Goal: Task Accomplishment & Management: Complete application form

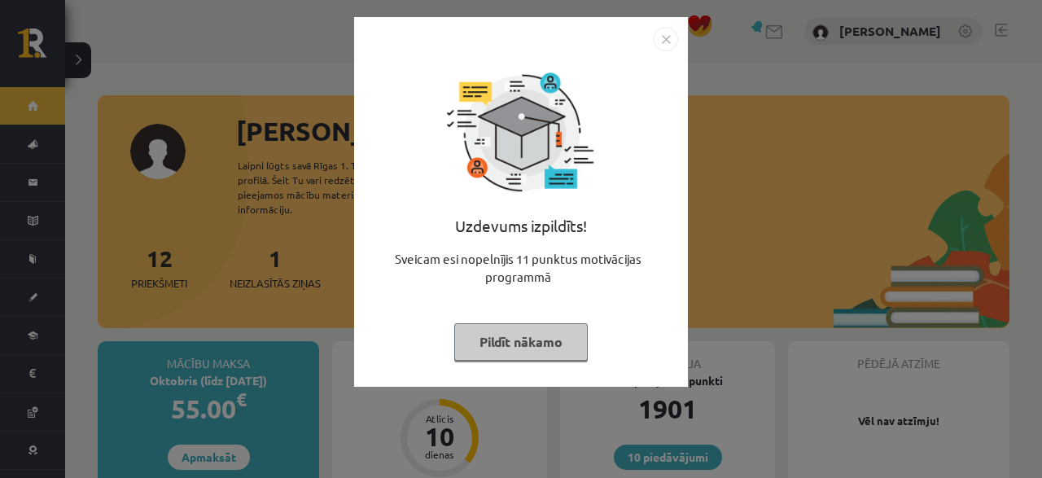
click at [512, 326] on button "Pildīt nākamo" at bounding box center [521, 341] width 134 height 37
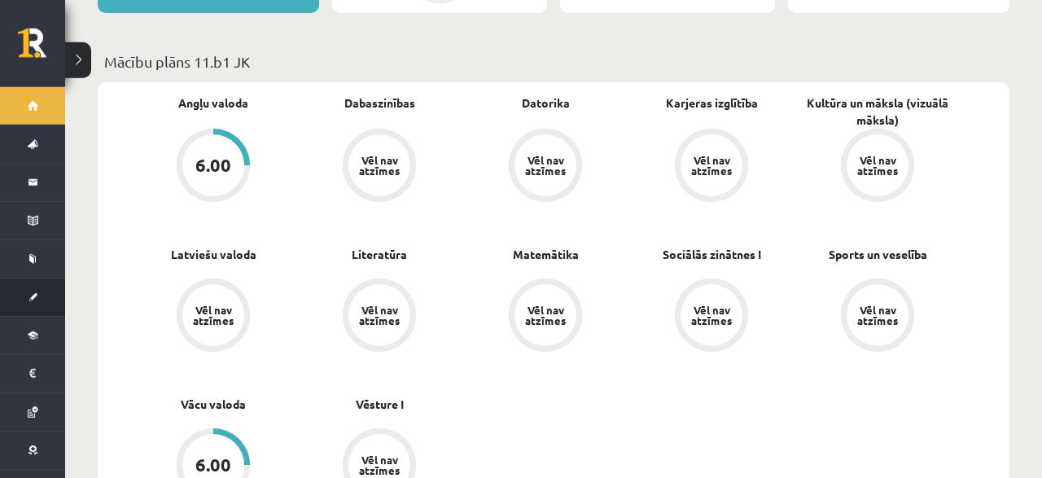
scroll to position [508, 0]
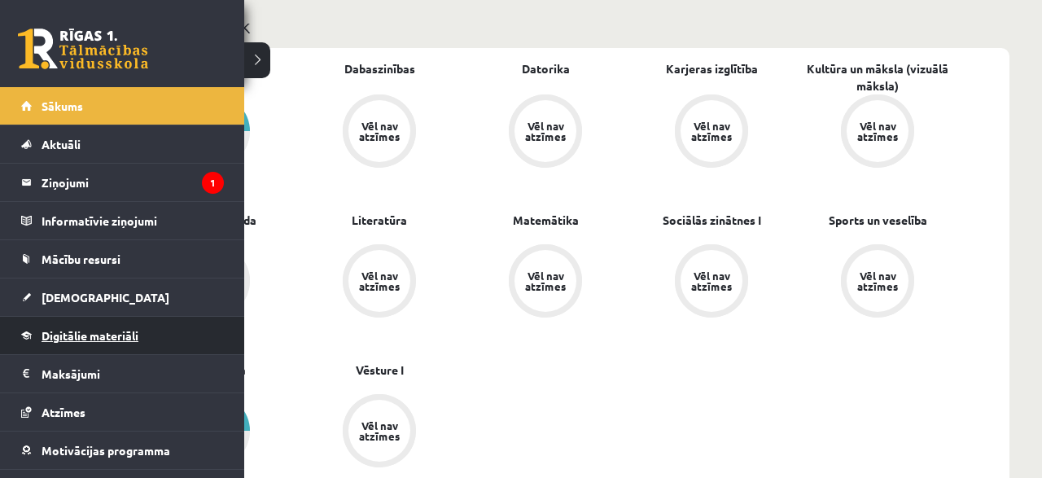
click at [87, 325] on link "Digitālie materiāli" at bounding box center [122, 335] width 203 height 37
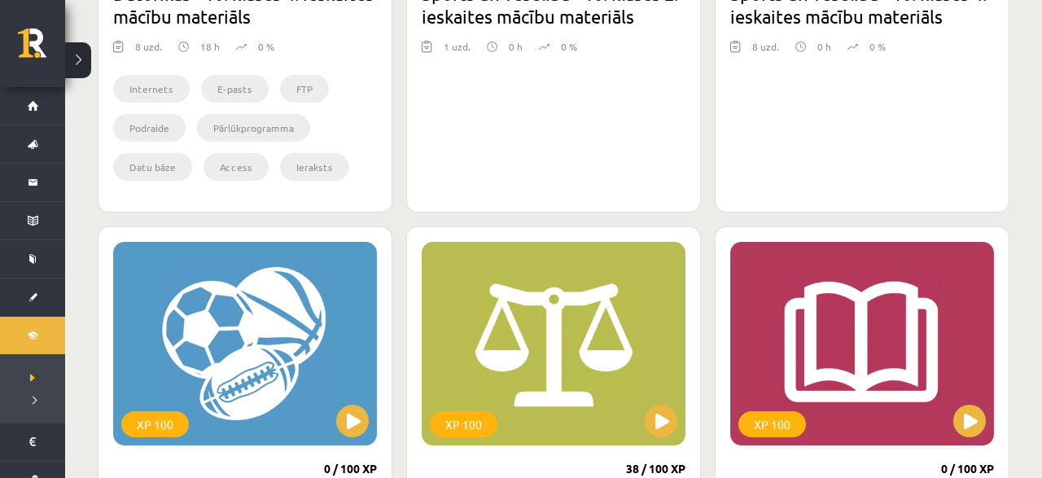
scroll to position [1609, 0]
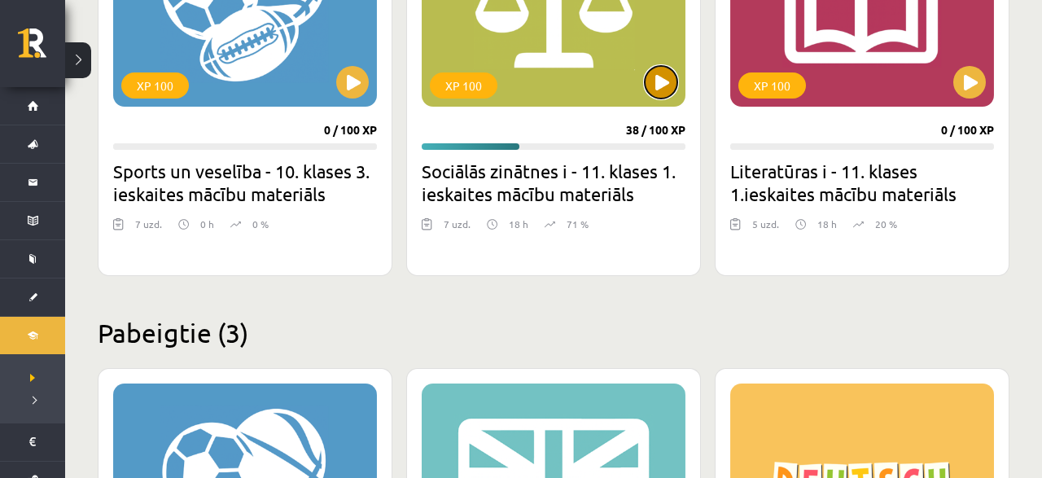
click at [677, 76] on button at bounding box center [661, 82] width 33 height 33
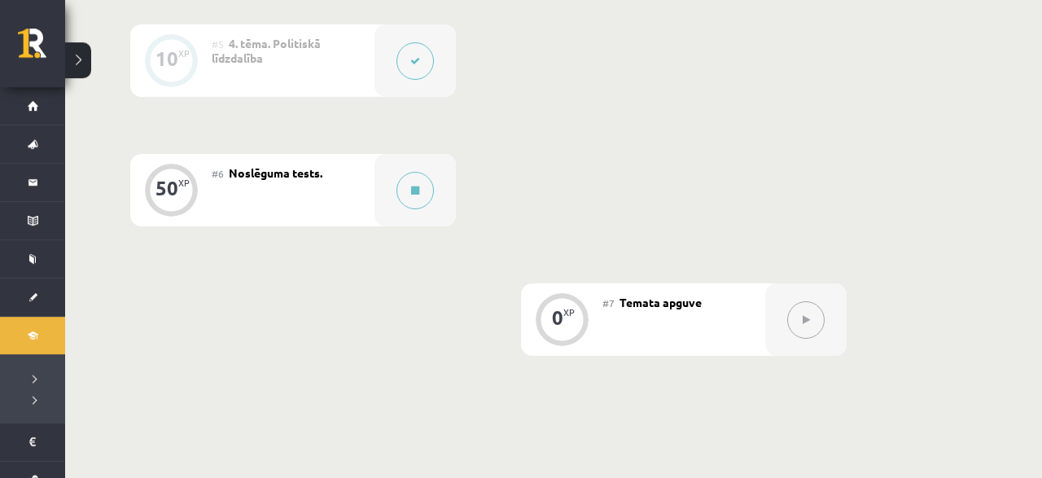
scroll to position [1016, 0]
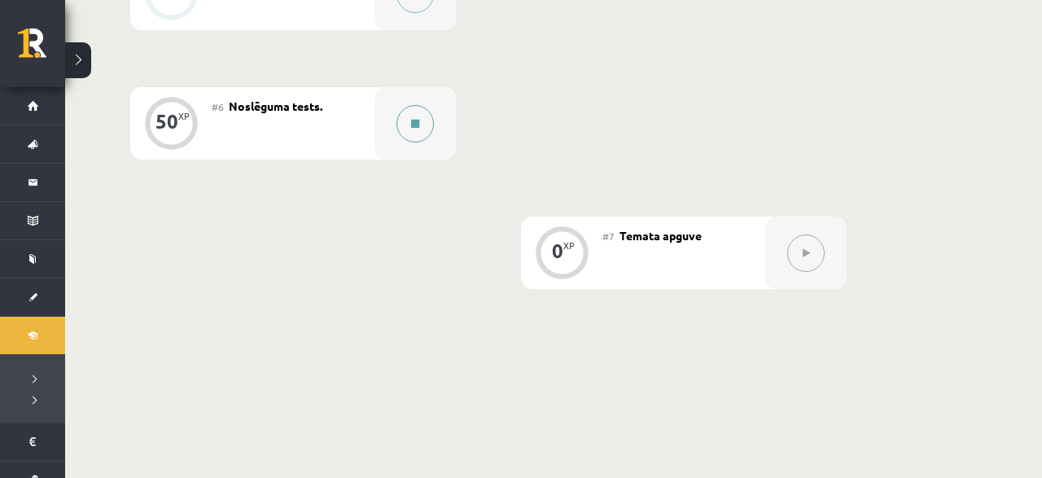
click at [408, 128] on button at bounding box center [414, 123] width 37 height 37
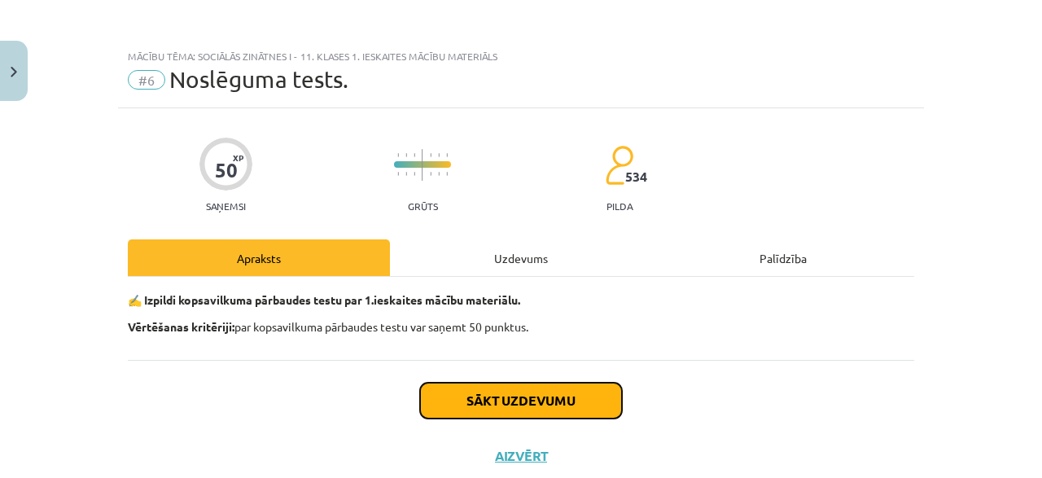
click at [529, 402] on button "Sākt uzdevumu" at bounding box center [521, 401] width 202 height 36
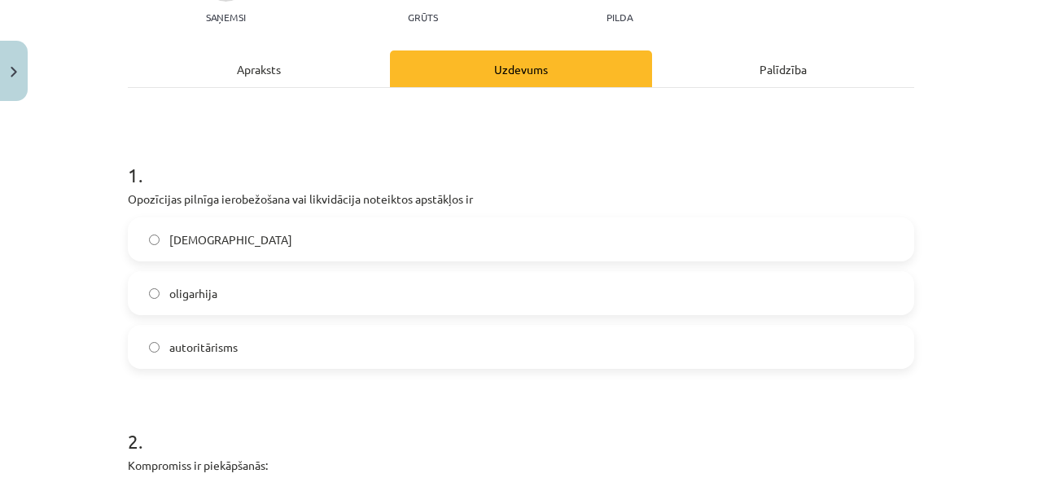
scroll to position [197, 0]
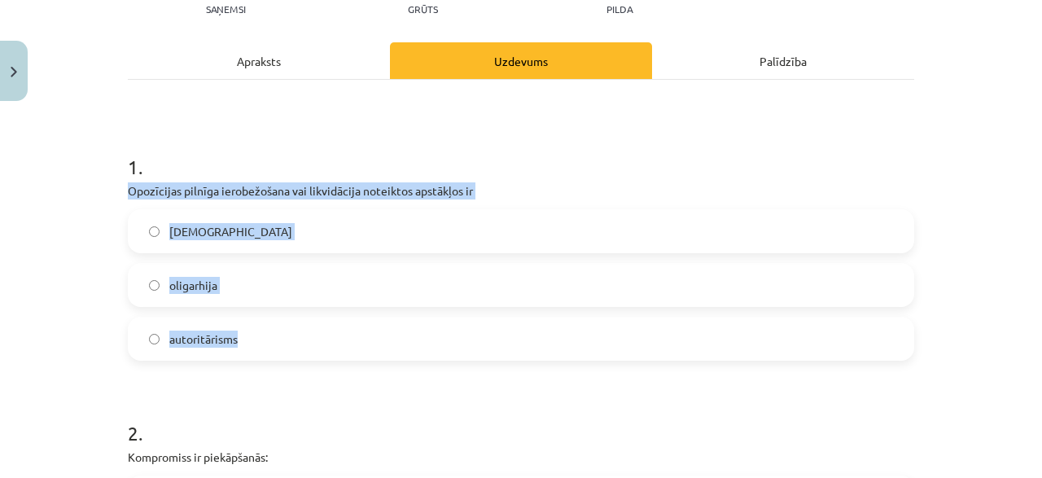
drag, startPoint x: 125, startPoint y: 184, endPoint x: 333, endPoint y: 334, distance: 256.7
copy div "Opozīcijas pilnīga ierobežošana vai likvidācija noteiktos apstākļos ir totalitā…"
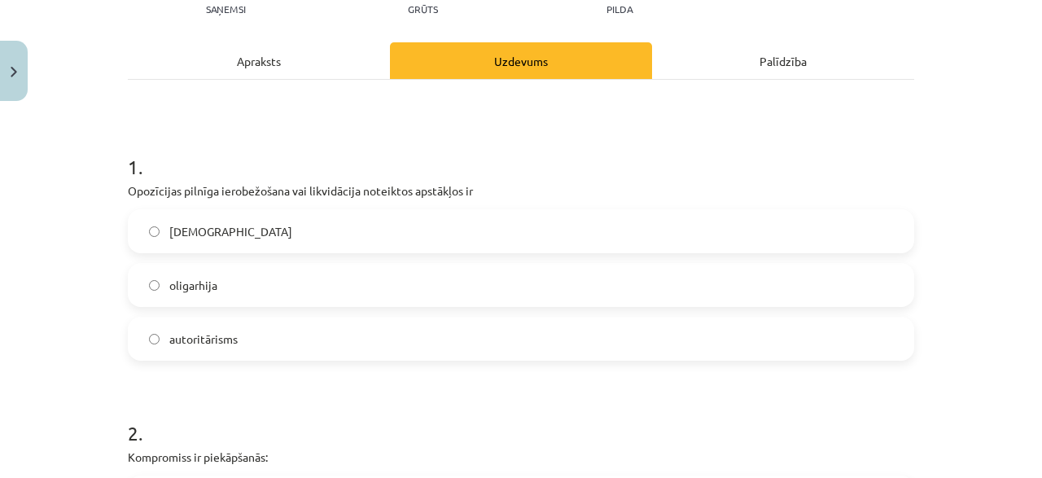
click at [112, 333] on div "Mācību tēma: Sociālās zinātnes i - 11. klases 1. ieskaites mācību materiāls #6 …" at bounding box center [521, 239] width 1042 height 478
click at [186, 239] on label "totalitārisms" at bounding box center [520, 231] width 783 height 41
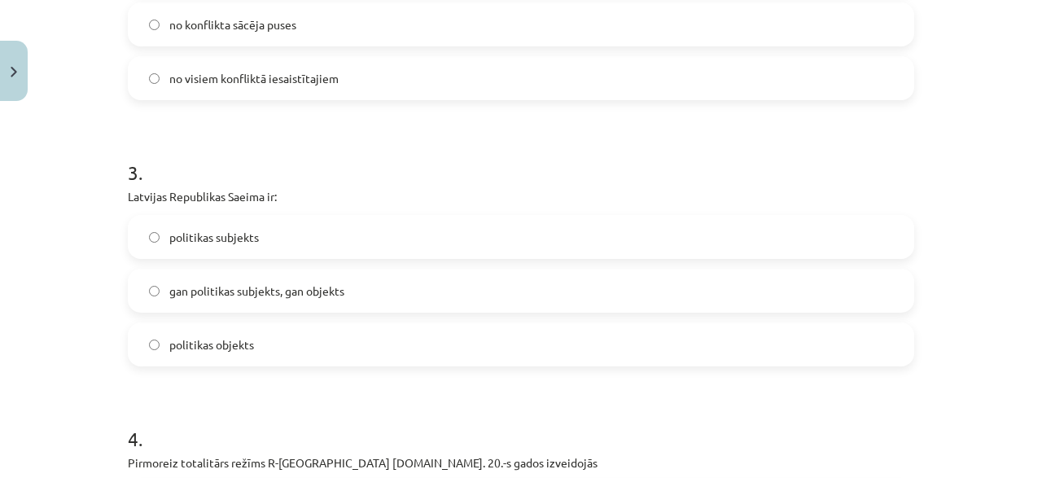
scroll to position [744, 0]
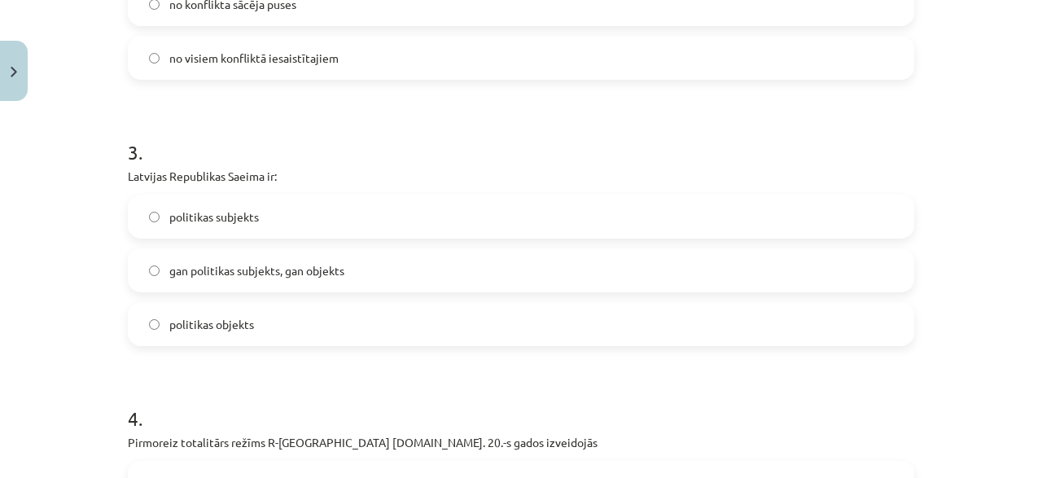
click at [234, 284] on label "gan politikas subjekts, gan objekts" at bounding box center [520, 270] width 783 height 41
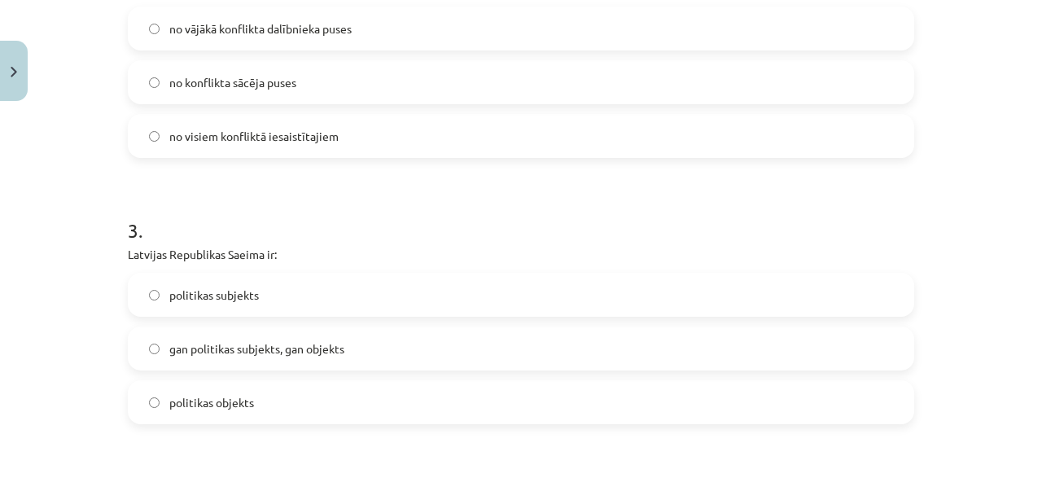
scroll to position [510, 0]
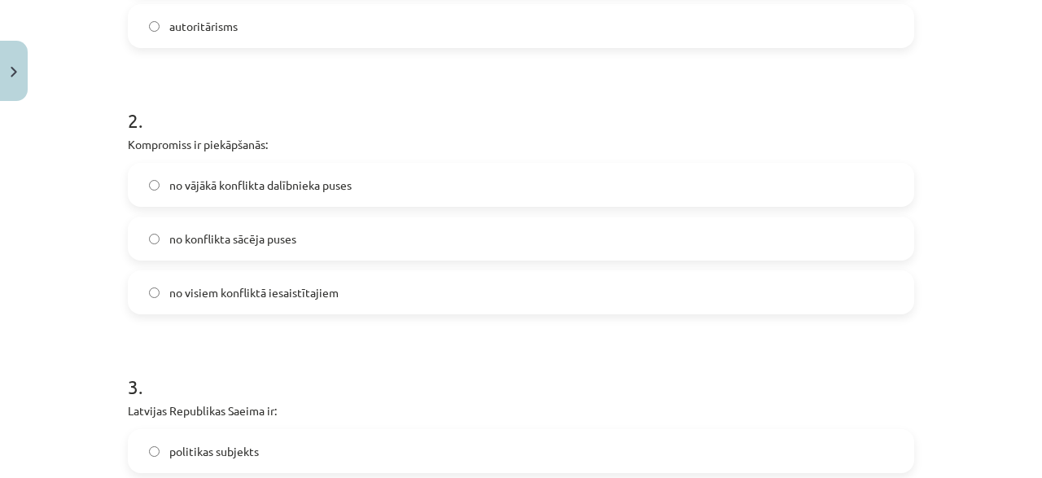
click at [245, 294] on span "no visiem konfliktā iesaistītajiem" at bounding box center [253, 292] width 169 height 17
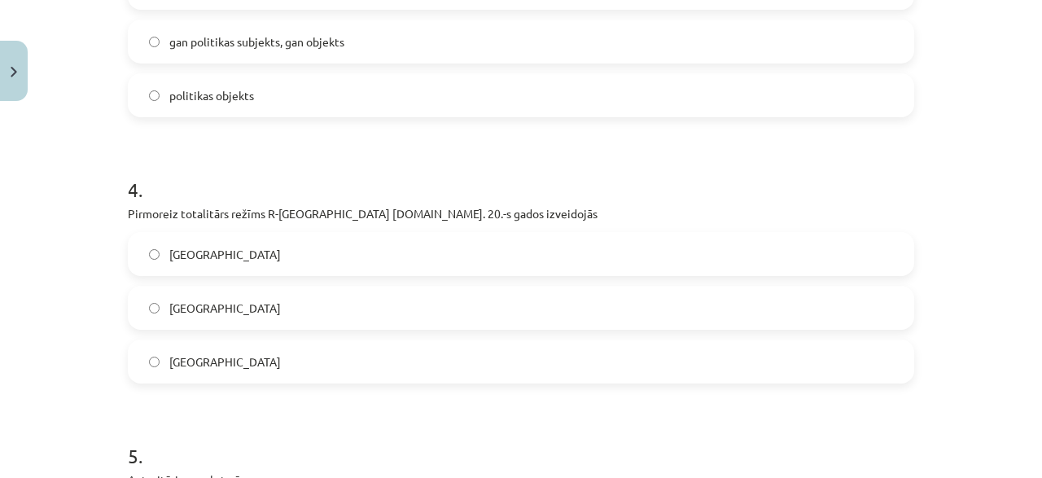
scroll to position [979, 0]
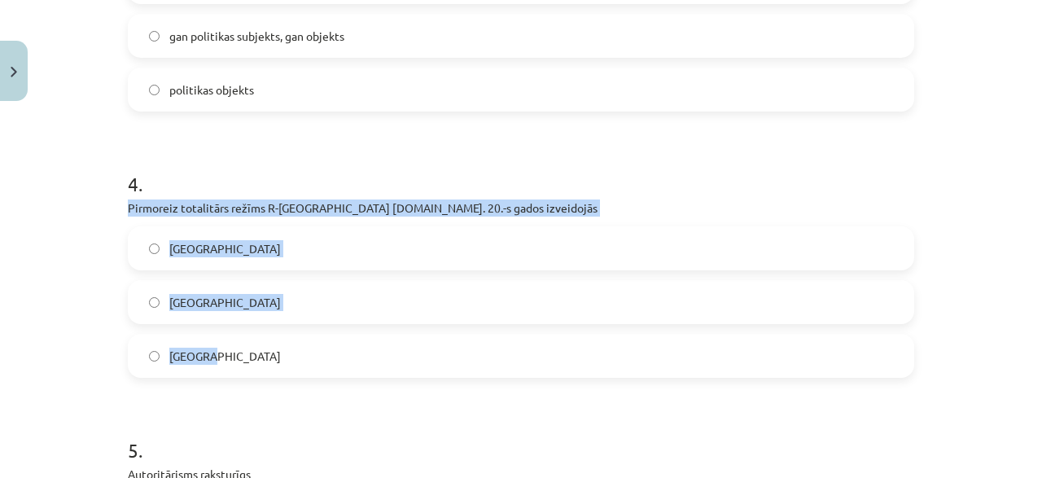
drag, startPoint x: 121, startPoint y: 209, endPoint x: 248, endPoint y: 379, distance: 211.7
copy div "Pirmoreiz totalitārs režīms R-Eiropā 20.gs. 20.-s gados izveidojās Itālijā Vāci…"
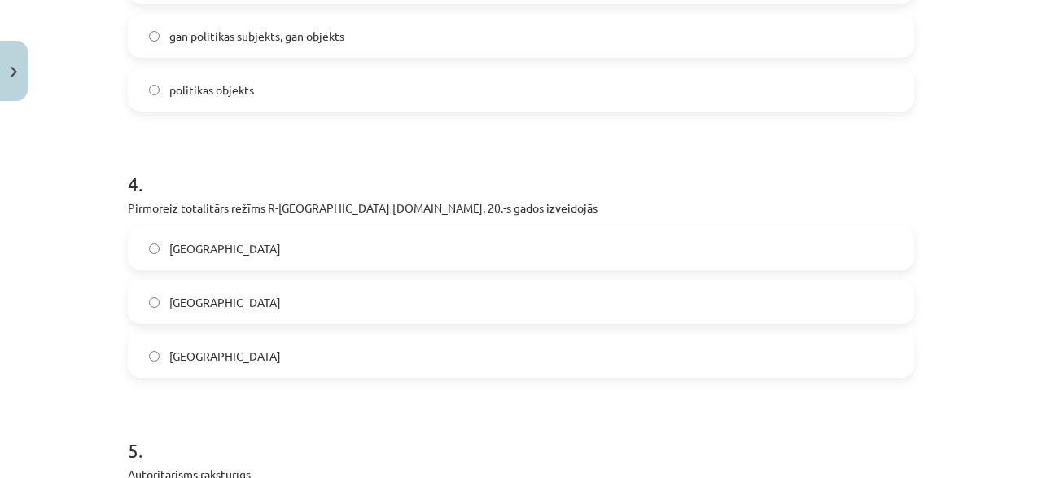
click at [171, 453] on h1 "5 ." at bounding box center [521, 435] width 786 height 50
click at [281, 230] on label "Itālijā" at bounding box center [520, 248] width 783 height 41
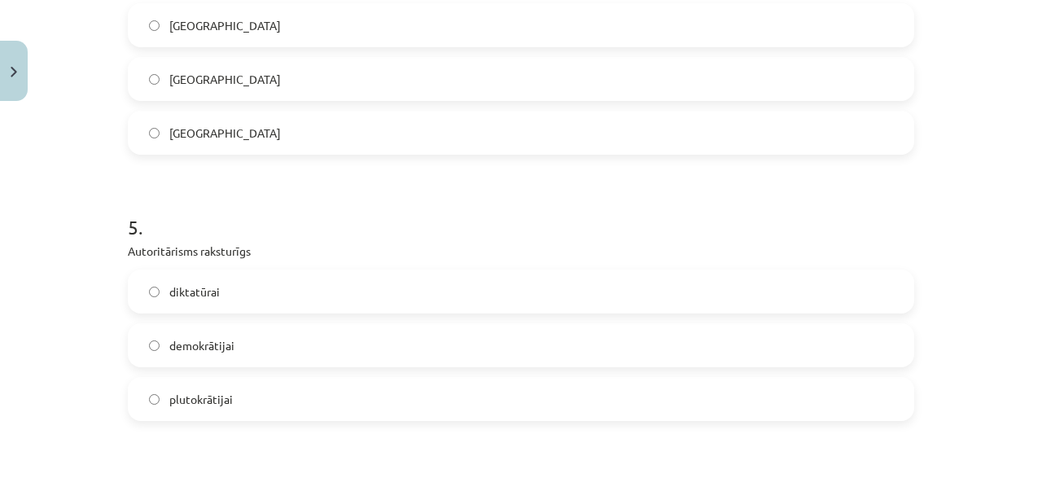
scroll to position [1213, 0]
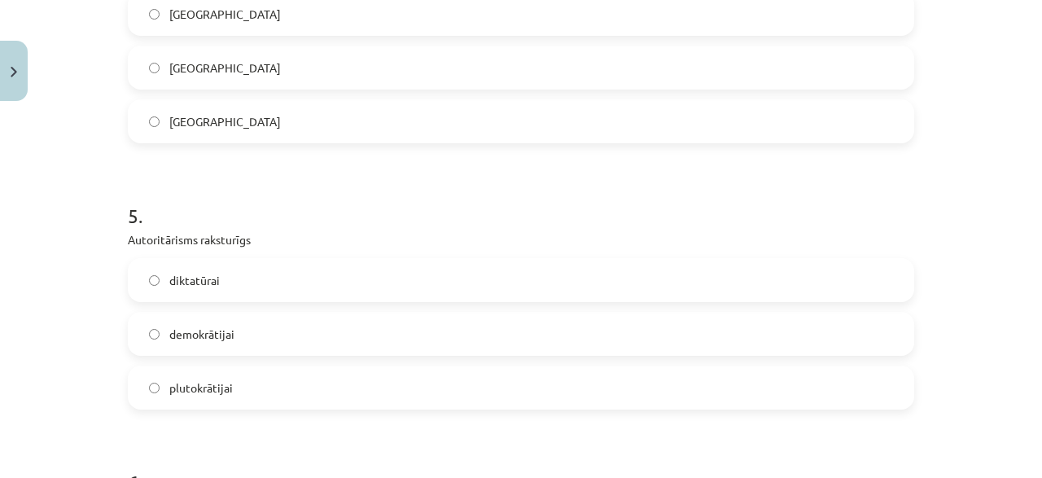
click at [804, 293] on label "diktatūrai" at bounding box center [520, 280] width 783 height 41
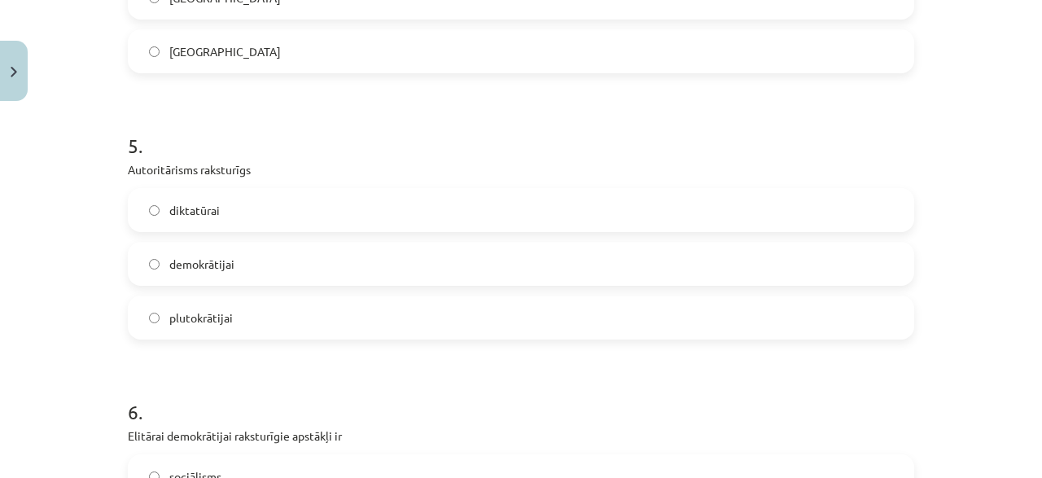
scroll to position [1291, 0]
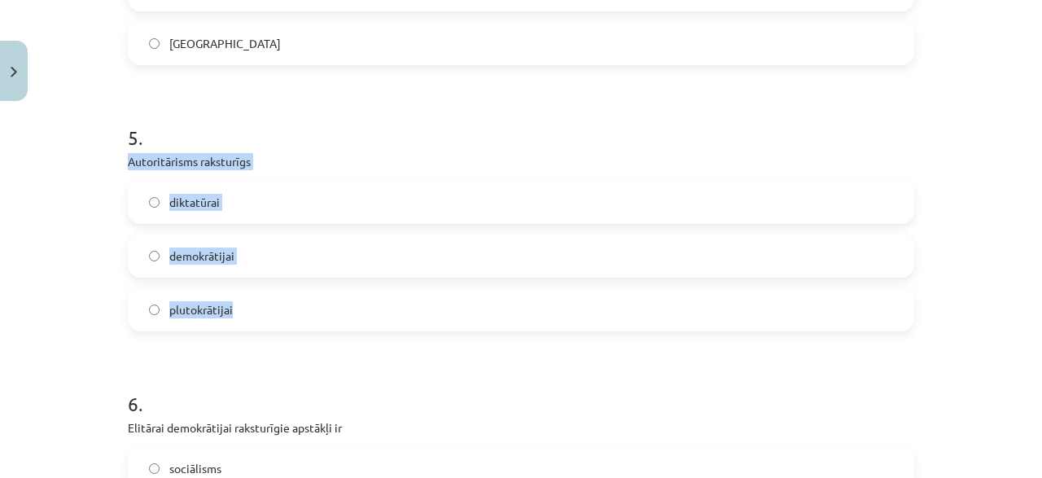
drag, startPoint x: 127, startPoint y: 152, endPoint x: 238, endPoint y: 309, distance: 191.6
click at [238, 309] on div "50 XP Saņemsi Grūts 534 pilda Apraksts Uzdevums Palīdzība 1 . Opozīcijas pilnīg…" at bounding box center [521, 314] width 806 height 2994
copy div "Autoritārisms raksturīgs diktatūrai demokrātijai plutokrātijai"
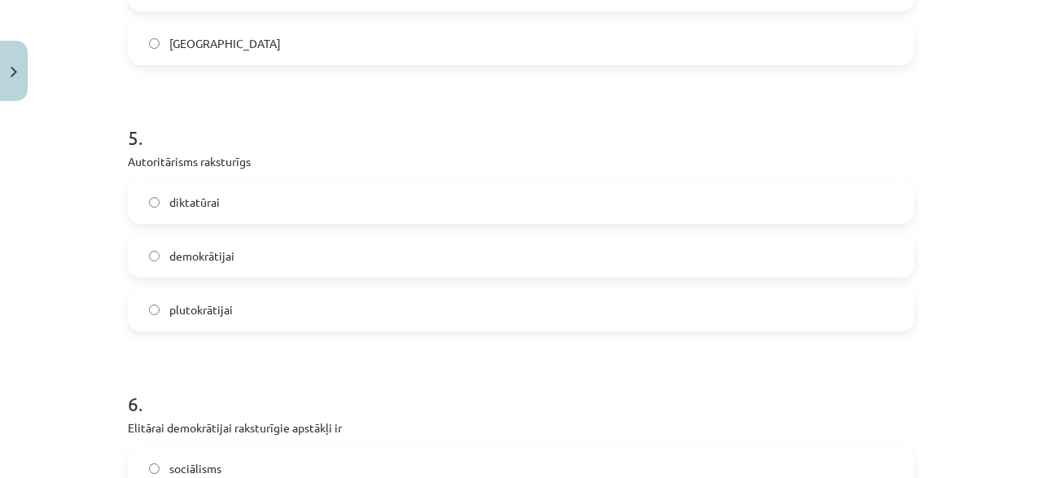
click at [336, 99] on h1 "5 ." at bounding box center [521, 123] width 786 height 50
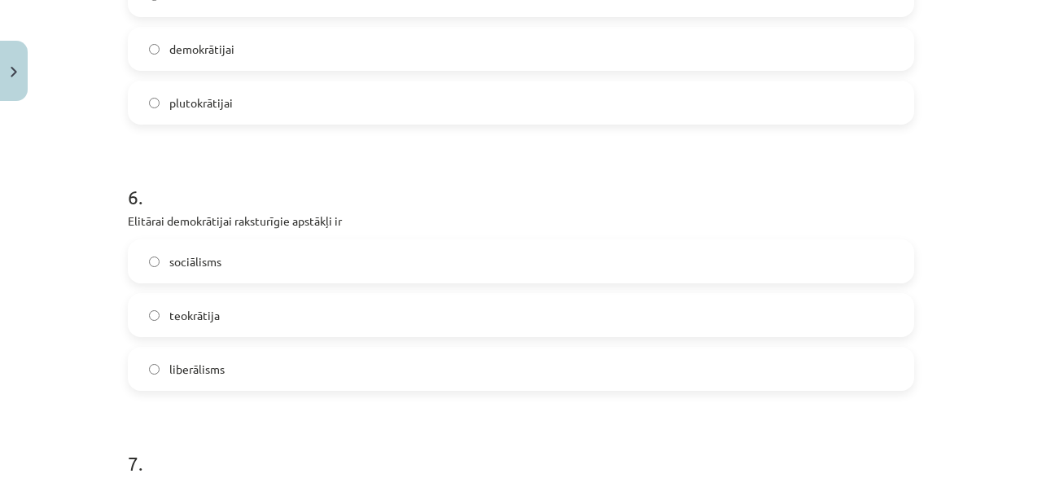
scroll to position [1526, 0]
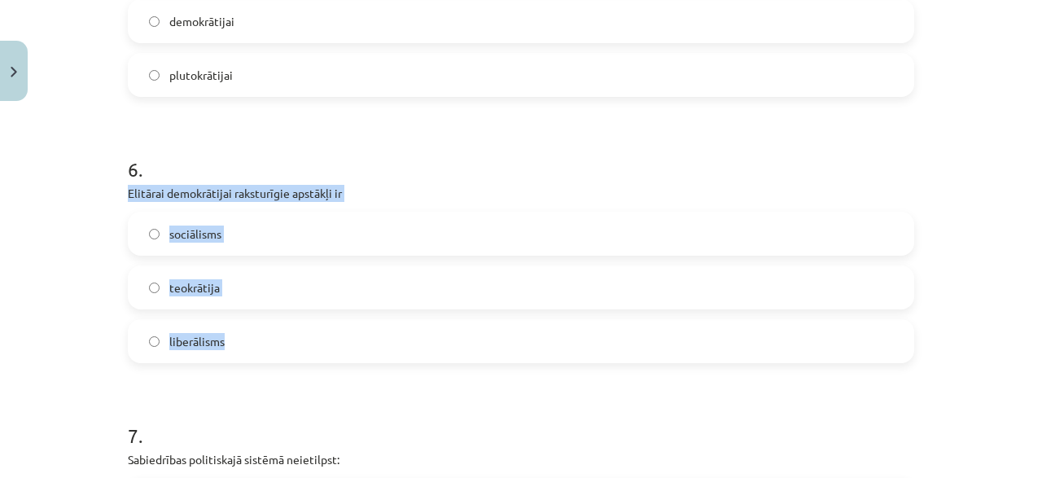
drag, startPoint x: 122, startPoint y: 197, endPoint x: 265, endPoint y: 336, distance: 199.2
click at [265, 336] on div "50 XP Saņemsi Grūts 534 pilda Apraksts Uzdevums Palīdzība 1 . Opozīcijas pilnīg…" at bounding box center [521, 80] width 806 height 2994
copy div "Elitārai demokrātijai raksturīgie apstākļi ir sociālisms teokrātija liberālisms"
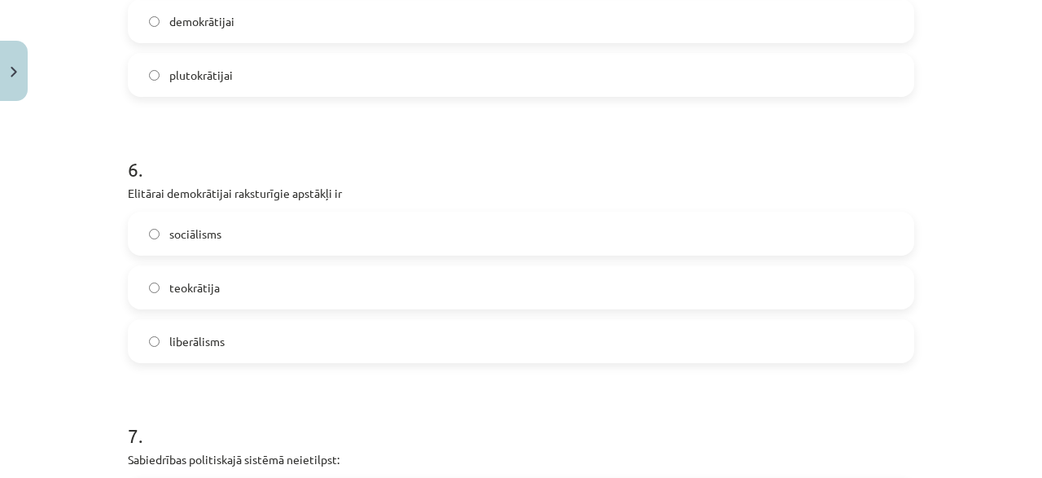
click at [40, 306] on div "Mācību tēma: Sociālās zinātnes i - 11. klases 1. ieskaites mācību materiāls #6 …" at bounding box center [521, 239] width 1042 height 478
click at [215, 351] on label "liberālisms" at bounding box center [520, 341] width 783 height 41
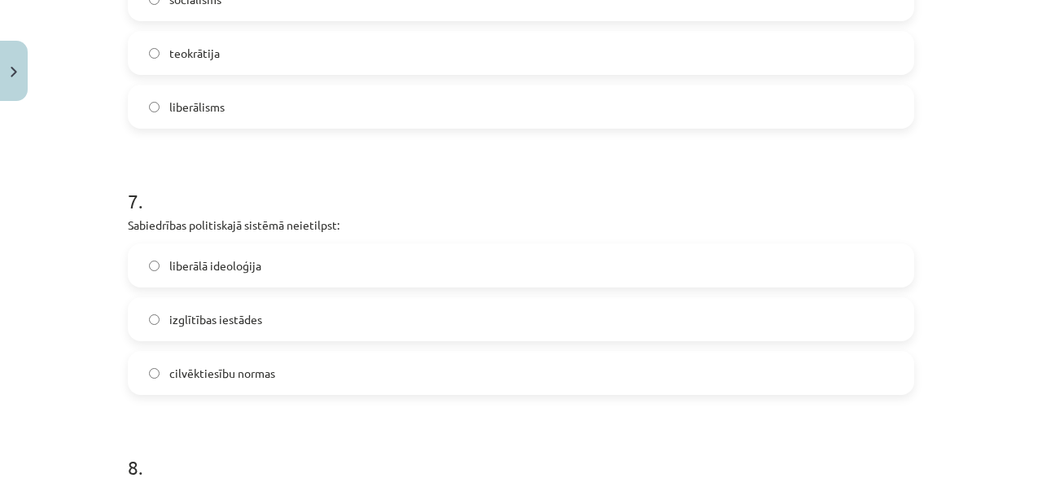
scroll to position [1682, 0]
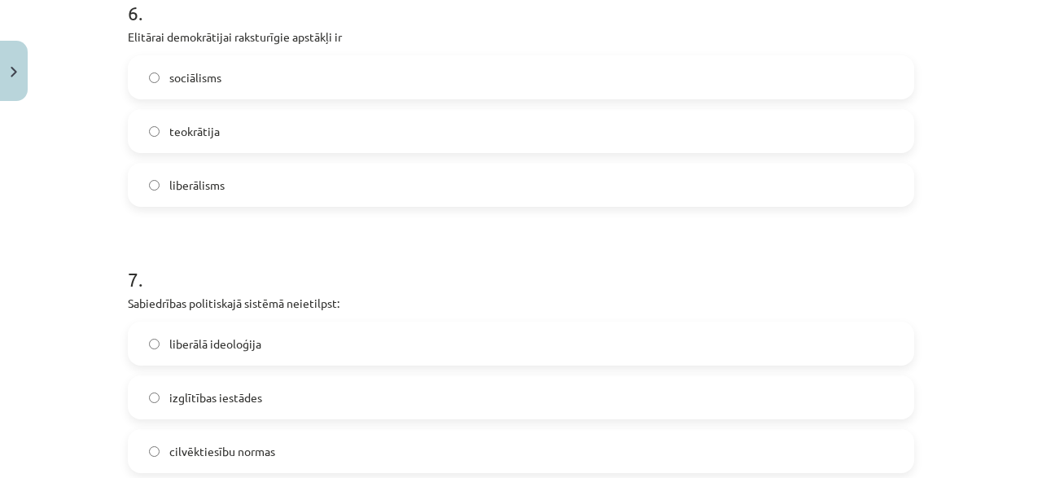
click at [226, 343] on span "liberālā ideoloģija" at bounding box center [215, 343] width 92 height 17
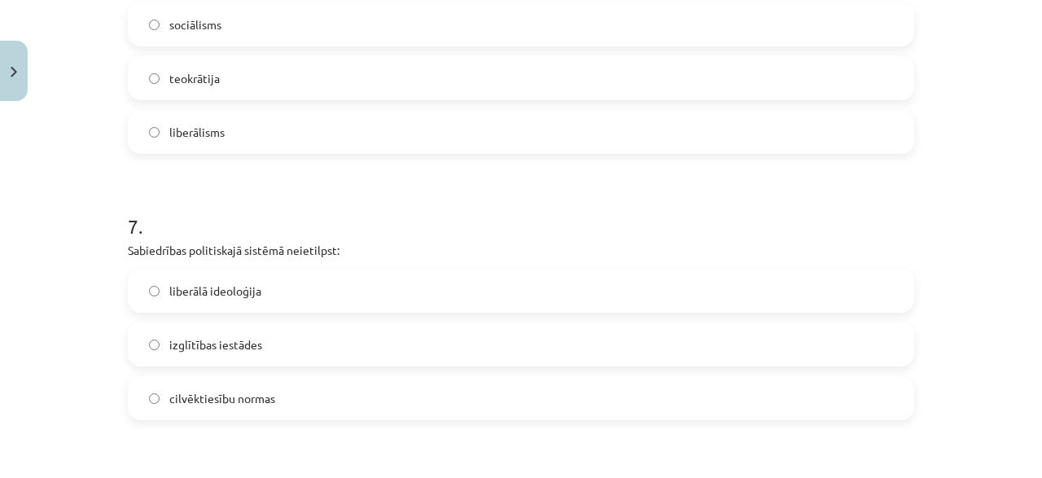
scroll to position [1760, 0]
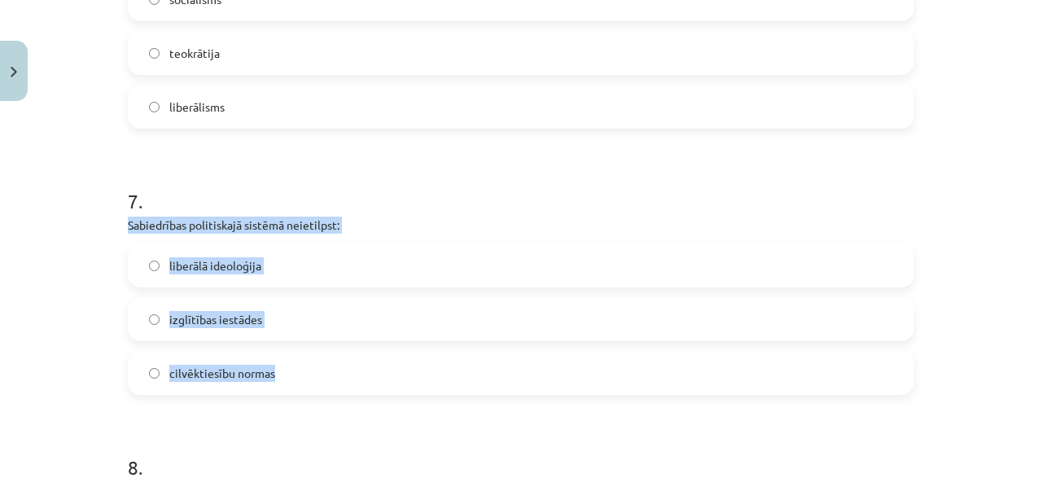
drag, startPoint x: 131, startPoint y: 229, endPoint x: 276, endPoint y: 362, distance: 197.0
click at [276, 362] on div "7 . Sabiedrības politiskajā sistēmā neietilpst: liberālā ideoloģija izglītības …" at bounding box center [521, 278] width 786 height 234
copy div "Sabiedrības politiskajā sistēmā neietilpst: liberālā ideoloģija izglītības iest…"
click at [179, 307] on label "izglītības iestādes" at bounding box center [520, 319] width 783 height 41
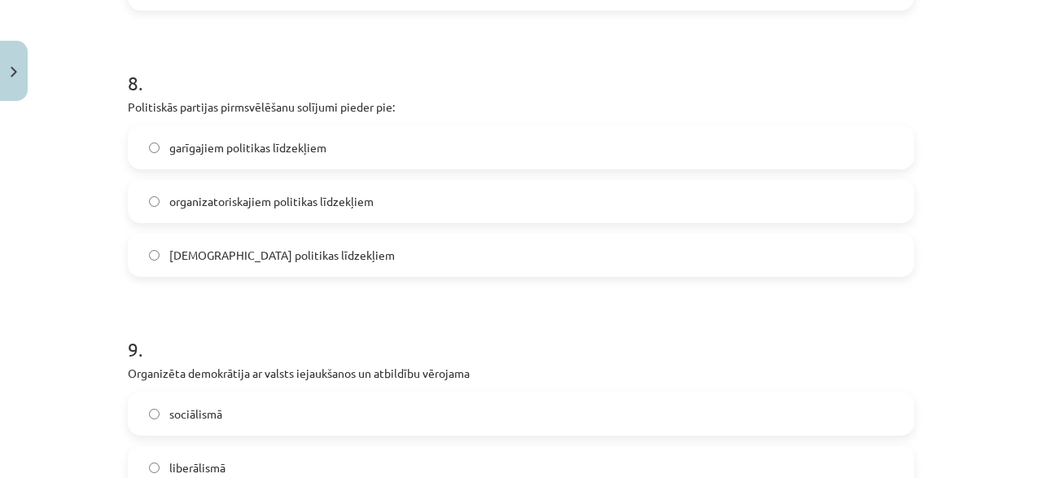
scroll to position [2073, 0]
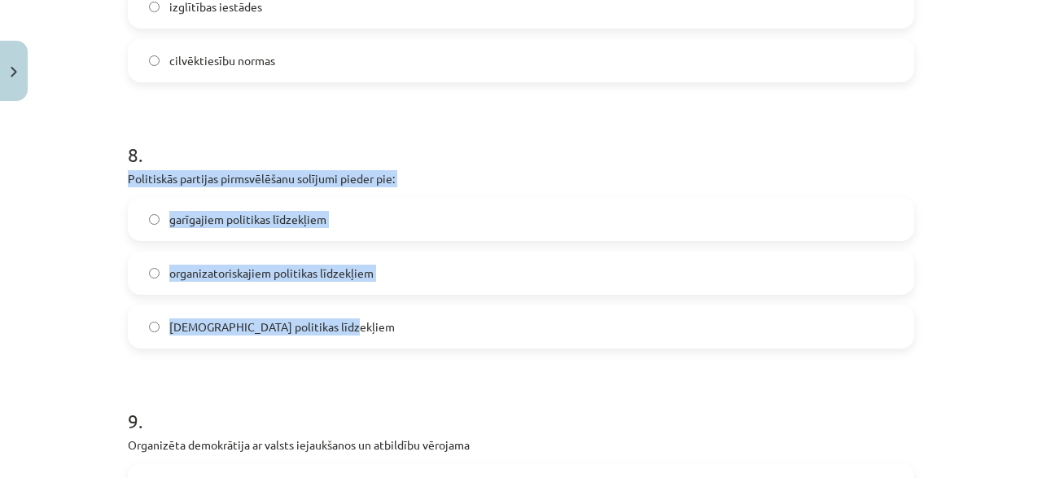
drag, startPoint x: 128, startPoint y: 181, endPoint x: 325, endPoint y: 318, distance: 240.3
click at [325, 318] on div "8 . Politiskās partijas pirmsvēlēšanu solījumi pieder pie: garīgajiem politikas…" at bounding box center [521, 232] width 786 height 234
click at [325, 318] on span "lietiskajiem politikas līdzekļiem" at bounding box center [282, 326] width 226 height 17
drag, startPoint x: 128, startPoint y: 173, endPoint x: 330, endPoint y: 335, distance: 259.4
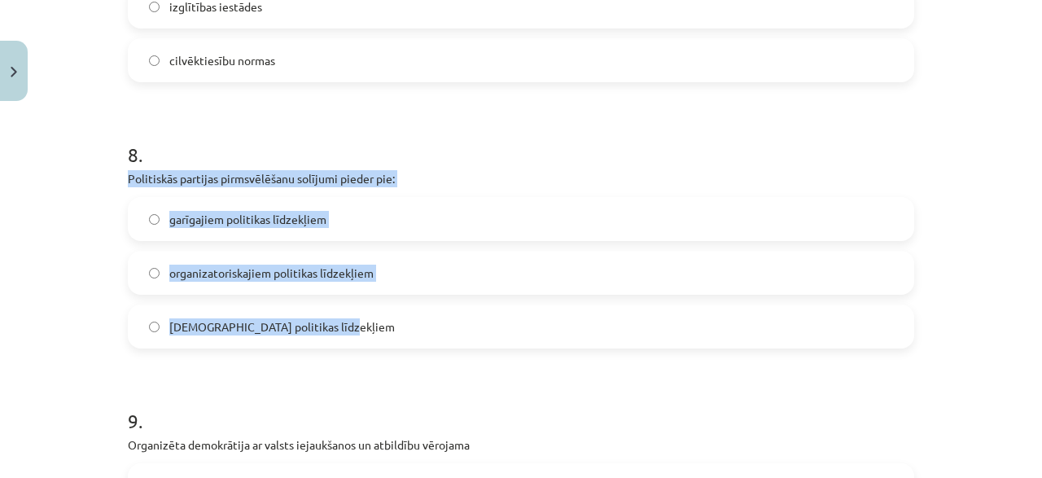
copy div "Politiskās partijas pirmsvēlēšanu solījumi pieder pie: garīgajiem politikas līd…"
click at [637, 299] on div "garīgajiem politikas līdzekļiem organizatoriskajiem politikas līdzekļiem lietis…" at bounding box center [521, 272] width 786 height 151
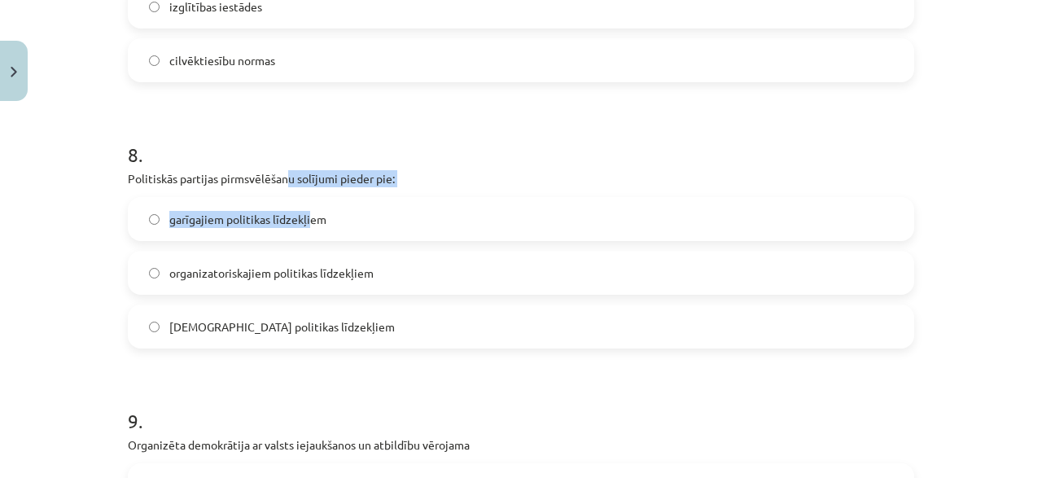
drag, startPoint x: 291, startPoint y: 195, endPoint x: 260, endPoint y: 322, distance: 131.5
click at [261, 188] on div "8 . Politiskās partijas pirmsvēlēšanu solījumi pieder pie: garīgajiem politikas…" at bounding box center [521, 232] width 786 height 234
click at [201, 172] on p "Politiskās partijas pirmsvēlēšanu solījumi pieder pie:" at bounding box center [521, 178] width 786 height 17
click at [217, 206] on label "garīgajiem politikas līdzekļiem" at bounding box center [520, 219] width 783 height 41
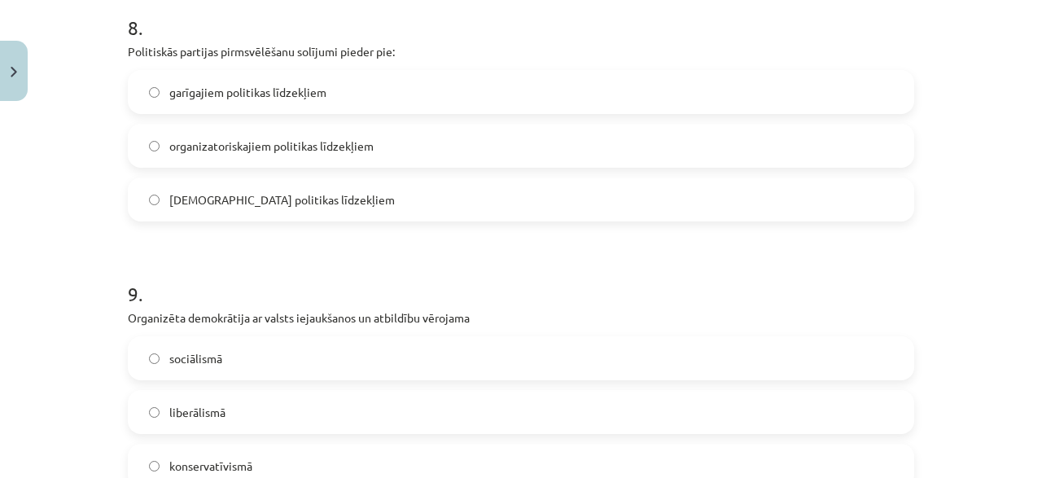
scroll to position [2229, 0]
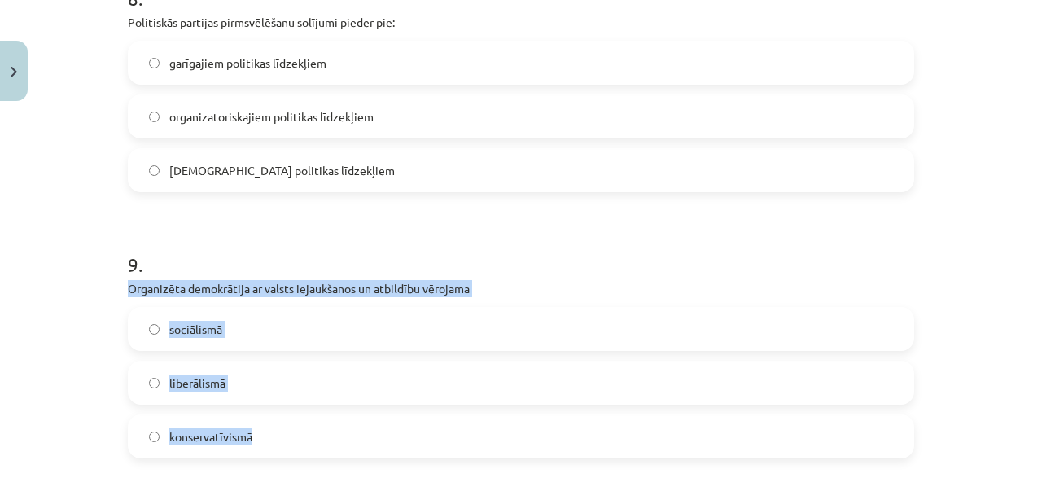
drag, startPoint x: 126, startPoint y: 291, endPoint x: 292, endPoint y: 427, distance: 214.6
copy div "Organizēta demokrātija ar valsts iejaukšanos un atbildību vērojama sociālismā l…"
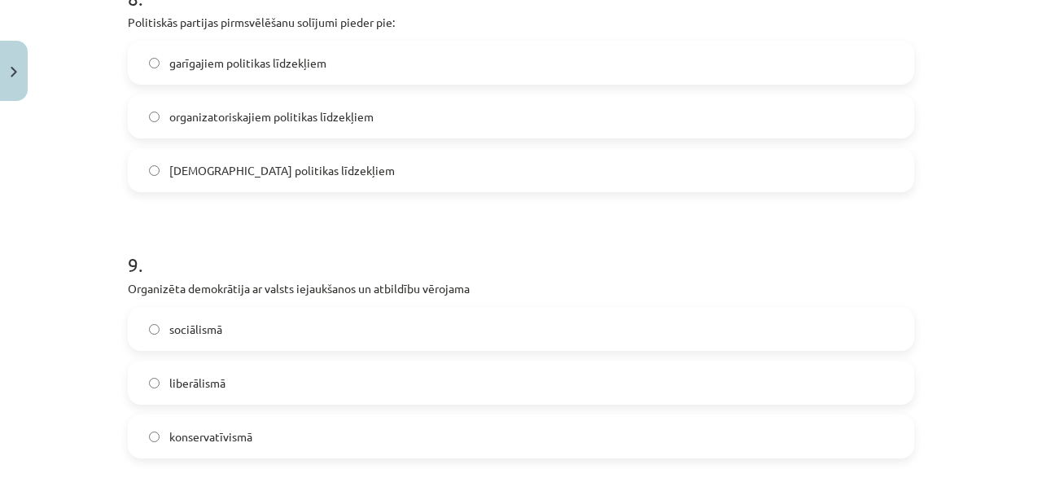
click at [3, 201] on div "Mācību tēma: Sociālās zinātnes i - 11. klases 1. ieskaites mācību materiāls #6 …" at bounding box center [521, 239] width 1042 height 478
click at [148, 318] on label "sociālismā" at bounding box center [520, 329] width 783 height 41
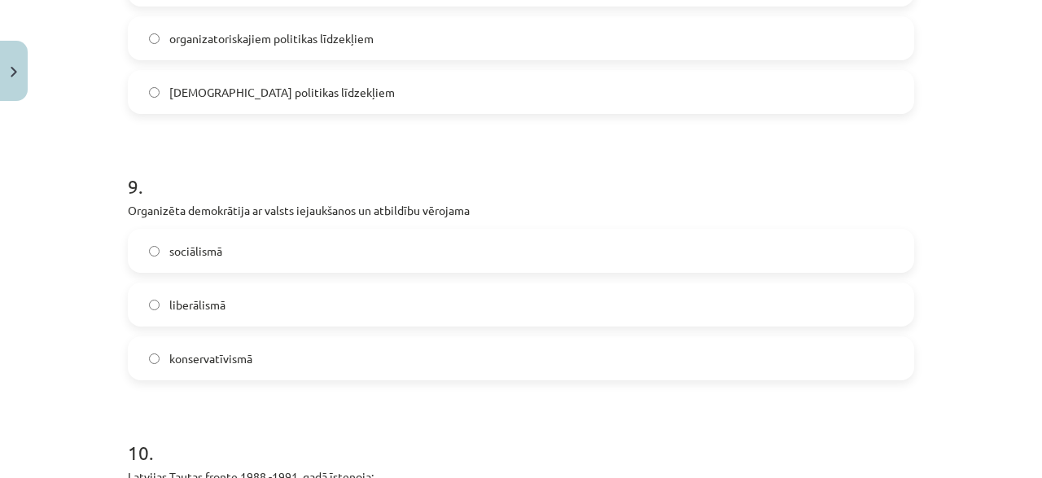
scroll to position [2542, 0]
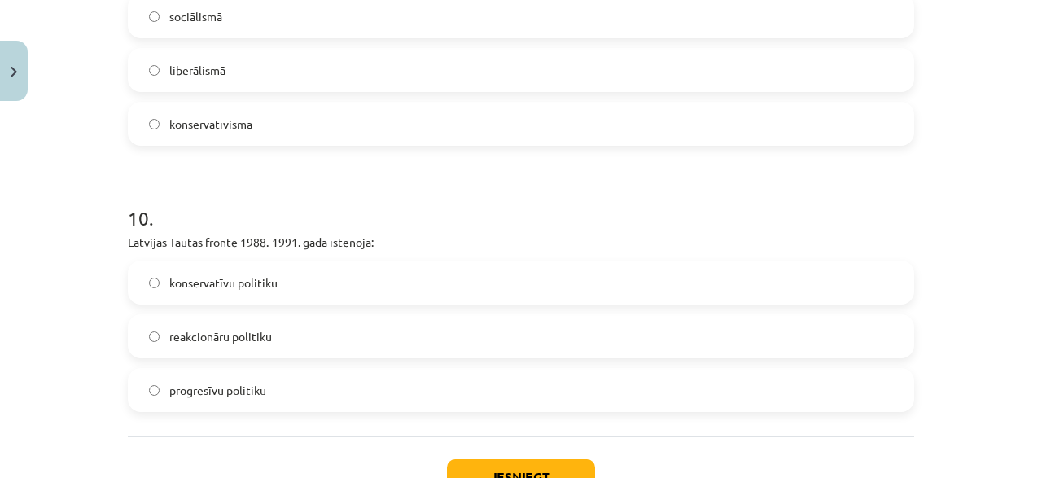
click at [323, 286] on label "konservatīvu politiku" at bounding box center [520, 282] width 783 height 41
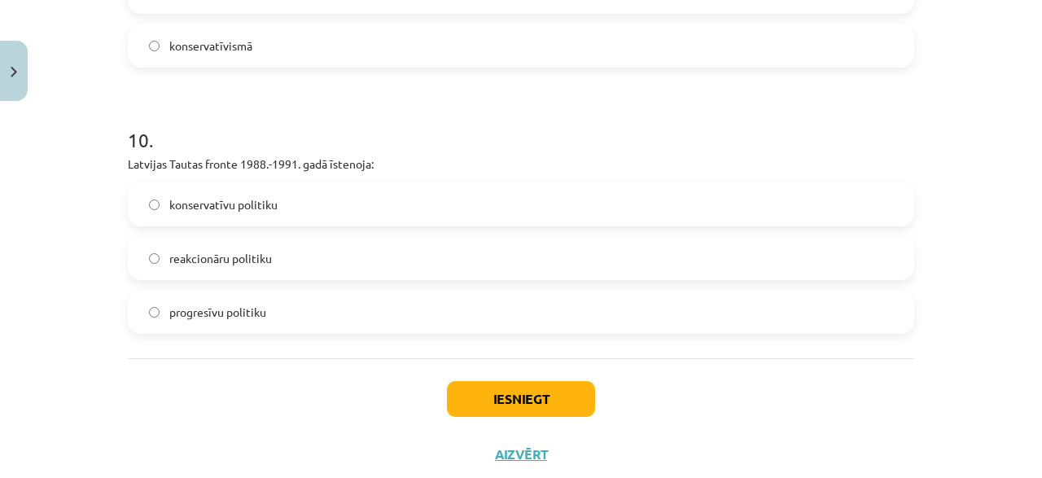
click at [323, 307] on label "progresīvu politiku" at bounding box center [520, 311] width 783 height 41
click at [322, 201] on label "konservatīvu politiku" at bounding box center [520, 204] width 783 height 41
click at [484, 392] on button "Iesniegt" at bounding box center [521, 399] width 148 height 36
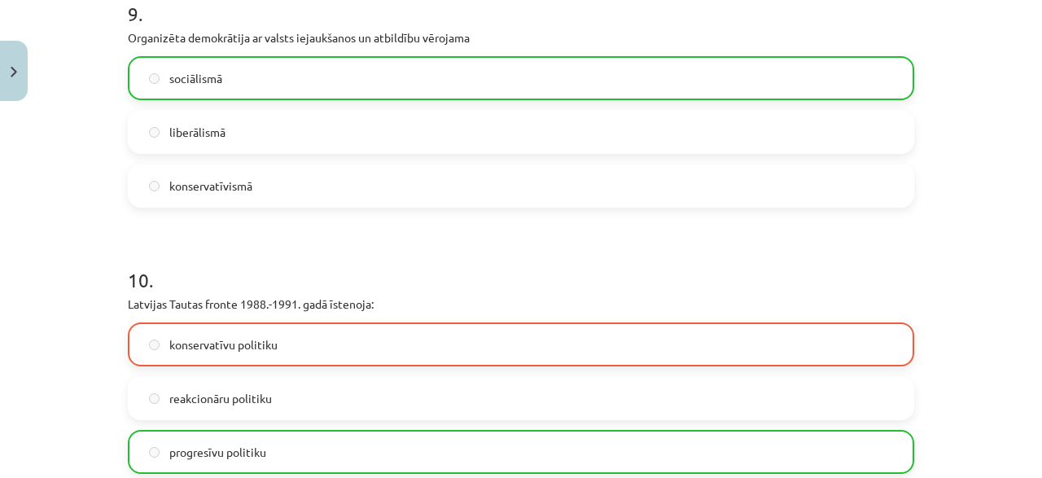
scroll to position [2714, 0]
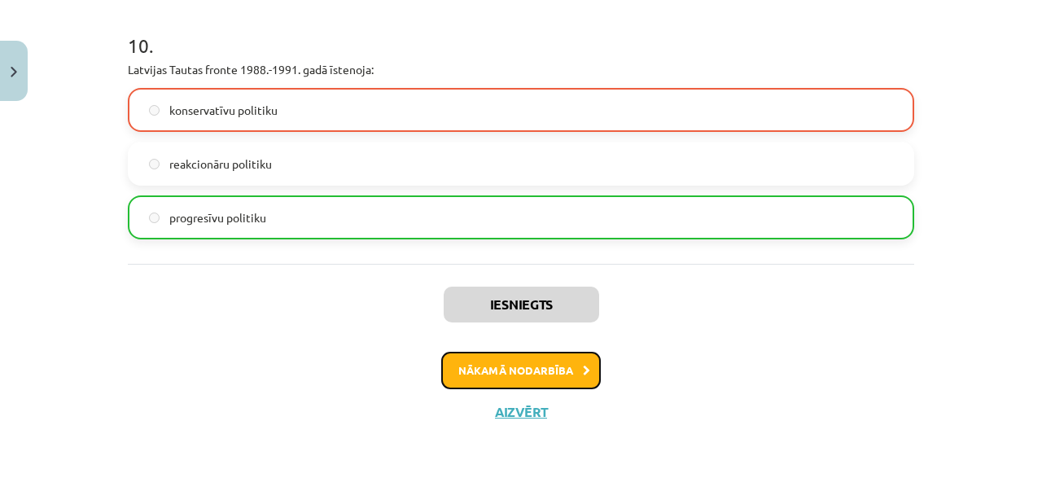
click at [493, 354] on button "Nākamā nodarbība" at bounding box center [521, 370] width 160 height 37
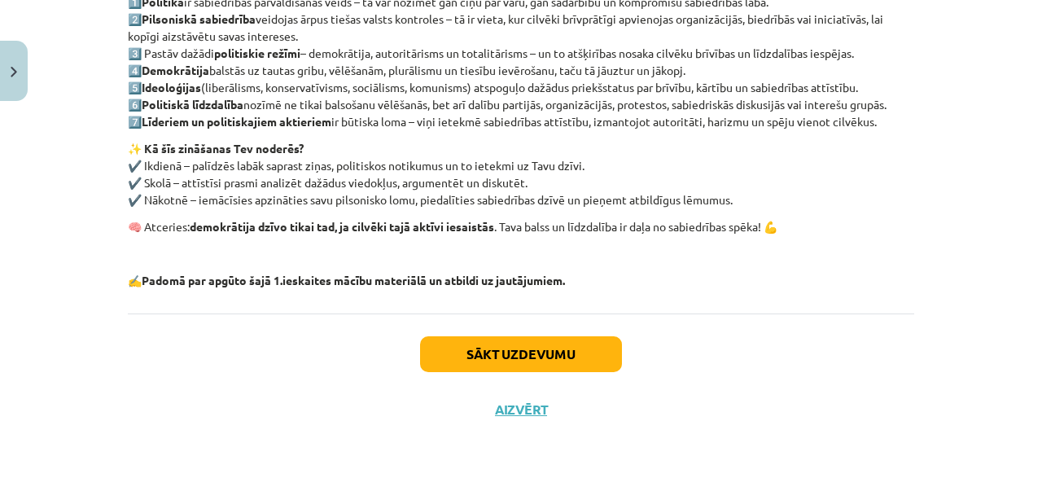
scroll to position [358, 0]
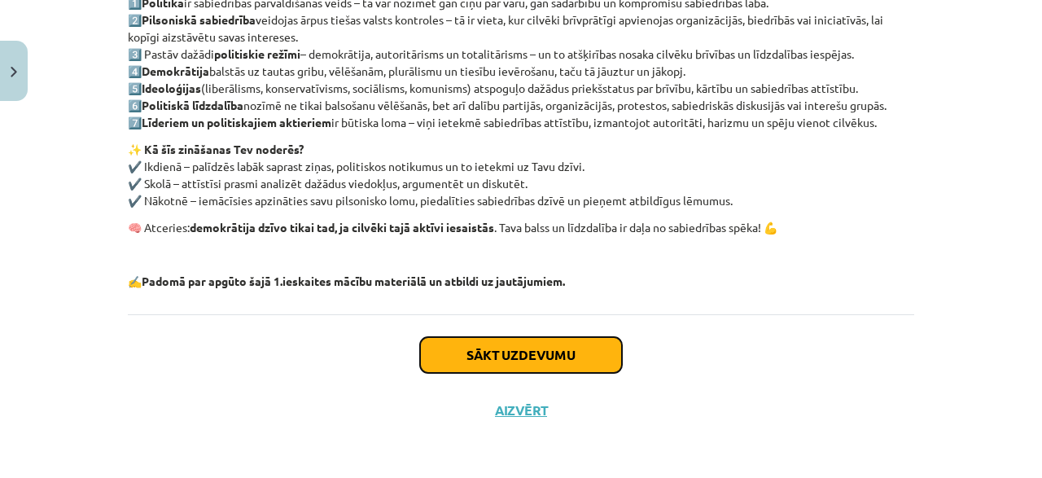
click at [493, 354] on button "Sākt uzdevumu" at bounding box center [521, 355] width 202 height 36
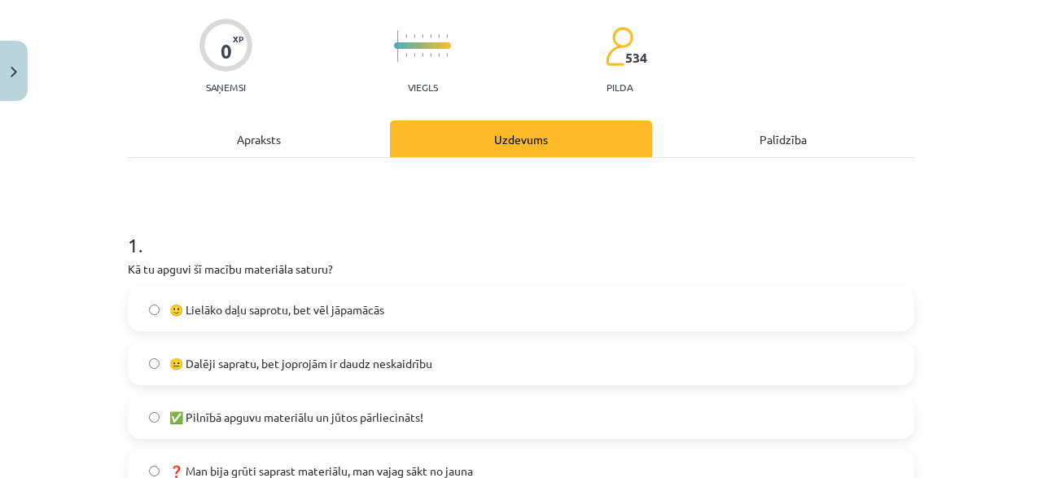
scroll to position [197, 0]
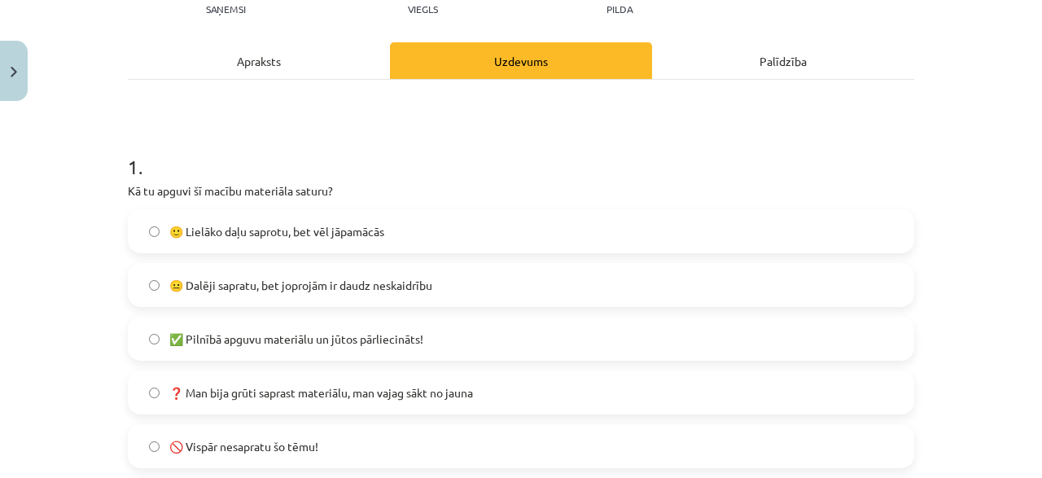
click at [252, 274] on label "😐 Dalēji sapratu, bet joprojām ir daudz neskaidrību" at bounding box center [520, 285] width 783 height 41
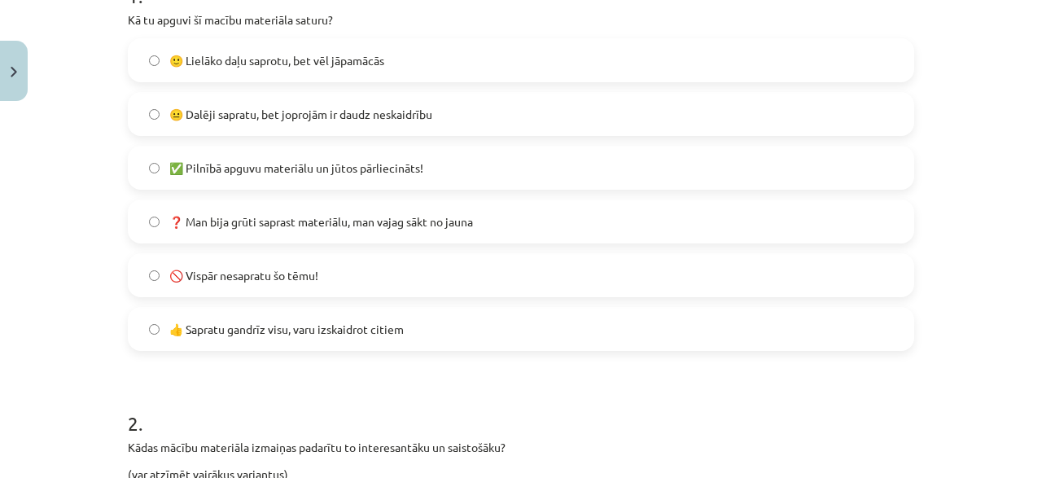
scroll to position [353, 0]
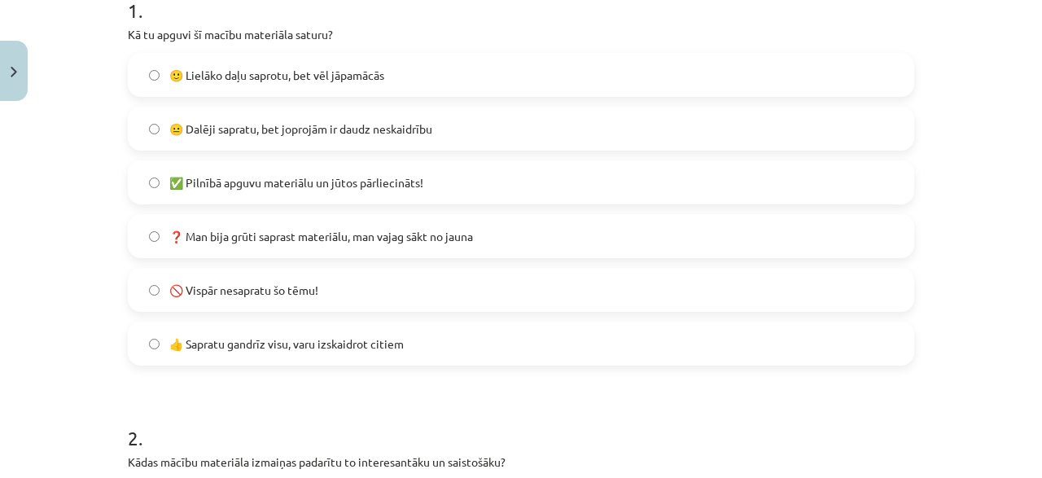
click at [231, 68] on span "🙂 Lielāko daļu saprotu, bet vēl jāpamācās" at bounding box center [276, 75] width 215 height 17
click at [236, 138] on label "😐 Dalēji sapratu, bet joprojām ir daudz neskaidrību" at bounding box center [520, 128] width 783 height 41
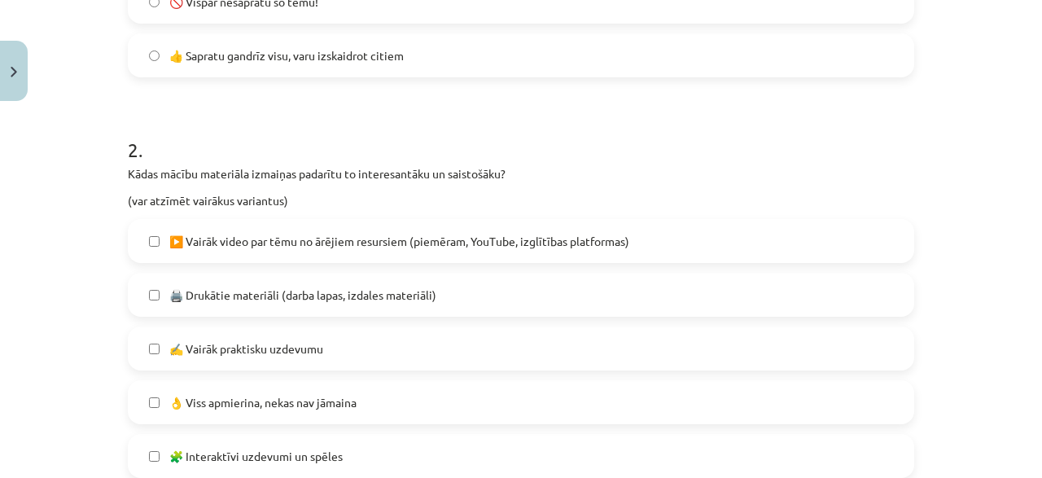
scroll to position [666, 0]
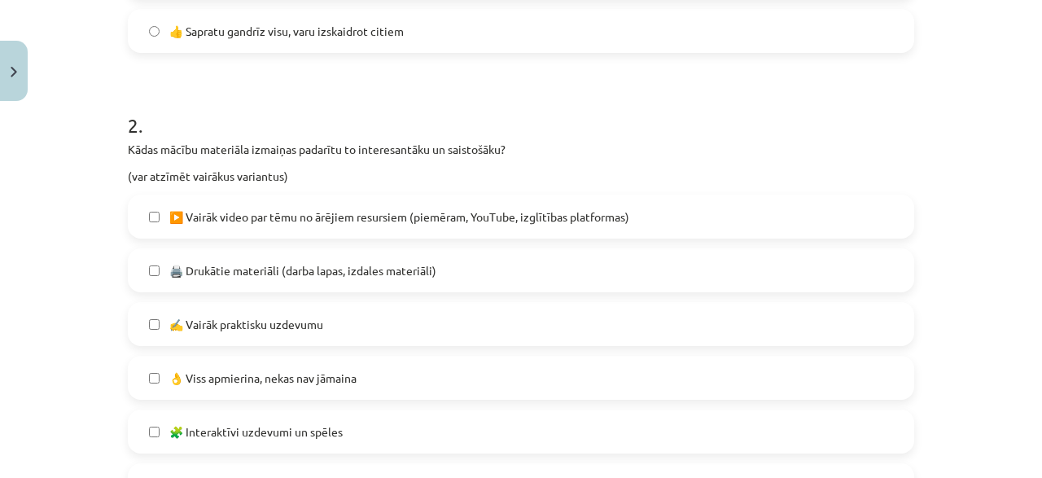
click at [265, 228] on label "▶️ Vairāk video par tēmu no ārējiem resursiem (piemēram, YouTube, izglītības pl…" at bounding box center [520, 216] width 783 height 41
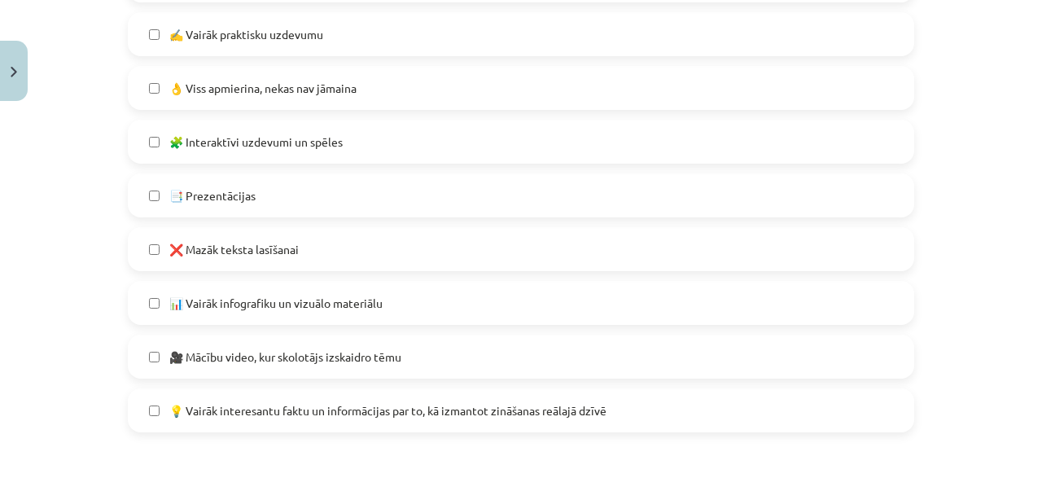
scroll to position [979, 0]
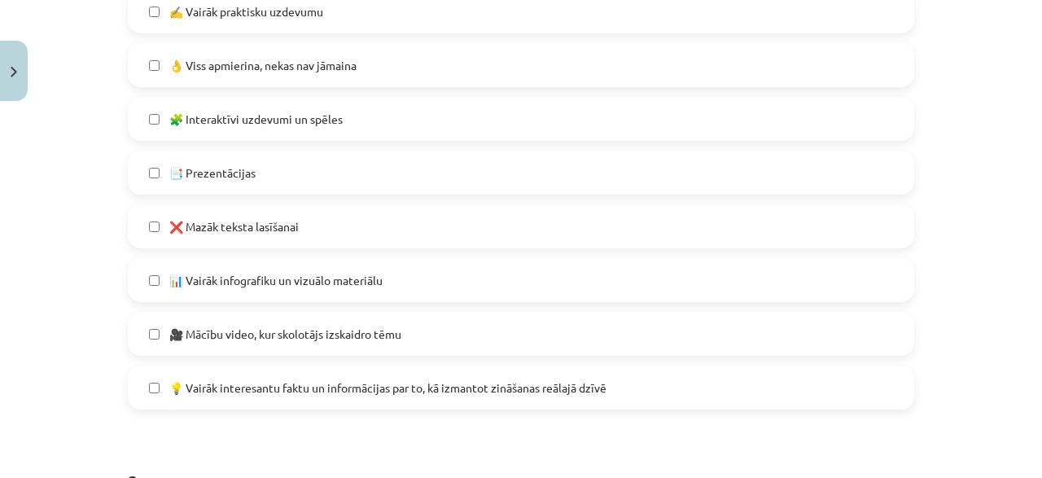
click at [258, 281] on span "📊 Vairāk infografiku un vizuālo materiālu" at bounding box center [275, 280] width 213 height 17
click at [254, 342] on label "🎥 Mācību video, kur skolotājs izskaidro tēmu" at bounding box center [520, 333] width 783 height 41
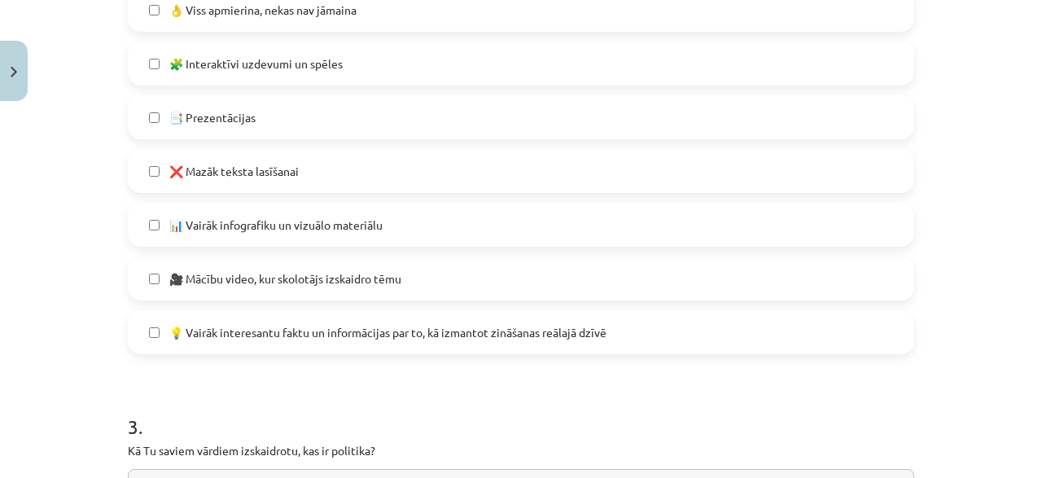
scroll to position [1057, 0]
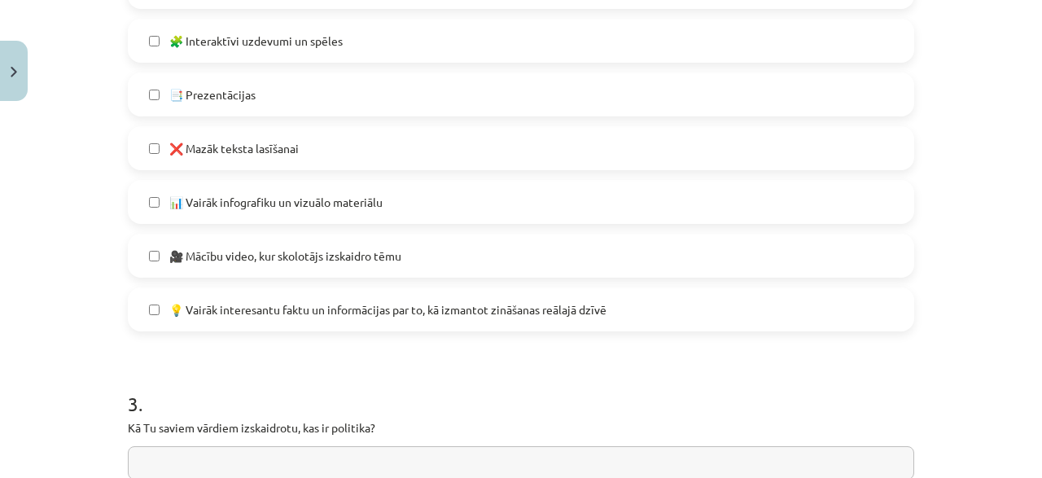
click at [253, 319] on label "💡 Vairāk interesantu faktu un informācijas par to, kā izmantot zināšanas reālaj…" at bounding box center [520, 309] width 783 height 41
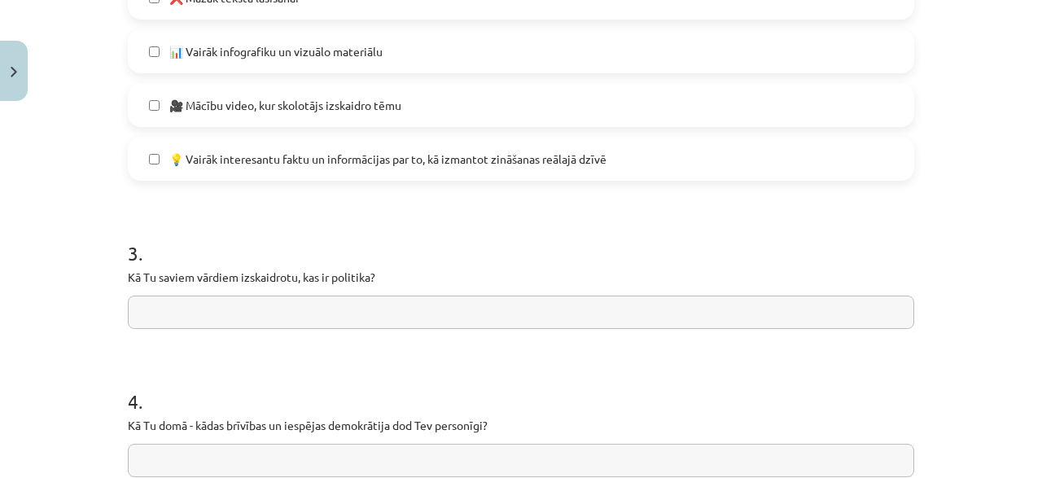
scroll to position [1213, 0]
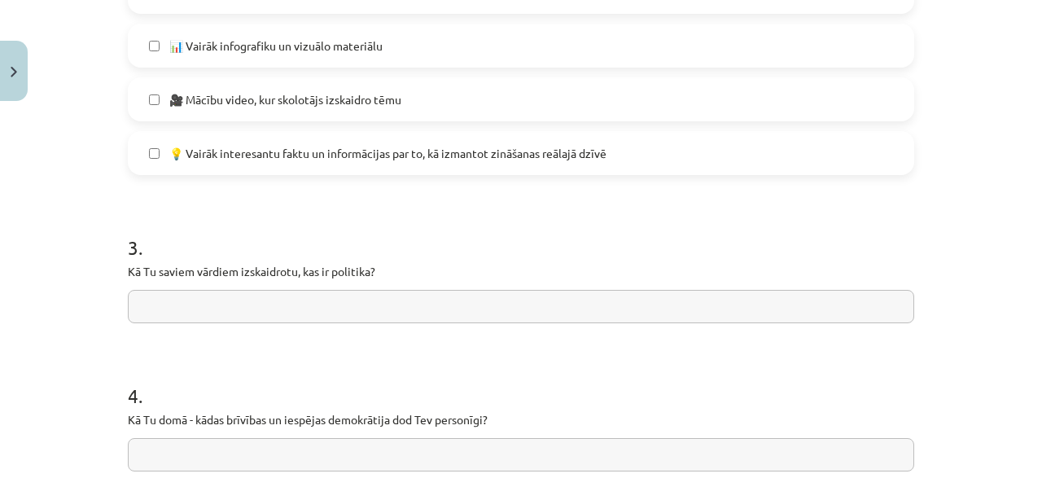
click at [247, 296] on input "text" at bounding box center [521, 306] width 786 height 33
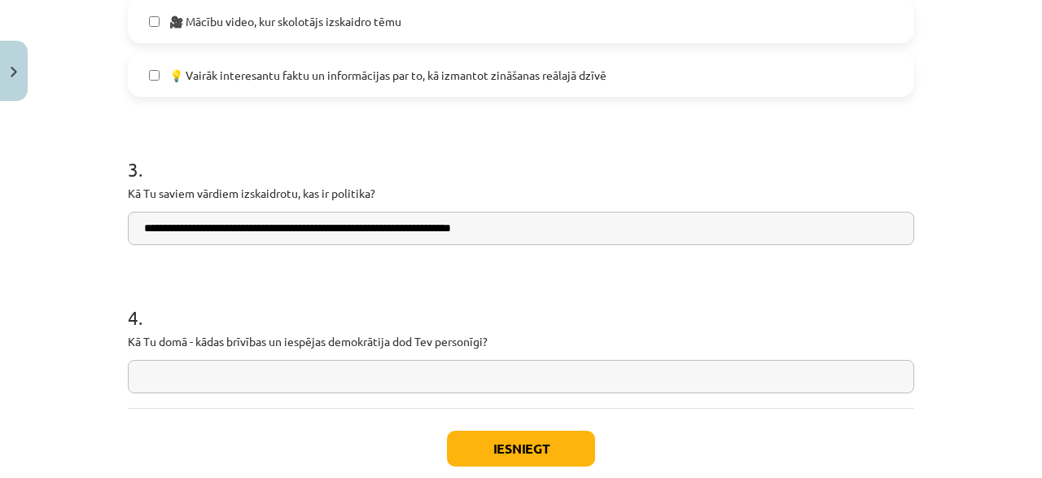
type input "**********"
click at [208, 385] on input "text" at bounding box center [521, 376] width 786 height 33
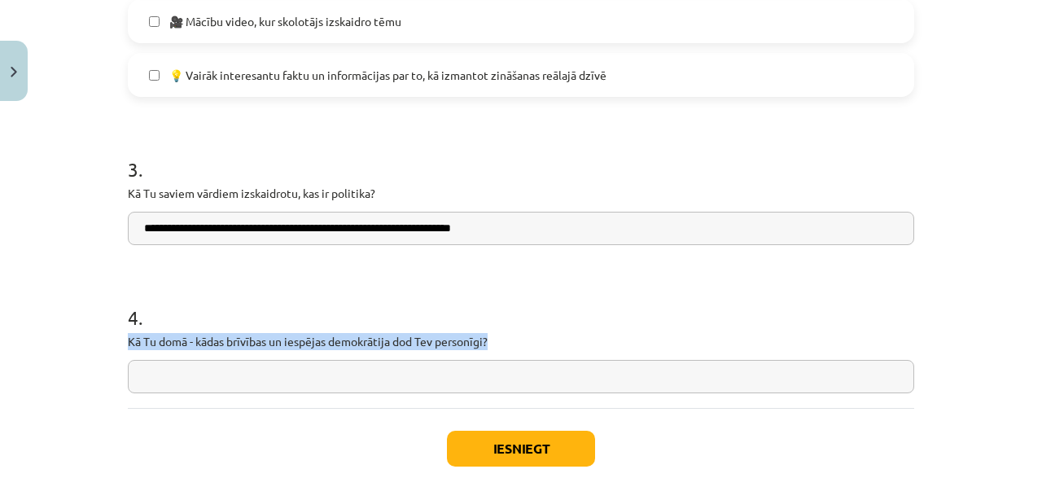
drag, startPoint x: 128, startPoint y: 331, endPoint x: 501, endPoint y: 344, distance: 373.1
copy p "Kā Tu domā - kādas brīvības un iespējas demokrātija dod Tev personīgi?"
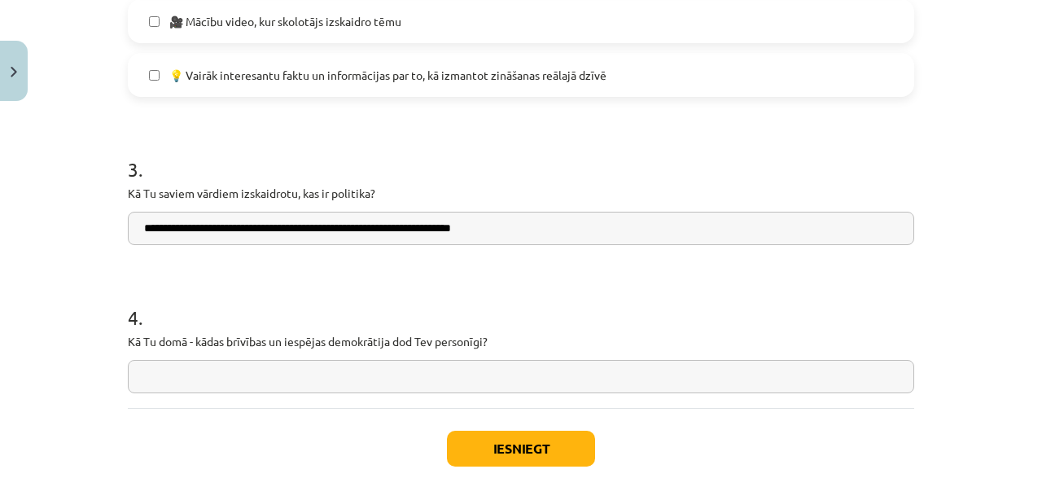
click at [149, 364] on input "text" at bounding box center [521, 376] width 786 height 33
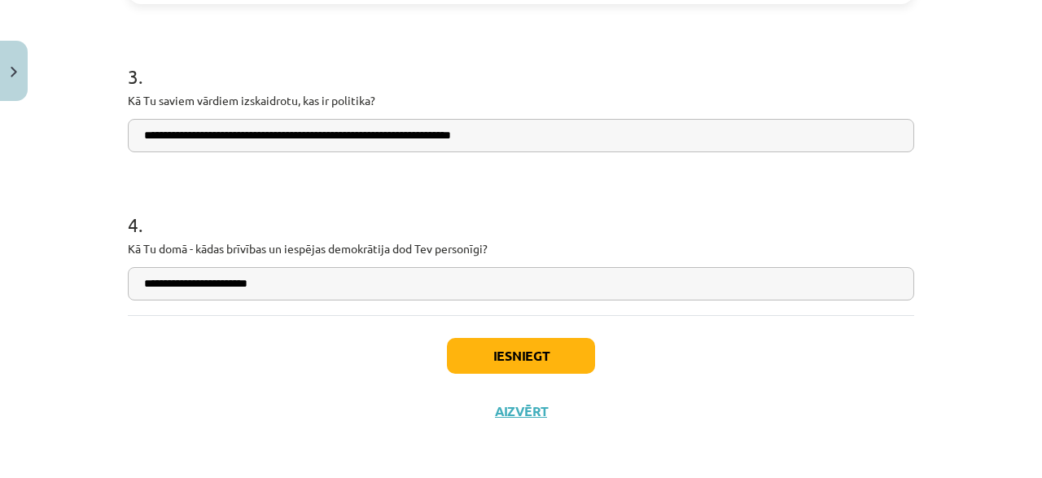
type input "**********"
click at [554, 331] on div "Iesniegt Aizvērt" at bounding box center [521, 372] width 786 height 114
click at [556, 352] on button "Iesniegt" at bounding box center [521, 356] width 148 height 36
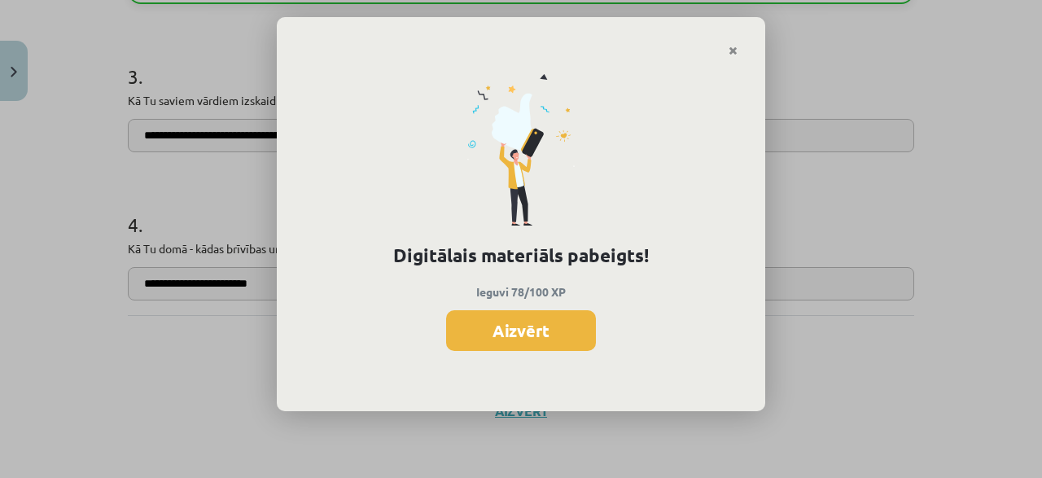
scroll to position [999, 0]
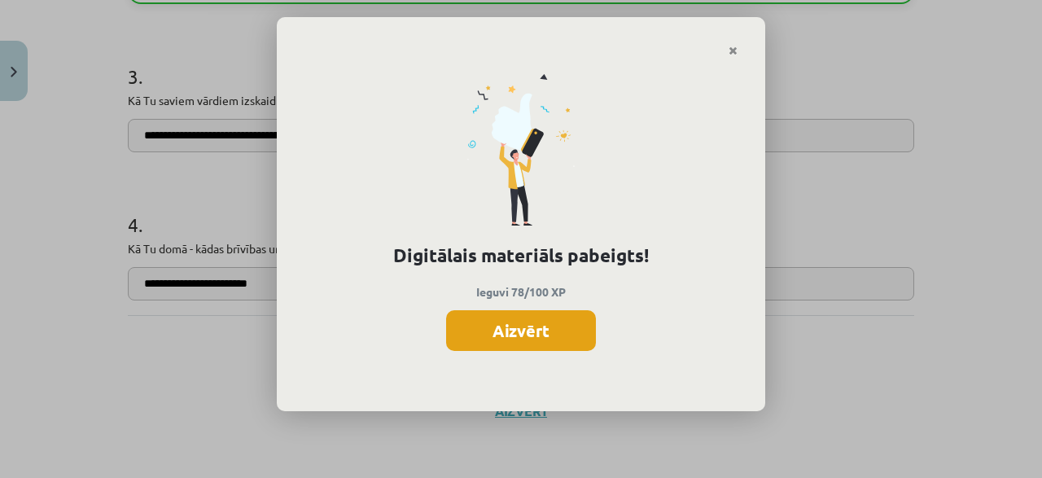
click at [529, 318] on button "Aizvērt" at bounding box center [521, 330] width 150 height 41
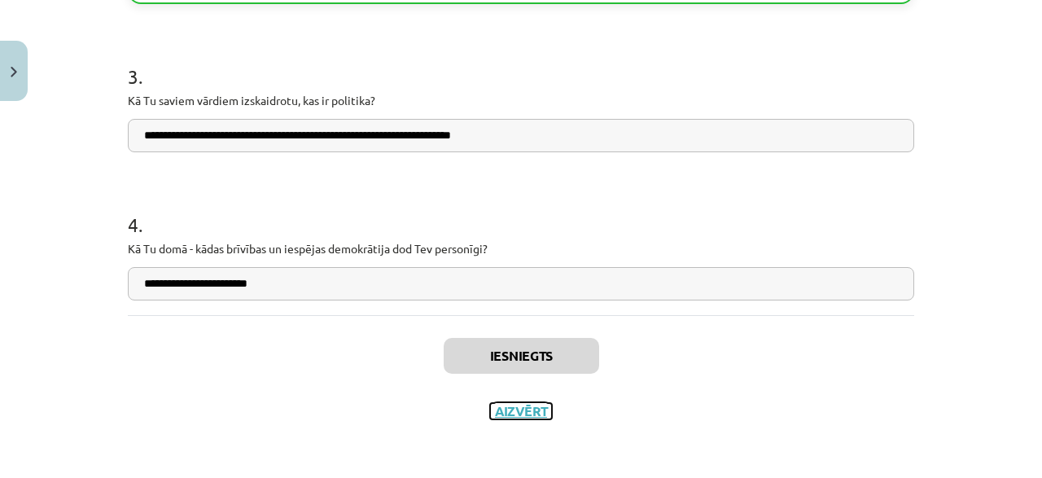
click at [504, 410] on button "Aizvērt" at bounding box center [521, 411] width 62 height 16
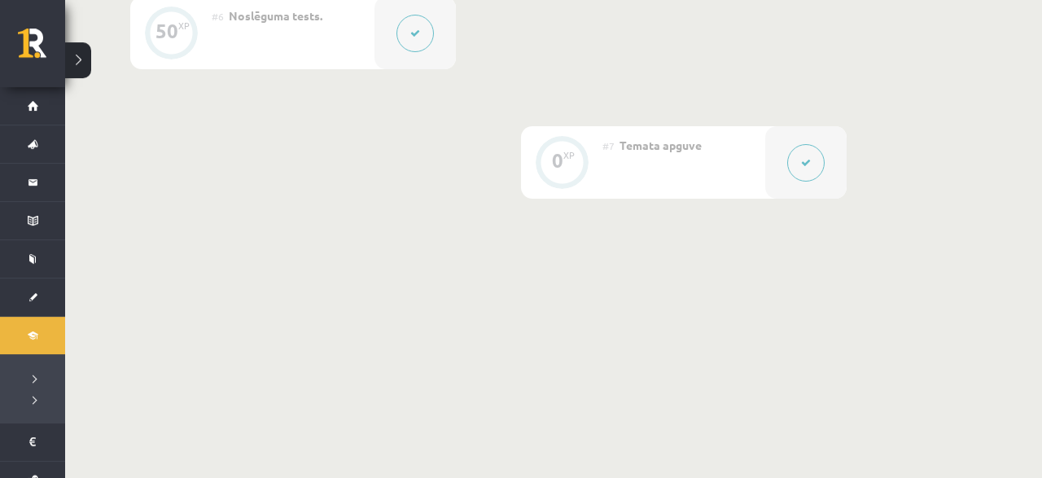
scroll to position [1094, 0]
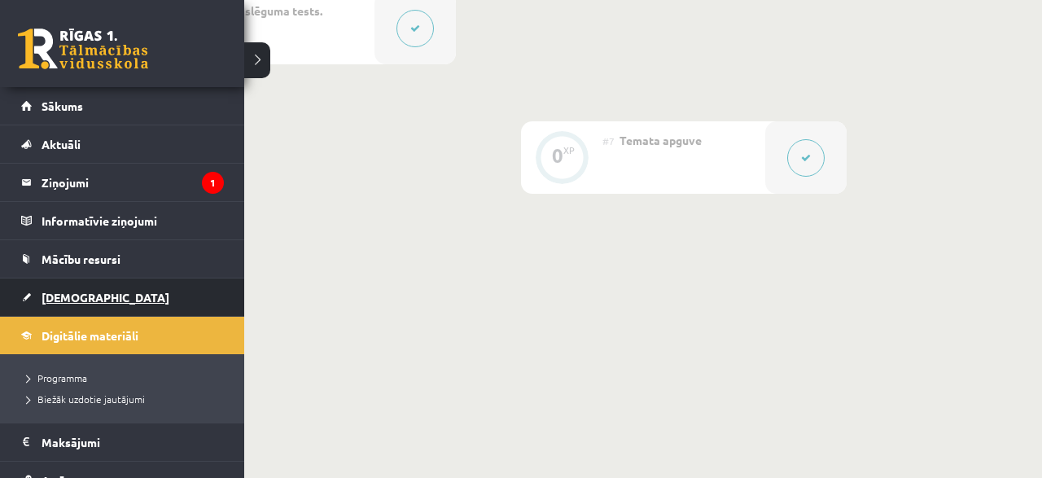
click at [60, 290] on span "[DEMOGRAPHIC_DATA]" at bounding box center [106, 297] width 128 height 15
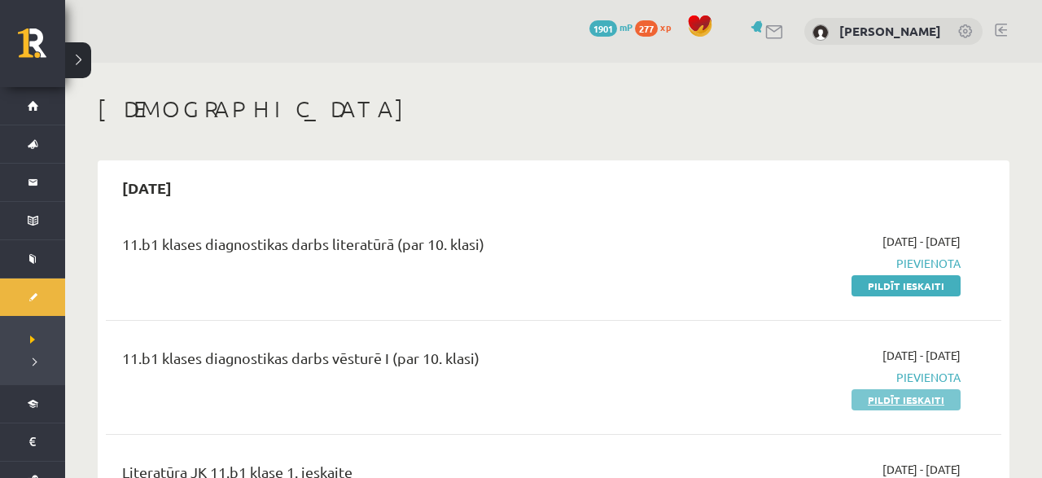
click at [900, 395] on link "Pildīt ieskaiti" at bounding box center [906, 399] width 109 height 21
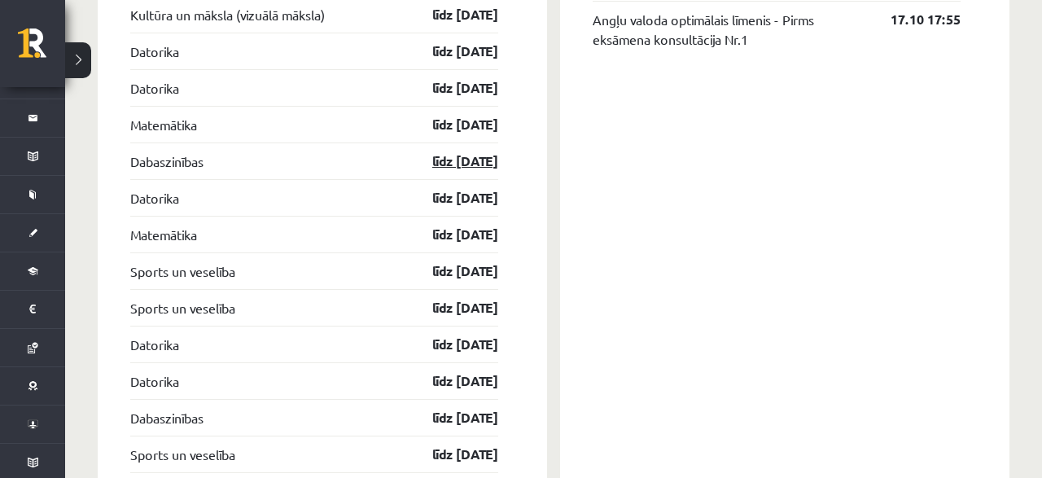
scroll to position [1863, 0]
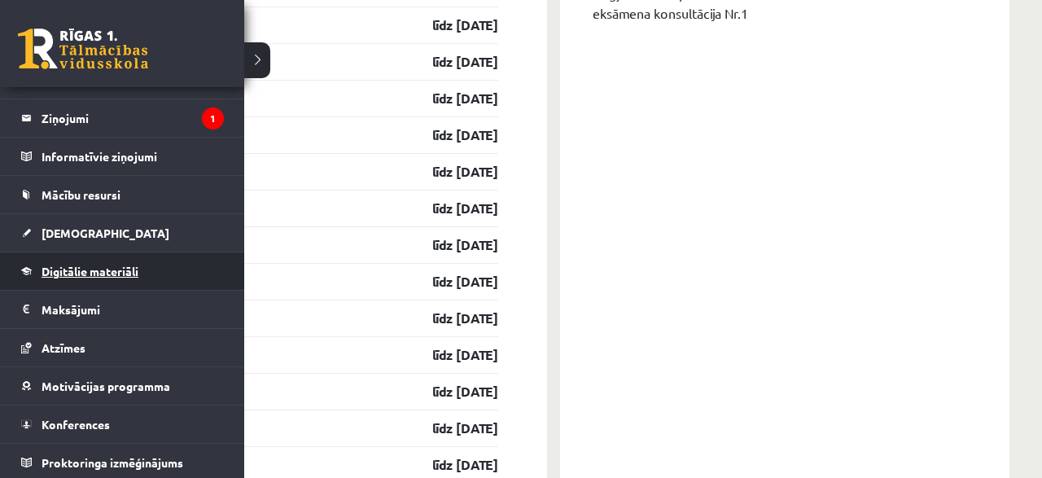
click at [96, 278] on link "Digitālie materiāli" at bounding box center [122, 270] width 203 height 37
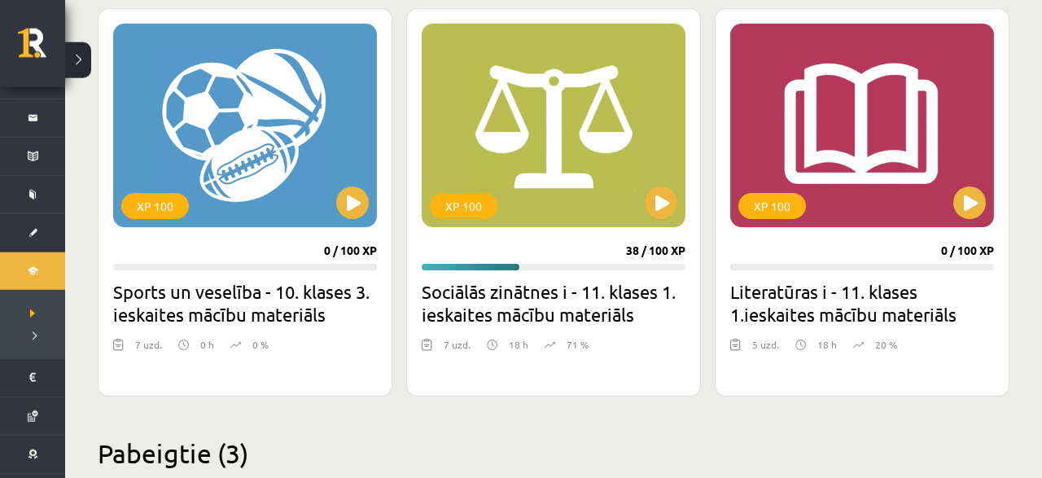
scroll to position [1487, 0]
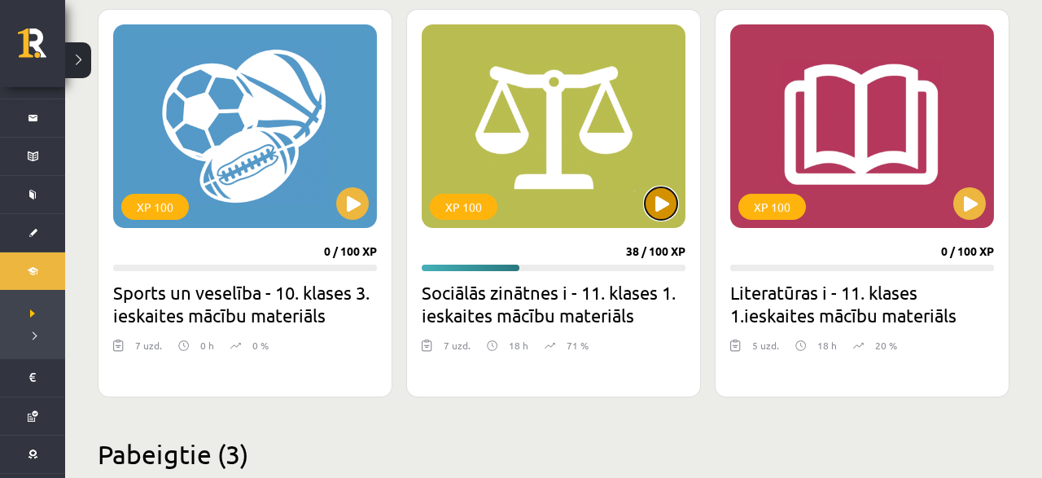
click at [655, 212] on button at bounding box center [661, 203] width 33 height 33
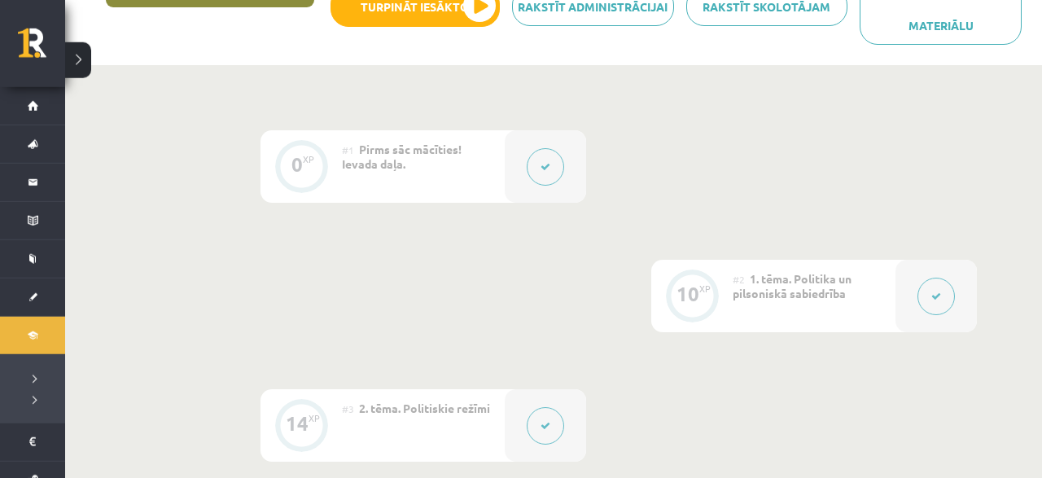
scroll to position [339, 0]
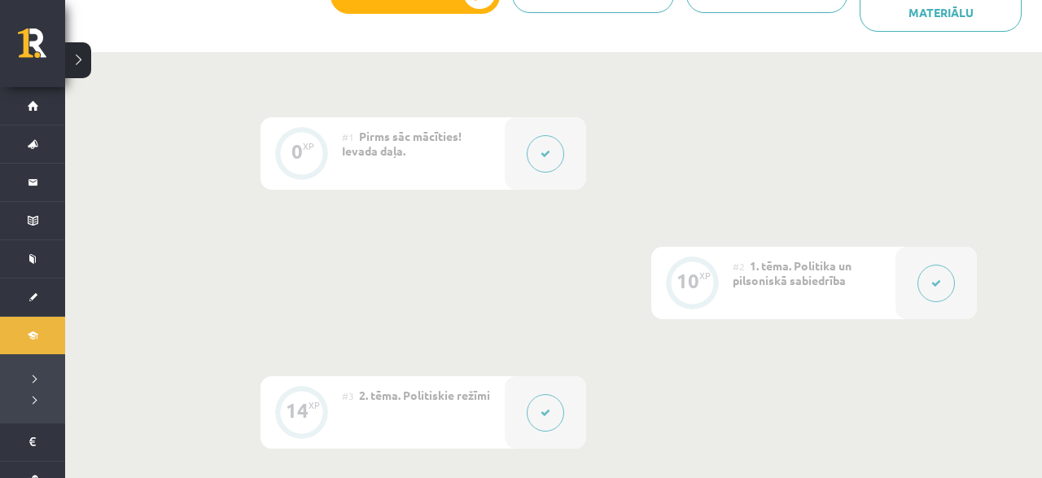
click at [922, 278] on button at bounding box center [936, 283] width 37 height 37
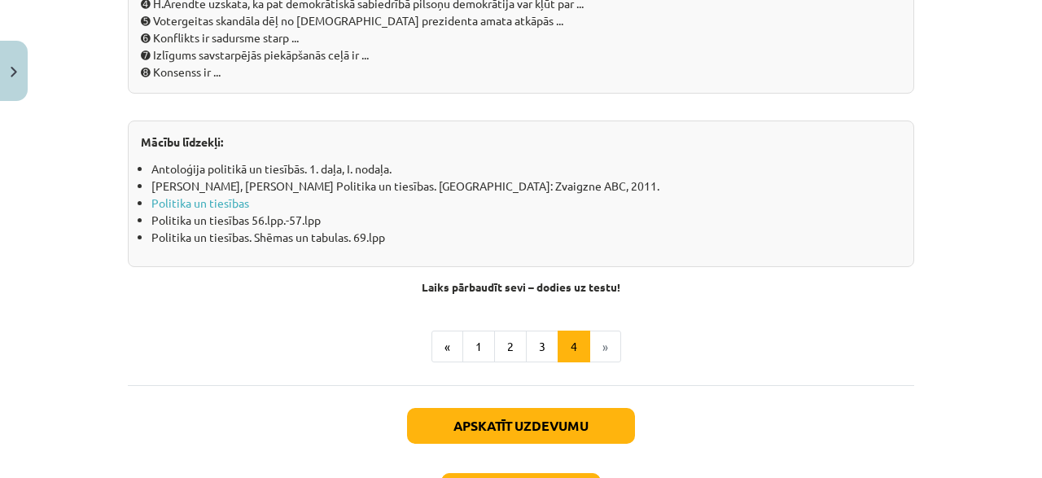
scroll to position [1954, 0]
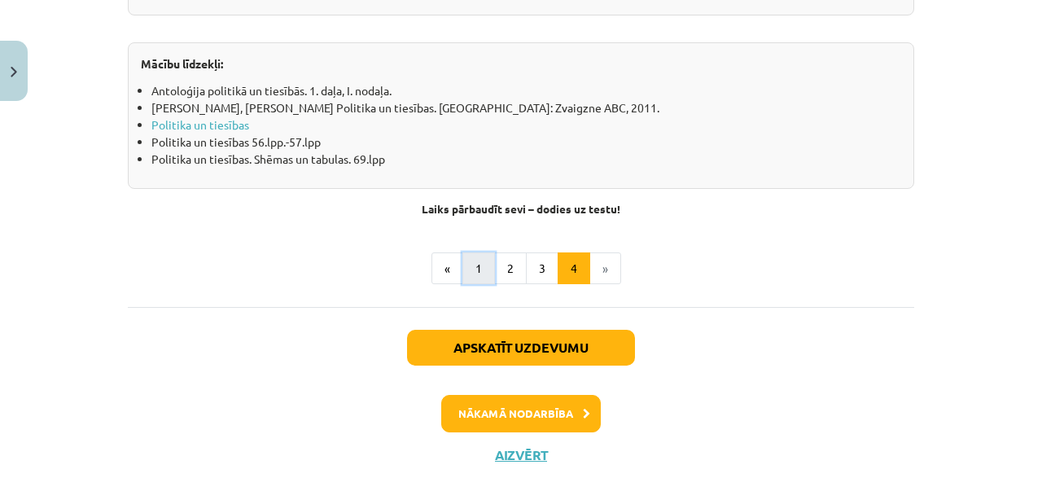
click at [487, 265] on button "1" at bounding box center [478, 268] width 33 height 33
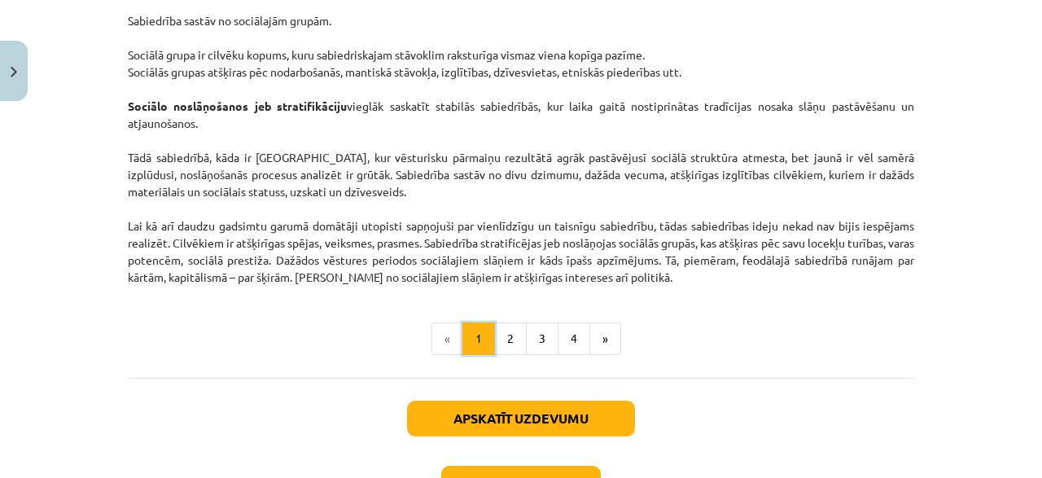
scroll to position [2714, 0]
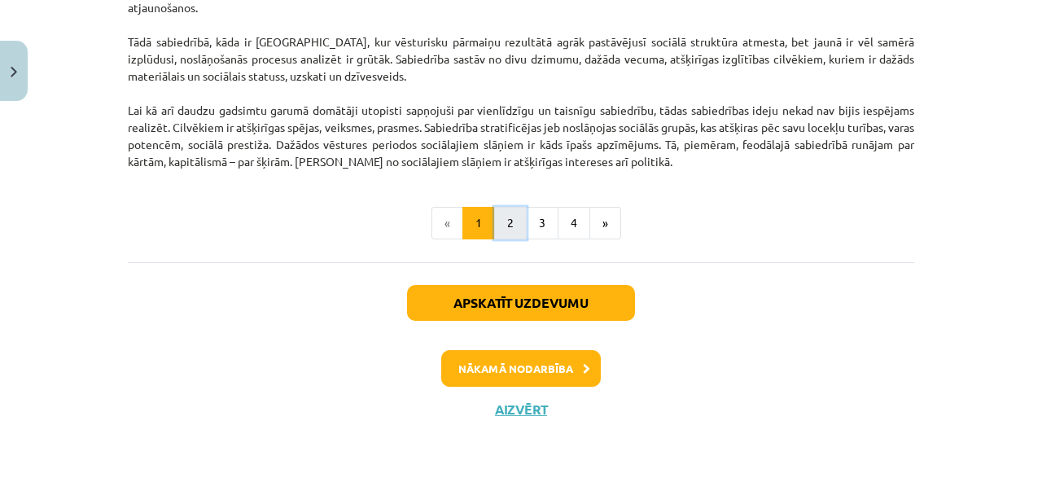
click at [519, 227] on button "2" at bounding box center [510, 223] width 33 height 33
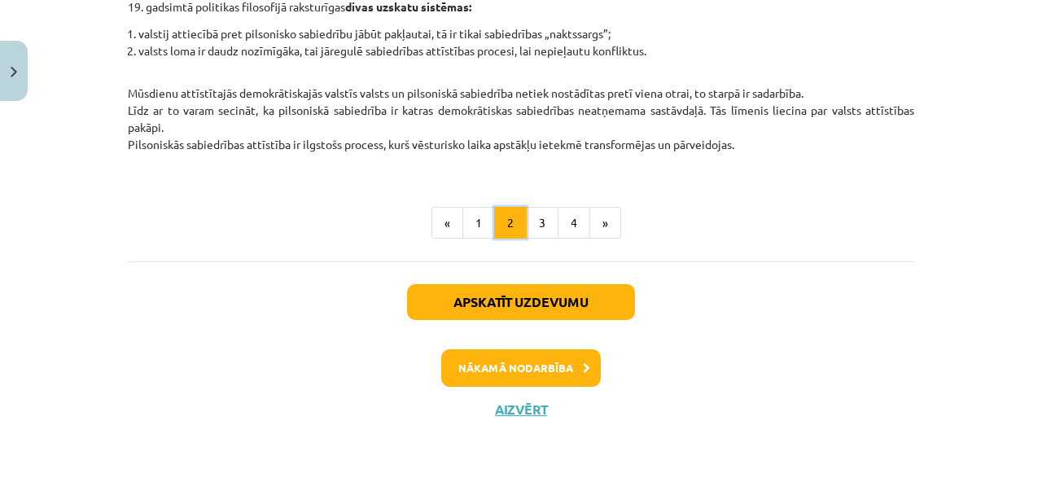
click at [520, 229] on button "2" at bounding box center [510, 223] width 33 height 33
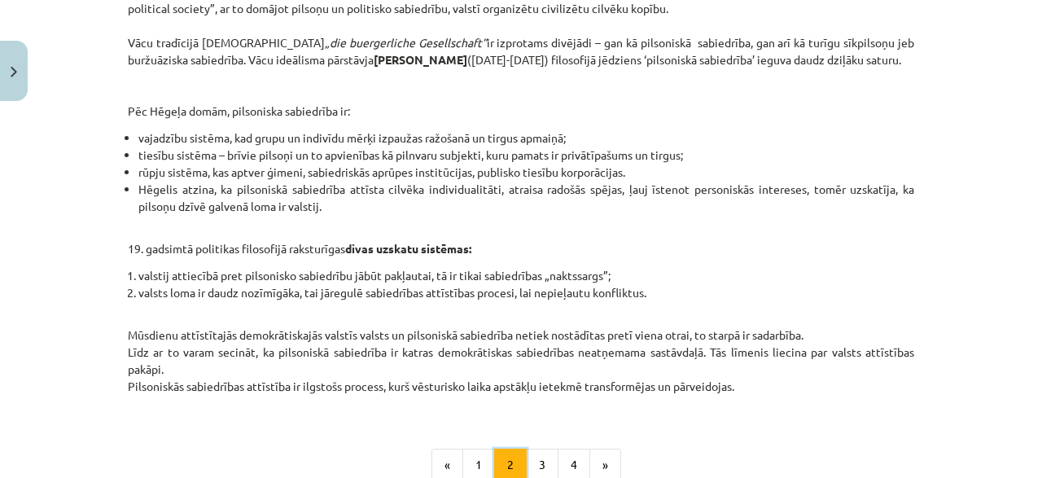
scroll to position [838, 0]
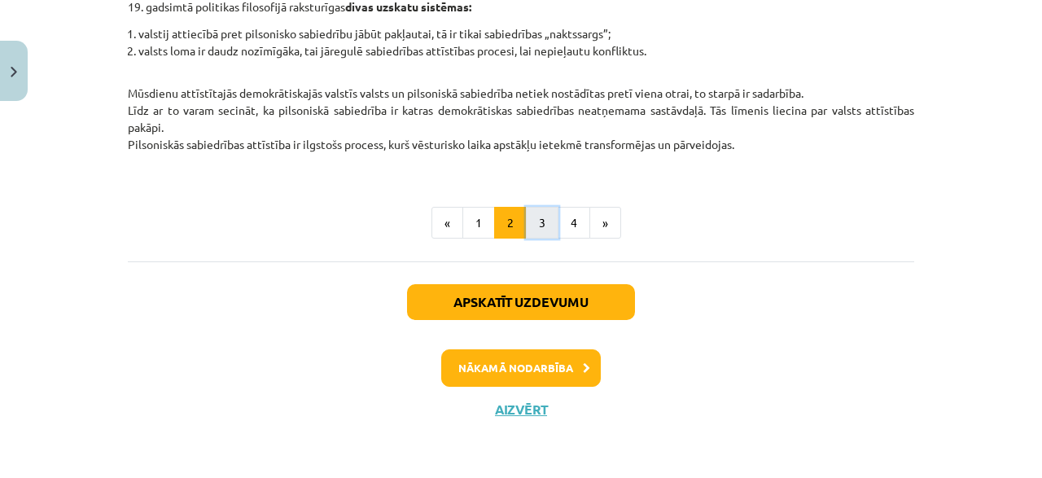
click at [535, 232] on button "3" at bounding box center [542, 223] width 33 height 33
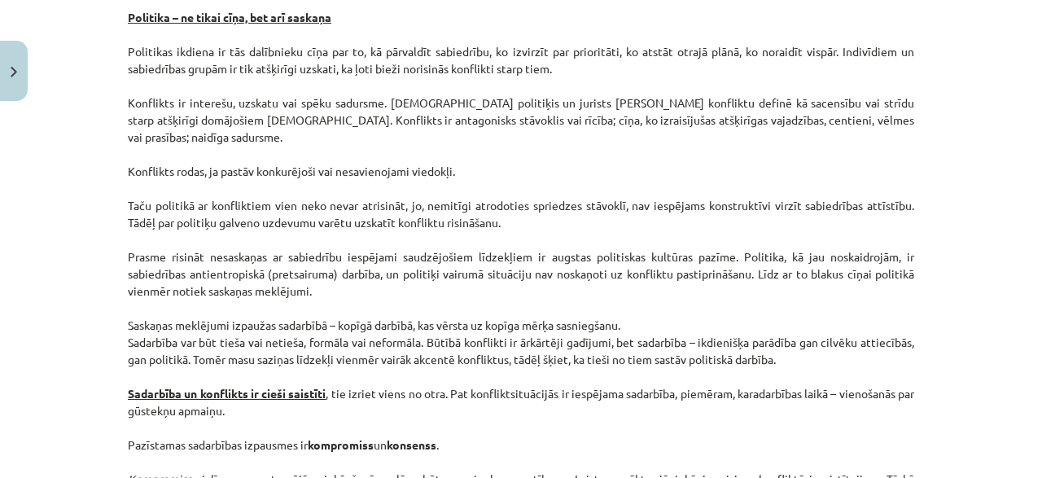
scroll to position [1776, 0]
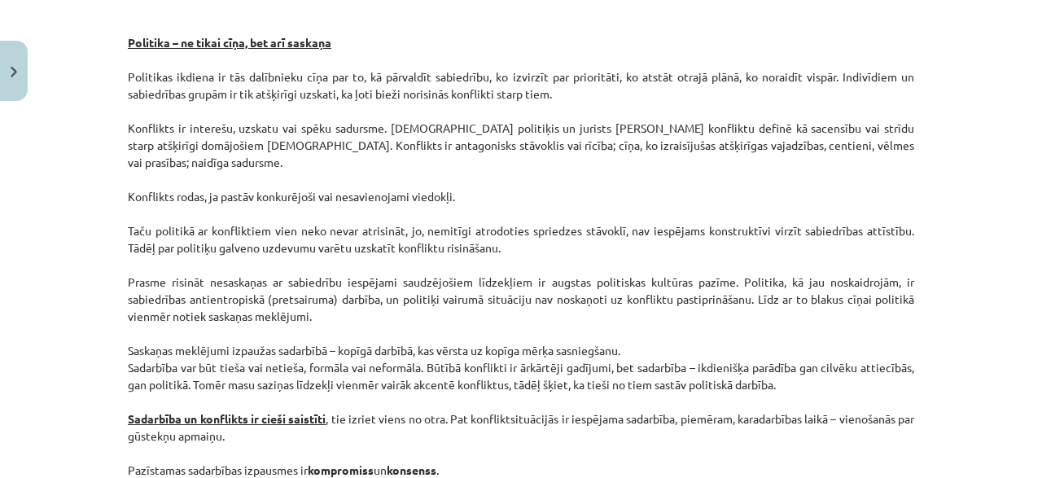
click at [177, 226] on p "Parasti pretlikumīgos līdzekļus lieto valdošajai politiskajai varai naidīgi spē…" at bounding box center [521, 248] width 786 height 940
click at [162, 227] on p "Parasti pretlikumīgos līdzekļus lieto valdošajai politiskajai varai naidīgi spē…" at bounding box center [521, 248] width 786 height 940
click at [56, 177] on div "Mācību tēma: Sociālās zinātnes i - 11. klases 1. ieskaites mācību materiāls #2 …" at bounding box center [521, 239] width 1042 height 478
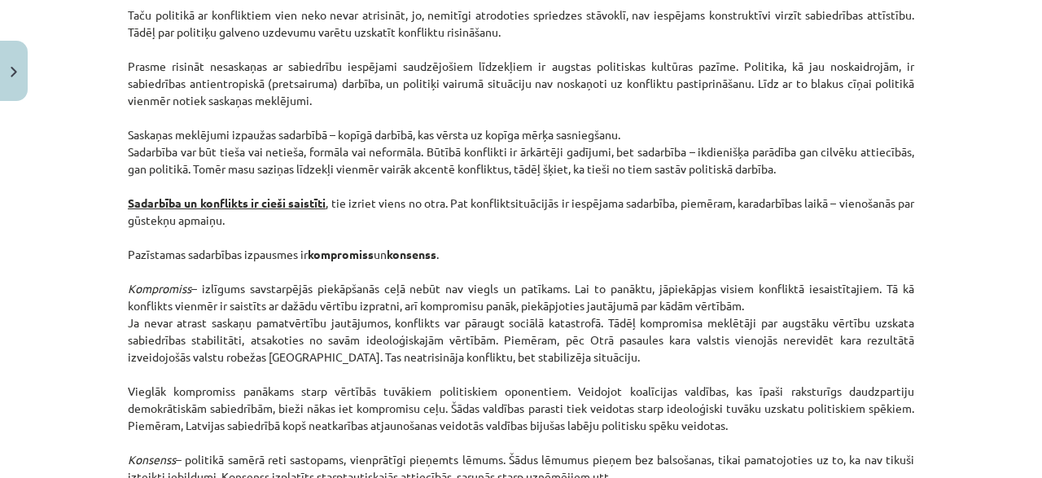
scroll to position [2010, 0]
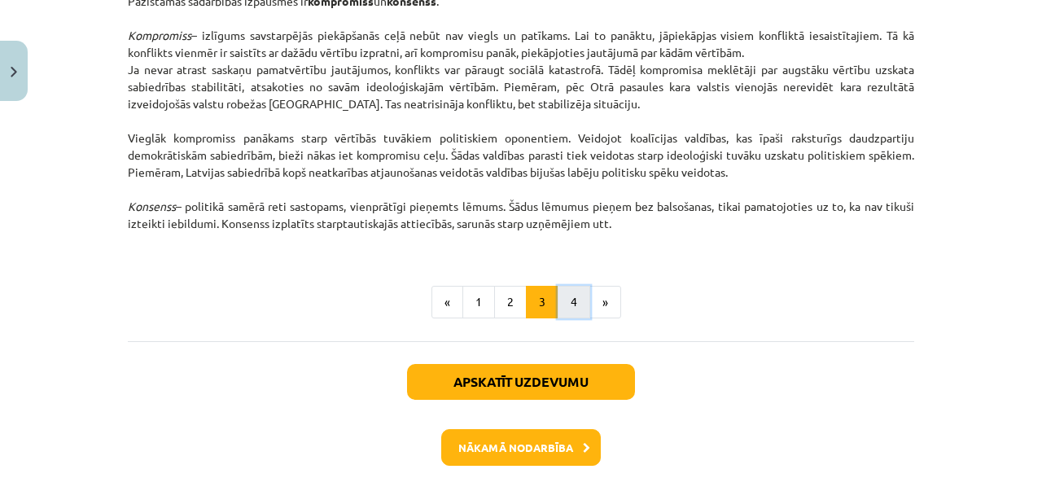
click at [573, 291] on button "4" at bounding box center [574, 302] width 33 height 33
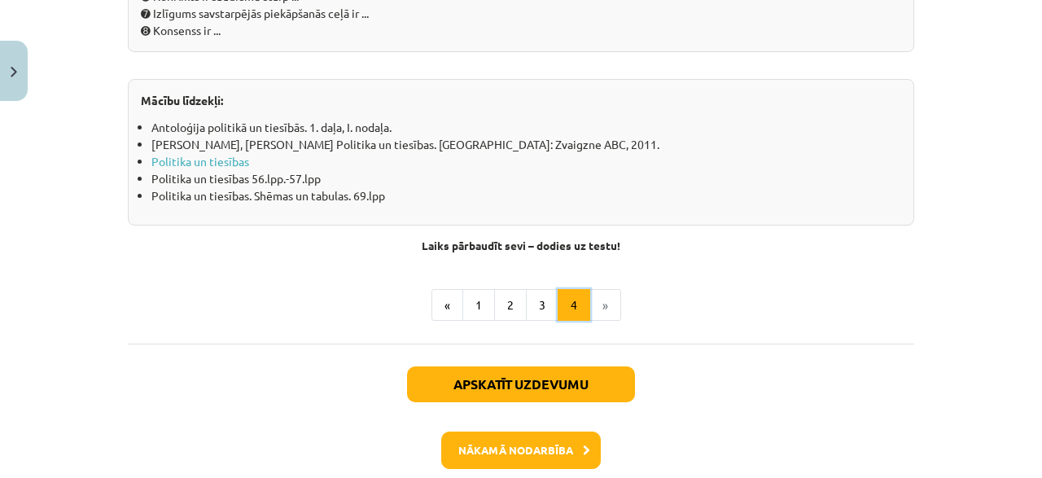
scroll to position [1995, 0]
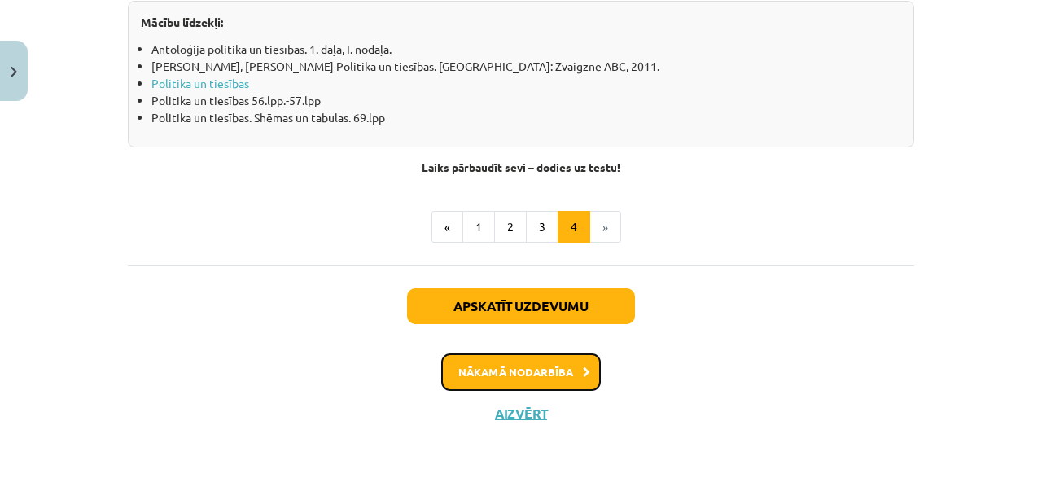
click at [523, 372] on button "Nākamā nodarbība" at bounding box center [521, 371] width 160 height 37
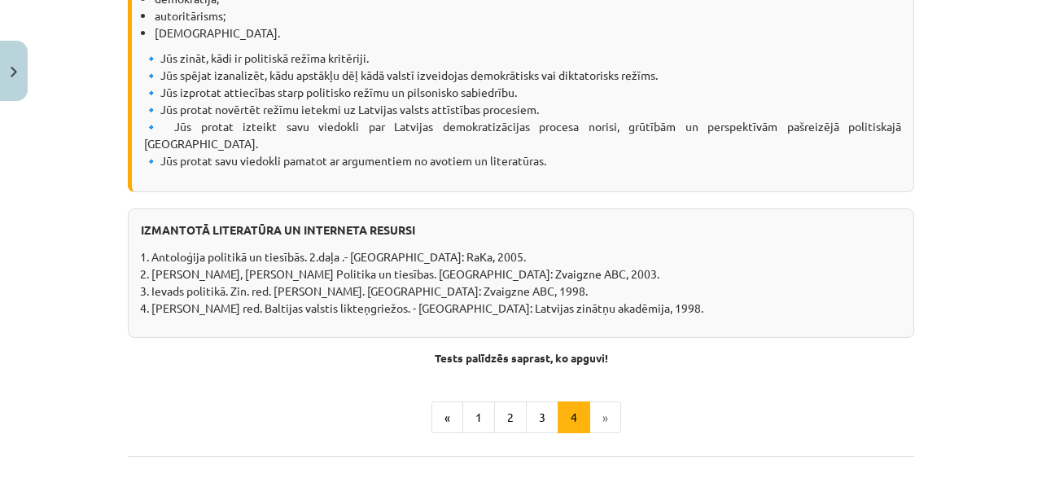
scroll to position [2229, 0]
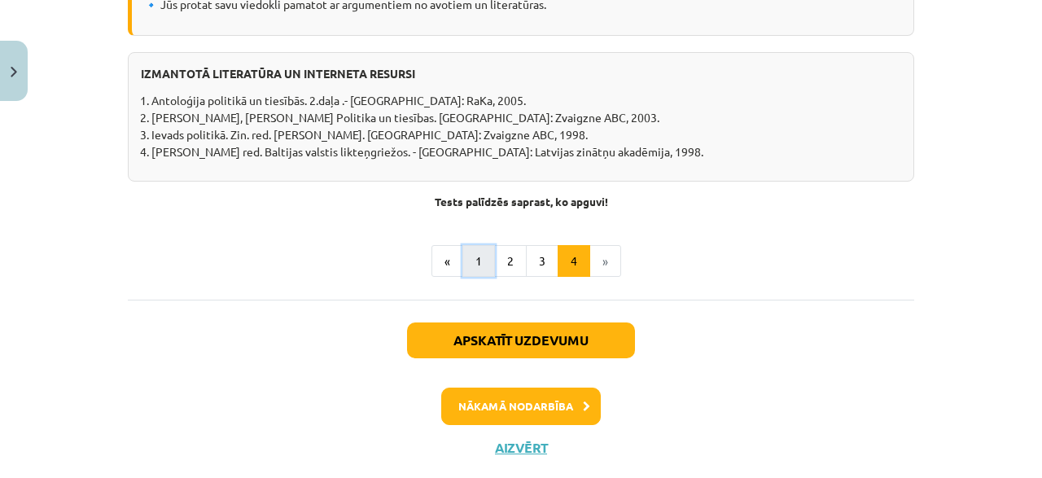
click at [484, 245] on button "1" at bounding box center [478, 261] width 33 height 33
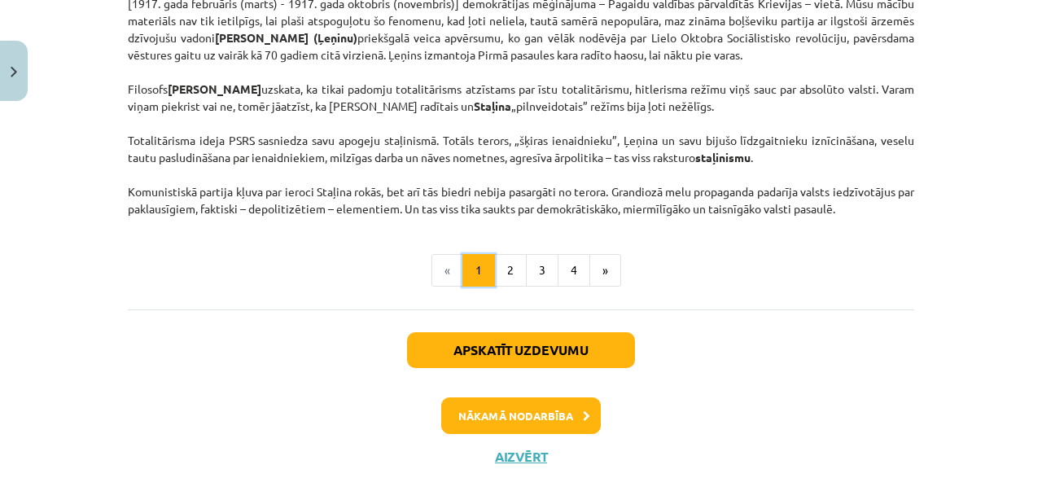
scroll to position [4199, 0]
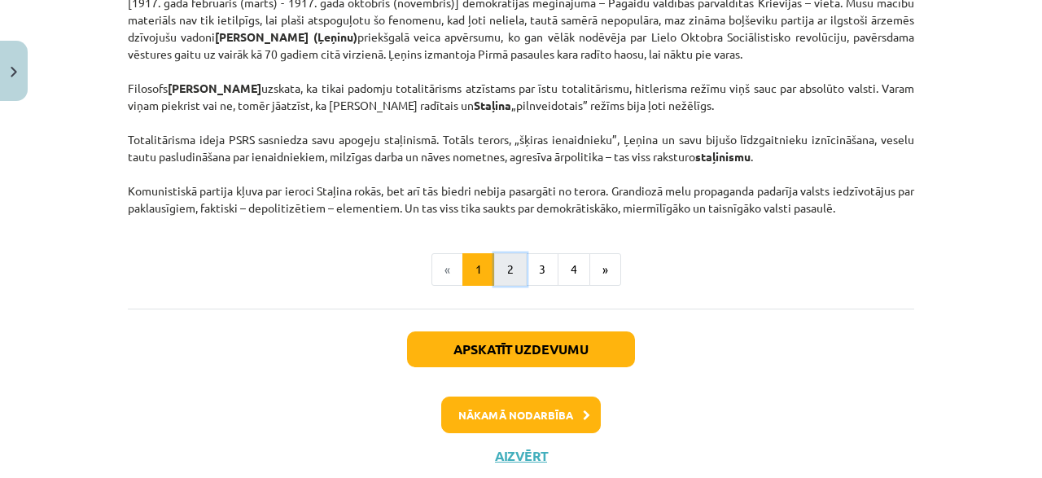
click at [519, 286] on button "2" at bounding box center [510, 269] width 33 height 33
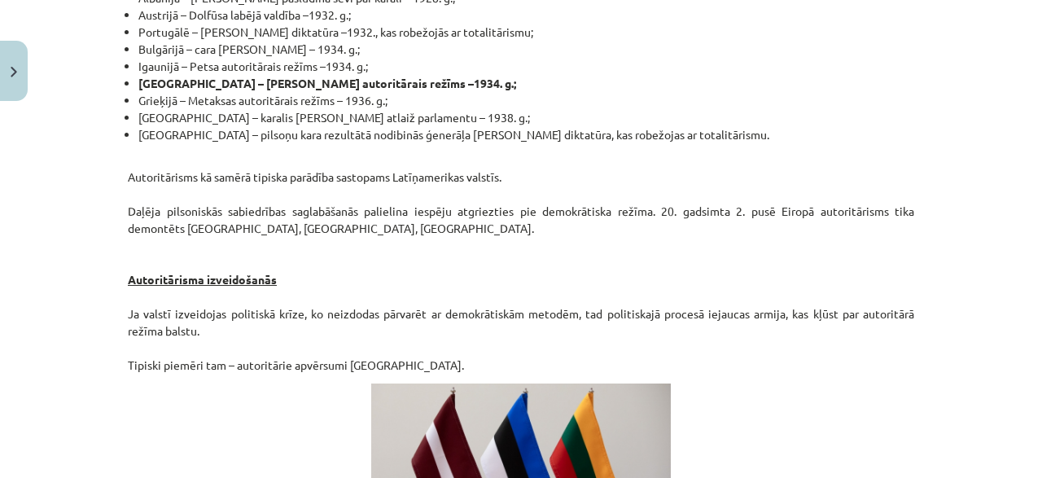
scroll to position [2968, 0]
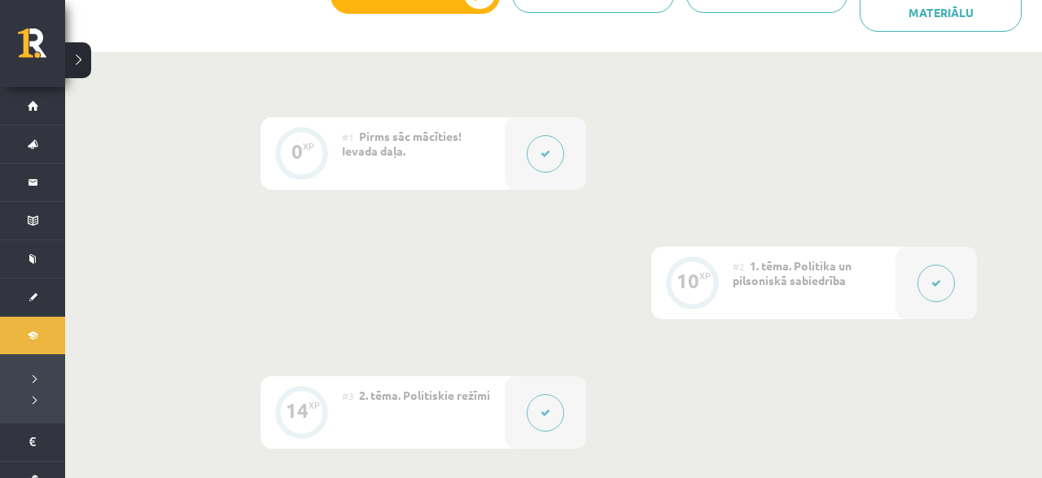
click at [942, 287] on button at bounding box center [936, 283] width 37 height 37
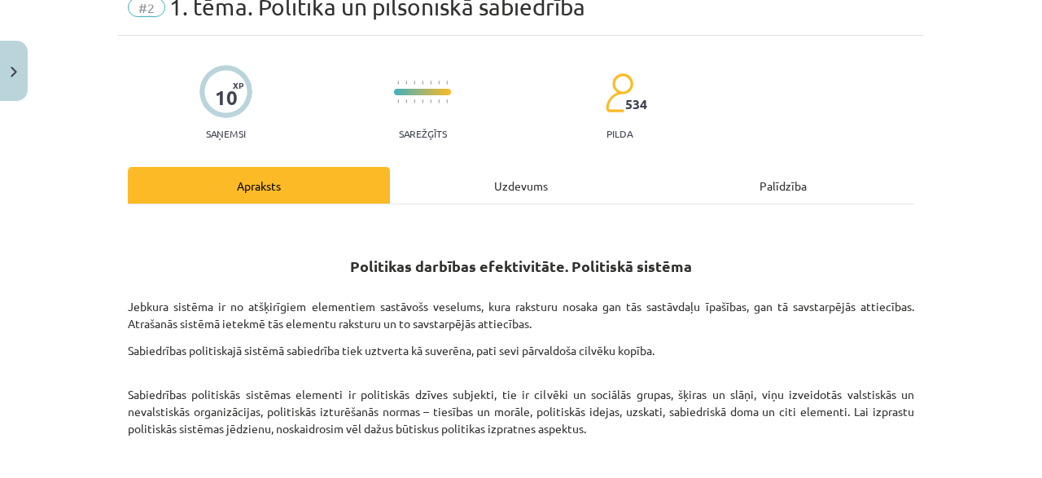
scroll to position [0, 0]
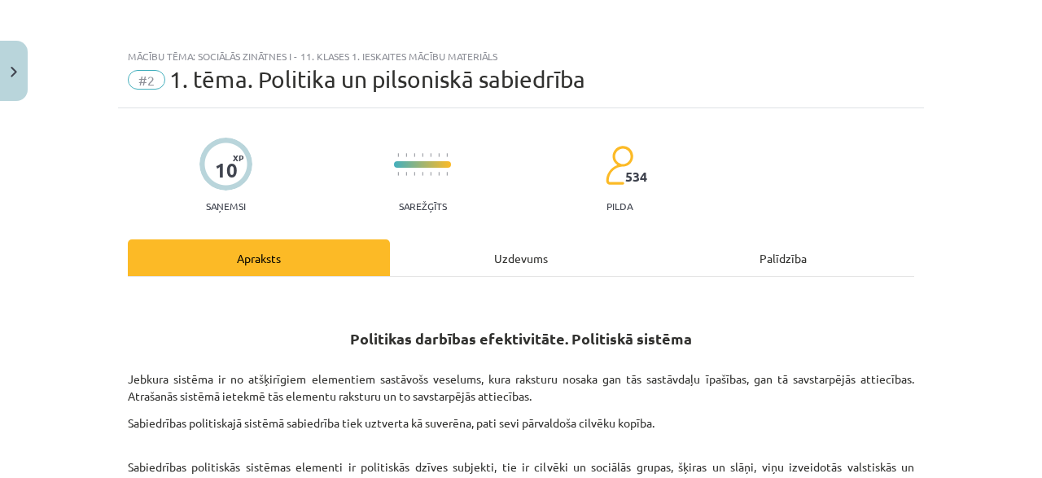
click at [526, 260] on div "Uzdevums" at bounding box center [521, 257] width 262 height 37
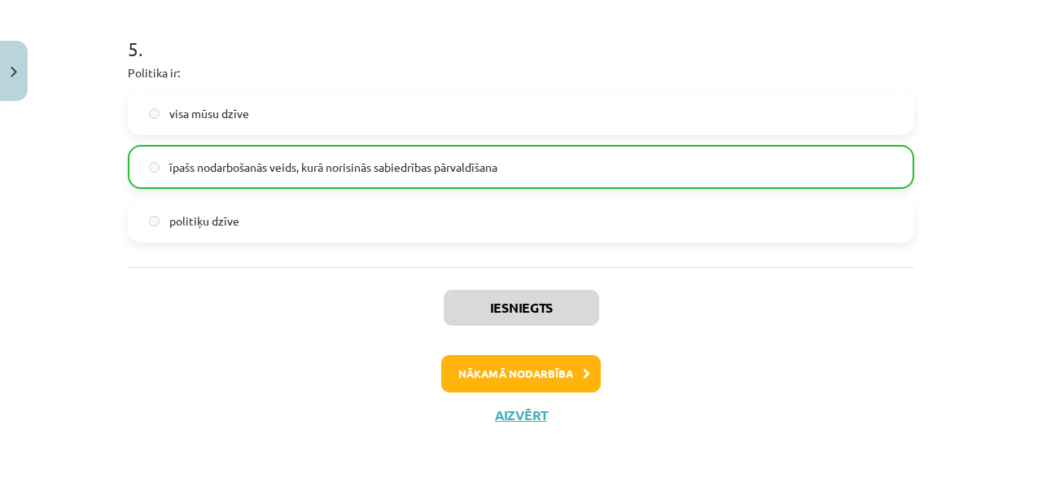
scroll to position [1383, 0]
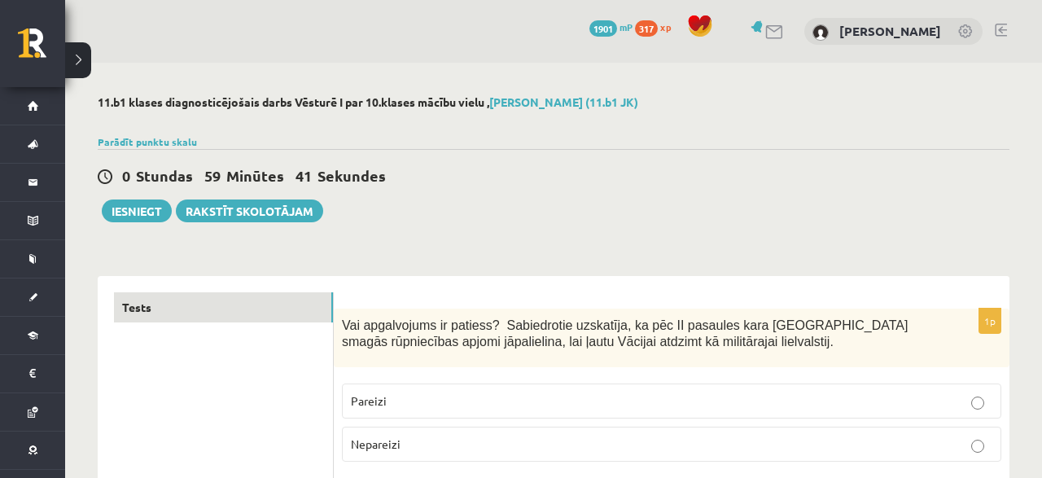
scroll to position [85, 0]
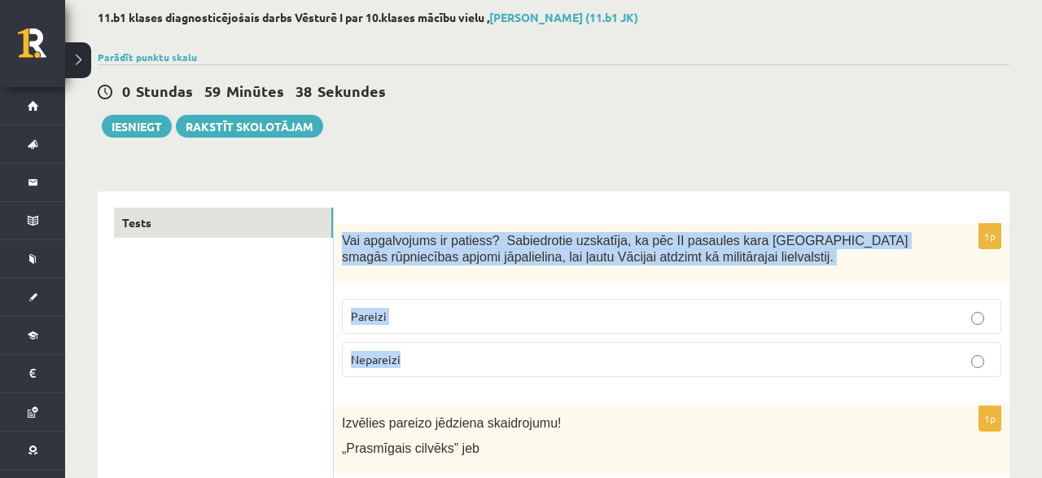
drag, startPoint x: 343, startPoint y: 234, endPoint x: 493, endPoint y: 354, distance: 192.2
click at [493, 283] on div "Vai apgalvojums ir patiess? Sabiedrotie uzskatīja, ka pēc II pasaules kara Vāci…" at bounding box center [672, 253] width 676 height 59
copy div "Vai apgalvojums ir patiess? Sabiedrotie uzskatīja, ka pēc II pasaules kara Vāci…"
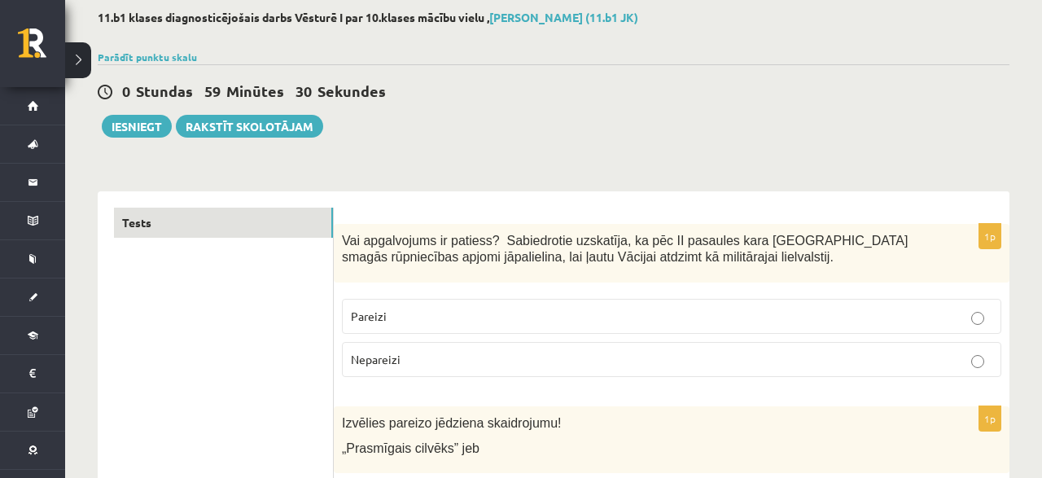
click at [510, 115] on div "0 Stundas 59 Minūtes 30 Sekundes Ieskaite saglabāta! Iesniegt Rakstīt skolotājam" at bounding box center [554, 100] width 912 height 73
click at [392, 361] on span "Nepareizi" at bounding box center [376, 359] width 50 height 15
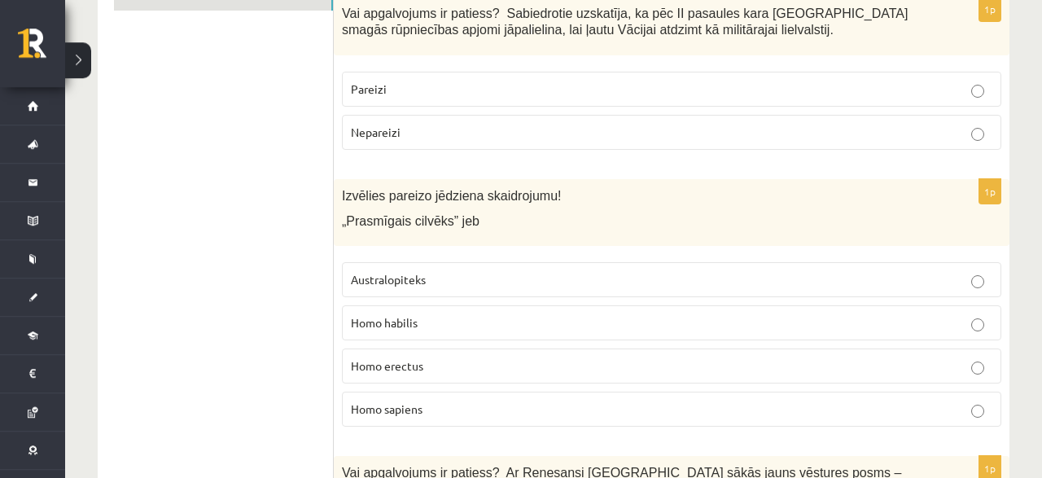
scroll to position [339, 0]
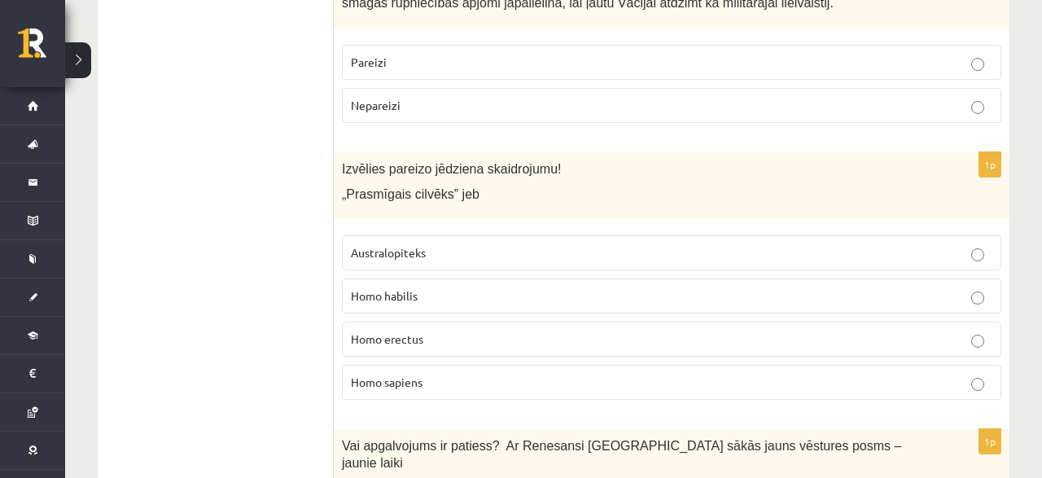
click at [378, 378] on span "Homo sapiens" at bounding box center [387, 382] width 72 height 15
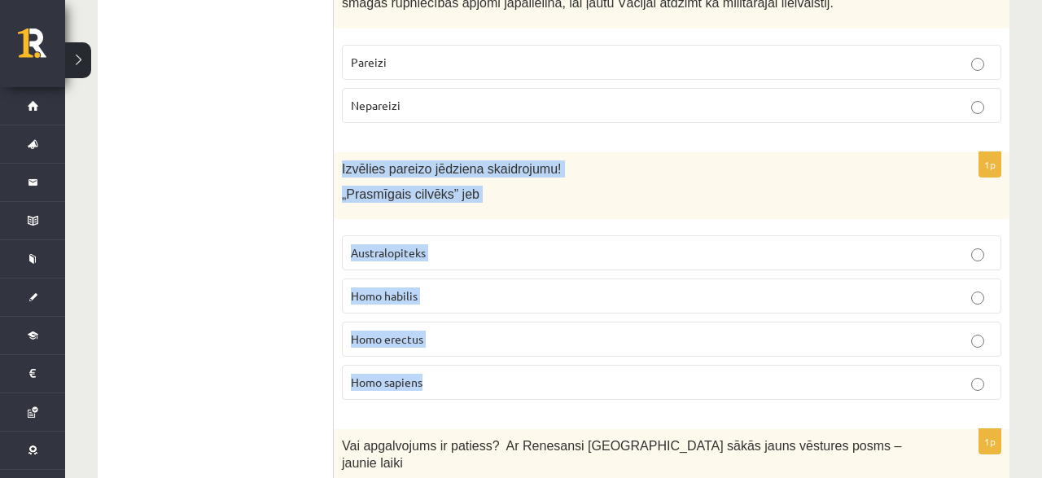
drag, startPoint x: 335, startPoint y: 159, endPoint x: 519, endPoint y: 364, distance: 275.0
click at [519, 220] on div "Izvēlies pareizo jēdziena skaidrojumu! „Prasmīgais cilvēks” jeb" at bounding box center [672, 186] width 676 height 68
copy div "Izvēlies pareizo jēdziena skaidrojumu! „Prasmīgais cilvēks” jeb Australopiteks …"
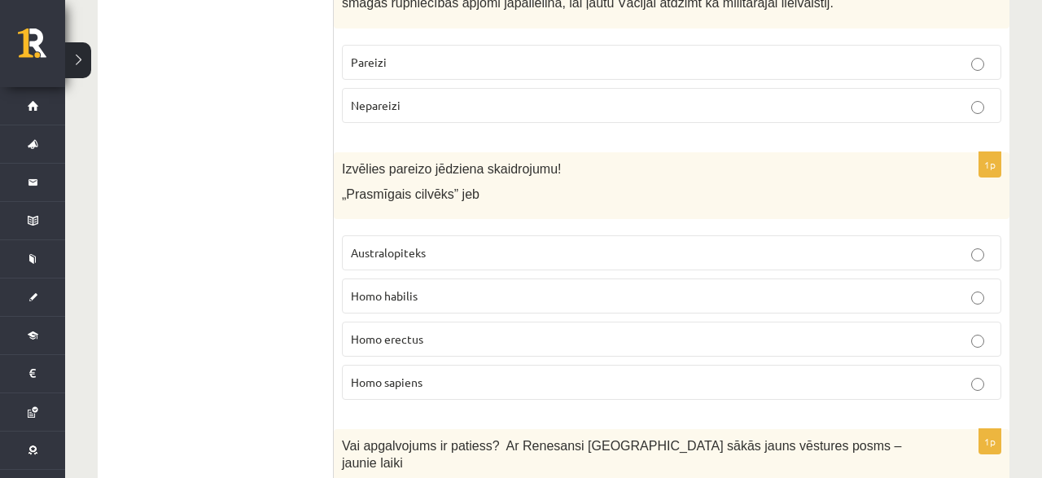
click at [457, 287] on p "Homo habilis" at bounding box center [672, 295] width 642 height 17
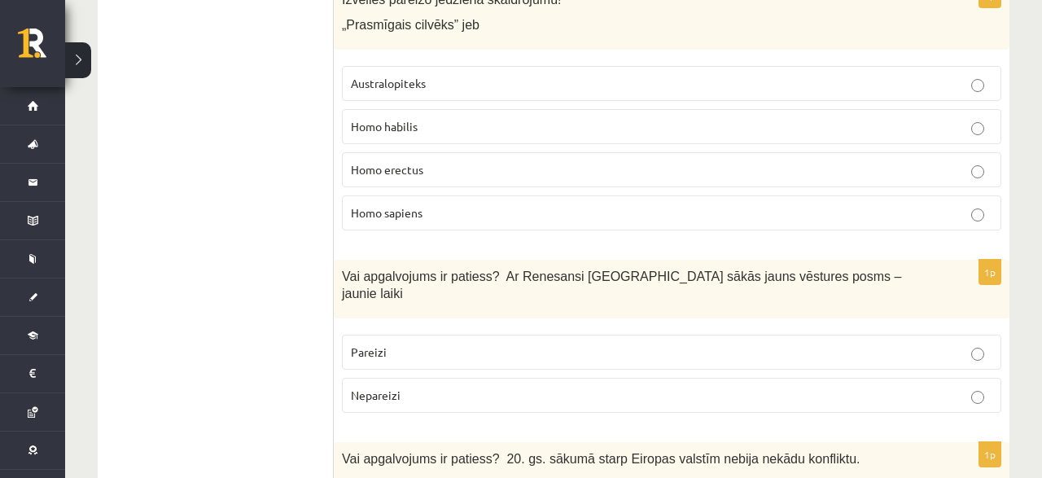
scroll to position [593, 0]
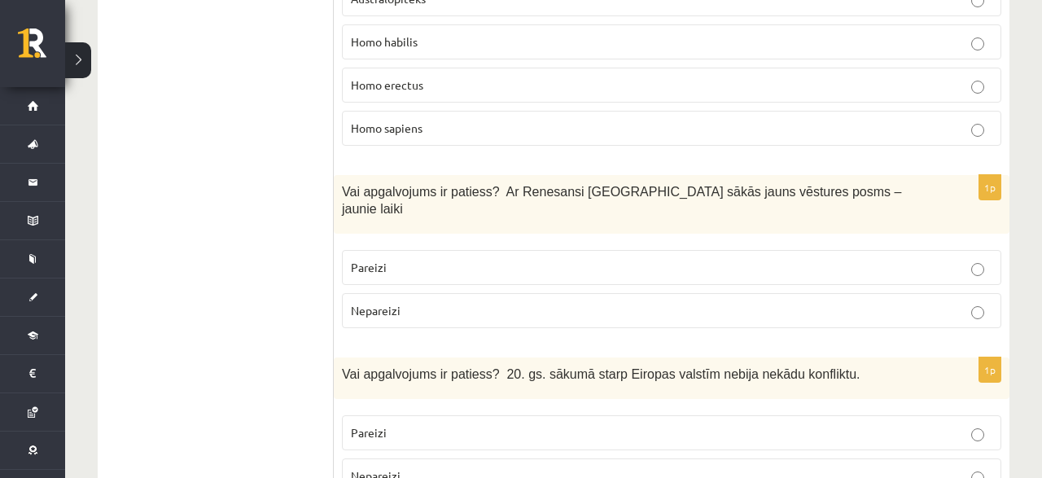
click at [421, 250] on label "Pareizi" at bounding box center [671, 267] width 659 height 35
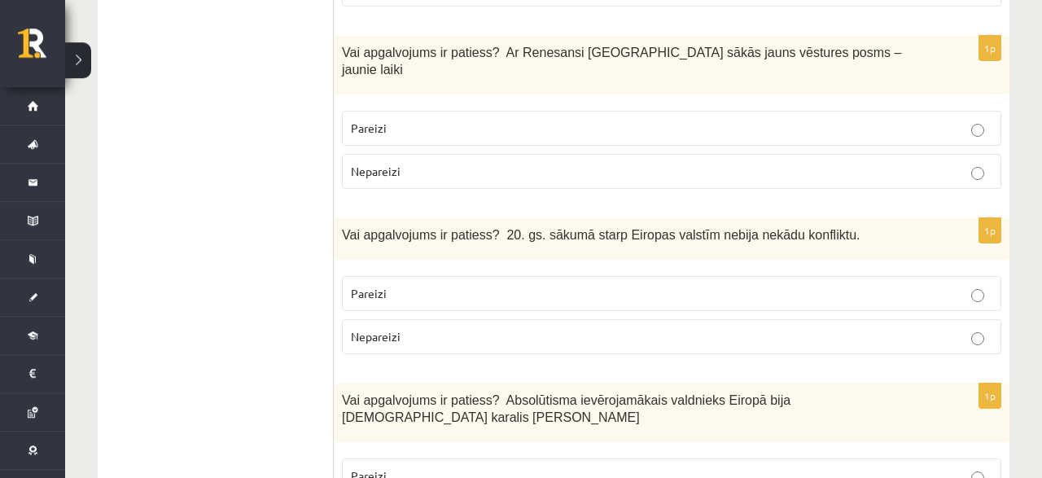
scroll to position [762, 0]
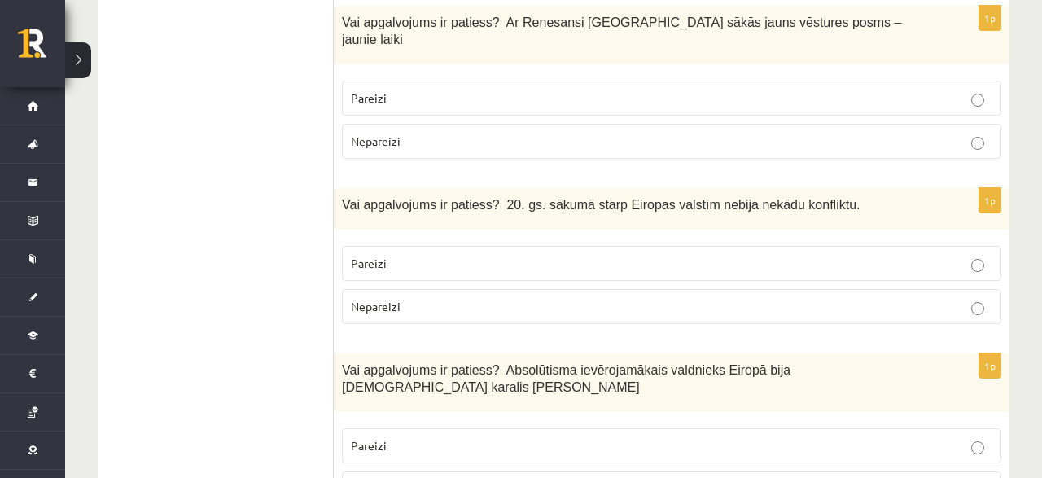
click at [427, 296] on label "Nepareizi" at bounding box center [671, 306] width 659 height 35
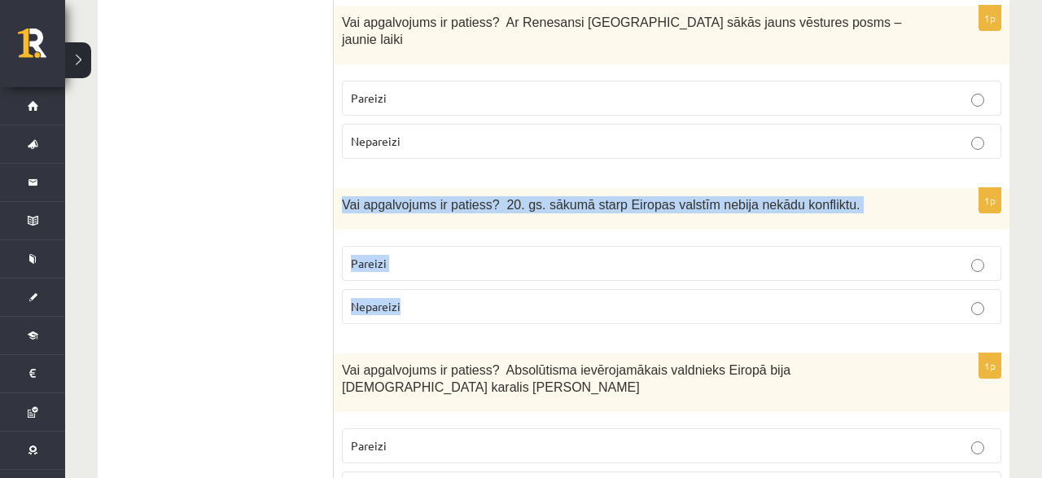
drag, startPoint x: 338, startPoint y: 184, endPoint x: 467, endPoint y: 303, distance: 175.1
click at [467, 230] on div "Vai apgalvojums ir patiess? 20. gs. sākumā starp Eiropas valstīm nebija nekādu …" at bounding box center [672, 209] width 676 height 42
copy div "Vai apgalvojums ir patiess? 20. gs. sākumā starp Eiropas valstīm nebija nekādu …"
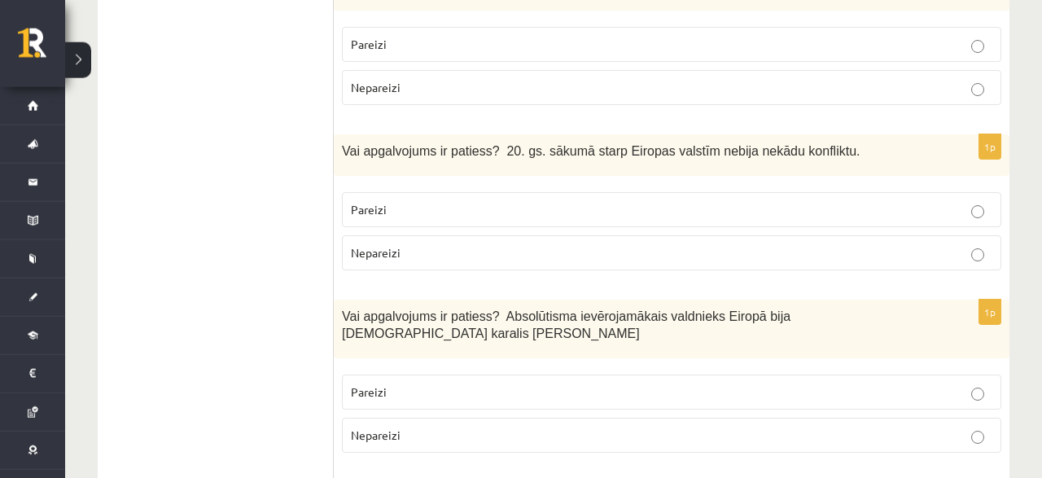
scroll to position [847, 0]
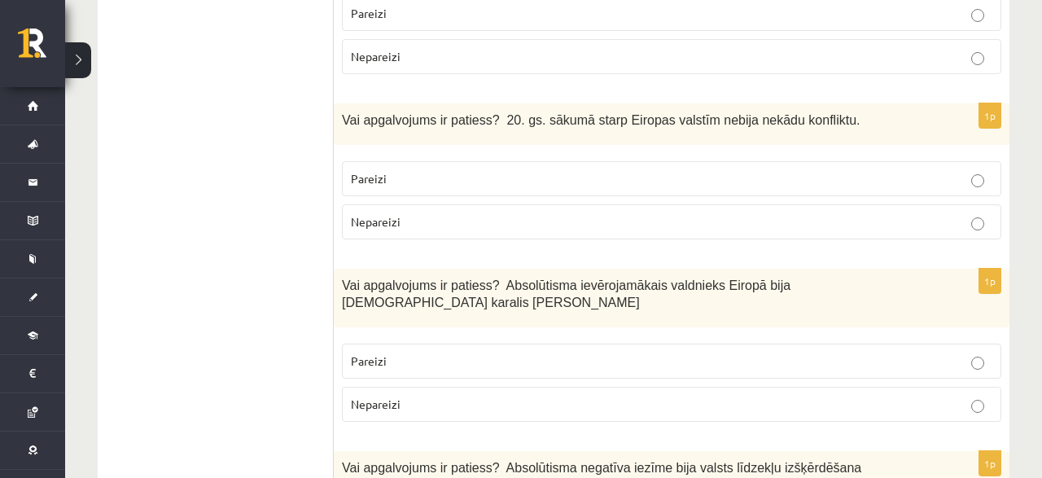
click at [482, 344] on label "Pareizi" at bounding box center [671, 361] width 659 height 35
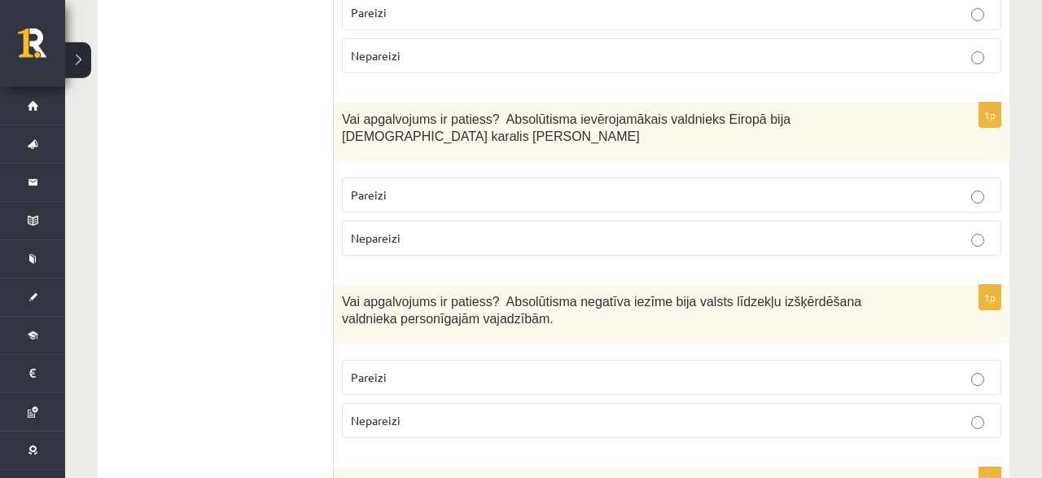
scroll to position [1016, 0]
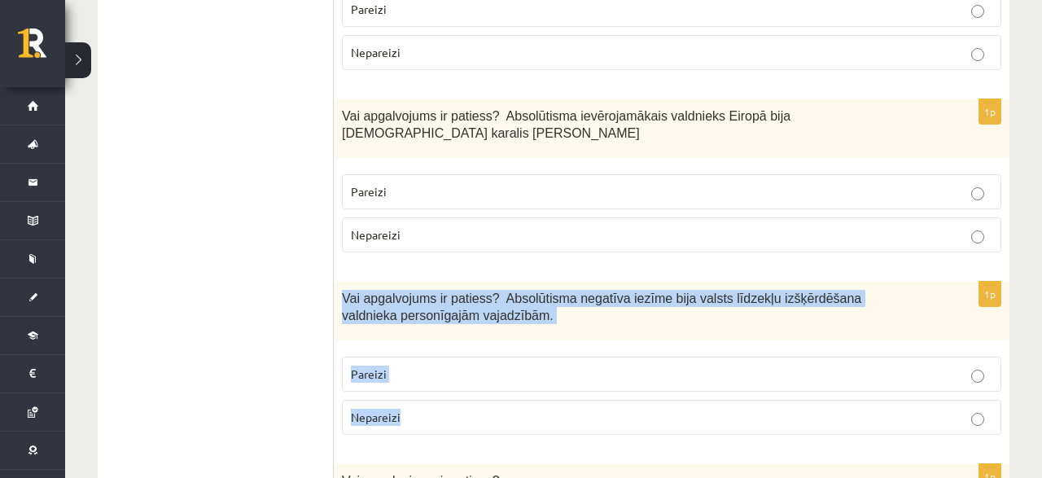
drag, startPoint x: 345, startPoint y: 260, endPoint x: 436, endPoint y: 369, distance: 142.2
click at [436, 340] on div "Vai apgalvojums ir patiess? Absolūtisma negatīva iezīme bija valsts līdzekļu iz…" at bounding box center [672, 311] width 676 height 59
copy div "Vai apgalvojums ir patiess? Absolūtisma negatīva iezīme bija valsts līdzekļu iz…"
click at [399, 366] on p "Pareizi" at bounding box center [672, 374] width 642 height 17
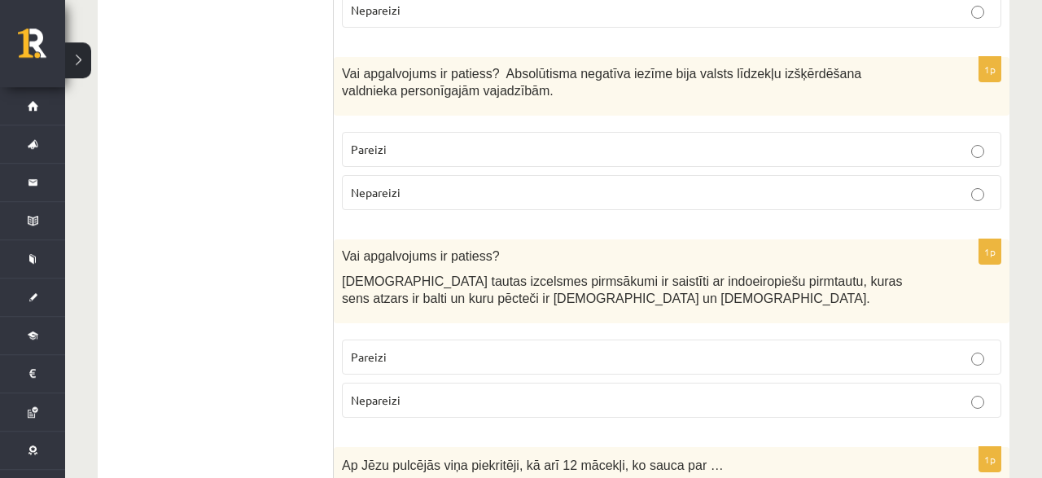
scroll to position [1270, 0]
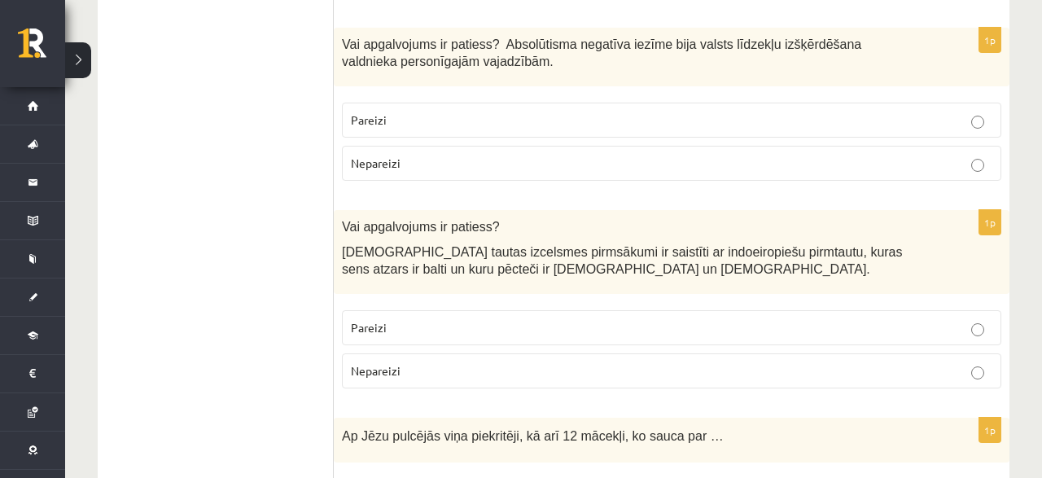
drag, startPoint x: 333, startPoint y: 183, endPoint x: 462, endPoint y: 307, distance: 179.1
click at [457, 310] on fieldset "Pareizi Nepareizi" at bounding box center [671, 347] width 659 height 91
drag, startPoint x: 342, startPoint y: 178, endPoint x: 472, endPoint y: 322, distance: 193.6
click at [472, 294] on div "Vai apgalvojums ir patiess? Latviešu tautas izcelsmes pirmsākumi ir saistīti ar…" at bounding box center [672, 252] width 676 height 84
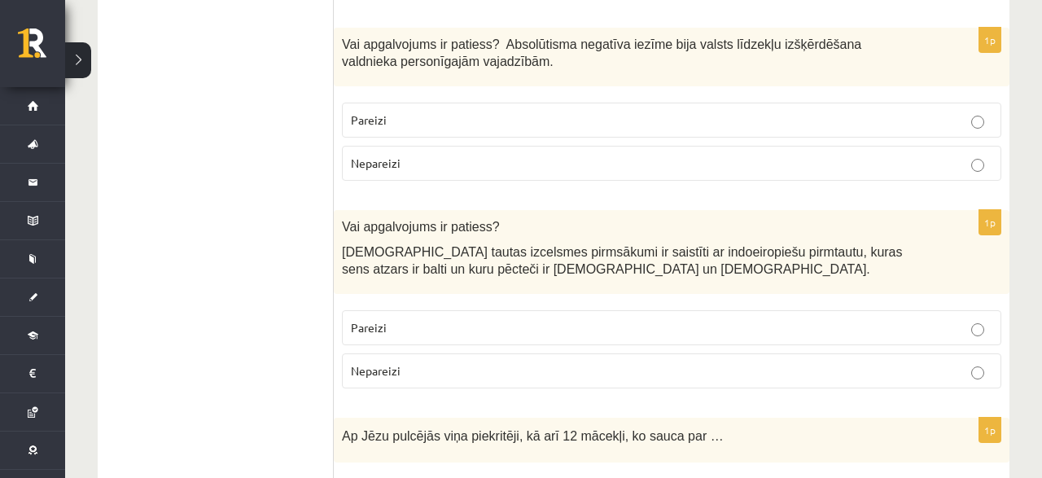
copy div "Vai apgalvojums ir patiess? Latviešu tautas izcelsmes pirmsākumi ir saistīti ar…"
click at [398, 310] on label "Pareizi" at bounding box center [671, 327] width 659 height 35
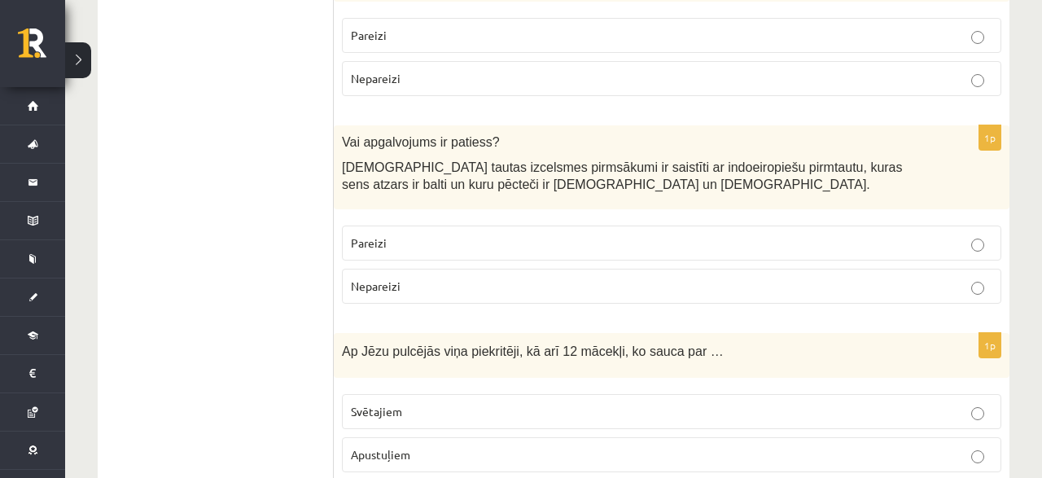
scroll to position [1439, 0]
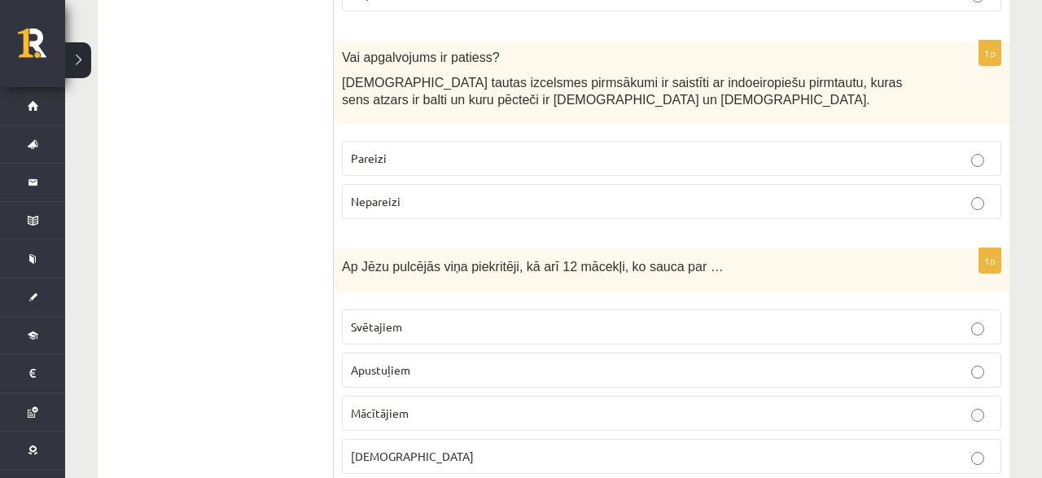
click at [370, 405] on span "Mācītājiem" at bounding box center [380, 412] width 58 height 15
click at [367, 439] on label "Bīskapiem" at bounding box center [671, 456] width 659 height 35
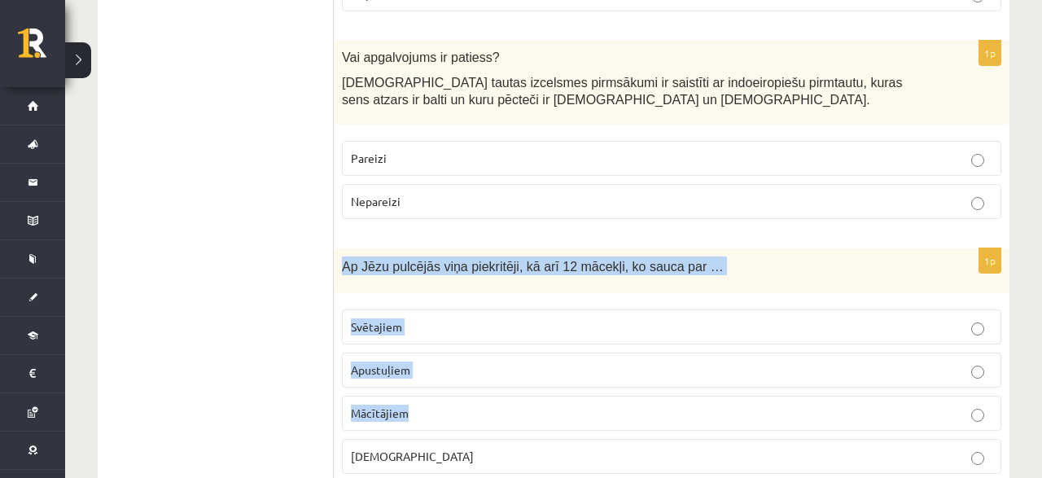
drag, startPoint x: 335, startPoint y: 225, endPoint x: 554, endPoint y: 380, distance: 269.3
click at [554, 293] on div "Ap Jēzu pulcējās viņa piekritēji, kā arī 12 mācekļi, ko sauca par …" at bounding box center [672, 270] width 676 height 45
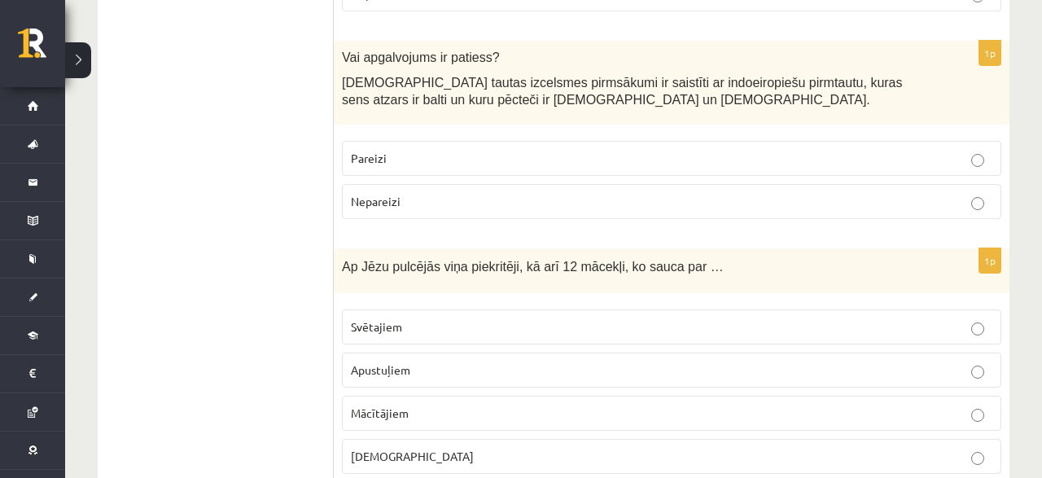
drag, startPoint x: 325, startPoint y: 212, endPoint x: 392, endPoint y: 242, distance: 72.9
drag, startPoint x: 376, startPoint y: 243, endPoint x: 357, endPoint y: 238, distance: 19.6
click at [370, 248] on div "Ap Jēzu pulcējās viņa piekritēji, kā arī 12 mācekļi, ko sauca par …" at bounding box center [672, 270] width 676 height 45
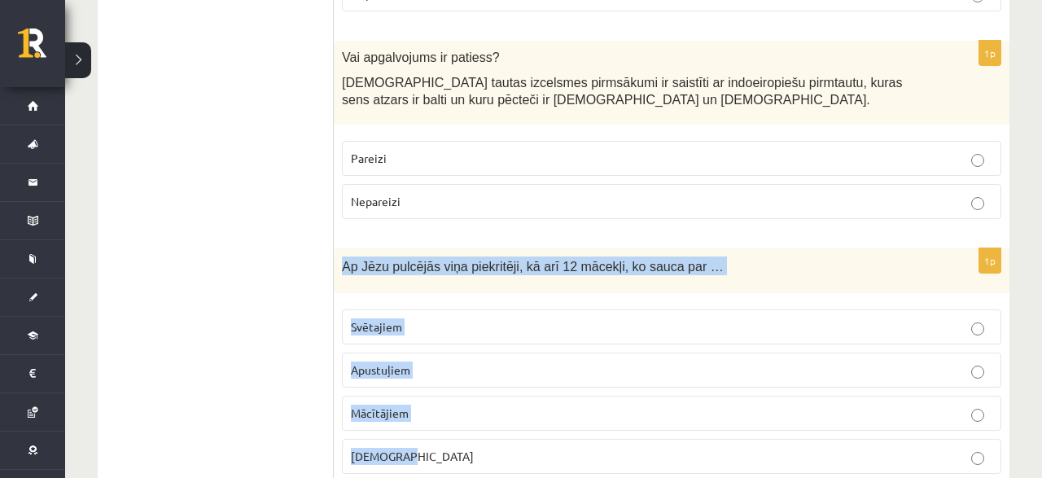
drag, startPoint x: 342, startPoint y: 217, endPoint x: 487, endPoint y: 397, distance: 231.7
click at [487, 293] on div "Ap Jēzu pulcējās viņa piekritēji, kā arī 12 mācekļi, ko sauca par …" at bounding box center [672, 270] width 676 height 45
copy div "Ap Jēzu pulcējās viņa piekritēji, kā arī 12 mācekļi, ko sauca par … Svētajiem A…"
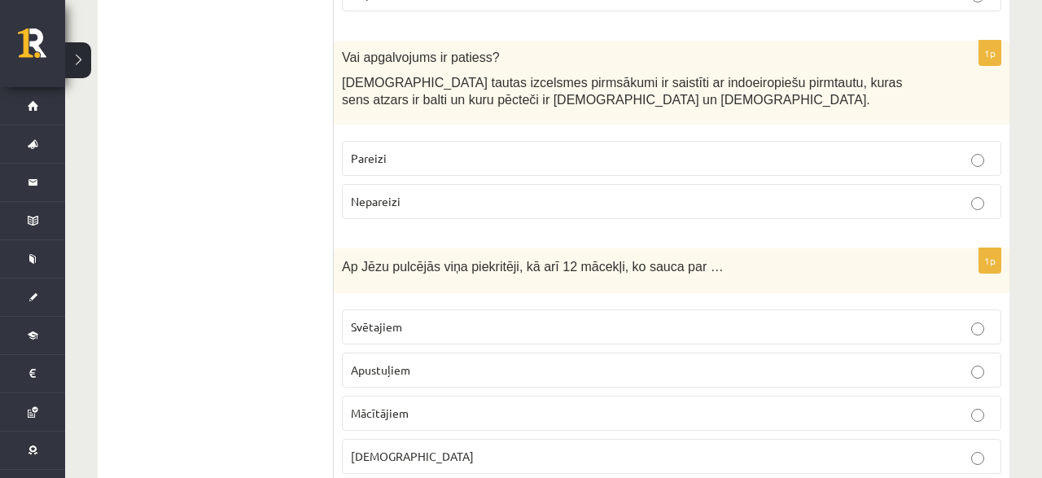
click at [377, 353] on label "Apustuļiem" at bounding box center [671, 370] width 659 height 35
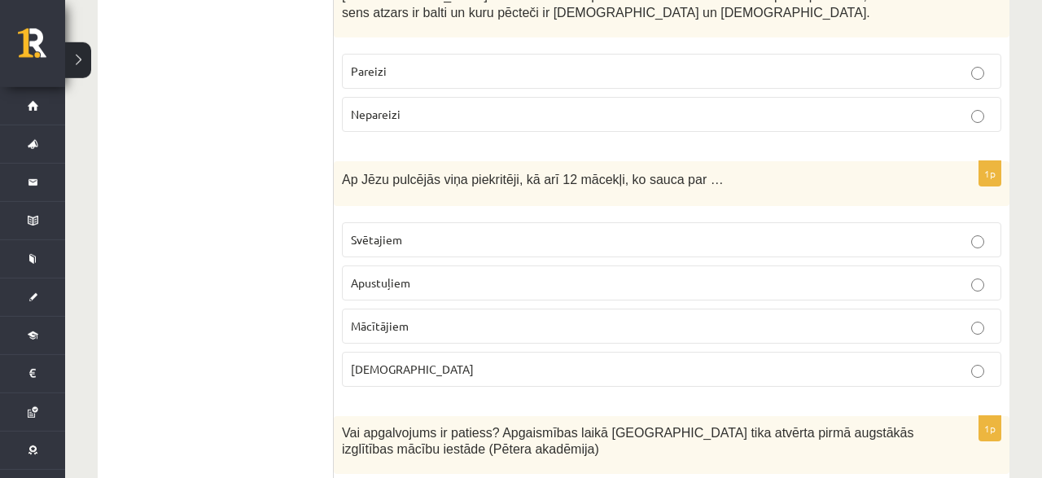
scroll to position [1693, 0]
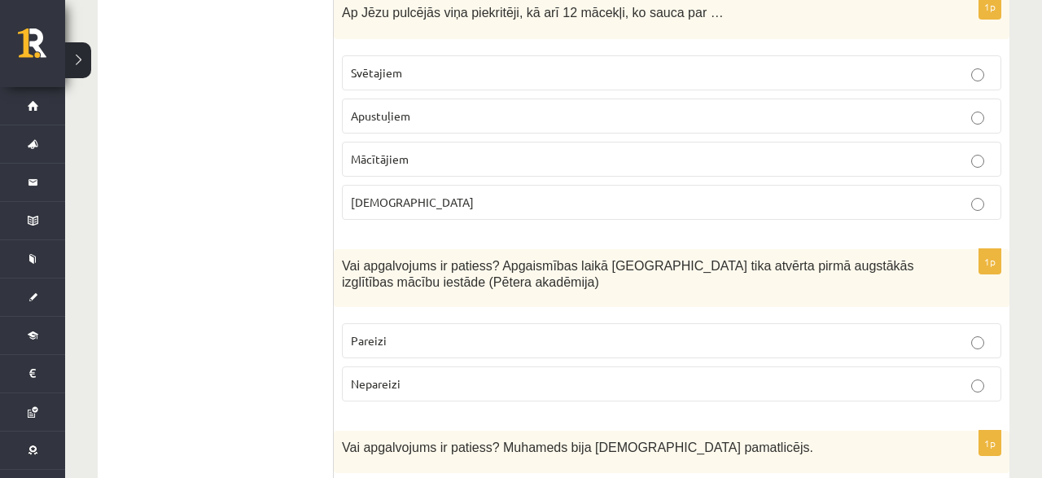
click at [401, 332] on p "Pareizi" at bounding box center [672, 340] width 642 height 17
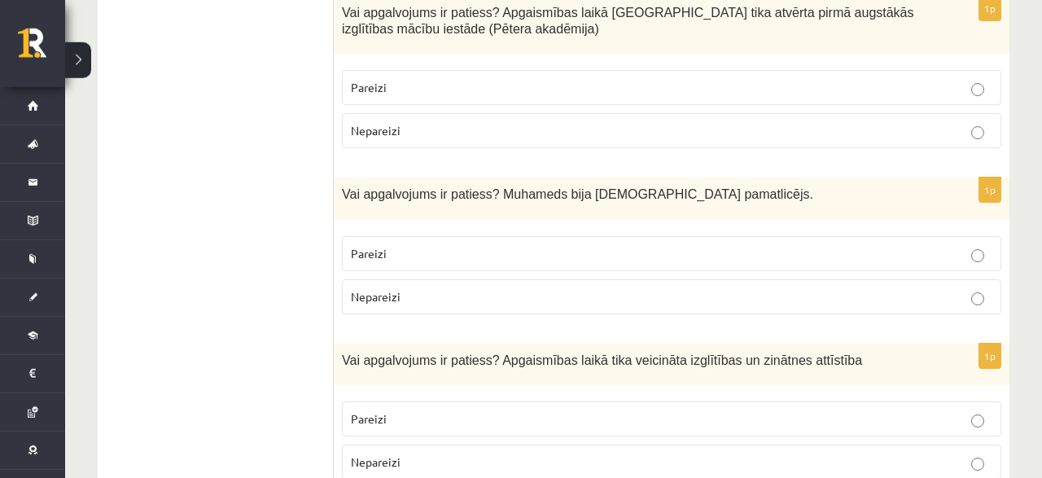
scroll to position [1947, 0]
click at [404, 244] on p "Pareizi" at bounding box center [672, 252] width 642 height 17
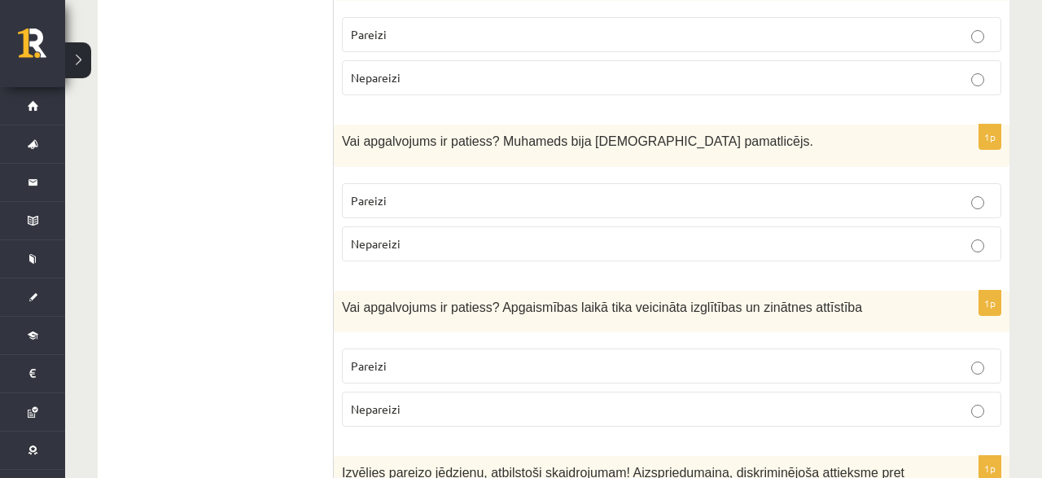
scroll to position [2032, 0]
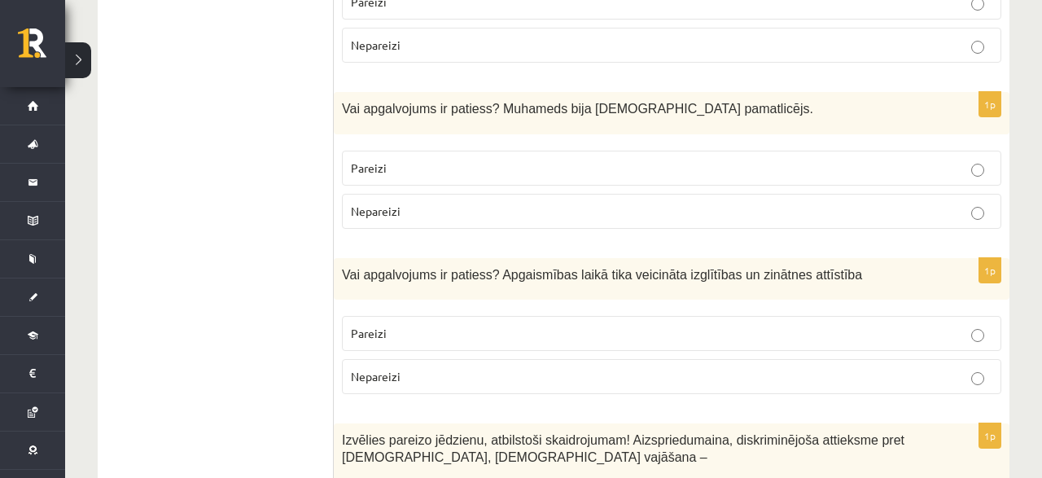
drag, startPoint x: 341, startPoint y: 63, endPoint x: 440, endPoint y: 164, distance: 141.1
click at [440, 134] on div "Vai apgalvojums ir patiess? Muhameds bija islāma pamatlicējs." at bounding box center [672, 113] width 676 height 42
copy div "Vai apgalvojums ir patiess? Muhameds bija islāma pamatlicējs. Pareizi Nepareizi"
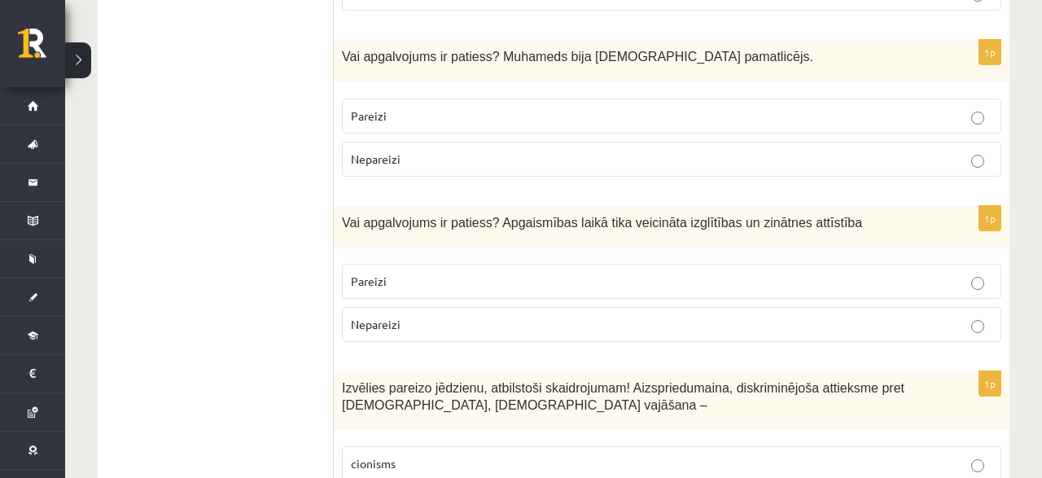
scroll to position [2117, 0]
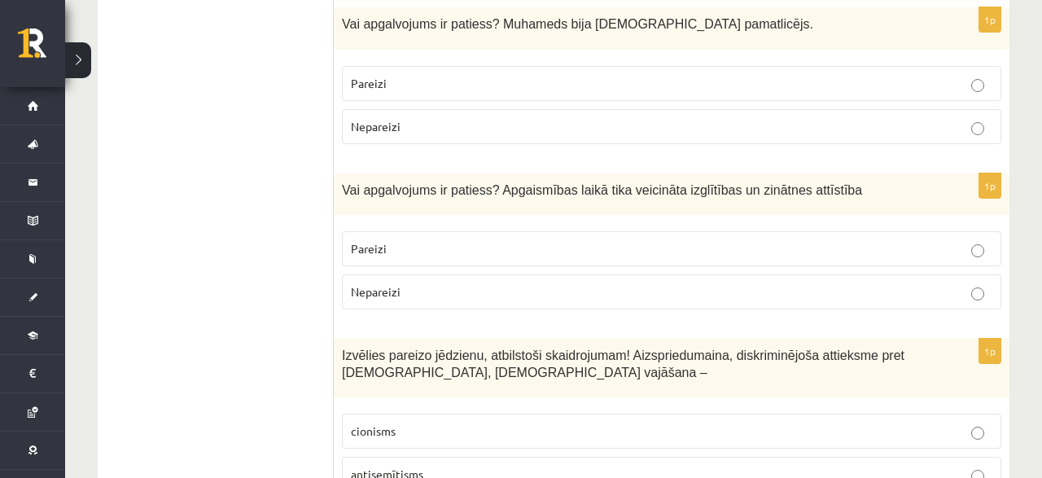
click at [498, 240] on p "Pareizi" at bounding box center [672, 248] width 642 height 17
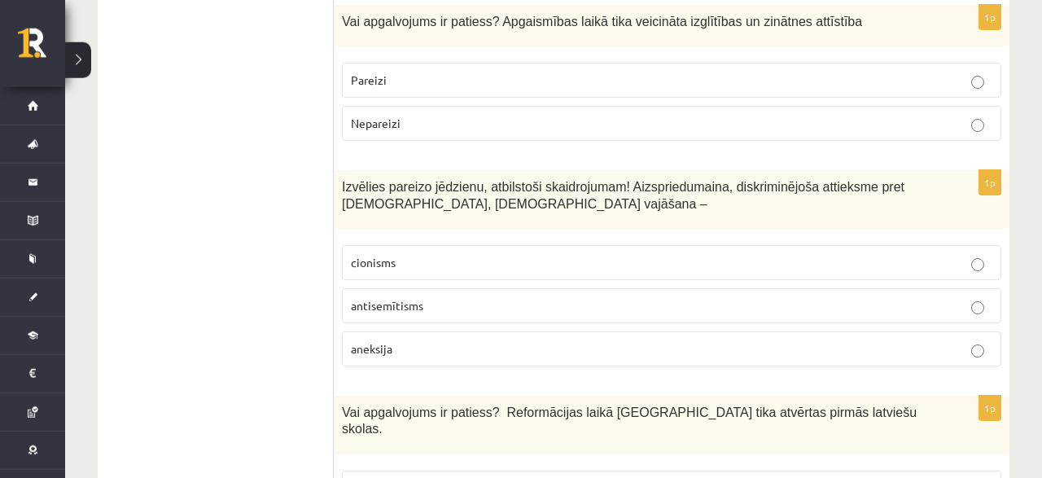
scroll to position [2286, 0]
click at [436, 296] on p "antisemītisms" at bounding box center [672, 304] width 642 height 17
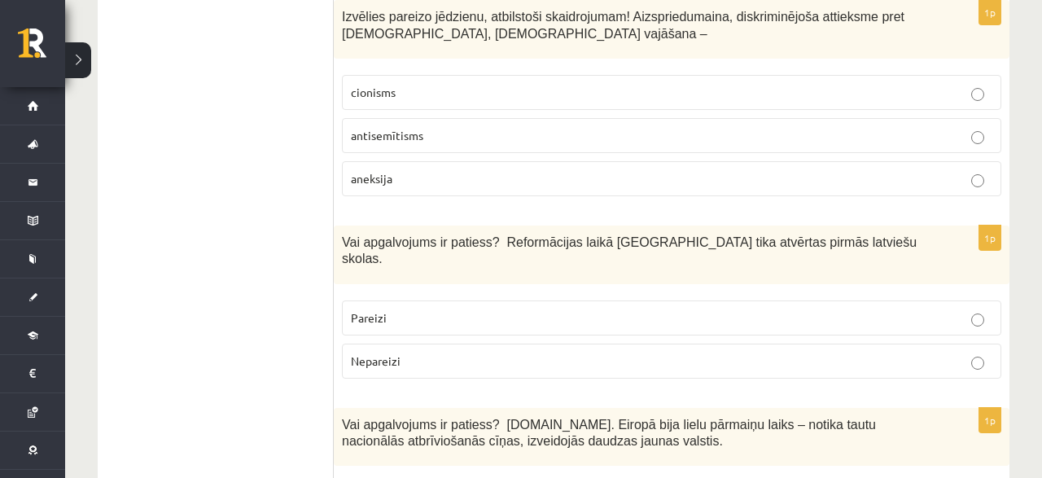
scroll to position [2540, 0]
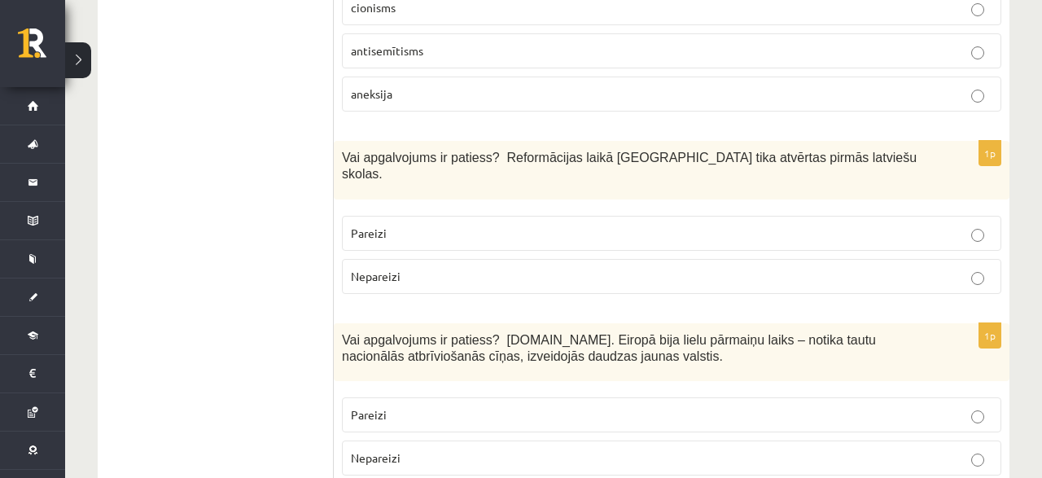
click at [396, 269] on span "Nepareizi" at bounding box center [376, 276] width 50 height 15
click at [383, 216] on label "Pareizi" at bounding box center [671, 233] width 659 height 35
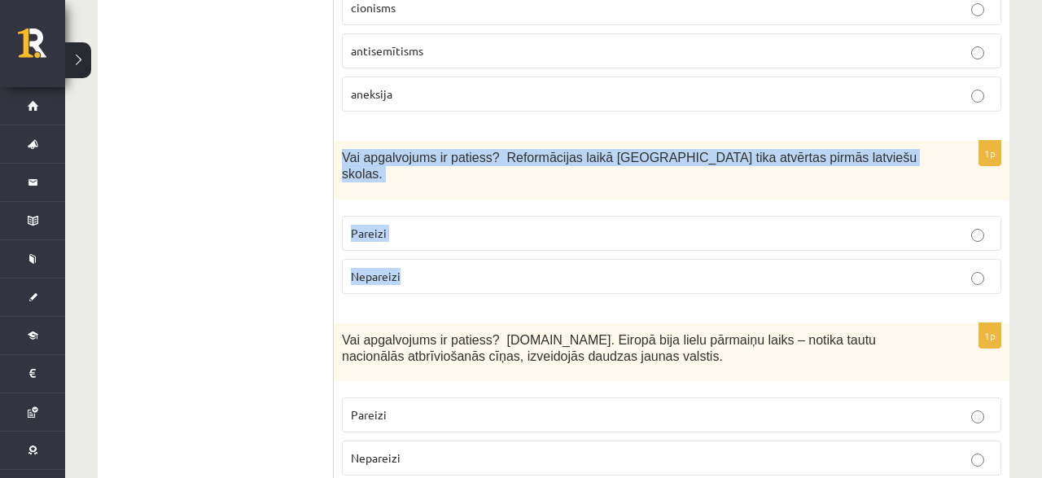
drag, startPoint x: 339, startPoint y: 108, endPoint x: 436, endPoint y: 204, distance: 135.9
click at [436, 199] on div "Vai apgalvojums ir patiess? Reformācijas laikā Livonijā tika atvērtas pirmās la…" at bounding box center [672, 170] width 676 height 59
copy div "Vai apgalvojums ir patiess? Reformācijas laikā Livonijā tika atvērtas pirmās la…"
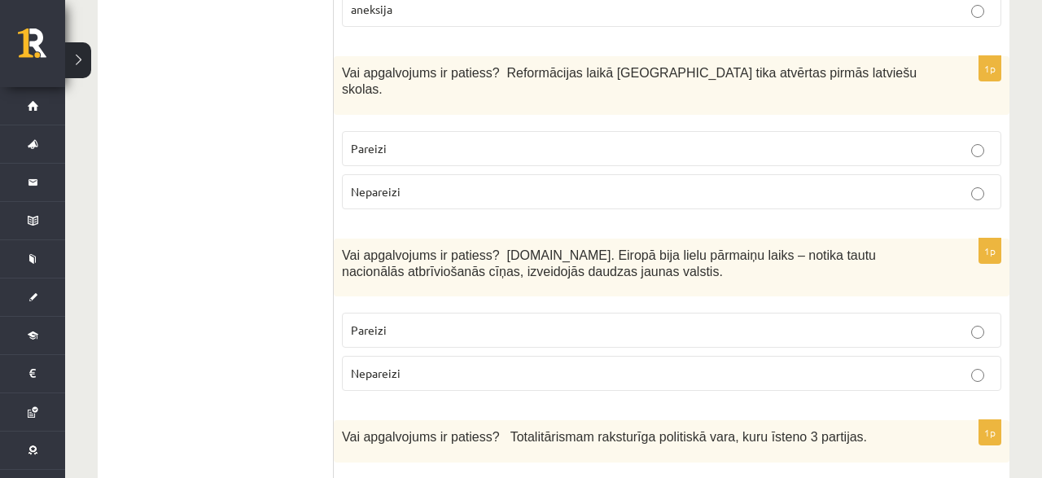
click at [380, 322] on span "Pareizi" at bounding box center [369, 329] width 36 height 15
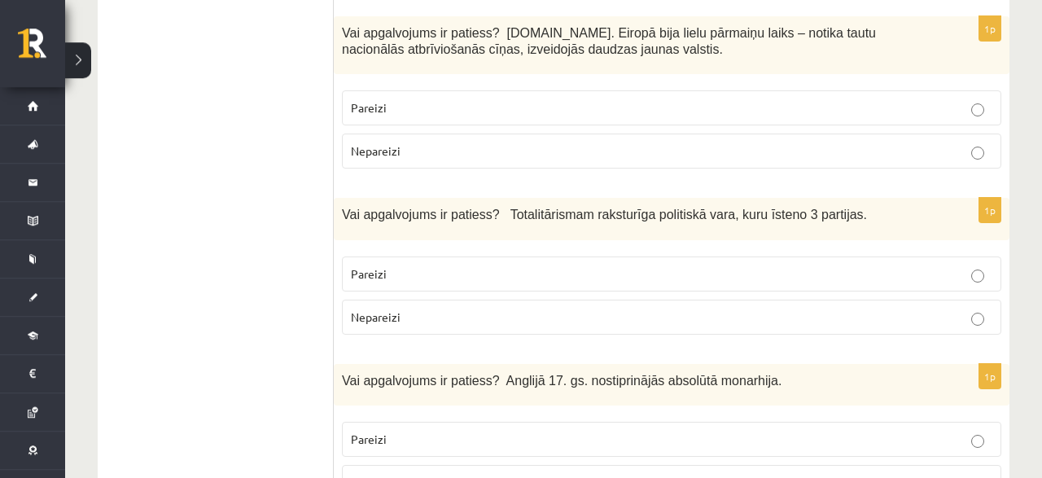
scroll to position [2879, 0]
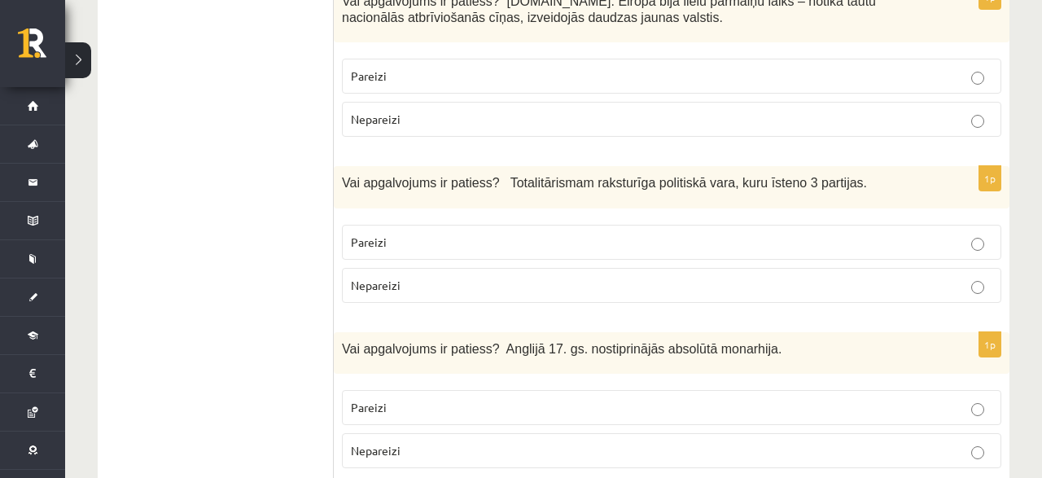
click at [344, 225] on label "Pareizi" at bounding box center [671, 242] width 659 height 35
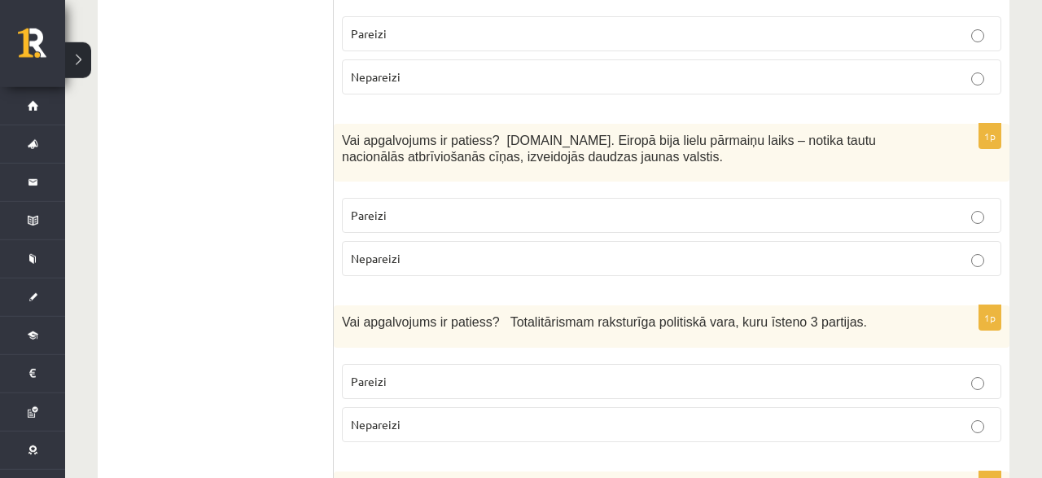
scroll to position [2709, 0]
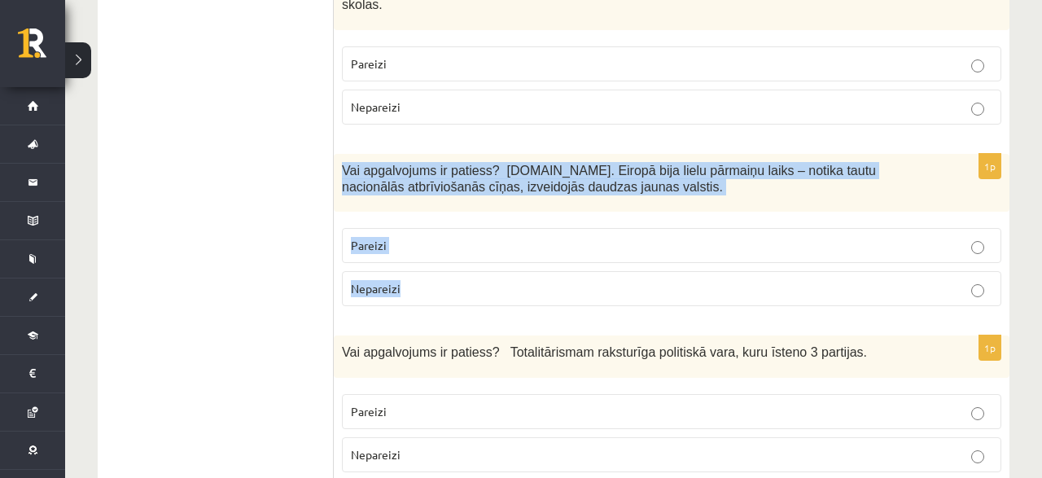
drag, startPoint x: 339, startPoint y: 87, endPoint x: 455, endPoint y: 211, distance: 169.3
click at [455, 211] on div "Vai apgalvojums ir patiess? 19.gs. Eiropā bija lielu pārmaiņu laiks – notika ta…" at bounding box center [672, 183] width 676 height 59
copy div "Vai apgalvojums ir patiess? 19.gs. Eiropā bija lielu pārmaiņu laiks – notika ta…"
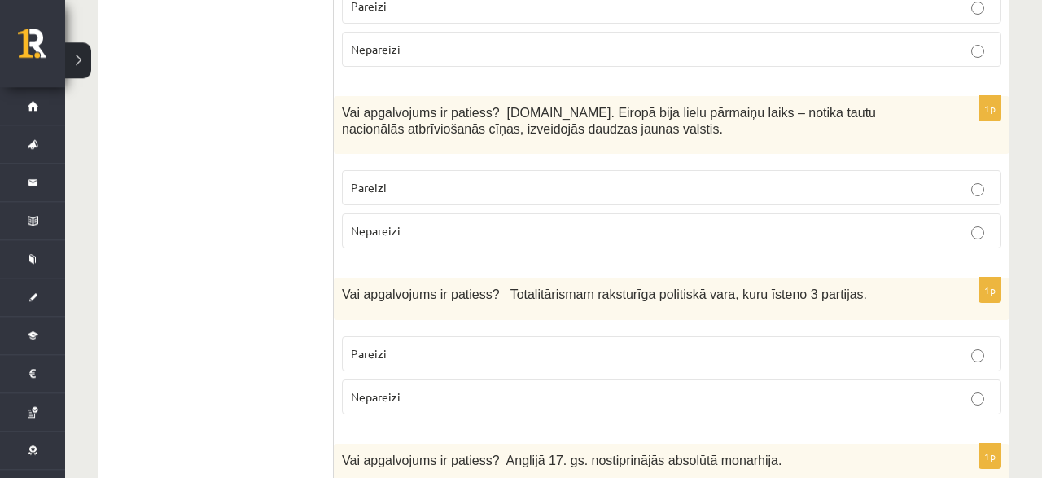
scroll to position [2794, 0]
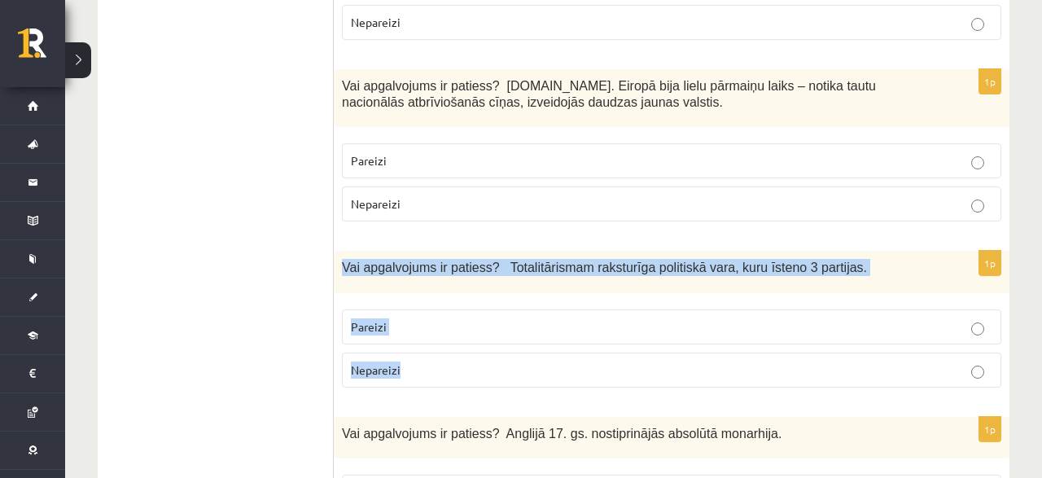
drag, startPoint x: 344, startPoint y: 199, endPoint x: 434, endPoint y: 291, distance: 128.4
click at [434, 291] on div "Vai apgalvojums ir patiess? Totalitārismam raksturīga politiskā vara, kuru īste…" at bounding box center [672, 272] width 676 height 42
copy div "Vai apgalvojums ir patiess? Totalitārismam raksturīga politiskā vara, kuru īste…"
click at [469, 353] on label "Nepareizi" at bounding box center [671, 370] width 659 height 35
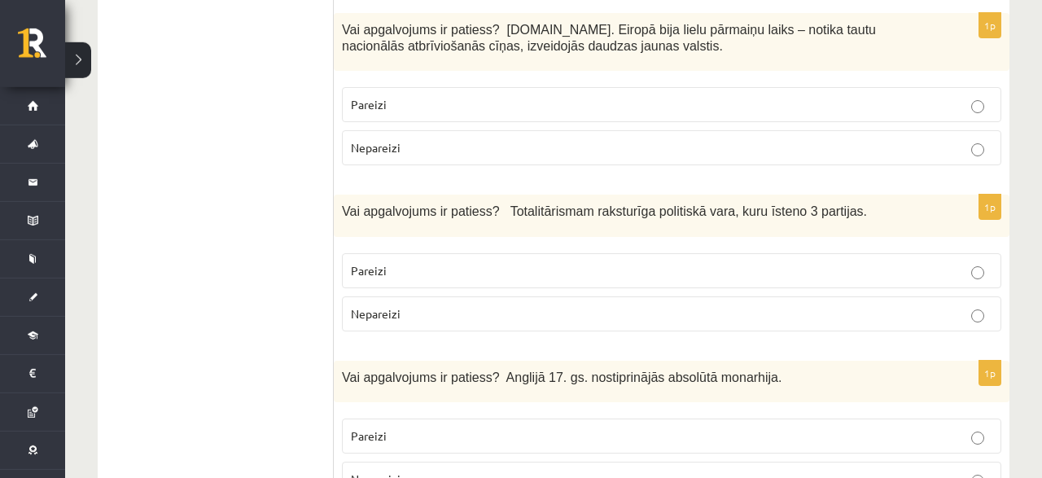
scroll to position [2879, 0]
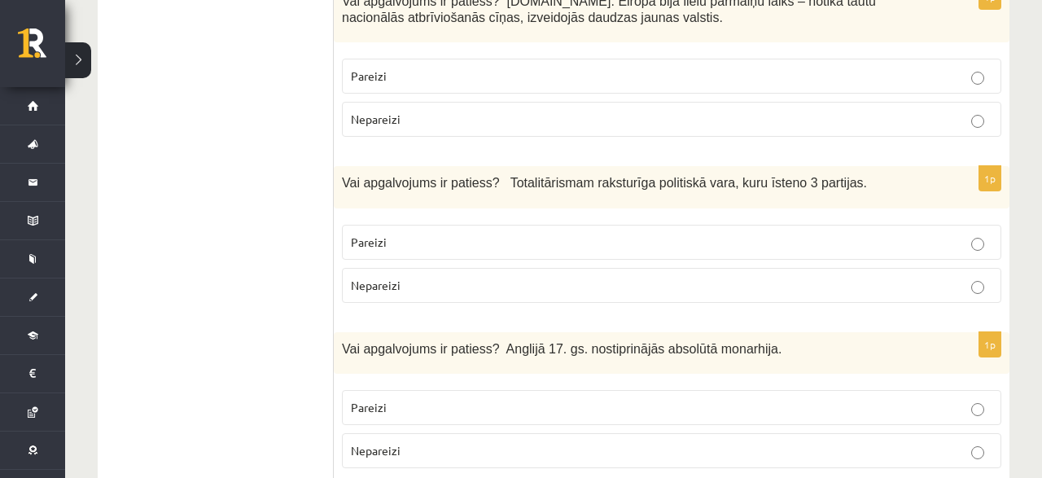
click at [380, 400] on span "Pareizi" at bounding box center [369, 407] width 36 height 15
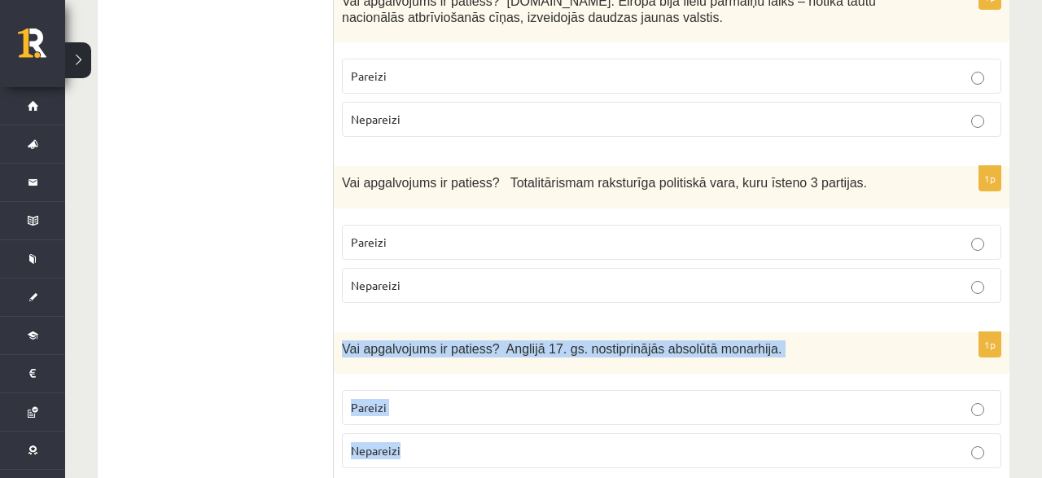
drag, startPoint x: 341, startPoint y: 278, endPoint x: 440, endPoint y: 375, distance: 138.8
click at [440, 374] on div "Vai apgalvojums ir patiess? Anglijā 17. gs. nostiprinājās absolūtā monarhija." at bounding box center [672, 353] width 676 height 42
click at [694, 442] on p "Nepareizi" at bounding box center [672, 450] width 642 height 17
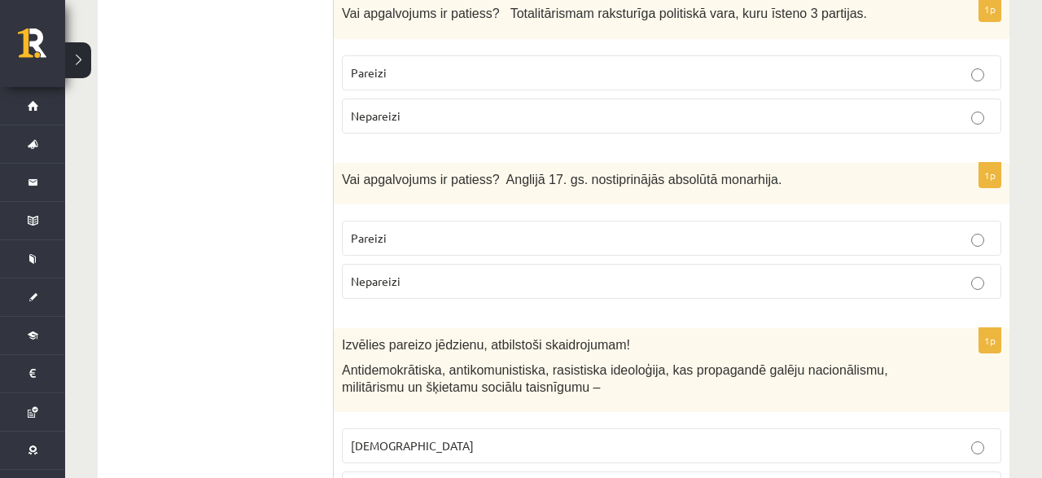
scroll to position [3133, 0]
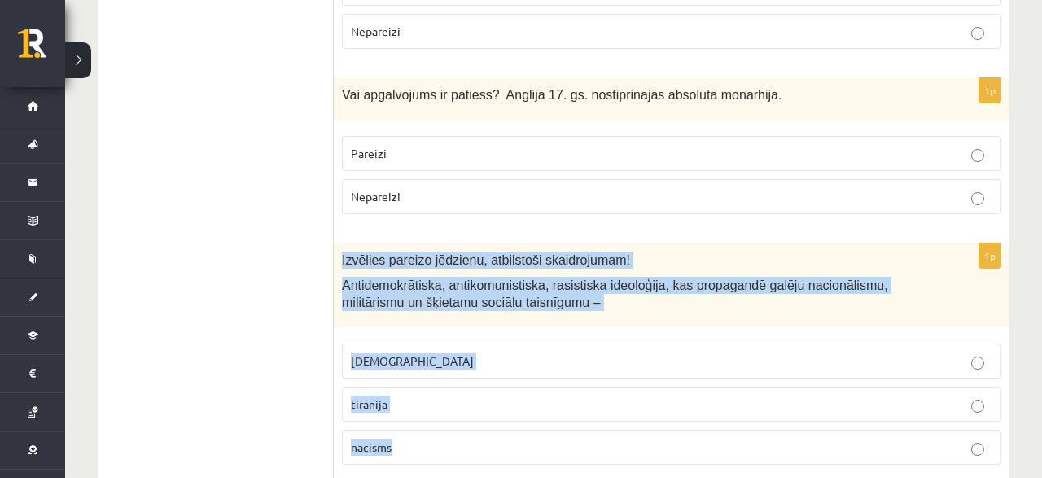
drag, startPoint x: 336, startPoint y: 183, endPoint x: 445, endPoint y: 369, distance: 214.9
click at [445, 327] on div "Izvēlies pareizo jēdzienu, atbilstoši skaidrojumam! Antidemokrātiska, antikomun…" at bounding box center [672, 285] width 676 height 84
click at [383, 344] on label "fašisms" at bounding box center [671, 361] width 659 height 35
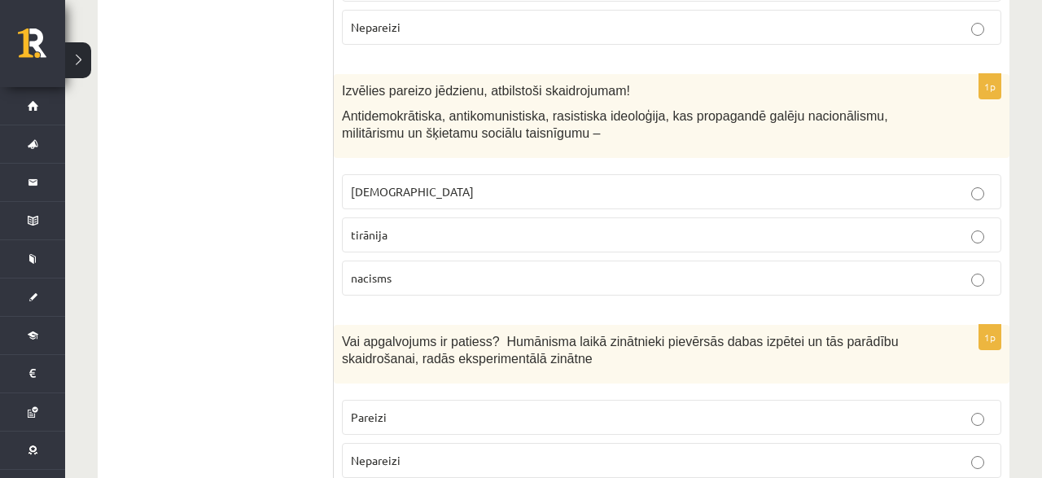
scroll to position [3387, 0]
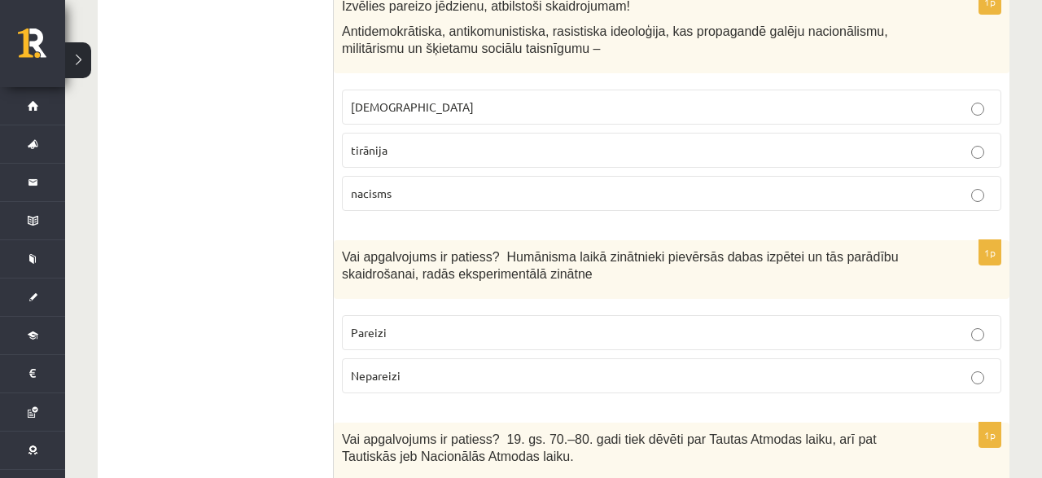
click at [534, 324] on p "Pareizi" at bounding box center [672, 332] width 642 height 17
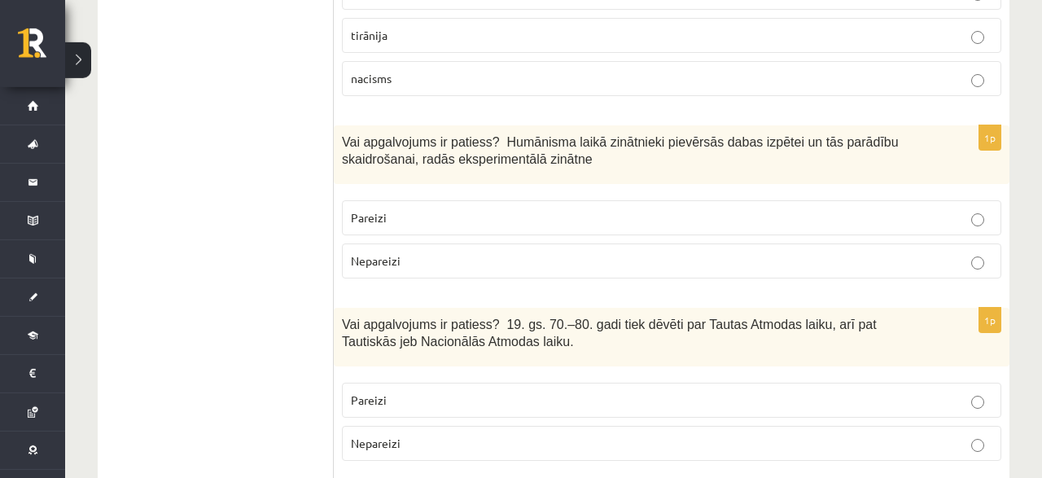
scroll to position [3556, 0]
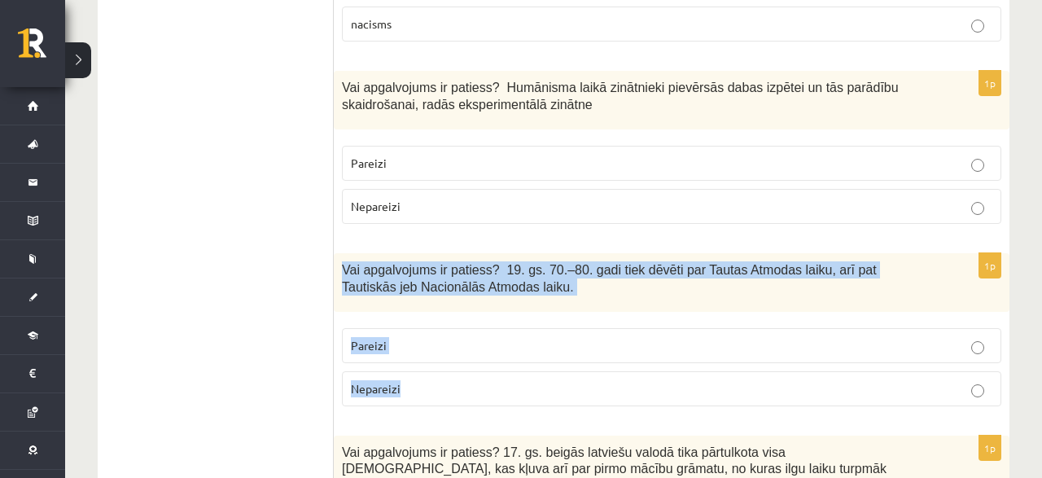
drag, startPoint x: 338, startPoint y: 186, endPoint x: 452, endPoint y: 332, distance: 185.0
click at [452, 312] on div "Vai apgalvojums ir patiess? 19. gs. 70.–80. gadi tiek dēvēti par Tautas Atmodas…" at bounding box center [672, 282] width 676 height 59
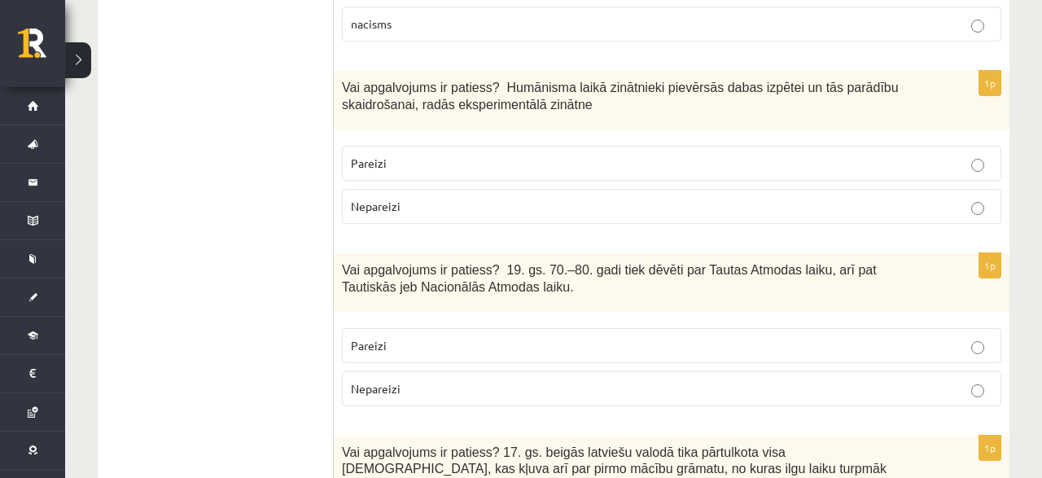
click at [403, 337] on p "Pareizi" at bounding box center [672, 345] width 642 height 17
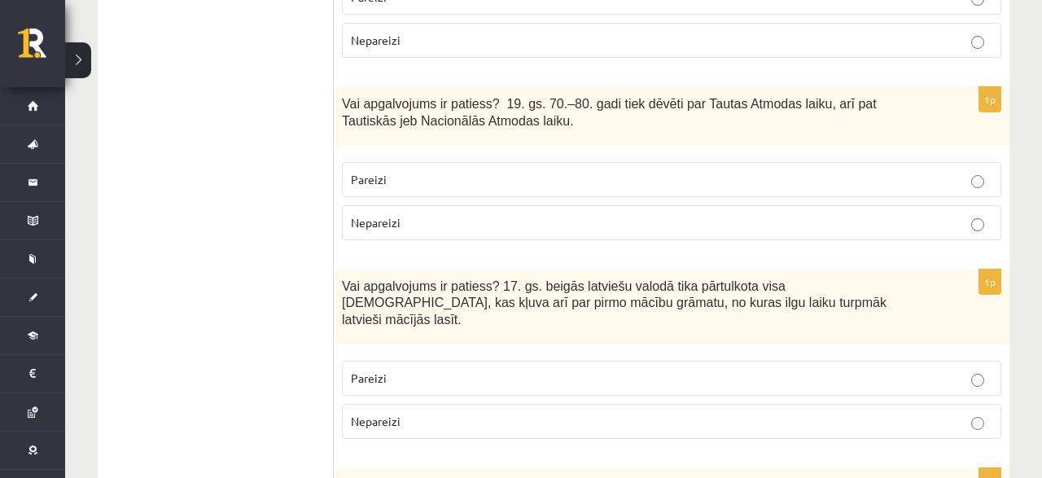
scroll to position [3726, 0]
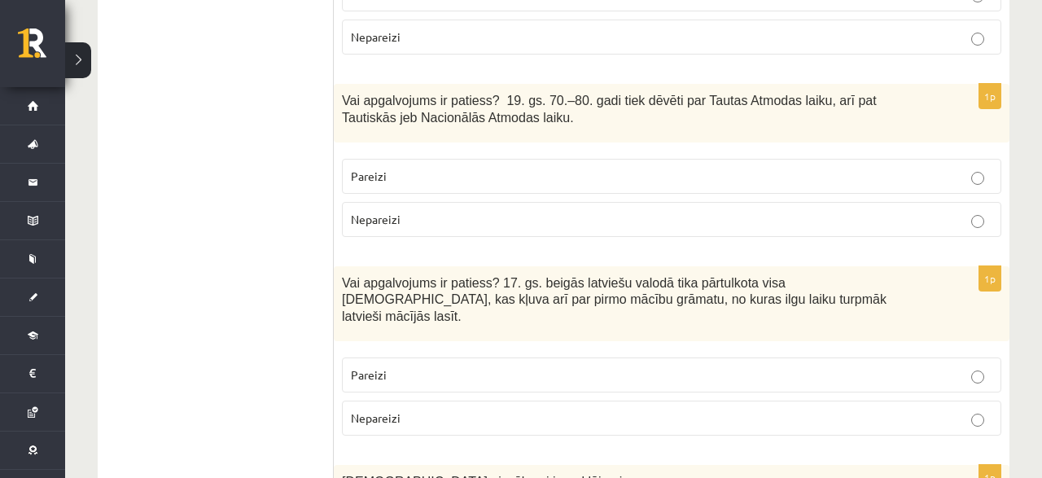
click at [422, 366] on p "Pareizi" at bounding box center [672, 374] width 642 height 17
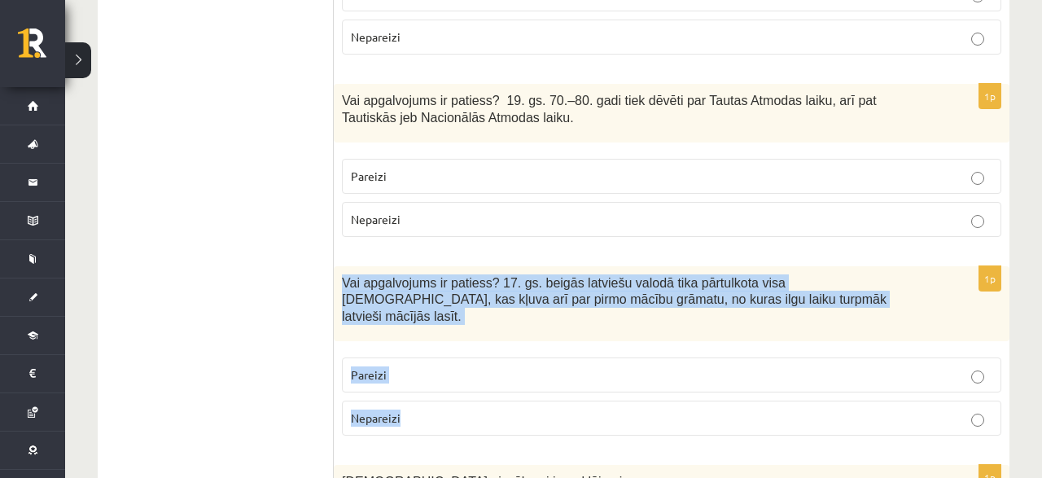
drag, startPoint x: 343, startPoint y: 211, endPoint x: 413, endPoint y: 306, distance: 118.2
click at [413, 306] on div "Vai apgalvojums ir patiess? 17. gs. beigās latviešu valodā tika pārtulkota visa…" at bounding box center [672, 303] width 676 height 75
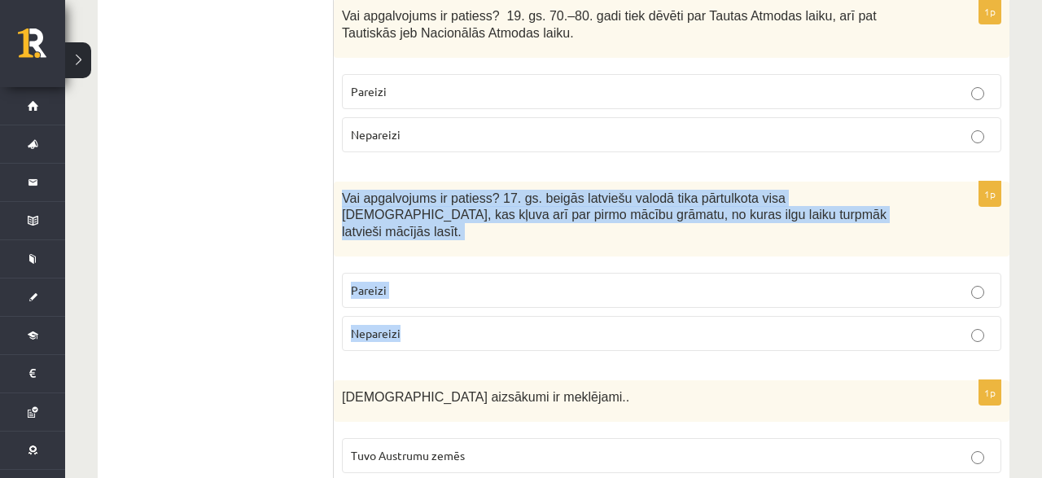
drag, startPoint x: 121, startPoint y: 211, endPoint x: 139, endPoint y: 190, distance: 27.7
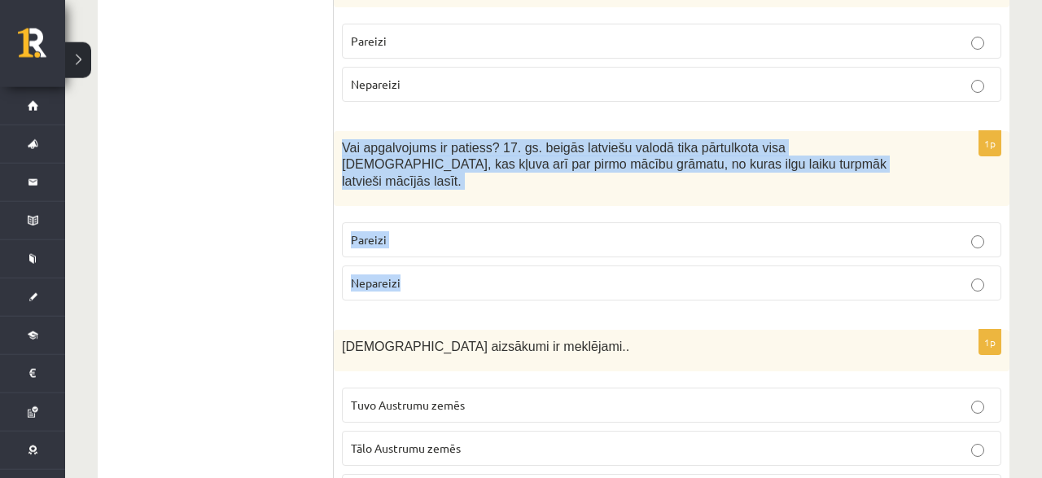
scroll to position [3895, 0]
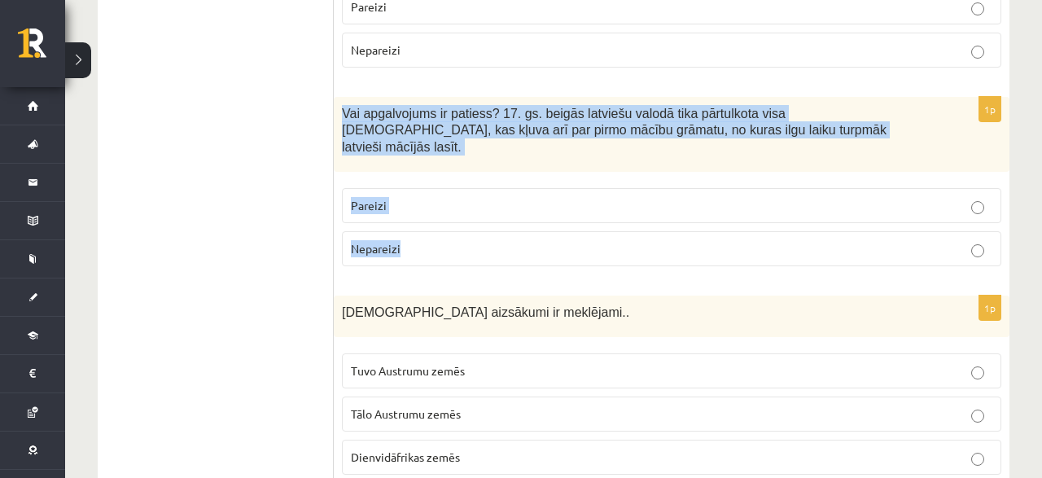
drag, startPoint x: 331, startPoint y: 190, endPoint x: 372, endPoint y: 224, distance: 53.8
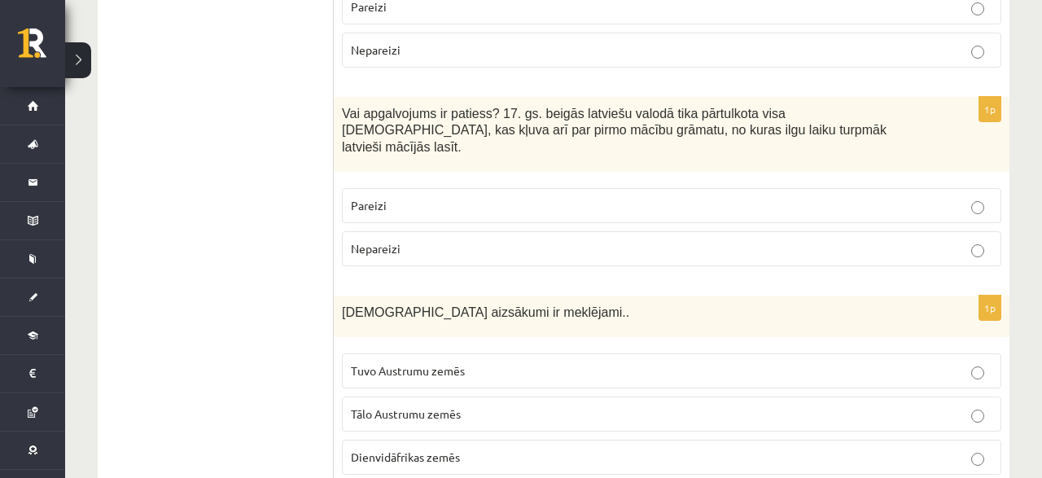
click at [390, 396] on label "Tālo Austrumu zemēs" at bounding box center [671, 413] width 659 height 35
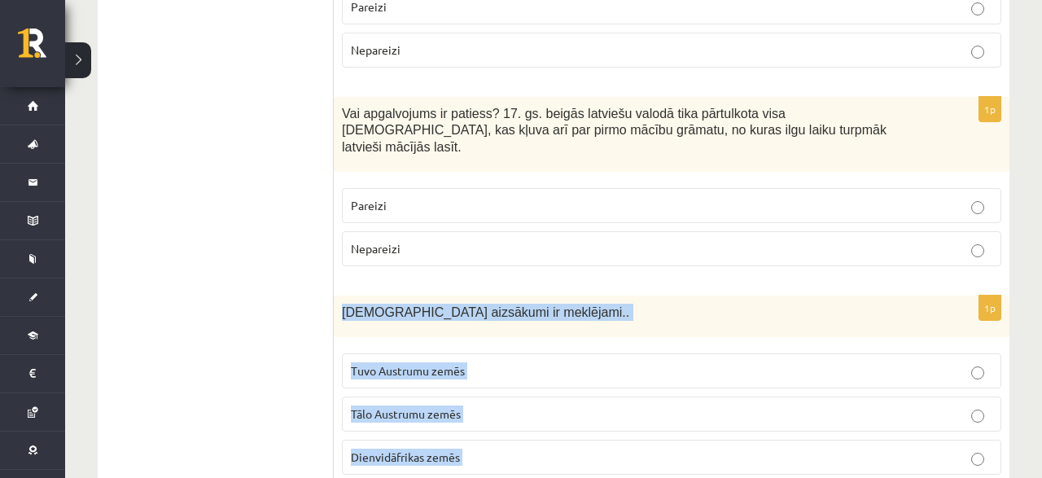
drag, startPoint x: 341, startPoint y: 209, endPoint x: 522, endPoint y: 388, distance: 254.5
click at [522, 337] on div "Kristietības aizsākumi ir meklējami.." at bounding box center [672, 317] width 676 height 42
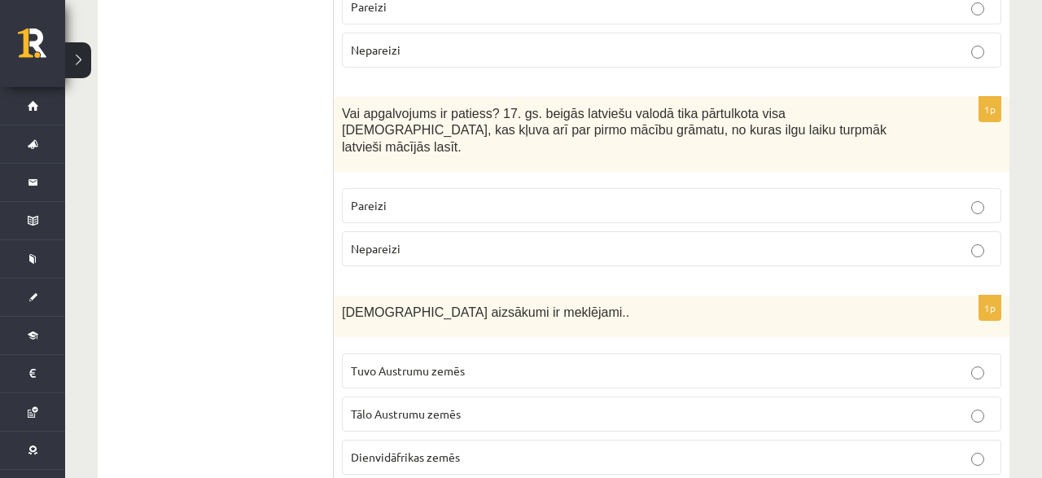
click at [453, 353] on label "Tuvo Austrumu zemēs" at bounding box center [671, 370] width 659 height 35
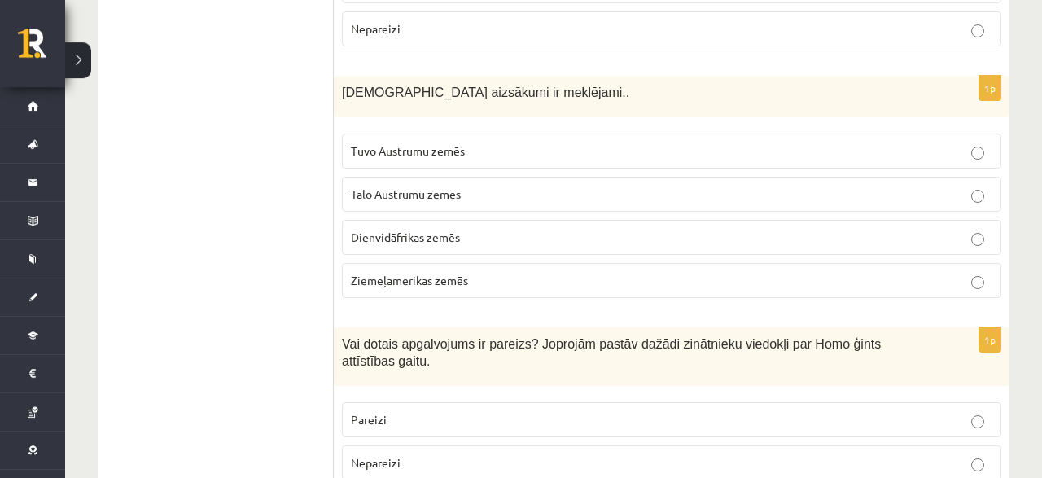
scroll to position [4149, 0]
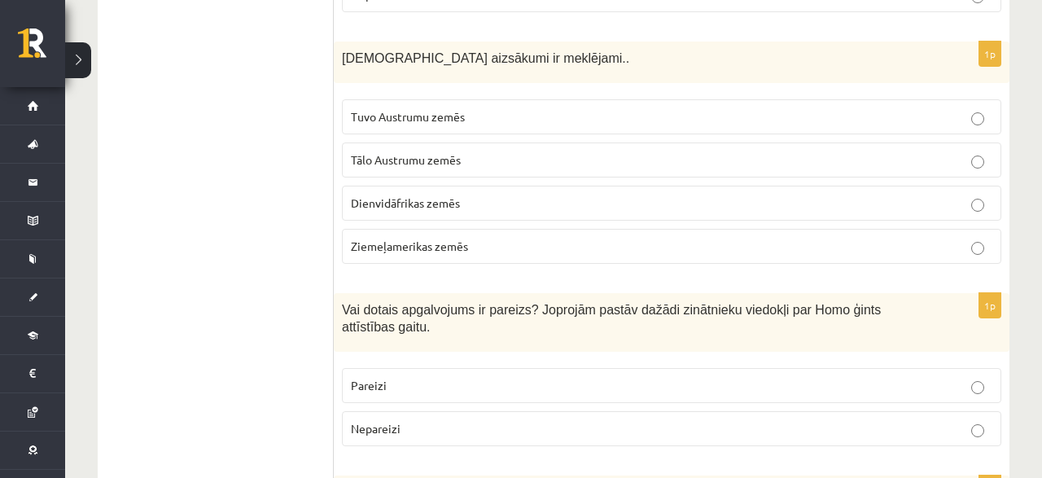
click at [655, 377] on p "Pareizi" at bounding box center [672, 385] width 642 height 17
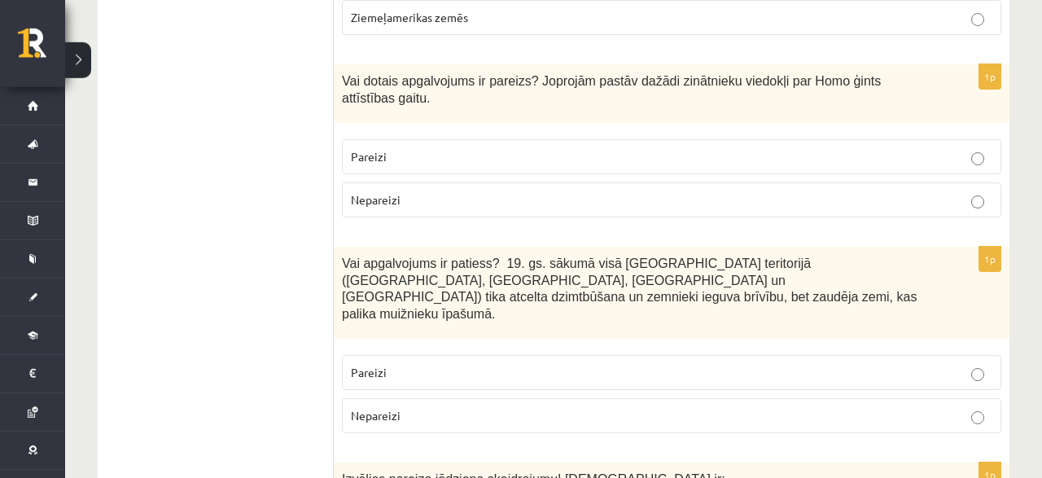
scroll to position [4403, 0]
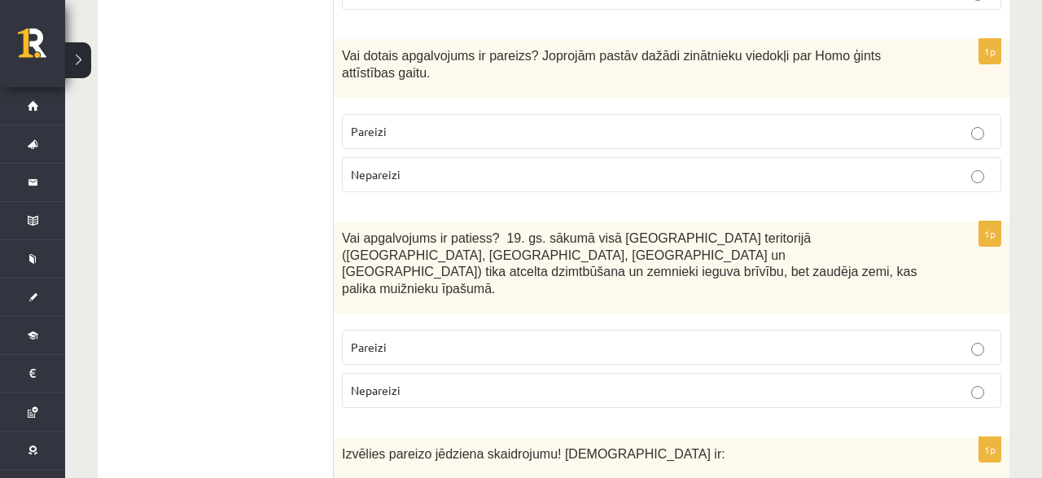
click at [421, 330] on label "Pareizi" at bounding box center [671, 347] width 659 height 35
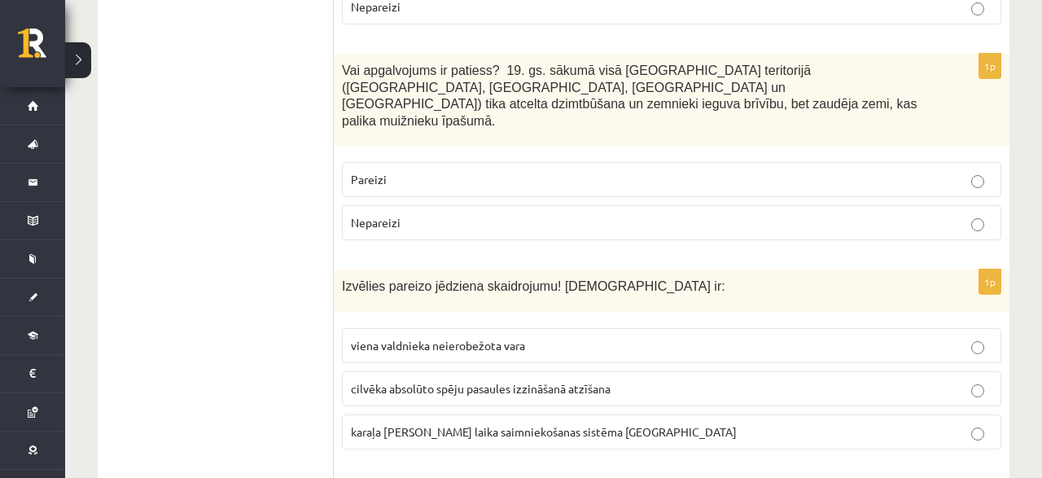
scroll to position [4572, 0]
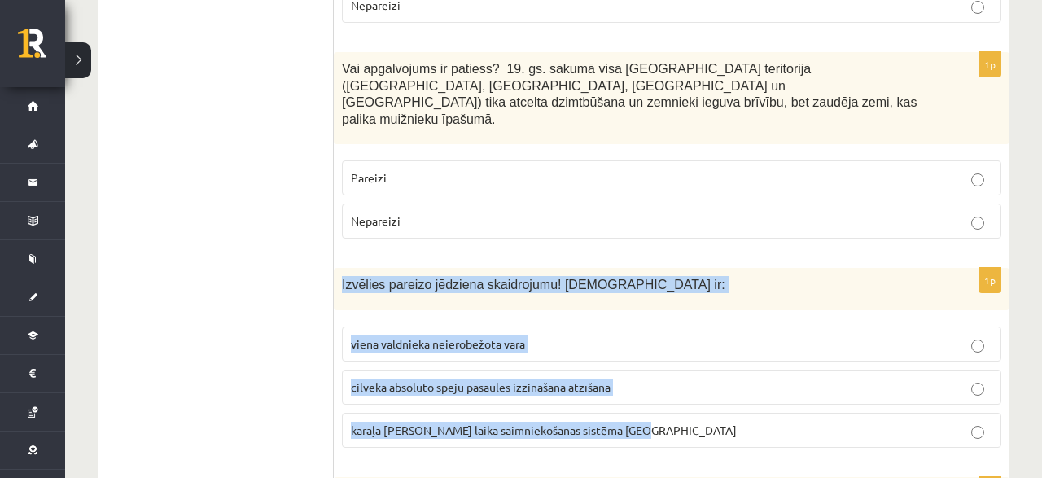
drag, startPoint x: 336, startPoint y: 138, endPoint x: 624, endPoint y: 305, distance: 333.5
click at [624, 305] on div "Izvēlies pareizo jēdziena skaidrojumu! Absolūtisms ir:" at bounding box center [672, 289] width 676 height 42
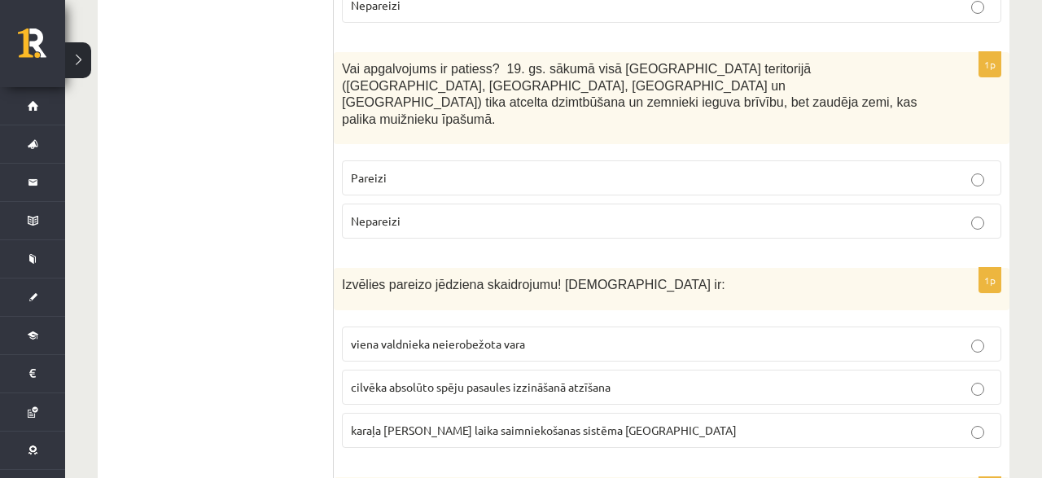
click at [472, 326] on label "viena valdnieka neierobežota vara" at bounding box center [671, 343] width 659 height 35
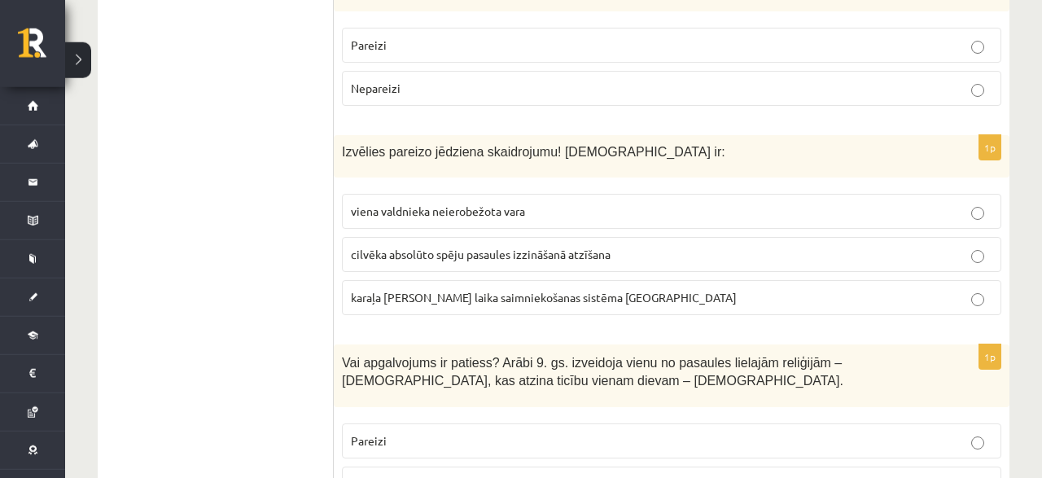
scroll to position [4742, 0]
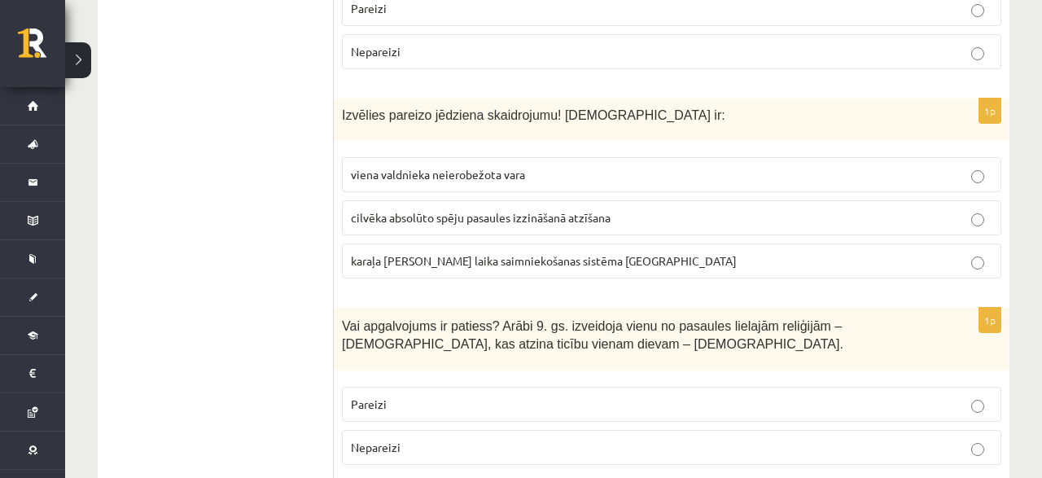
click at [459, 396] on p "Pareizi" at bounding box center [672, 404] width 642 height 17
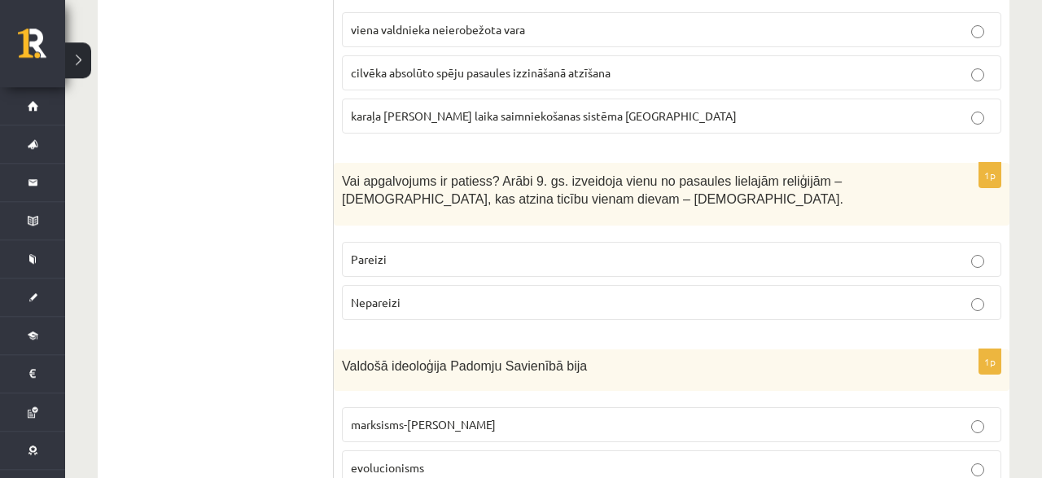
scroll to position [4911, 0]
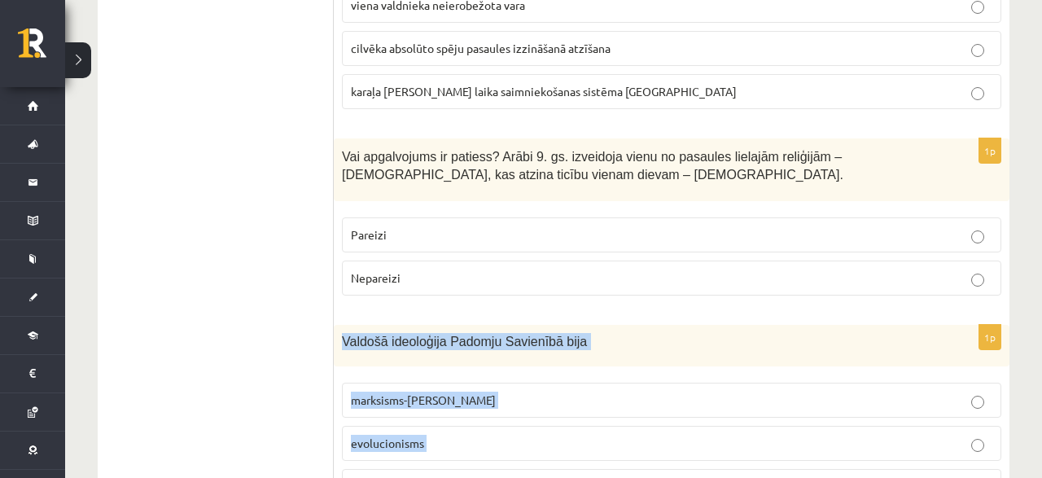
drag, startPoint x: 344, startPoint y: 191, endPoint x: 457, endPoint y: 335, distance: 182.6
click at [457, 335] on div "Valdošā ideoloģija Padomju Savienībā bija" at bounding box center [672, 346] width 676 height 42
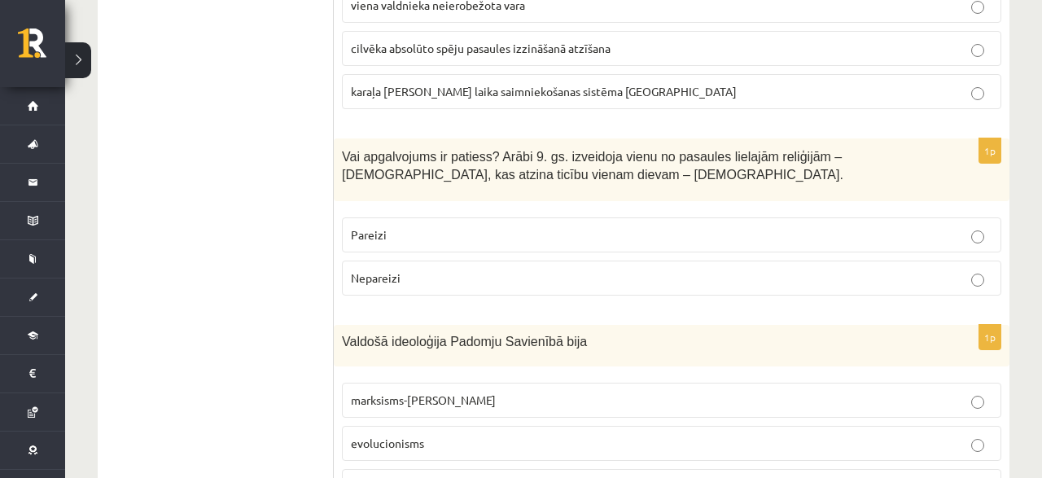
click at [454, 383] on label "marksisms-ļeņinisms" at bounding box center [671, 400] width 659 height 35
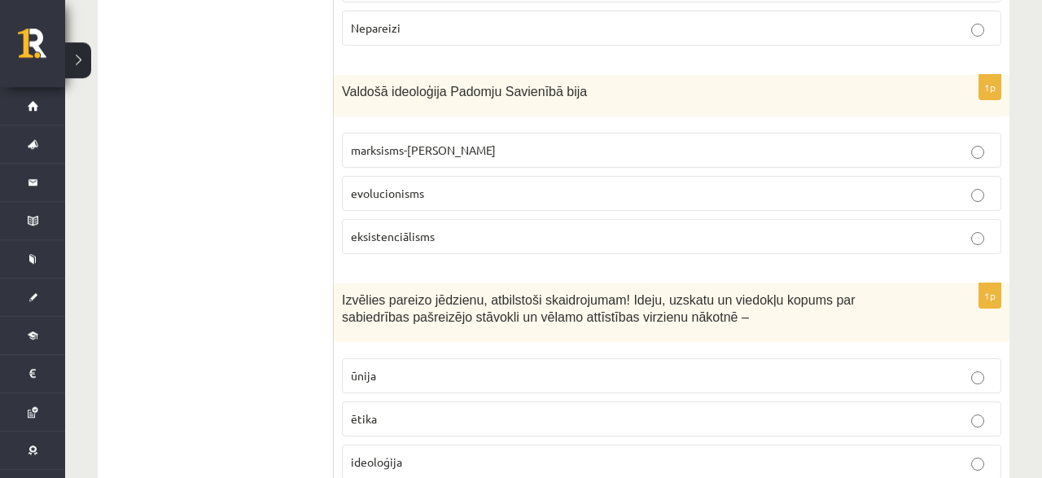
scroll to position [5165, 0]
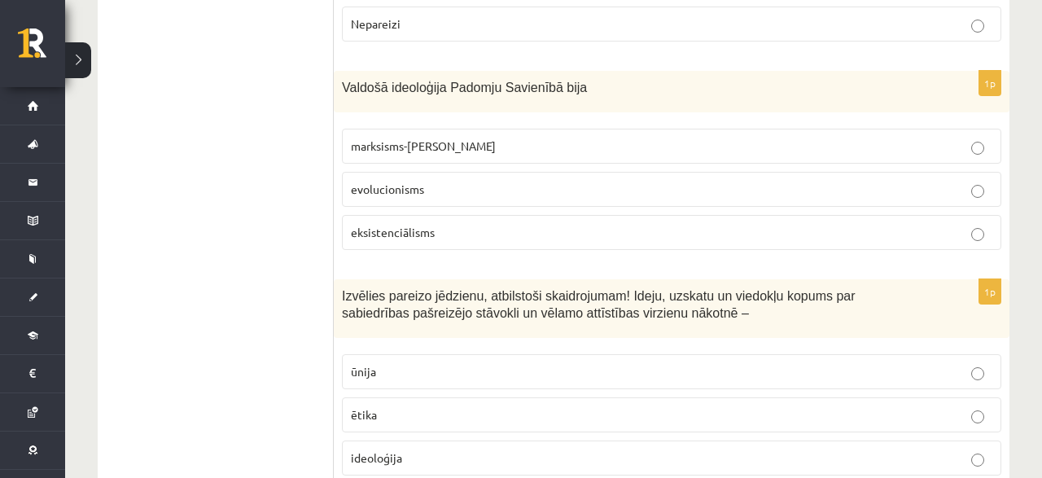
click at [418, 449] on p "ideoloģija" at bounding box center [672, 457] width 642 height 17
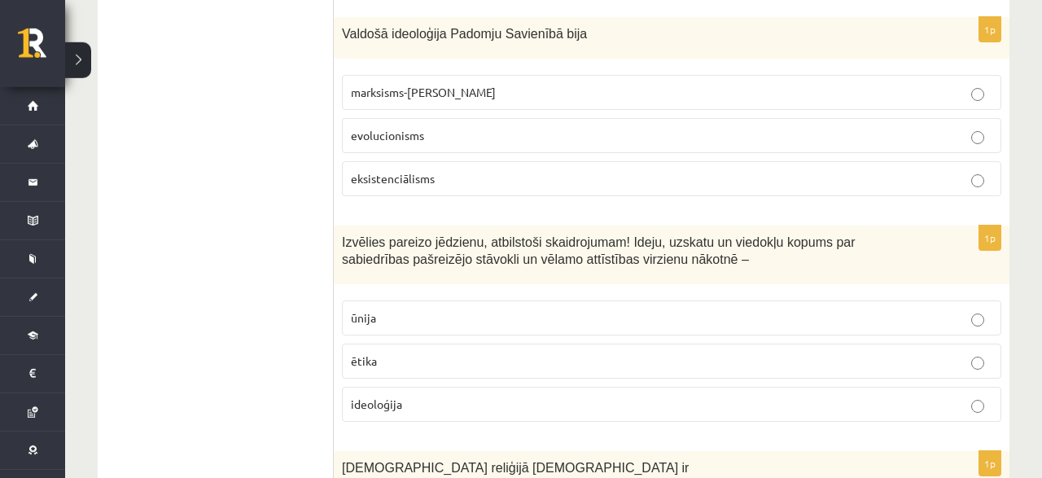
scroll to position [5334, 0]
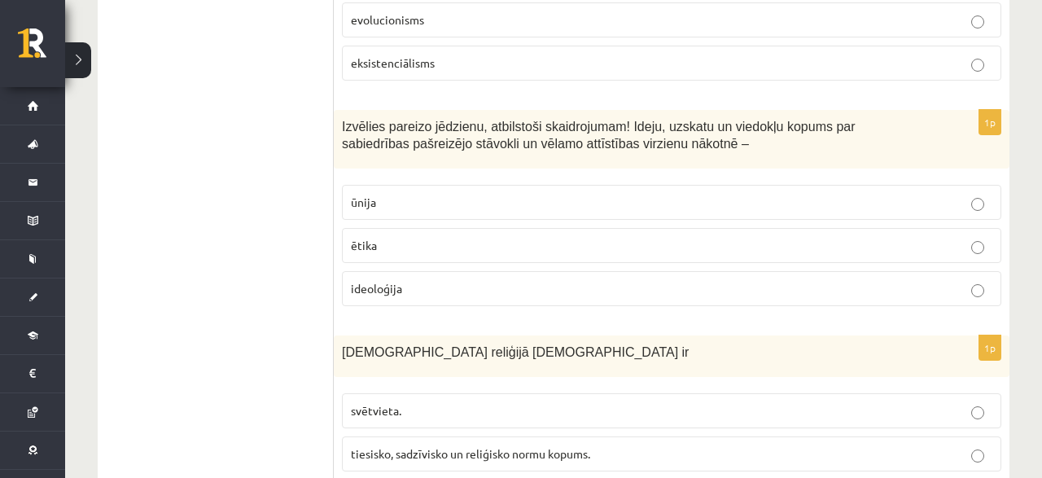
click at [411, 393] on label "svētvieta." at bounding box center [671, 410] width 659 height 35
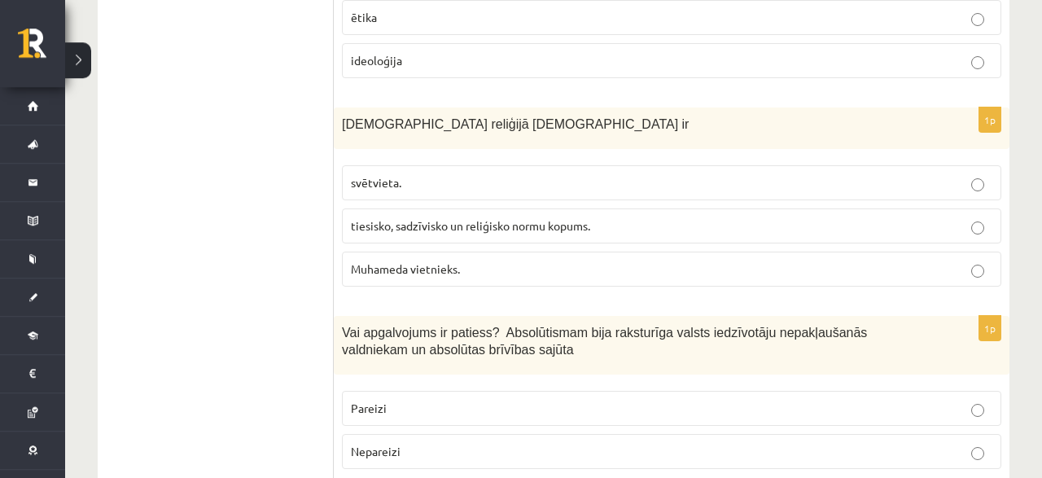
scroll to position [5588, 0]
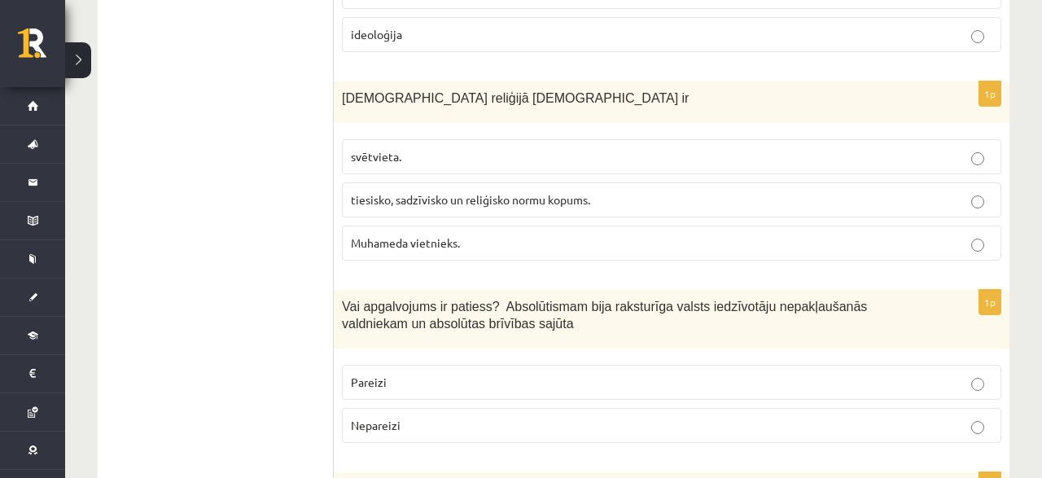
click at [408, 417] on p "Nepareizi" at bounding box center [672, 425] width 642 height 17
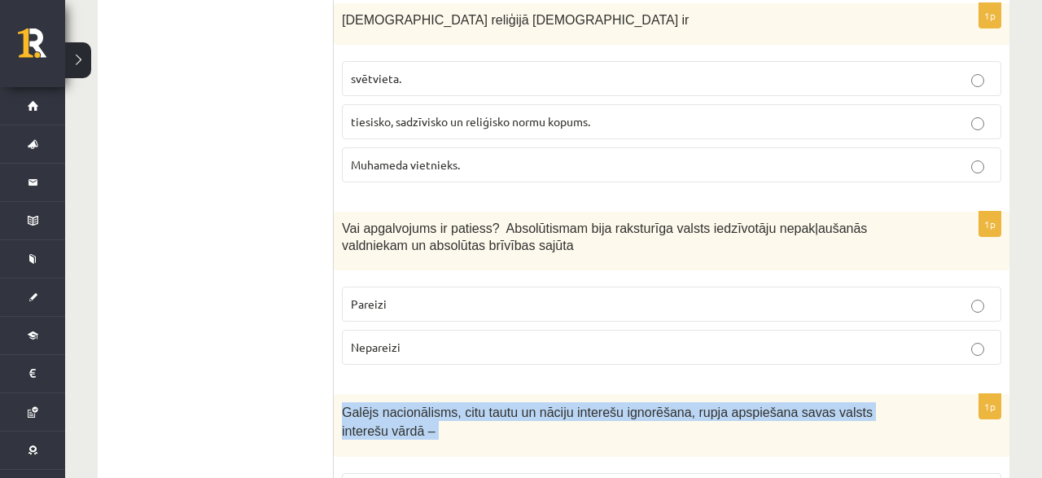
drag, startPoint x: 344, startPoint y: 247, endPoint x: 528, endPoint y: 408, distance: 243.5
click at [528, 408] on div "Galējs nacionālisms, citu tautu un nāciju interešu ignorēšana, rupja apspiešana…" at bounding box center [672, 425] width 676 height 63
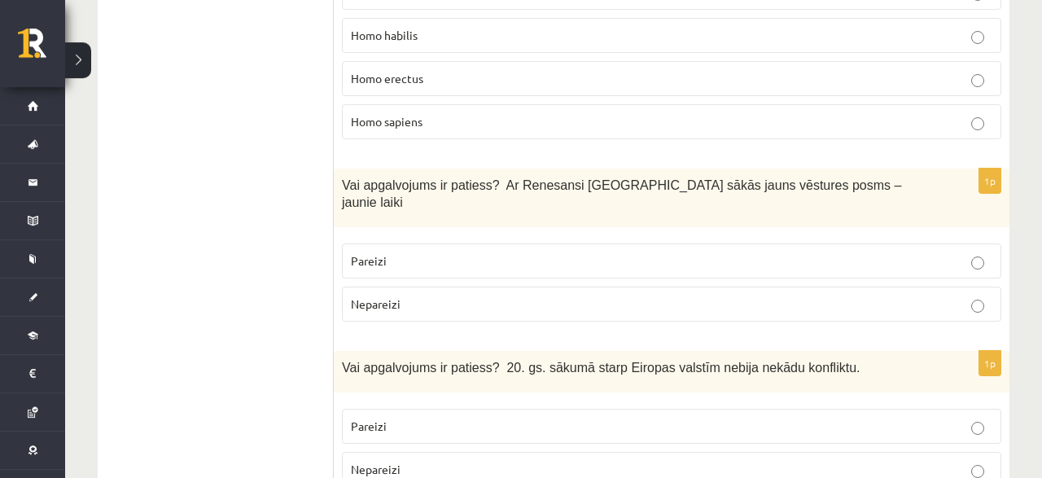
scroll to position [0, 0]
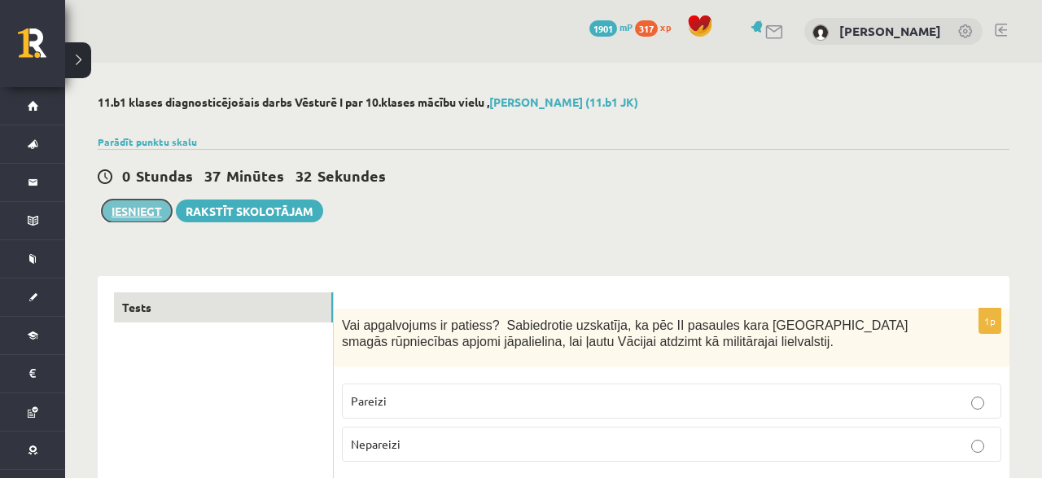
click at [124, 214] on button "Iesniegt" at bounding box center [137, 210] width 70 height 23
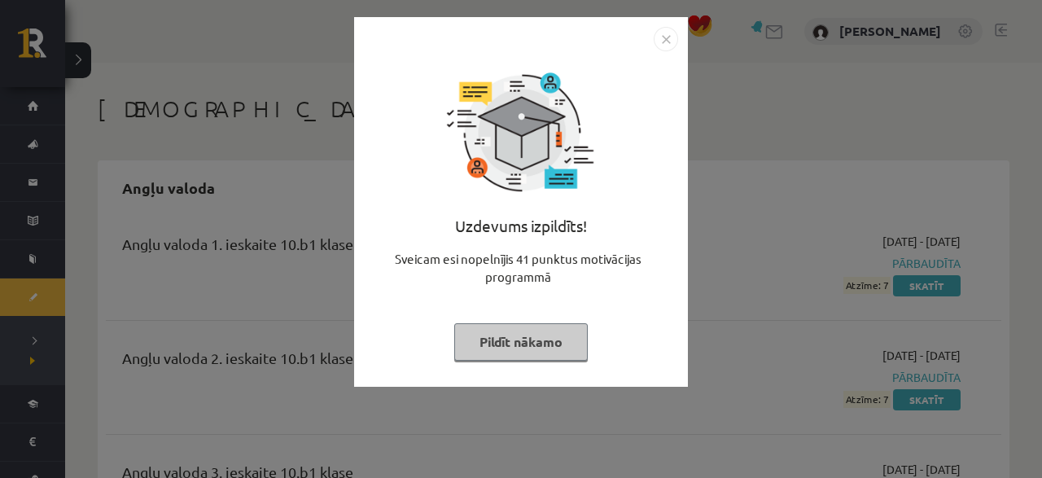
click at [567, 342] on button "Pildīt nākamo" at bounding box center [521, 341] width 134 height 37
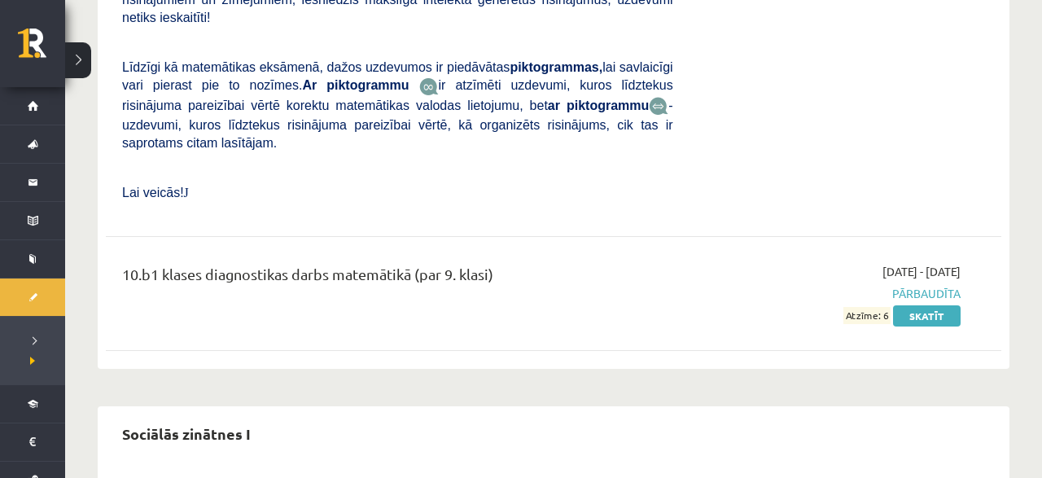
scroll to position [7790, 0]
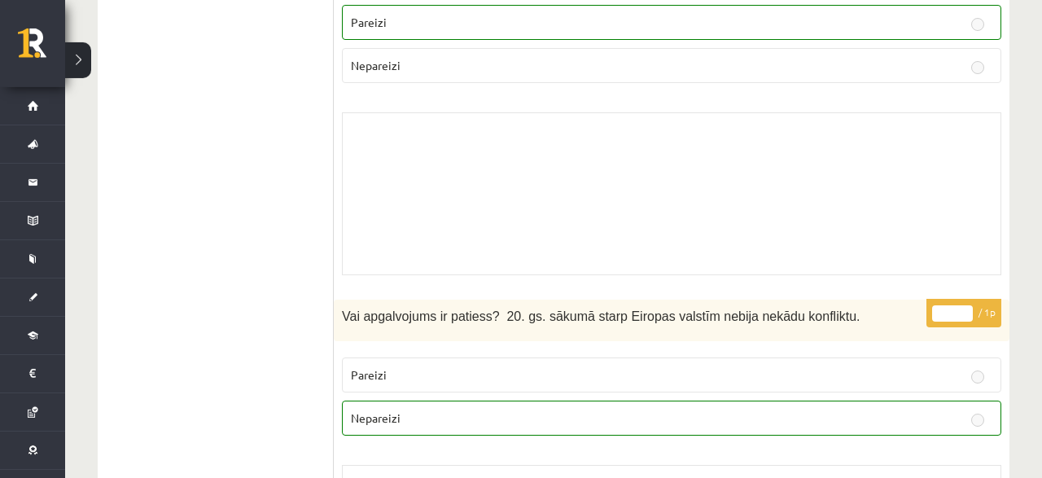
scroll to position [1185, 0]
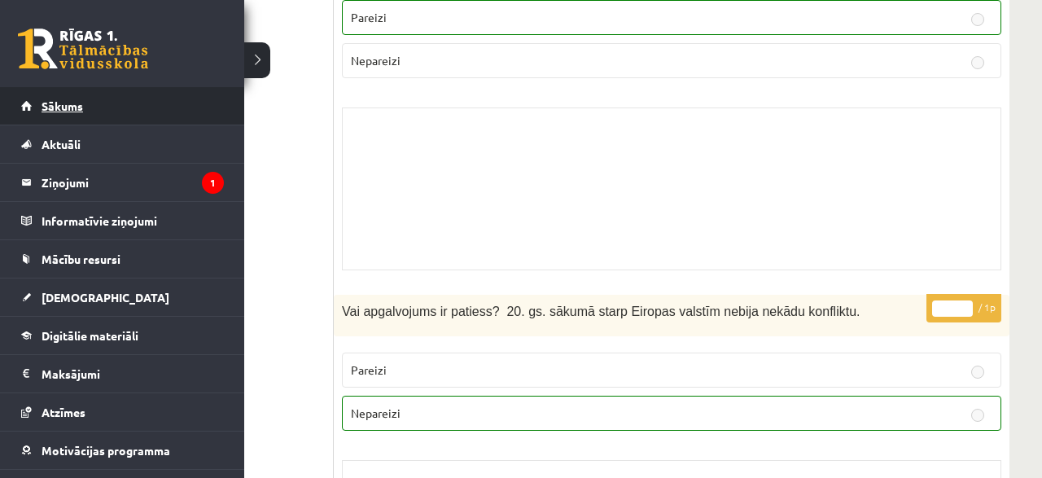
click at [62, 100] on span "Sākums" at bounding box center [63, 106] width 42 height 15
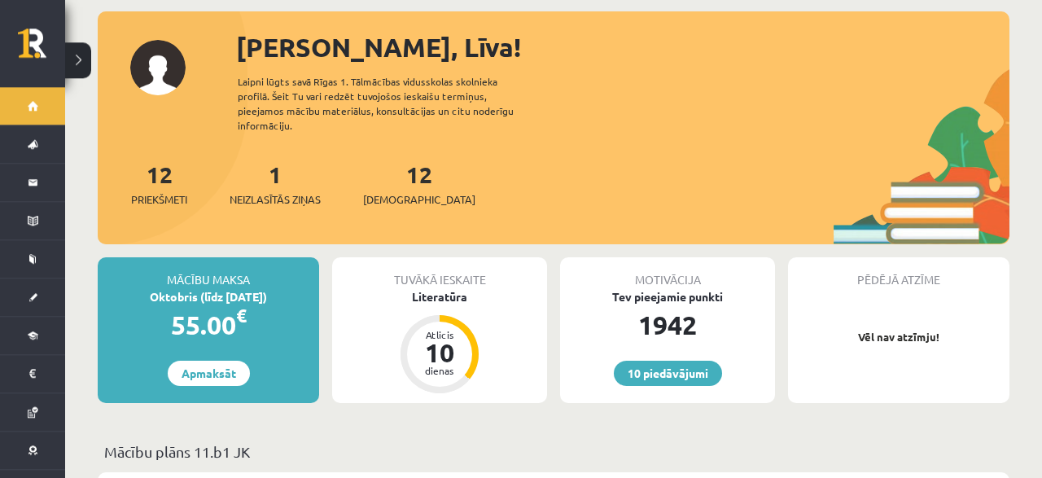
scroll to position [85, 0]
click at [673, 362] on link "10 piedāvājumi" at bounding box center [668, 372] width 108 height 25
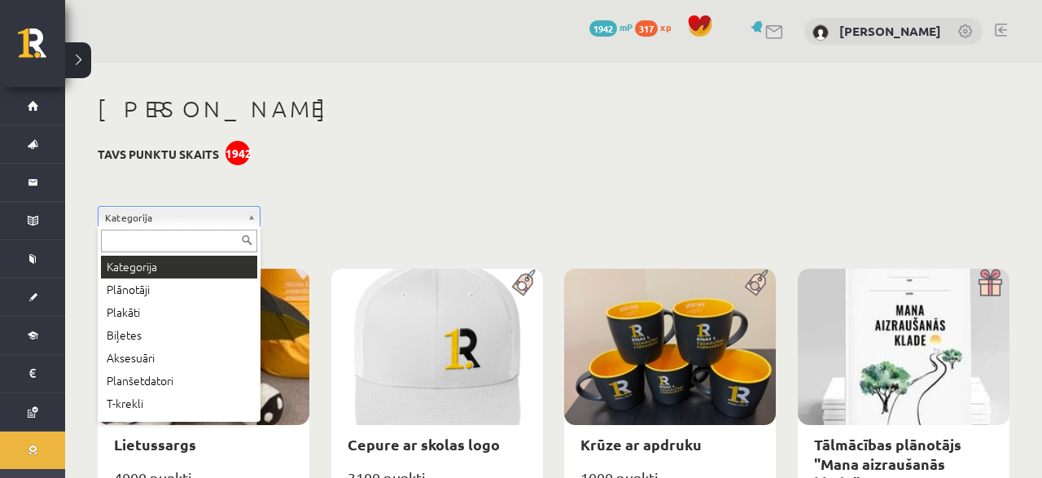
click at [258, 216] on body "0 Dāvanas 1942 mP 317 xp Līva Ādmīdiņa Sākums Aktuāli Kā mācīties eSKOLĀ Kontak…" at bounding box center [521, 239] width 1042 height 478
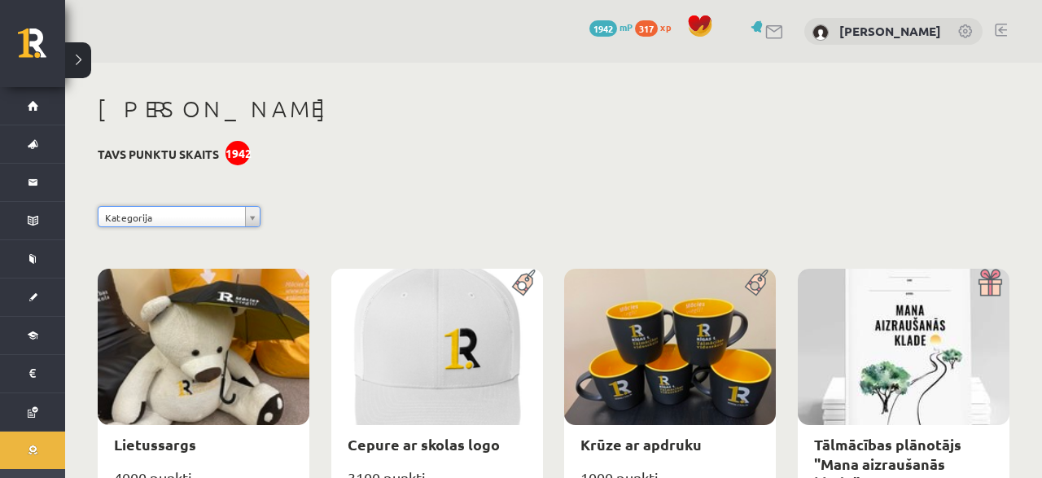
click at [239, 156] on body "0 Dāvanas 1942 mP 317 xp Līva Ādmīdiņa Sākums Aktuāli Kā mācīties eSKOLĀ Kontak…" at bounding box center [521, 239] width 1042 height 478
click at [240, 156] on div "1942" at bounding box center [238, 153] width 24 height 24
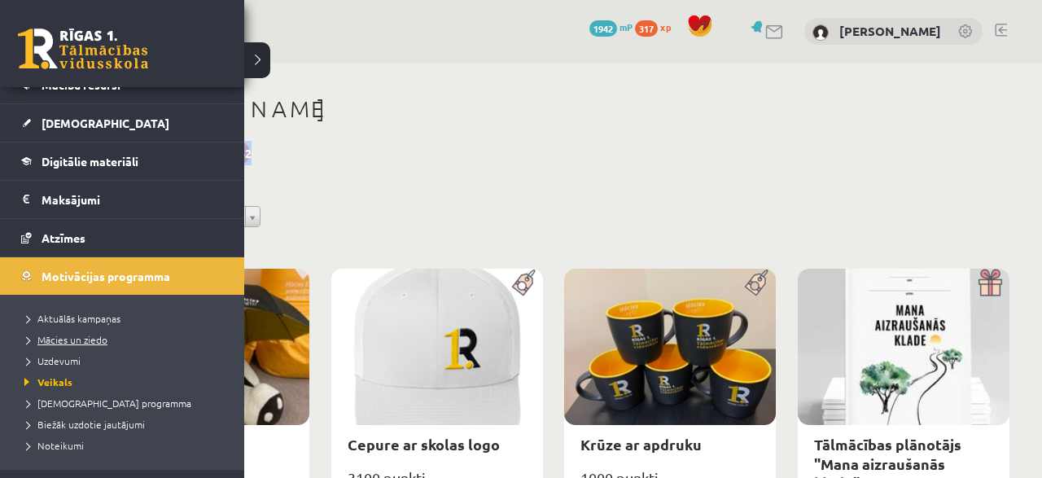
scroll to position [195, 0]
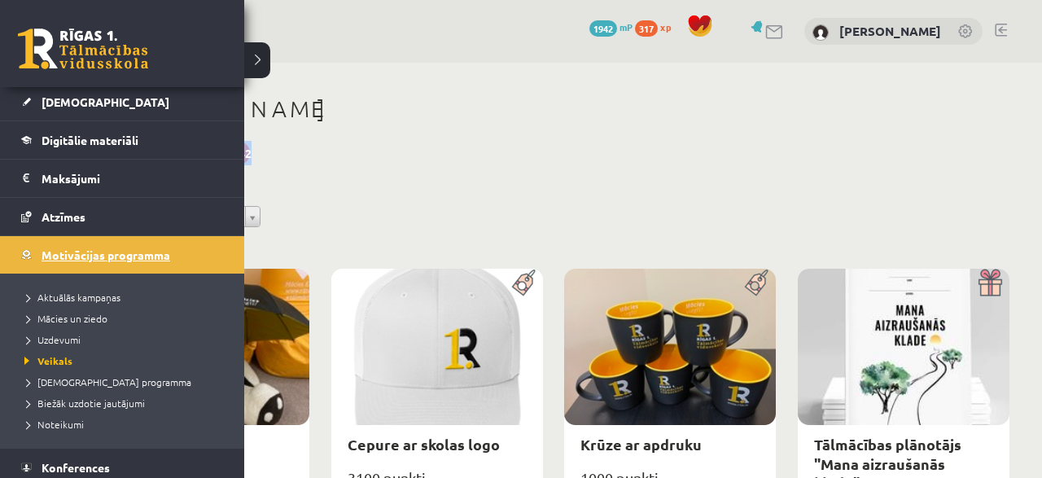
click at [104, 245] on link "Motivācijas programma" at bounding box center [122, 254] width 203 height 37
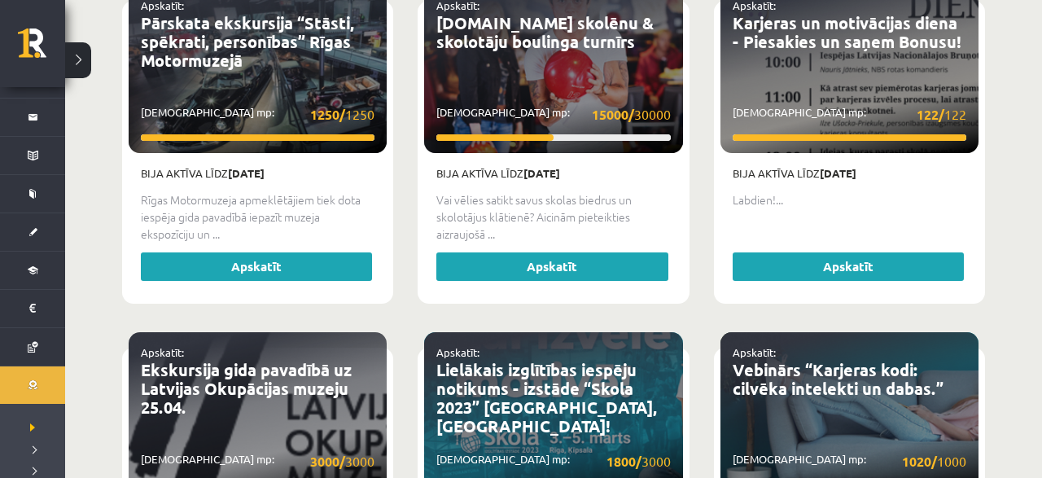
scroll to position [3778, 0]
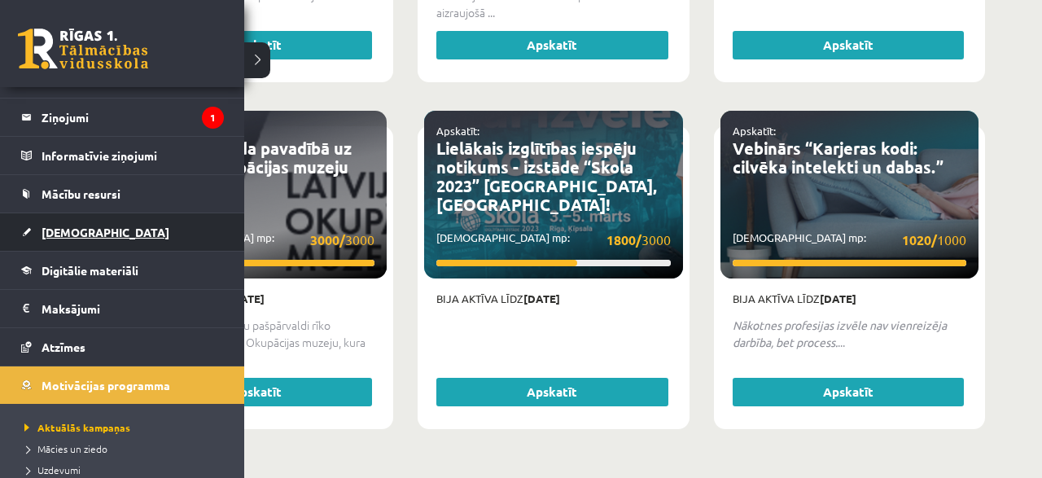
click at [101, 227] on link "[DEMOGRAPHIC_DATA]" at bounding box center [122, 231] width 203 height 37
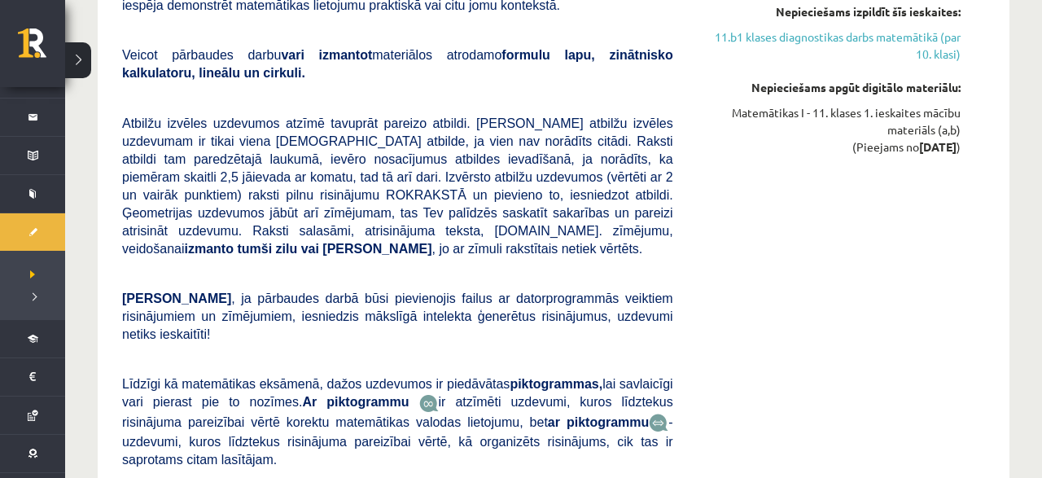
scroll to position [65, 0]
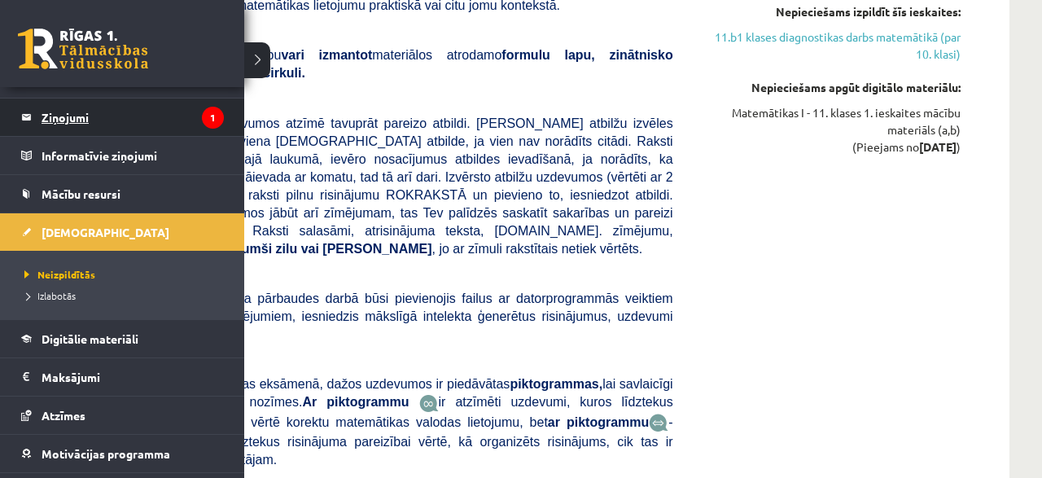
click at [46, 116] on legend "Ziņojumi 1" at bounding box center [133, 117] width 182 height 37
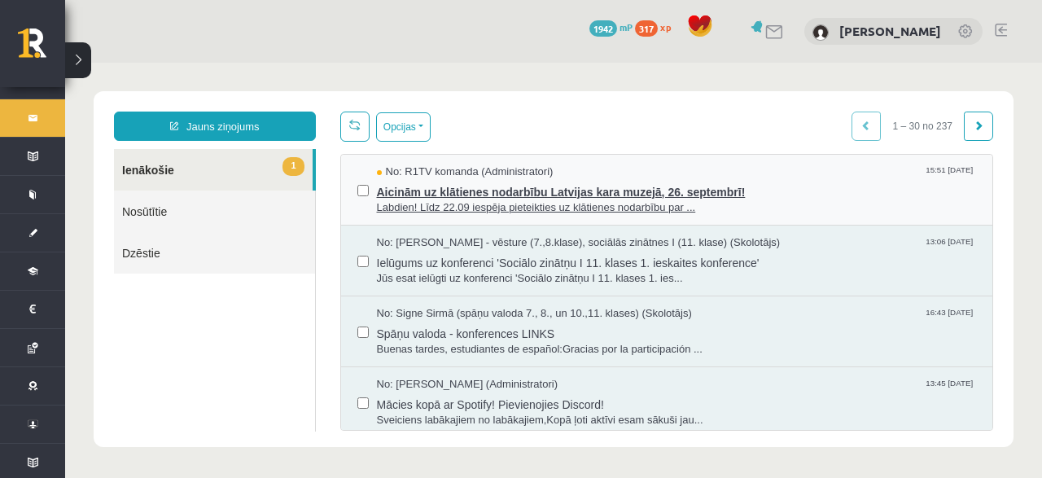
click at [418, 180] on span "Aicinām uz klātienes nodarbību Latvijas kara muzejā, 26. septembrī!" at bounding box center [677, 190] width 600 height 20
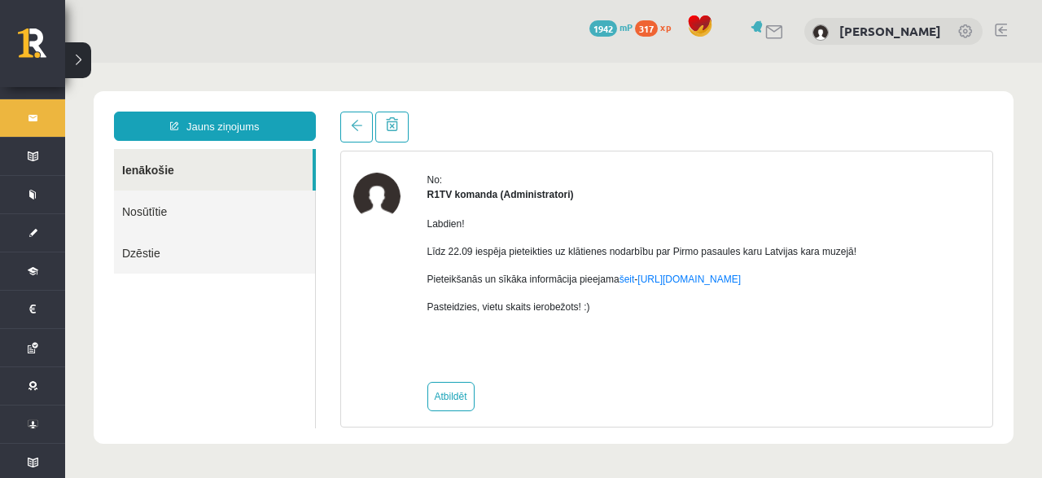
scroll to position [64, 0]
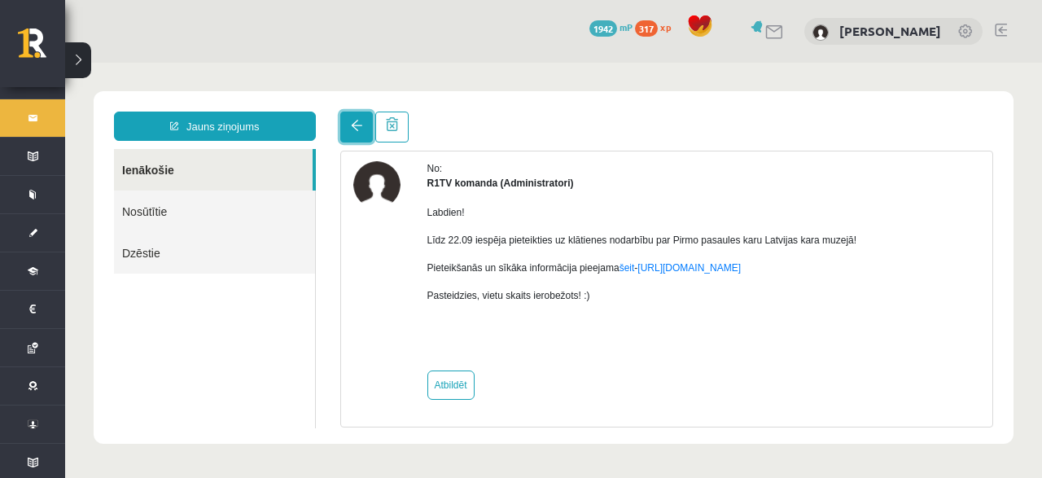
click at [351, 129] on span at bounding box center [356, 125] width 11 height 11
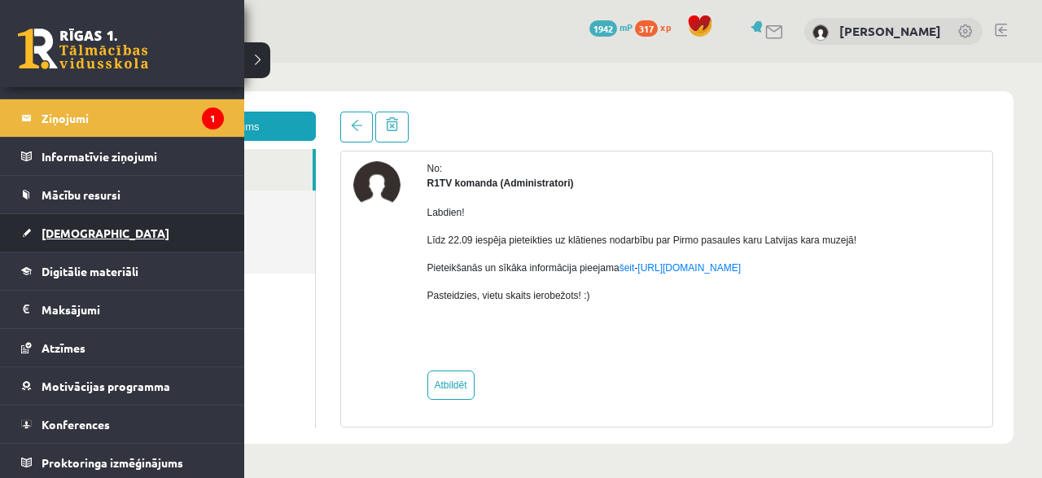
click at [43, 235] on span "[DEMOGRAPHIC_DATA]" at bounding box center [106, 233] width 128 height 15
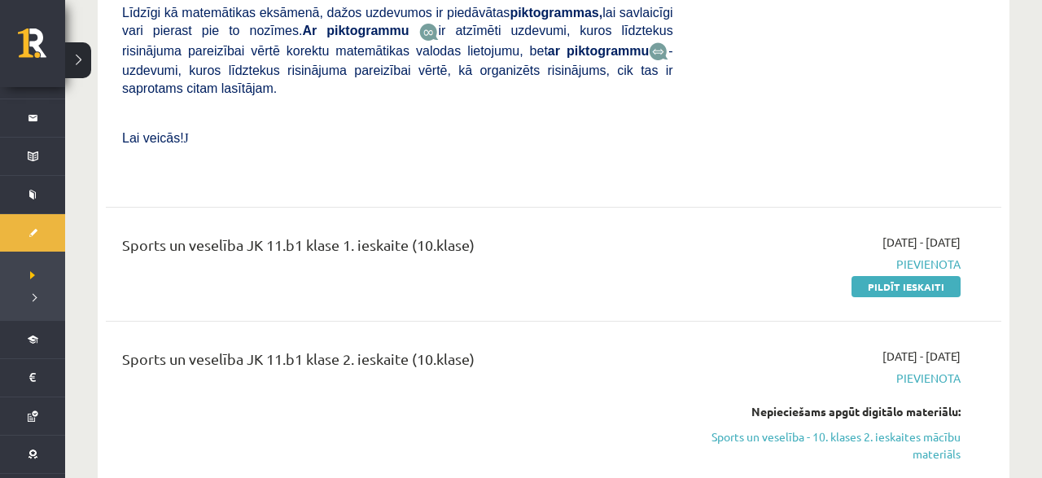
scroll to position [4234, 0]
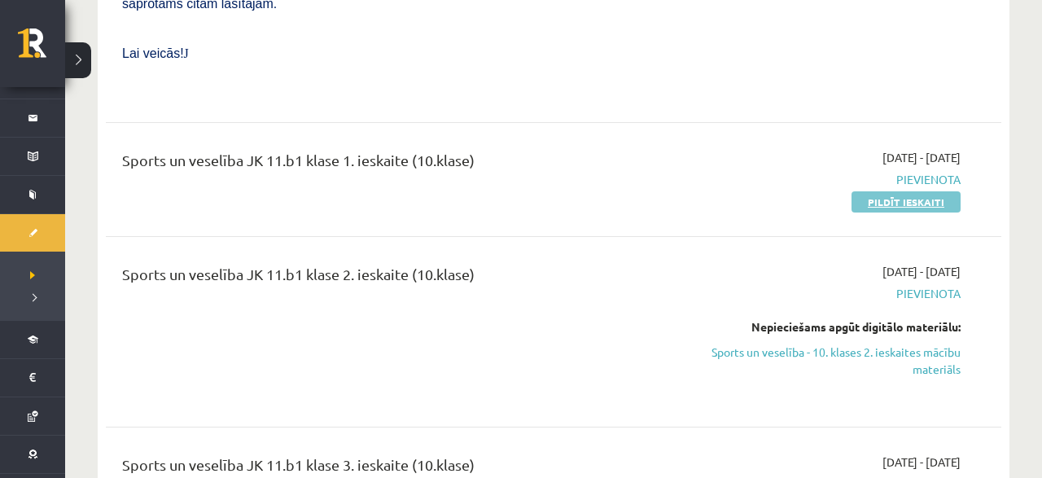
click at [862, 191] on link "Pildīt ieskaiti" at bounding box center [906, 201] width 109 height 21
click at [895, 191] on link "Pildīt ieskaiti" at bounding box center [906, 201] width 109 height 21
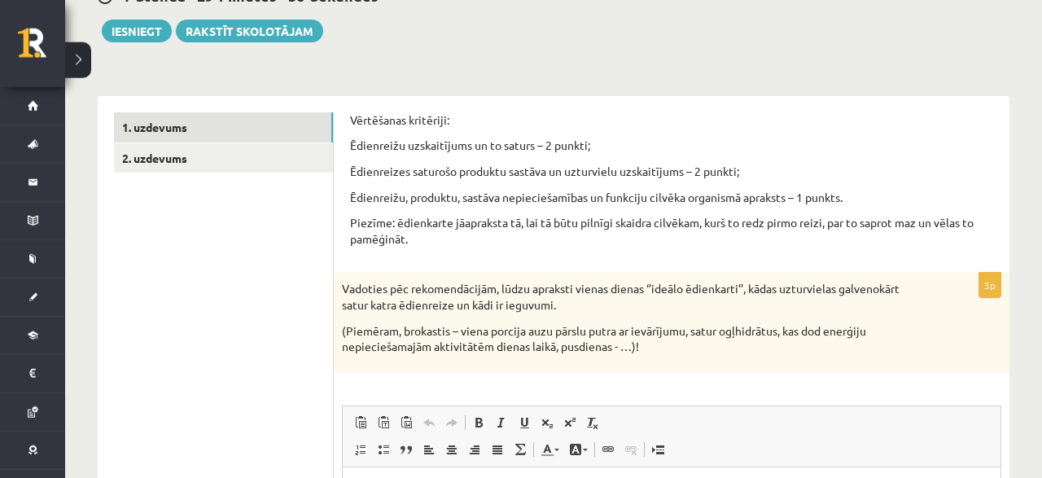
scroll to position [169, 0]
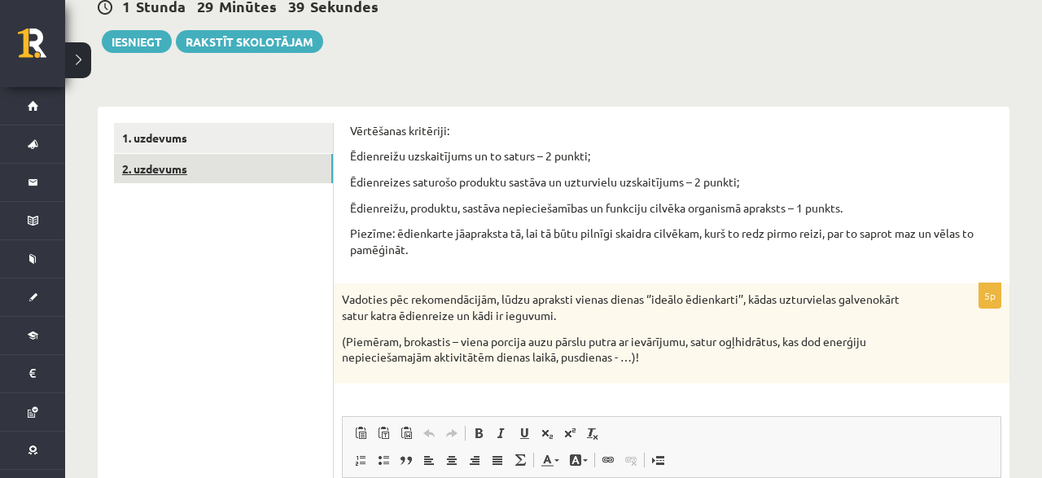
click at [184, 166] on link "2. uzdevums" at bounding box center [223, 169] width 219 height 30
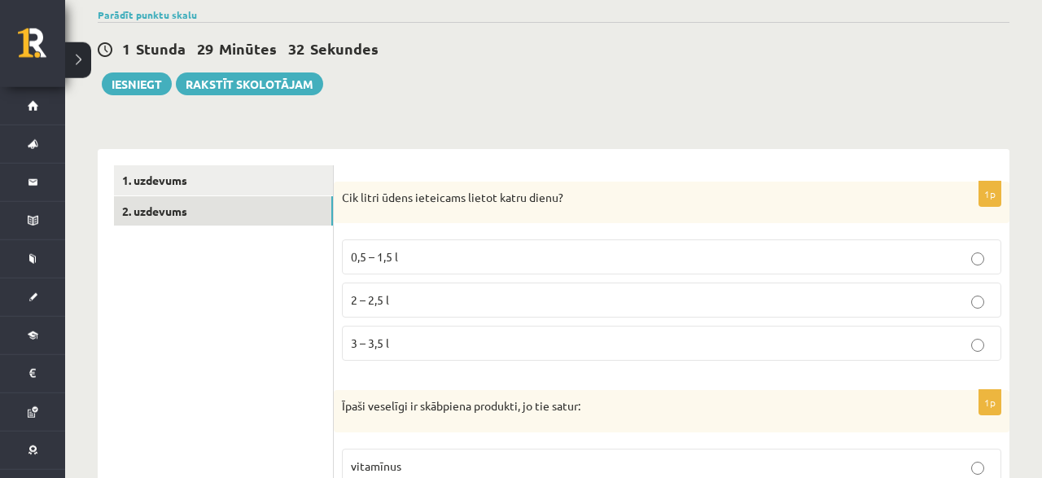
scroll to position [29, 0]
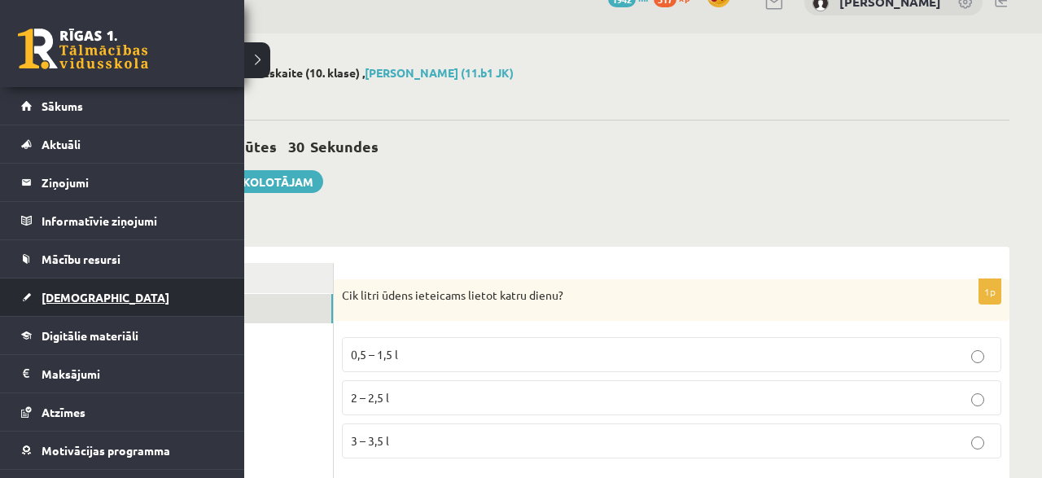
click at [51, 292] on span "[DEMOGRAPHIC_DATA]" at bounding box center [106, 297] width 128 height 15
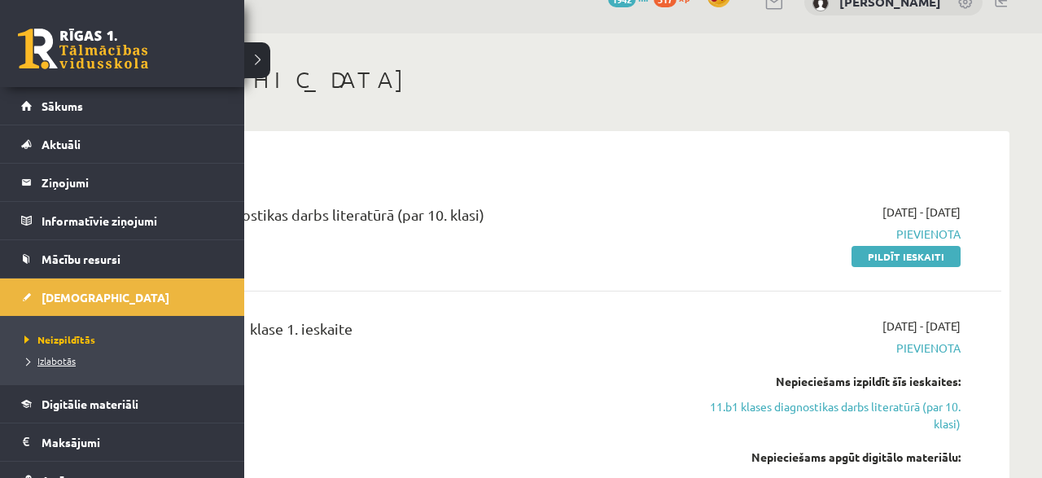
click at [50, 362] on span "Izlabotās" at bounding box center [47, 360] width 55 height 13
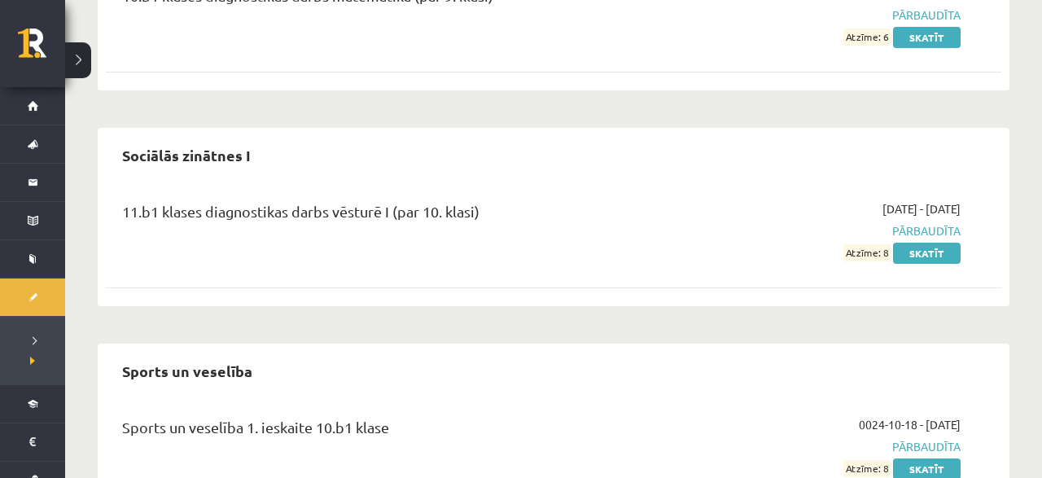
scroll to position [8158, 0]
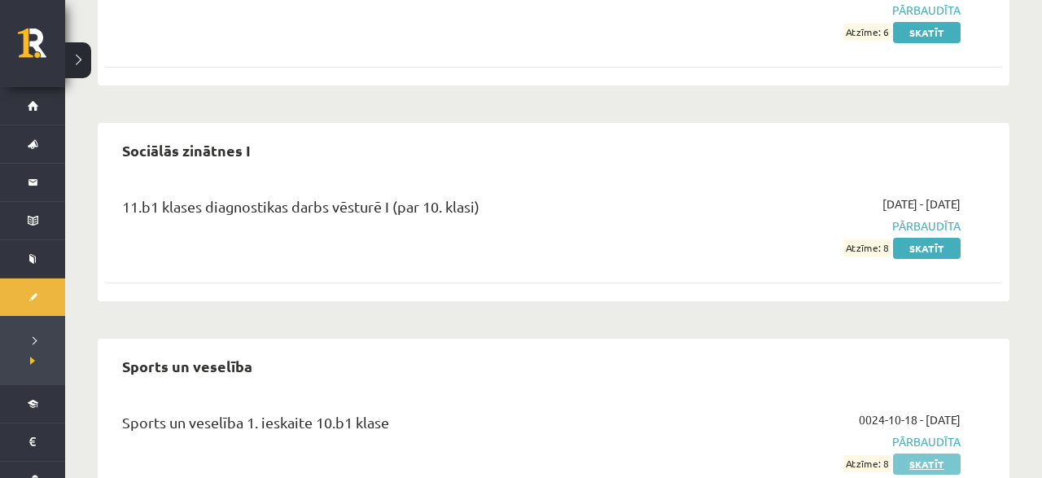
click at [957, 453] on link "Skatīt" at bounding box center [927, 463] width 68 height 21
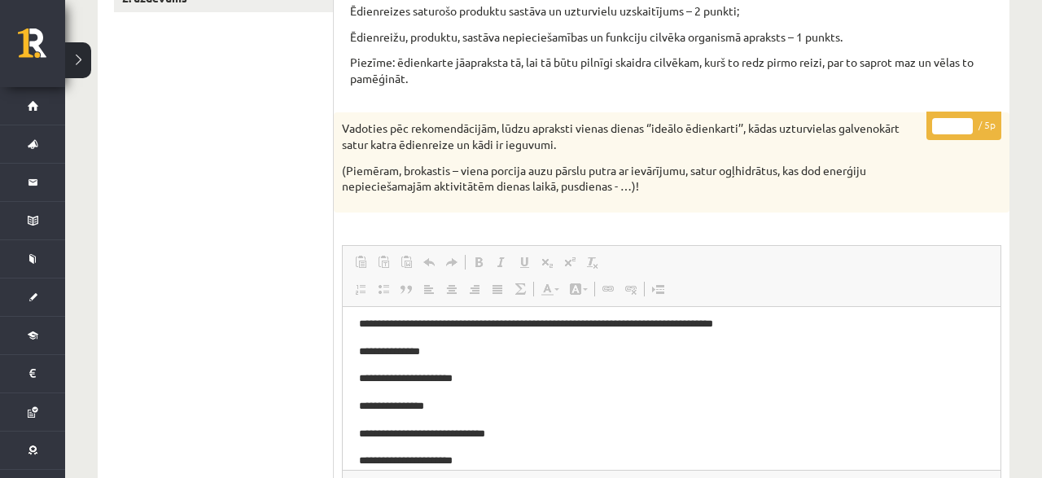
scroll to position [224, 0]
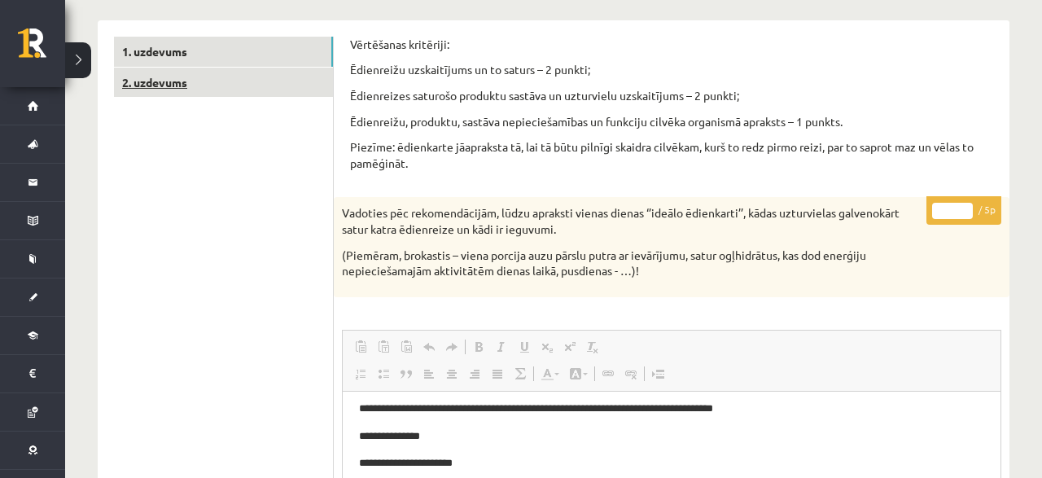
click at [173, 79] on link "2. uzdevums" at bounding box center [223, 83] width 219 height 30
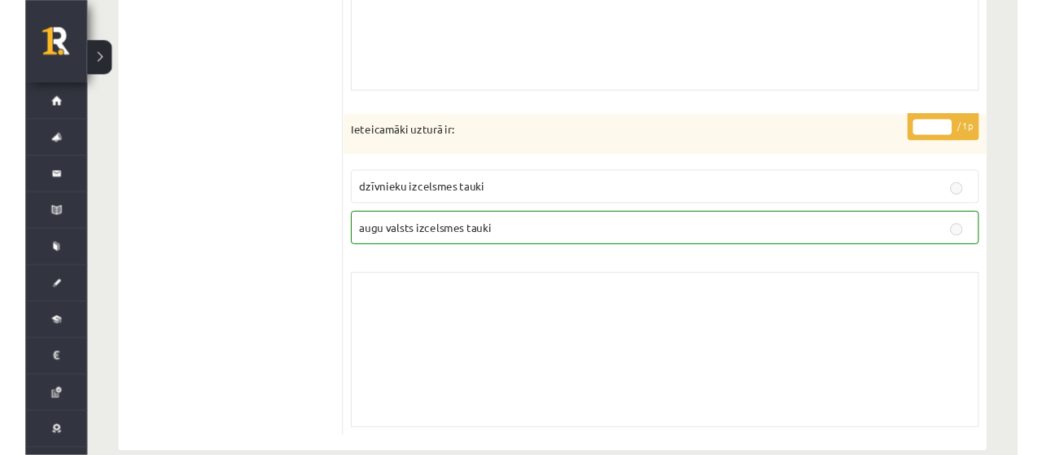
scroll to position [3734, 0]
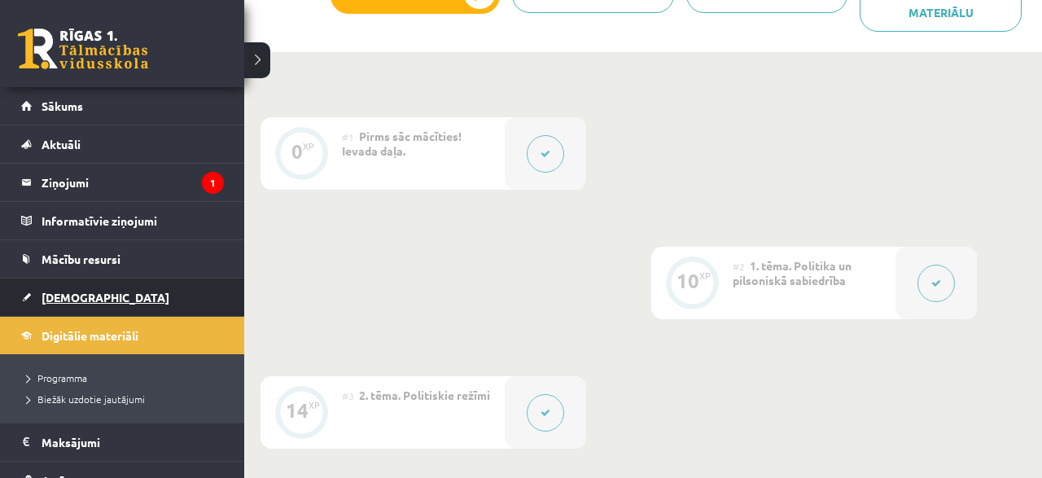
click at [28, 296] on link "[DEMOGRAPHIC_DATA]" at bounding box center [122, 296] width 203 height 37
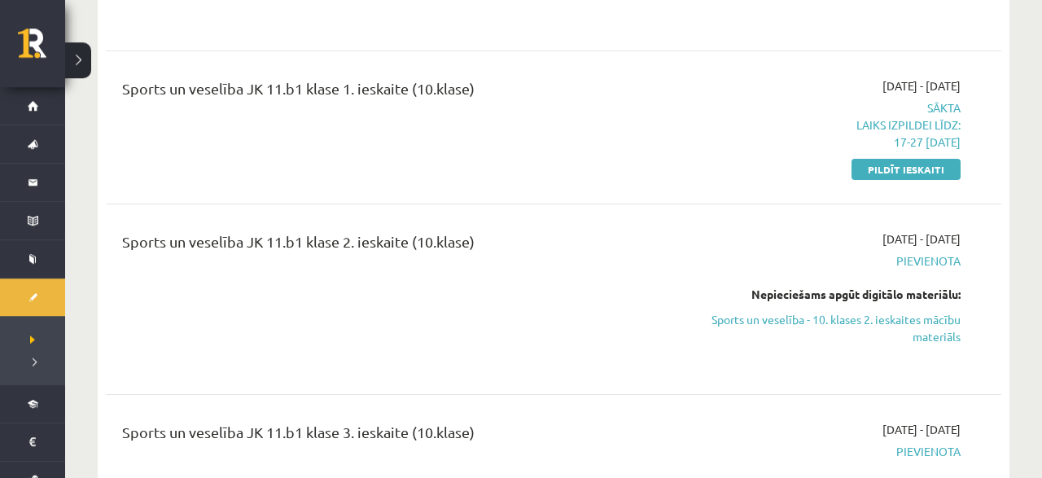
scroll to position [4234, 0]
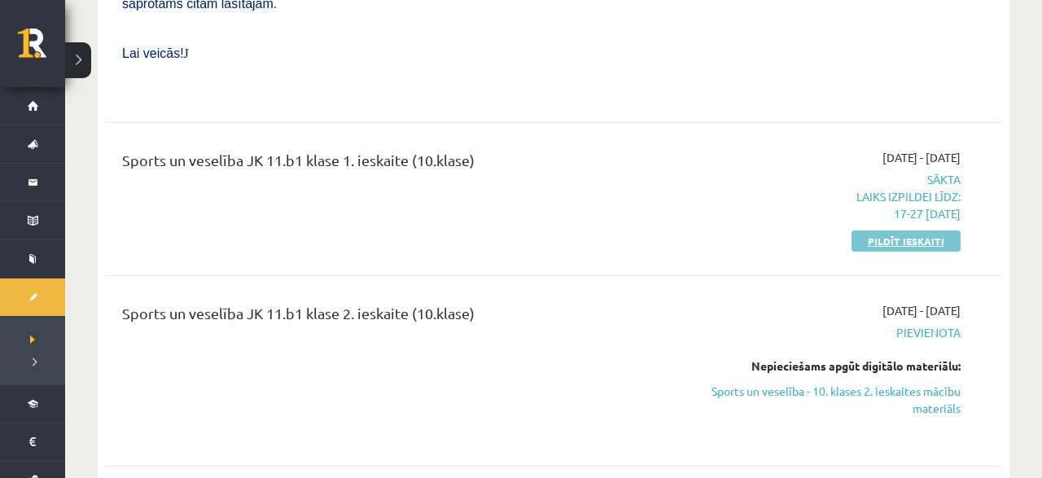
click at [924, 230] on link "Pildīt ieskaiti" at bounding box center [906, 240] width 109 height 21
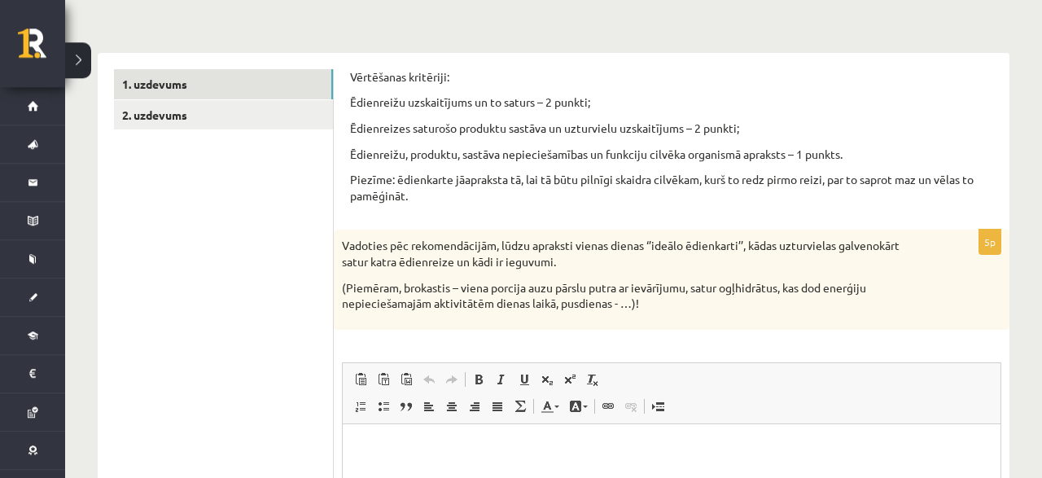
scroll to position [254, 0]
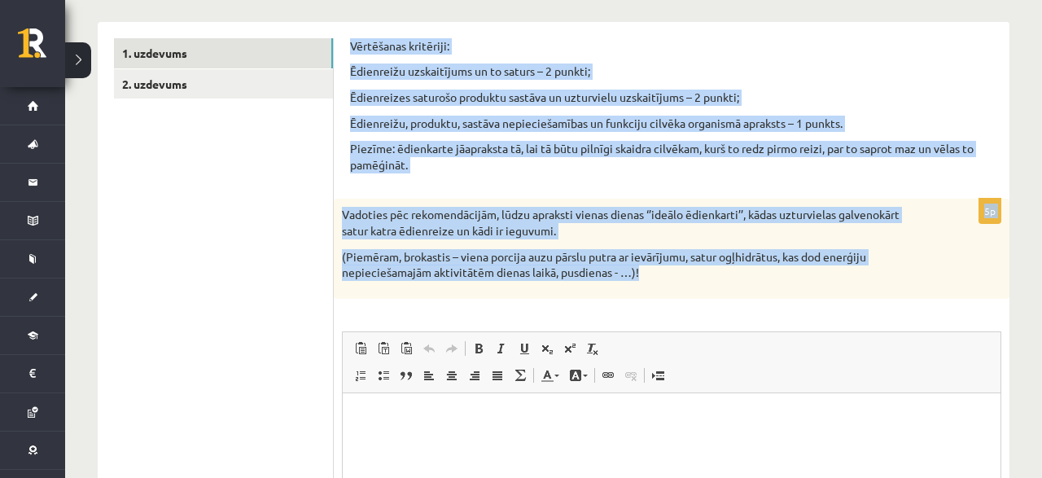
drag, startPoint x: 689, startPoint y: 432, endPoint x: 871, endPoint y: 467, distance: 185.7
copy form "Vērtēšanas kritēriji: Ēdienreižu uzskaitījums un to saturs – 2 punkti; Ēdienrei…"
click at [512, 252] on p "(Piemēram, brokastis – viena porcija auzu pārslu putra ar ievārījumu, satur ogļ…" at bounding box center [631, 265] width 578 height 32
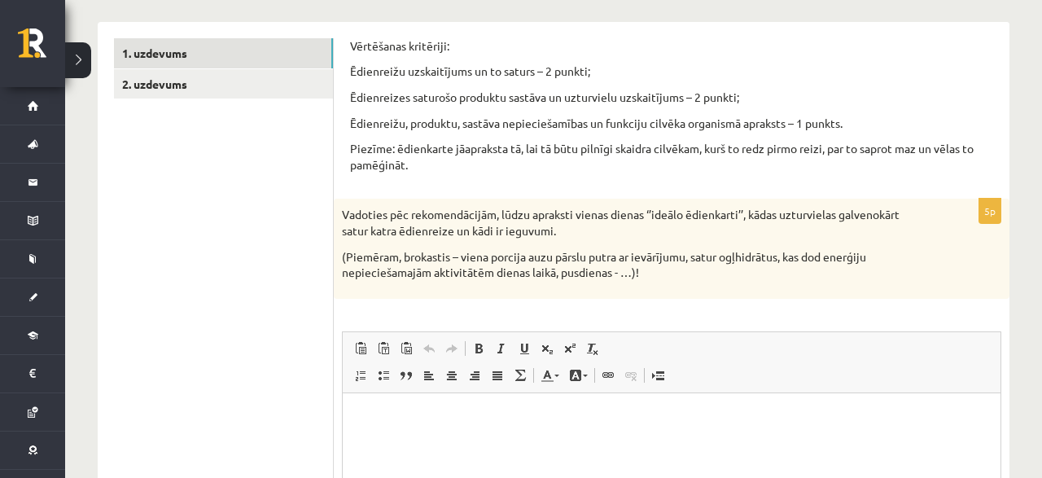
click at [461, 430] on html at bounding box center [672, 473] width 658 height 163
click at [547, 416] on p "**********" at bounding box center [672, 417] width 626 height 17
click at [628, 414] on p "**********" at bounding box center [672, 417] width 626 height 17
click at [697, 410] on p "**********" at bounding box center [672, 417] width 626 height 17
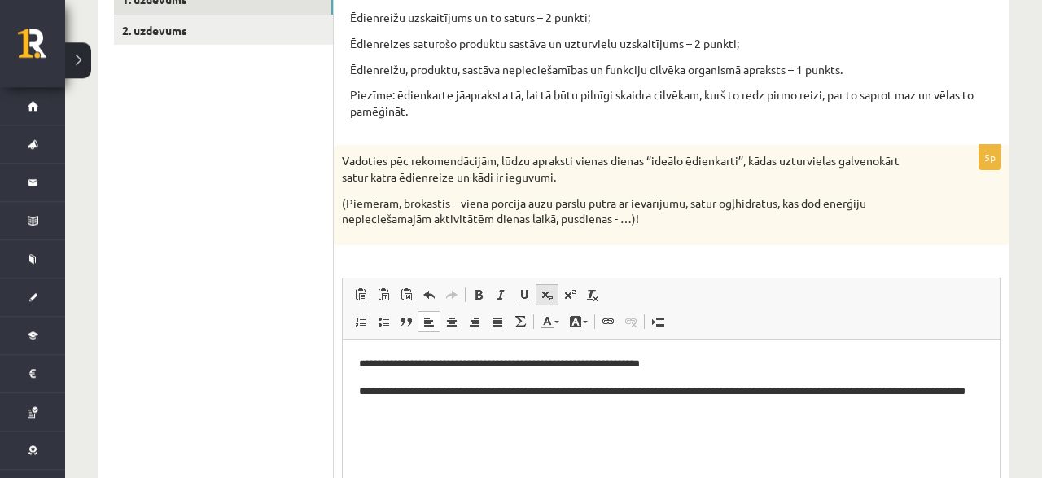
scroll to position [339, 0]
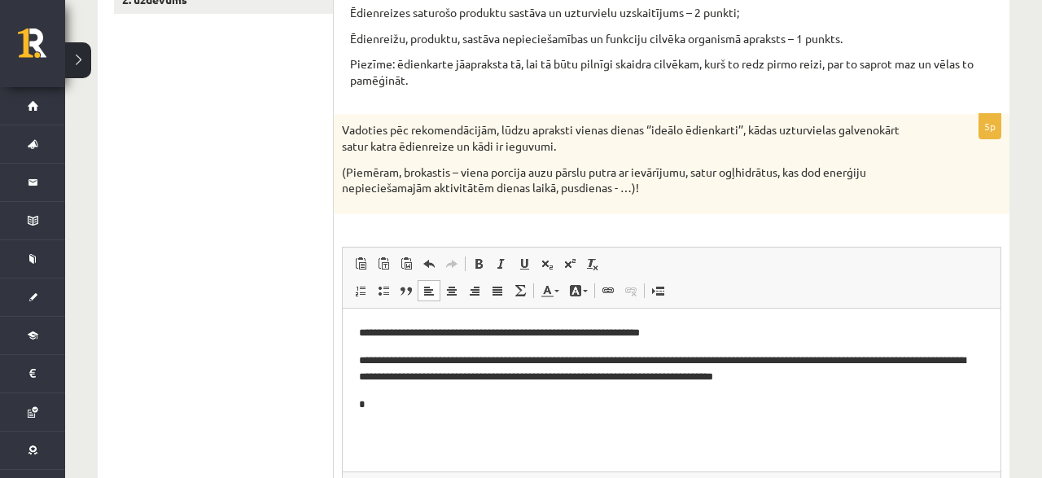
click at [411, 324] on p "**********" at bounding box center [672, 332] width 626 height 17
click at [445, 395] on body "**********" at bounding box center [671, 368] width 625 height 89
click at [361, 317] on html "**********" at bounding box center [672, 389] width 658 height 163
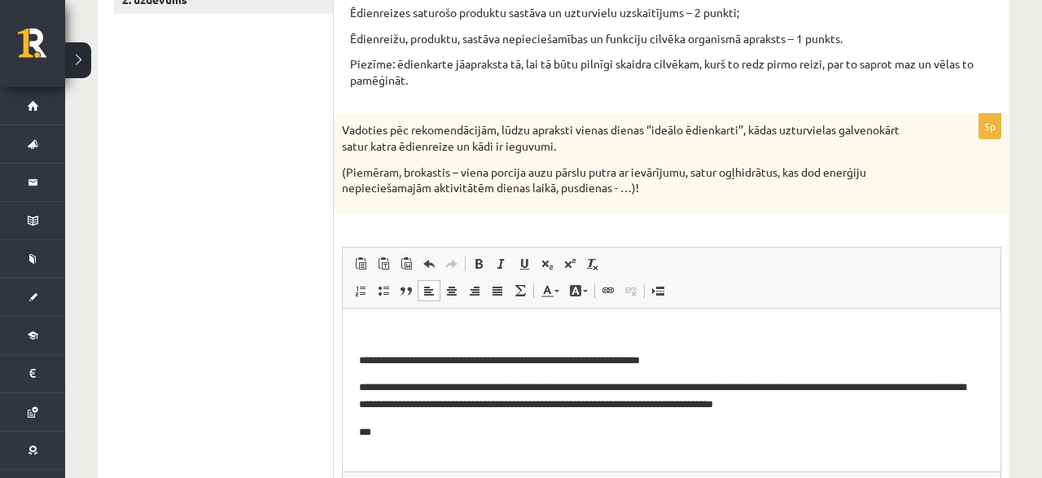
click at [373, 339] on p "Bagātinātā teksta redaktors, wiswyg-editor-user-answer-47433870124360" at bounding box center [671, 332] width 625 height 17
click at [396, 426] on p "***" at bounding box center [672, 431] width 626 height 17
click at [340, 420] on div "**********" at bounding box center [672, 349] width 676 height 471
click at [351, 422] on html "**********" at bounding box center [672, 389] width 658 height 163
click at [364, 435] on p "Bagātinātā teksta redaktors, wiswyg-editor-user-answer-47433870124360" at bounding box center [671, 431] width 625 height 17
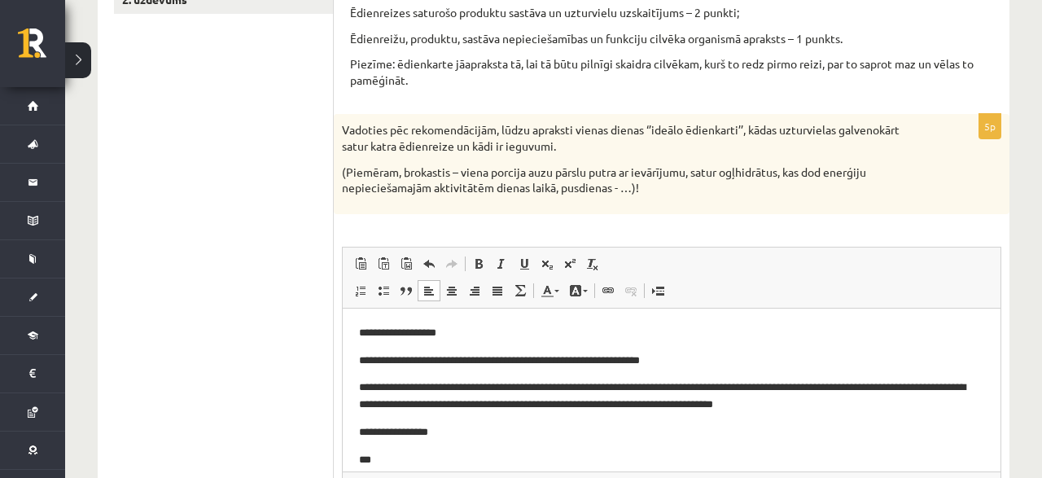
click at [411, 428] on p "**********" at bounding box center [672, 431] width 626 height 17
click at [412, 430] on p "**********" at bounding box center [672, 431] width 626 height 17
click at [418, 457] on p "***" at bounding box center [672, 459] width 626 height 17
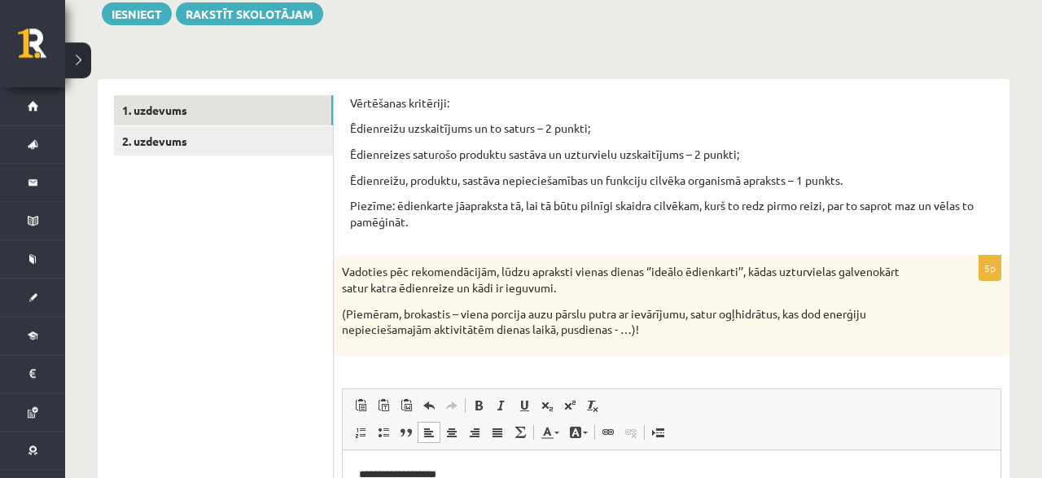
scroll to position [85, 0]
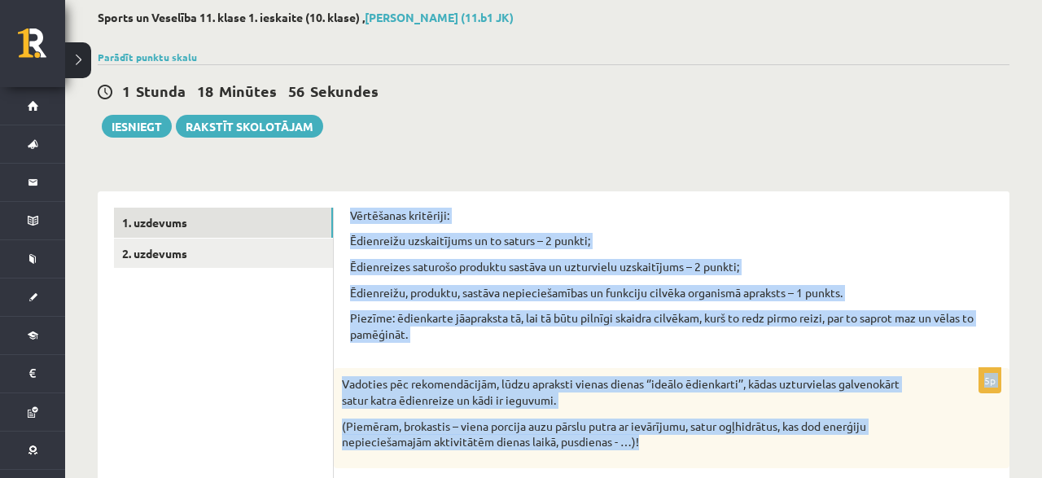
drag, startPoint x: 351, startPoint y: 212, endPoint x: 695, endPoint y: 452, distance: 419.4
click at [695, 353] on div "Vērtēšanas kritēriji: Ēdienreižu uzskaitījums un to saturs – 2 punkti; Ēdienrei…" at bounding box center [671, 280] width 643 height 145
copy form "Vērtēšanas kritēriji: Ēdienreižu uzskaitījums un to saturs – 2 punkti; Ēdienrei…"
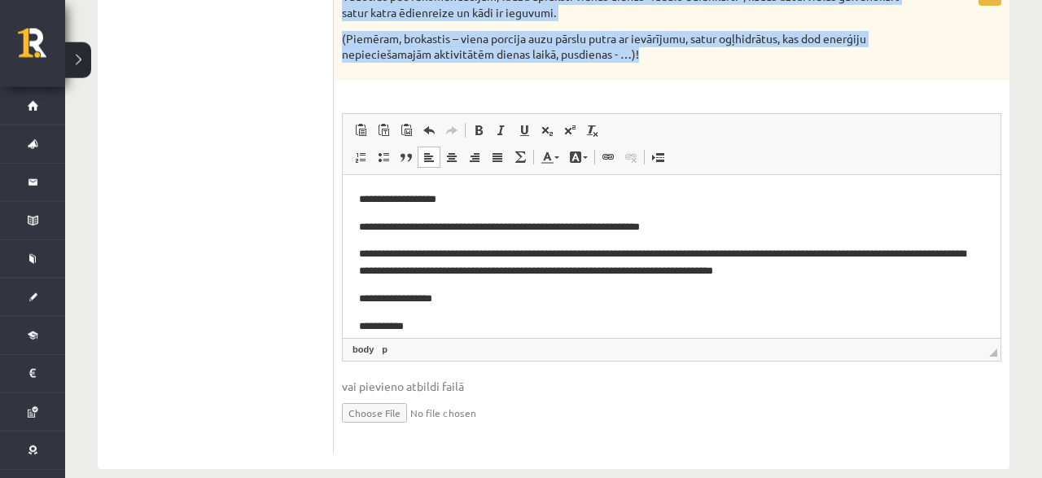
scroll to position [492, 0]
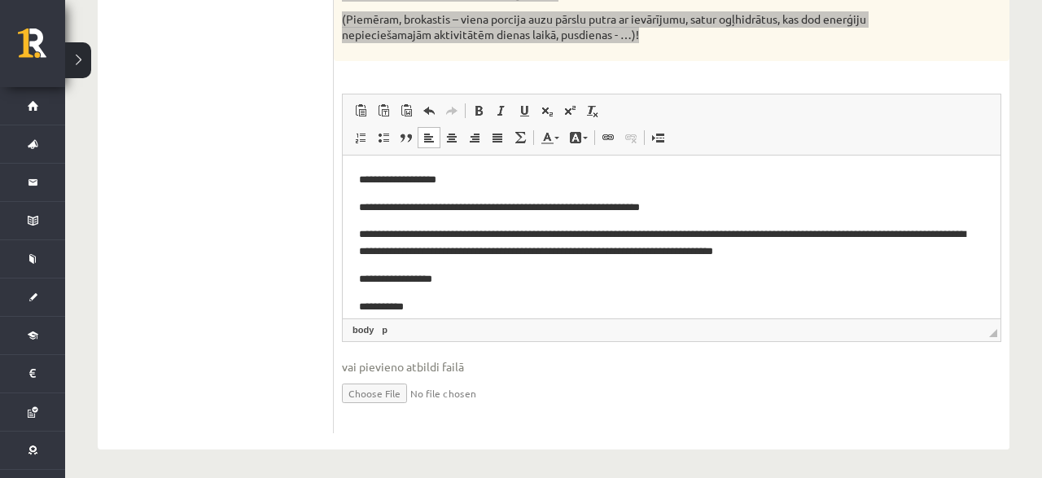
click at [497, 250] on p "**********" at bounding box center [672, 243] width 626 height 34
click at [454, 291] on body "**********" at bounding box center [671, 256] width 625 height 171
click at [443, 294] on body "**********" at bounding box center [671, 256] width 625 height 171
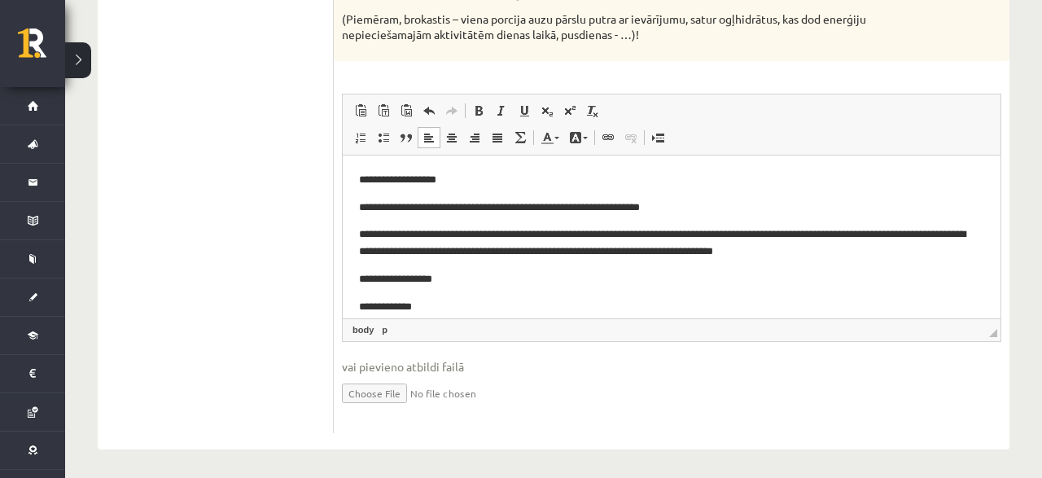
click at [144, 219] on ul "1. uzdevums 2. uzdevums" at bounding box center [224, 117] width 220 height 633
click at [451, 304] on p "**********" at bounding box center [672, 306] width 626 height 17
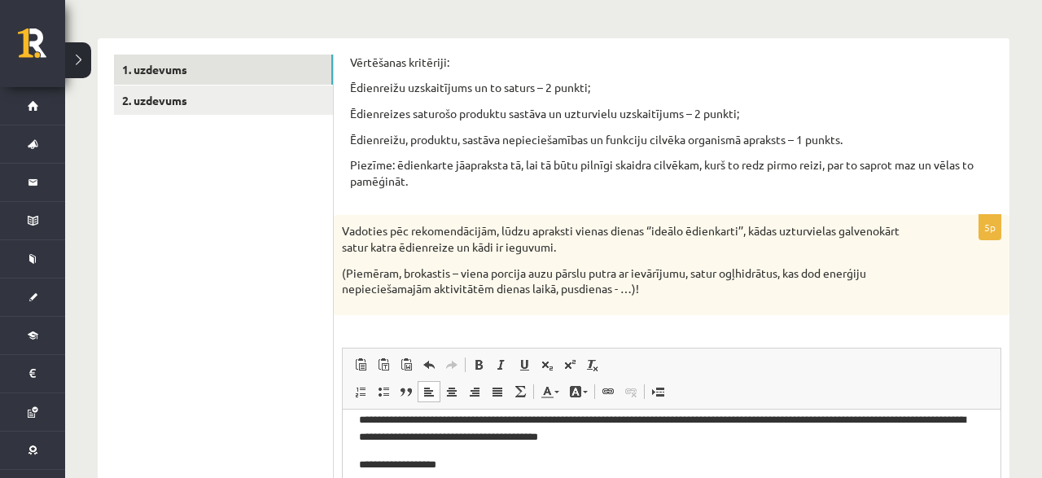
scroll to position [153, 0]
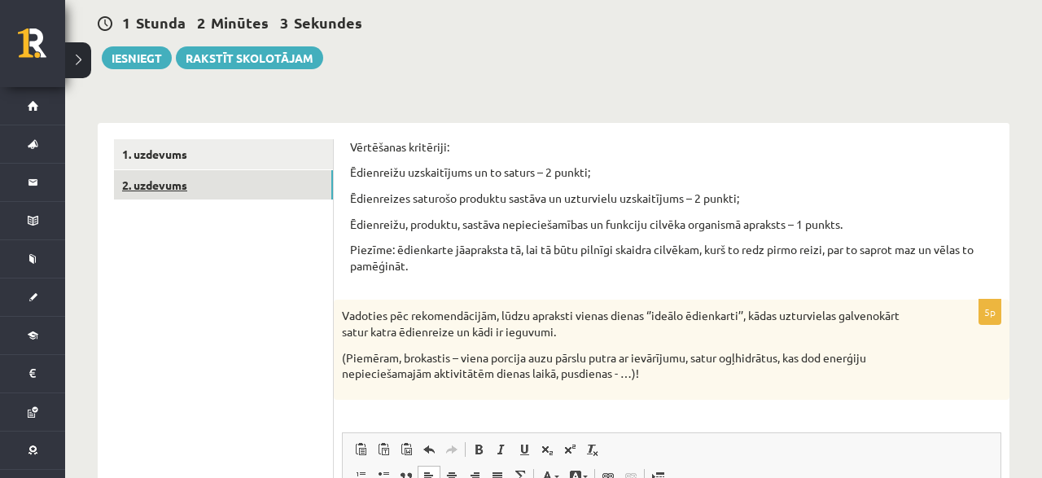
click at [195, 177] on link "2. uzdevums" at bounding box center [223, 185] width 219 height 30
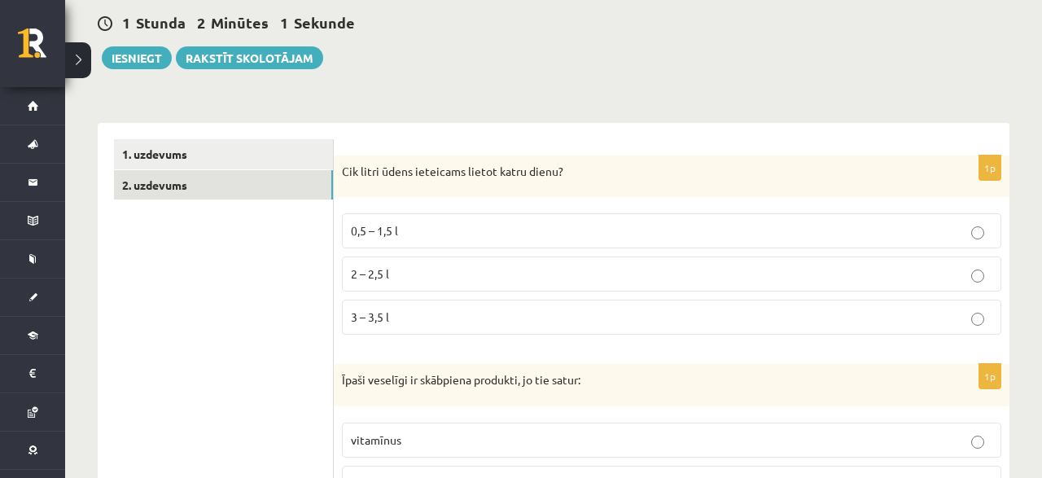
click at [380, 261] on label "2 – 2,5 l" at bounding box center [671, 273] width 659 height 35
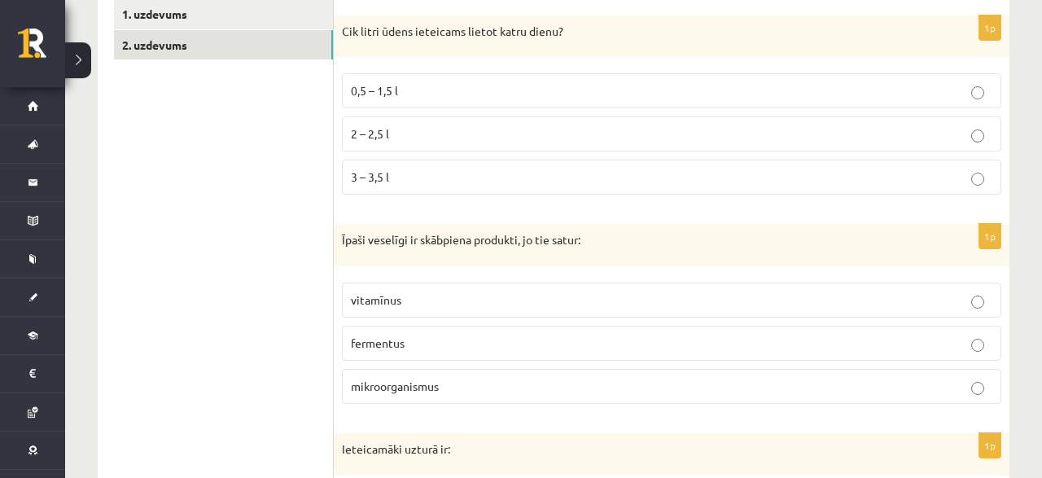
scroll to position [322, 0]
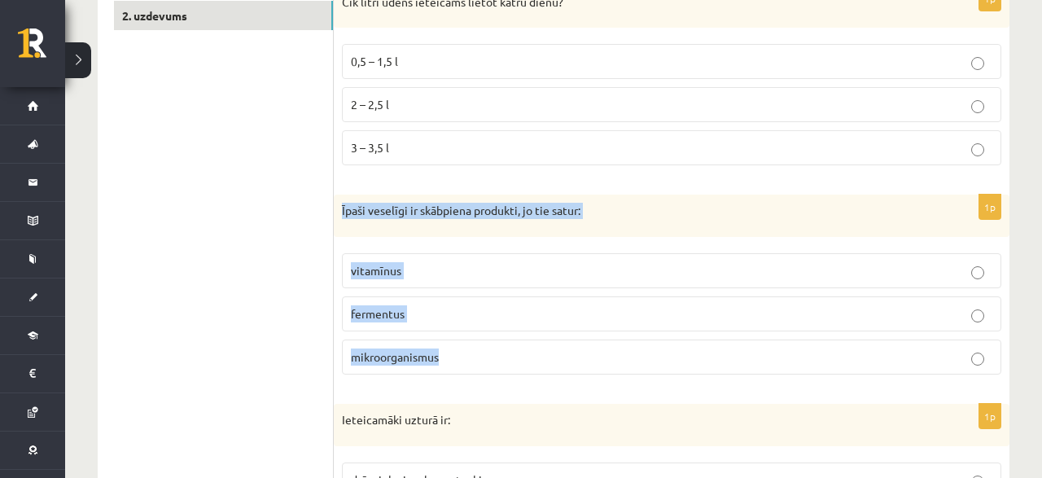
drag, startPoint x: 336, startPoint y: 204, endPoint x: 470, endPoint y: 349, distance: 197.0
click at [470, 237] on div "Īpaši veselīgi ir skābpiena produkti, jo tie satur:" at bounding box center [672, 216] width 676 height 42
copy div "Īpaši veselīgi ir skābpiena produkti, jo tie satur: vitamīnus fermentus mikroor…"
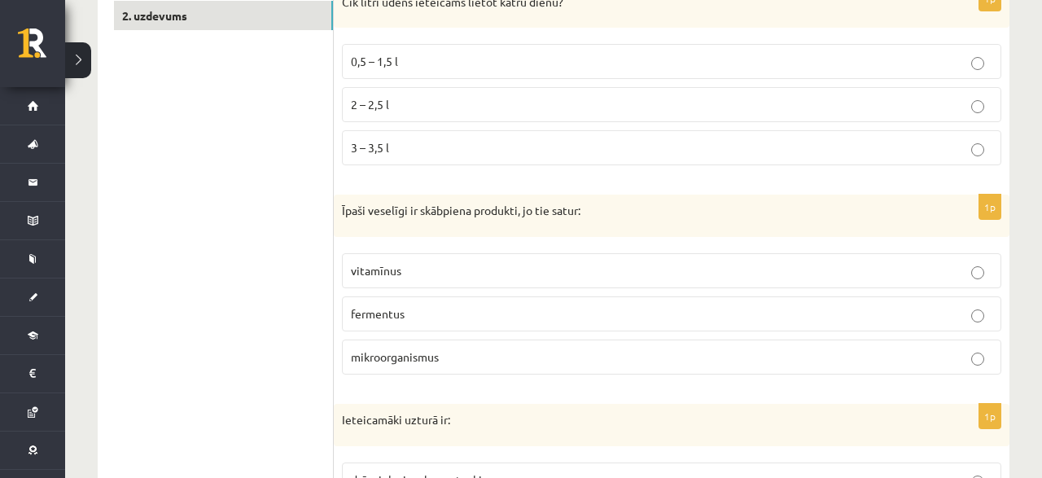
click at [507, 142] on p "3 – 3,5 l" at bounding box center [672, 147] width 642 height 17
click at [510, 344] on label "mikroorganismus" at bounding box center [671, 356] width 659 height 35
click at [462, 99] on p "2 – 2,5 l" at bounding box center [672, 104] width 642 height 17
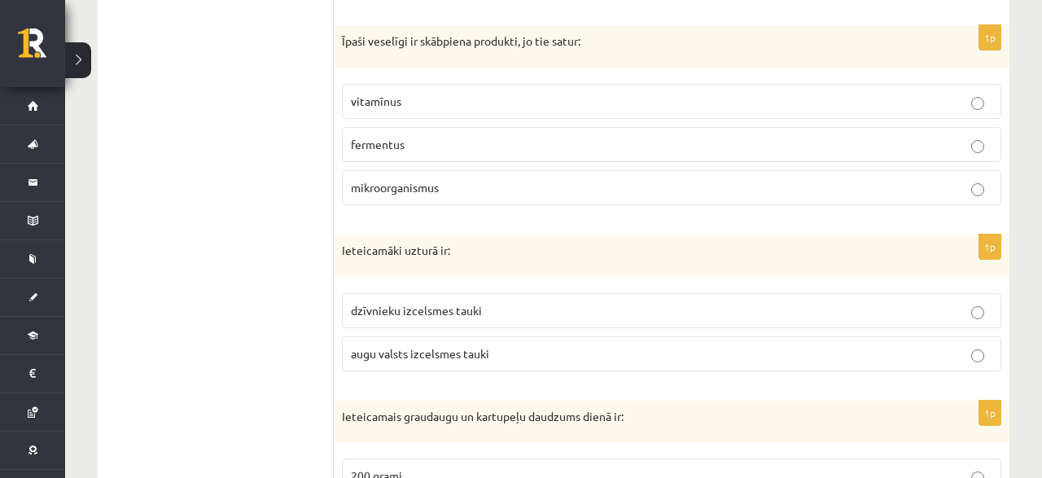
scroll to position [576, 0]
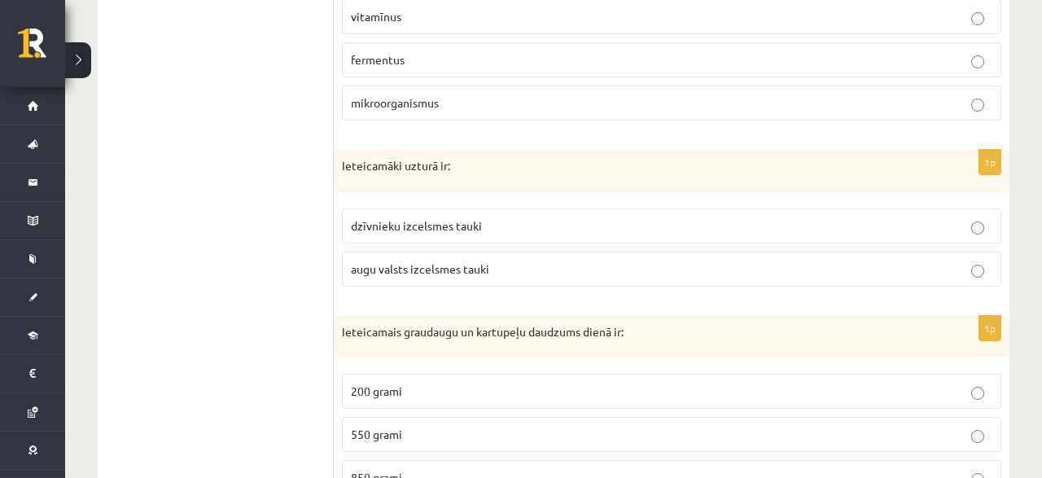
drag, startPoint x: 332, startPoint y: 160, endPoint x: 475, endPoint y: 247, distance: 168.1
click at [475, 252] on label "augu valsts izcelsmes tauki" at bounding box center [671, 269] width 659 height 35
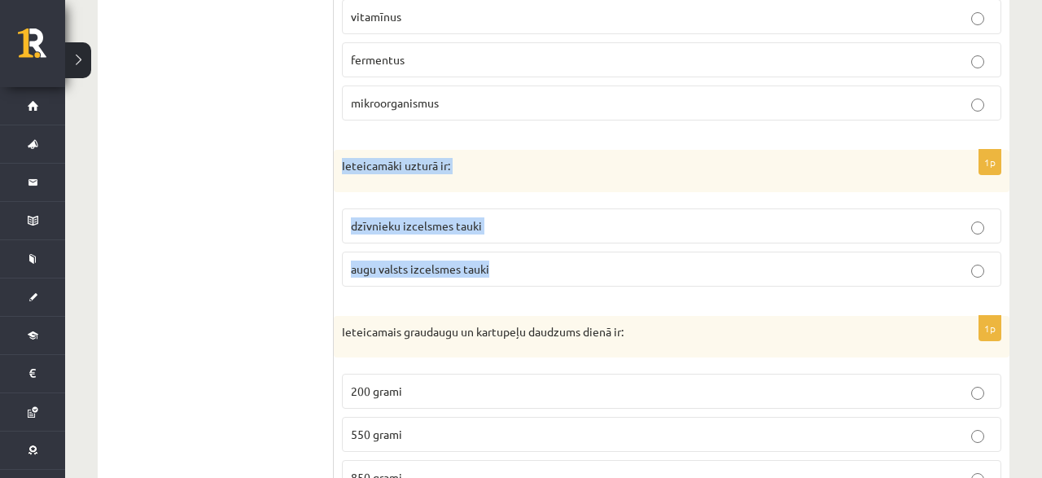
drag, startPoint x: 341, startPoint y: 163, endPoint x: 532, endPoint y: 269, distance: 218.6
click at [532, 192] on div "Ieteicamāki uzturā ir:" at bounding box center [672, 171] width 676 height 42
copy div "Ieteicamāki uzturā ir: dzīvnieku izcelsmes tauki augu valsts izcelsmes tauki"
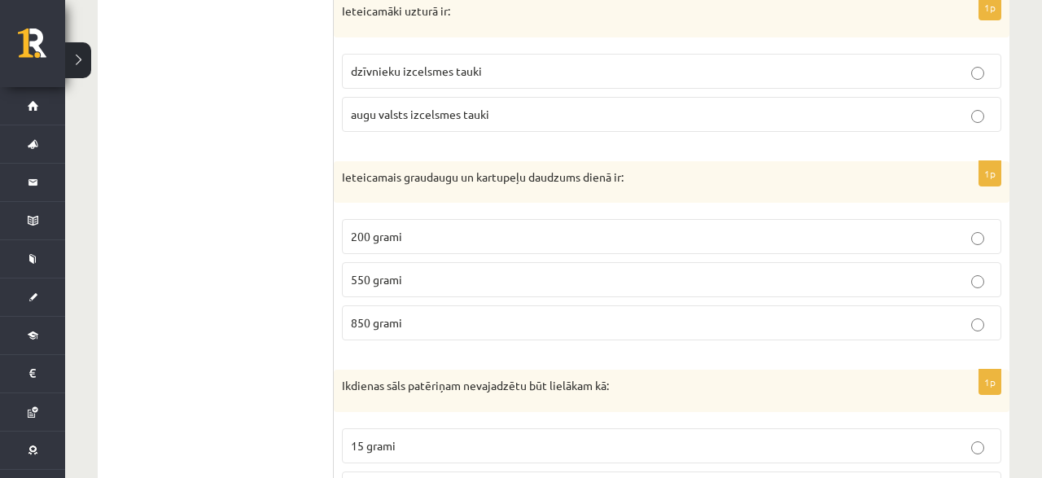
scroll to position [746, 0]
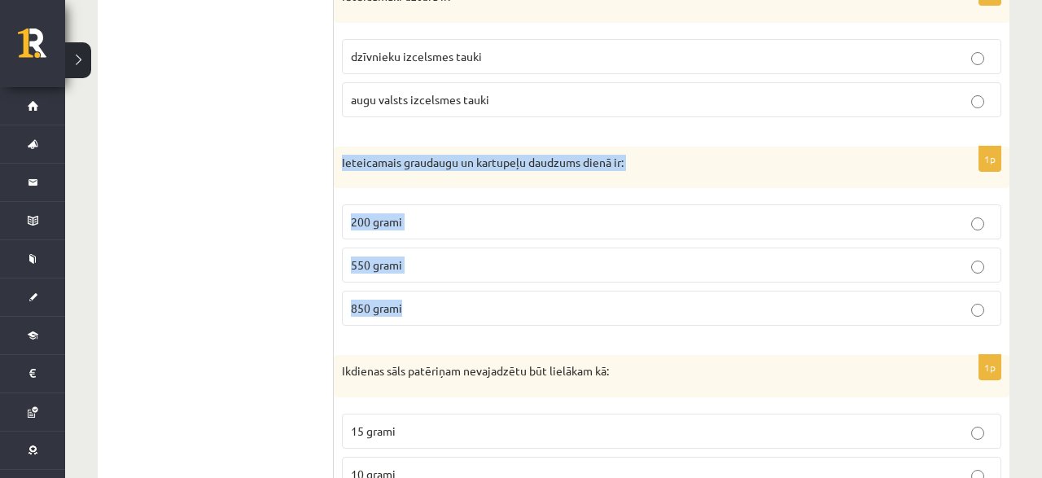
drag, startPoint x: 341, startPoint y: 156, endPoint x: 527, endPoint y: 300, distance: 235.5
click at [527, 189] on div "Ieteicamais graudaugu un kartupeļu daudzums dienā ir:" at bounding box center [672, 168] width 676 height 42
copy div "Ieteicamais graudaugu un kartupeļu daudzums dienā ir: 200 grami 550 grami 850 g…"
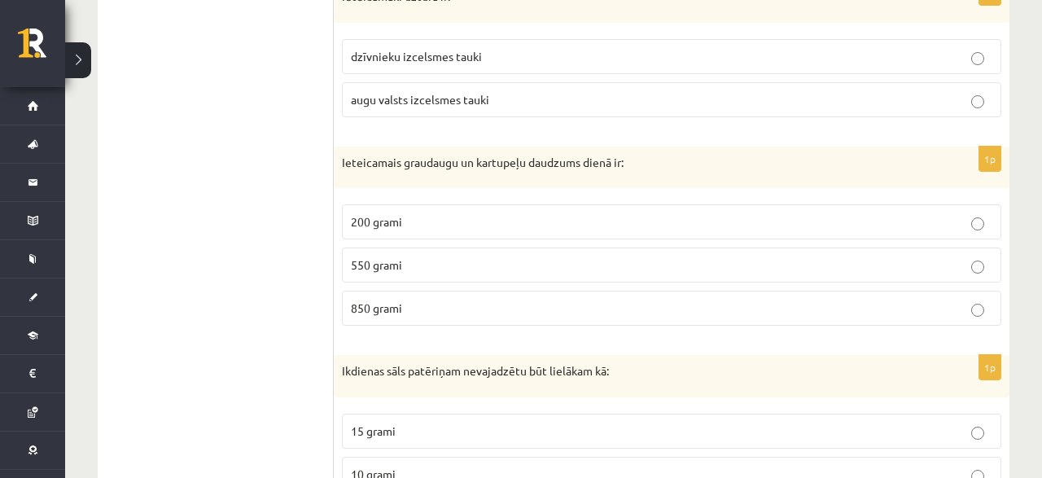
click at [454, 266] on p "550 grami" at bounding box center [672, 264] width 642 height 17
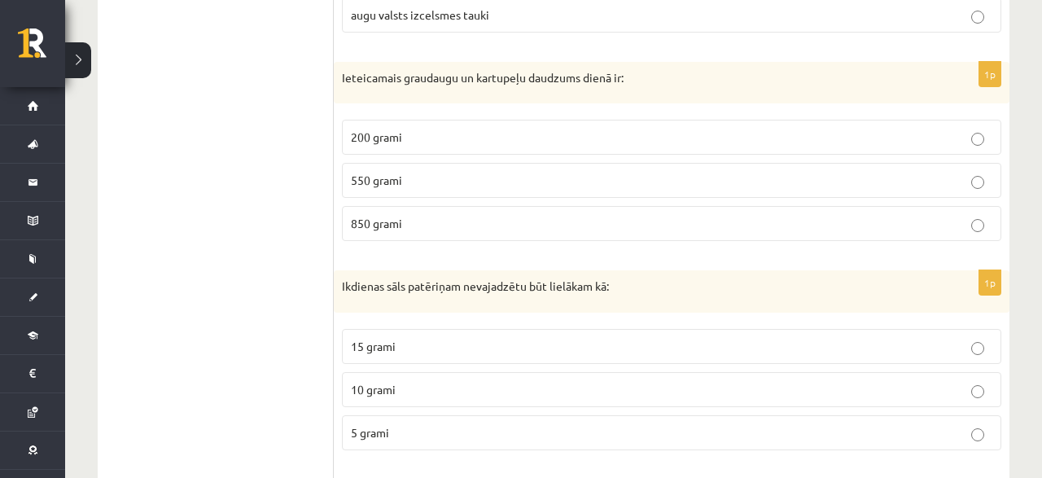
scroll to position [915, 0]
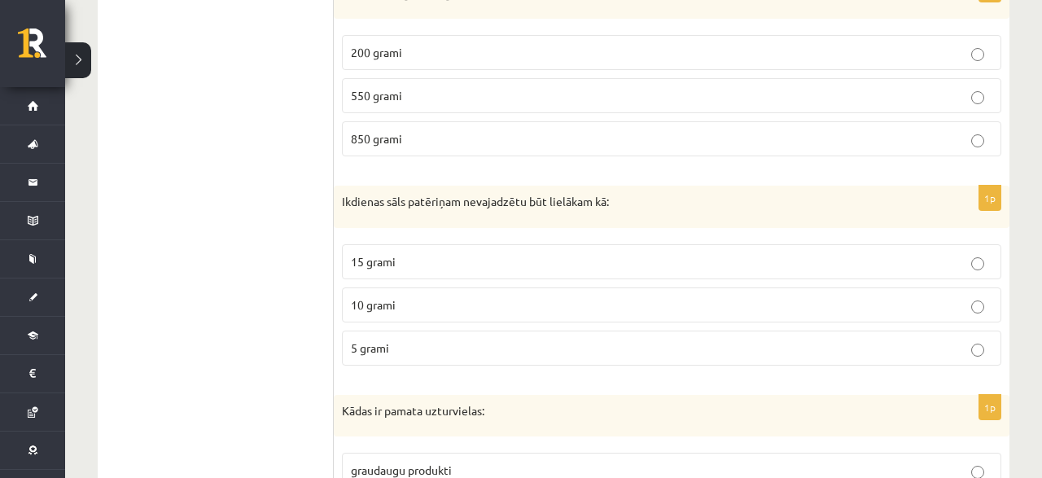
drag, startPoint x: 327, startPoint y: 189, endPoint x: 475, endPoint y: 313, distance: 193.1
click at [334, 313] on ul "1. uzdevums 2. uzdevums" at bounding box center [224, 400] width 220 height 2046
drag, startPoint x: 497, startPoint y: 305, endPoint x: 470, endPoint y: 277, distance: 39.7
click at [497, 306] on p "10 grami" at bounding box center [672, 304] width 642 height 17
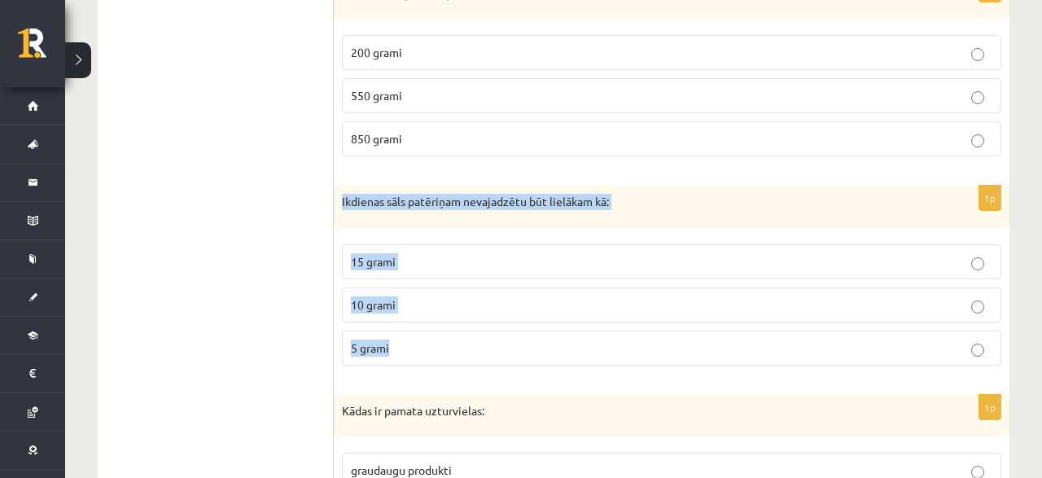
drag, startPoint x: 336, startPoint y: 192, endPoint x: 481, endPoint y: 338, distance: 205.5
click at [481, 228] on div "Ikdienas sāls patēriņam nevajadzētu būt lielākam kā:" at bounding box center [672, 207] width 676 height 42
copy div "Ikdienas sāls patēriņam nevajadzētu būt lielākam kā: 15 grami 10 grami 5 grami"
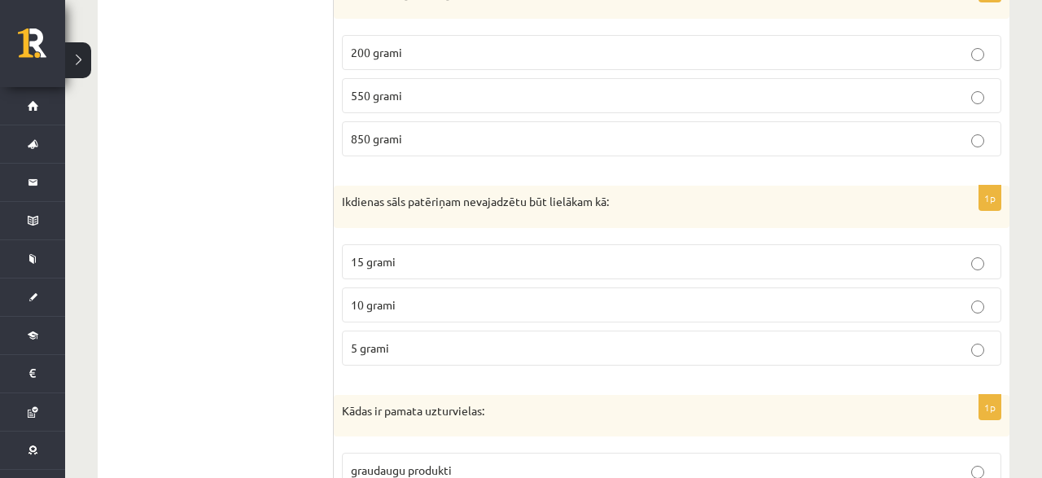
click at [210, 280] on ul "1. uzdevums 2. uzdevums" at bounding box center [224, 400] width 220 height 2046
click at [505, 339] on p "5 grami" at bounding box center [672, 347] width 642 height 17
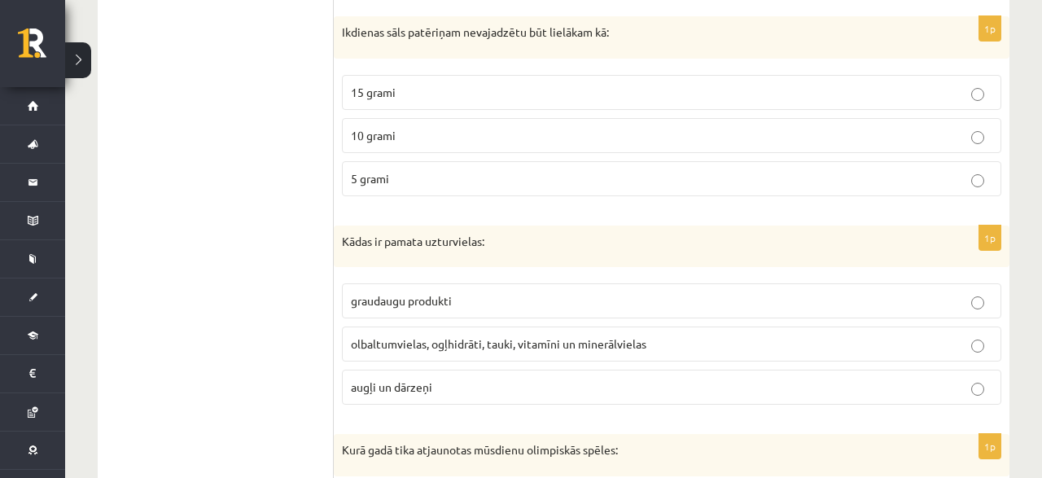
scroll to position [1169, 0]
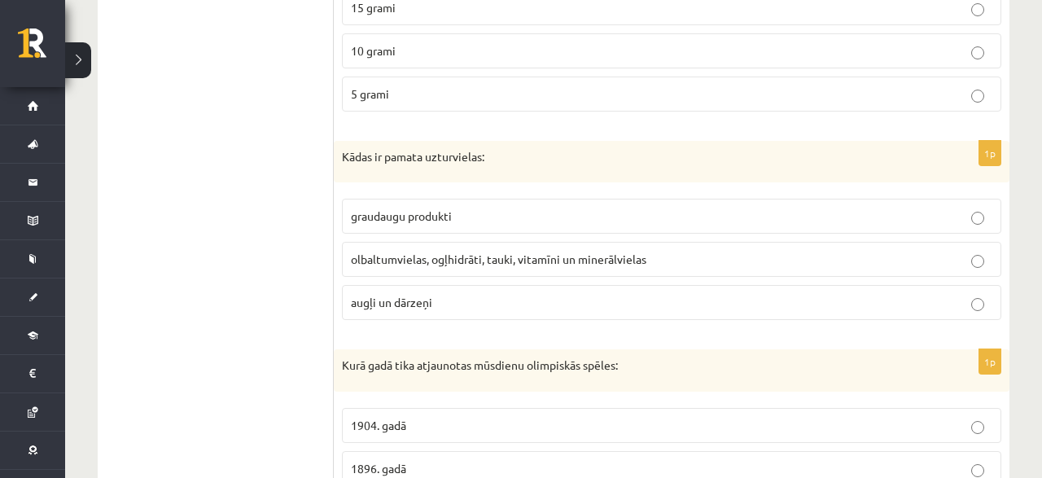
click at [522, 255] on span "olbaltumvielas, ogļhidrāti, tauki, vitamīni un minerālvielas" at bounding box center [499, 259] width 296 height 15
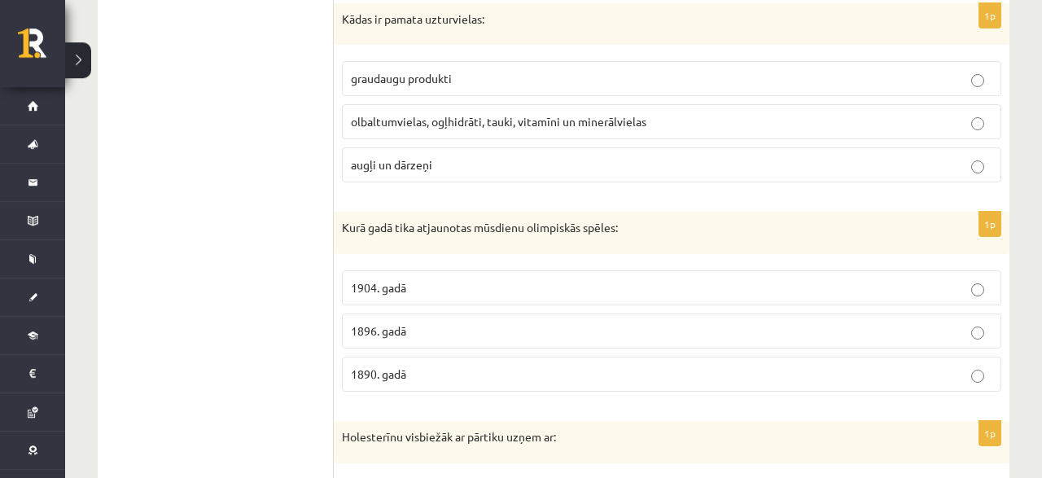
scroll to position [1338, 0]
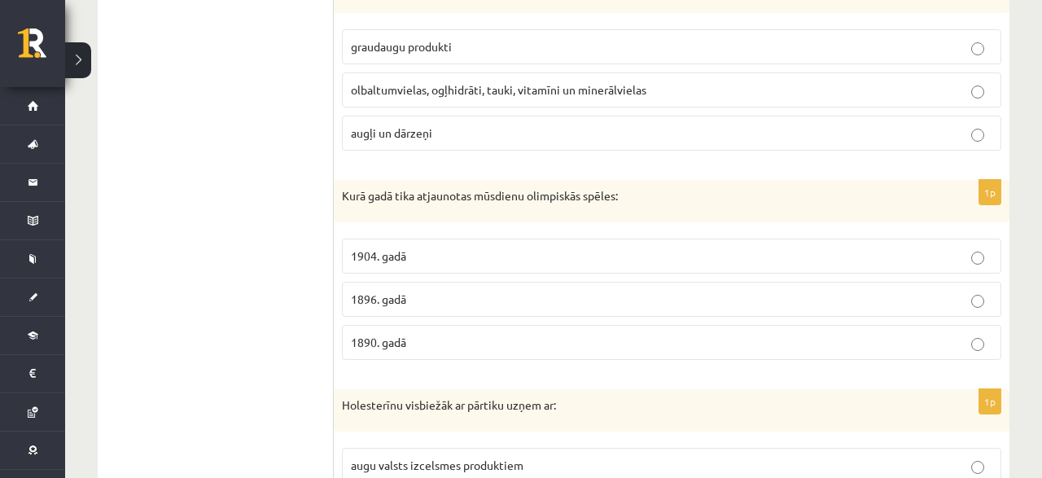
click at [369, 291] on span "1896. gadā" at bounding box center [378, 298] width 55 height 15
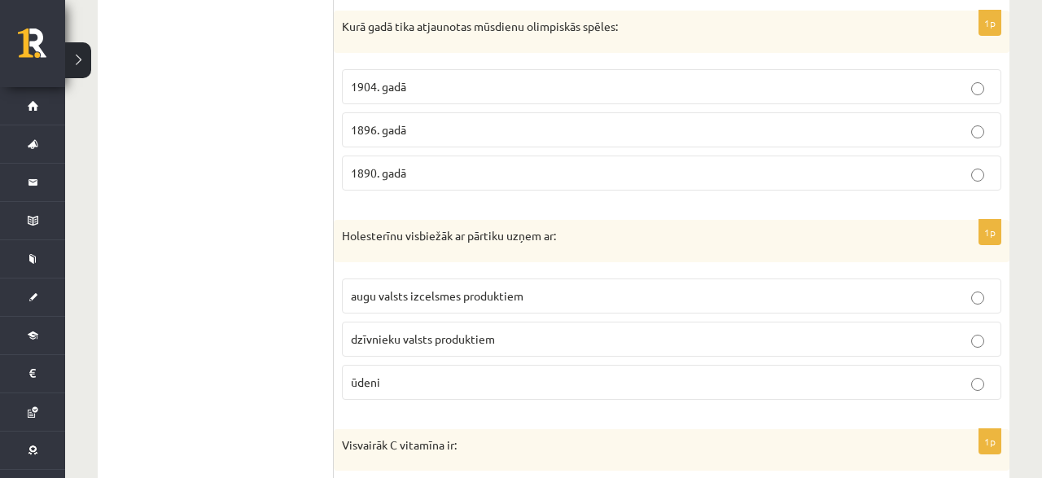
scroll to position [1592, 0]
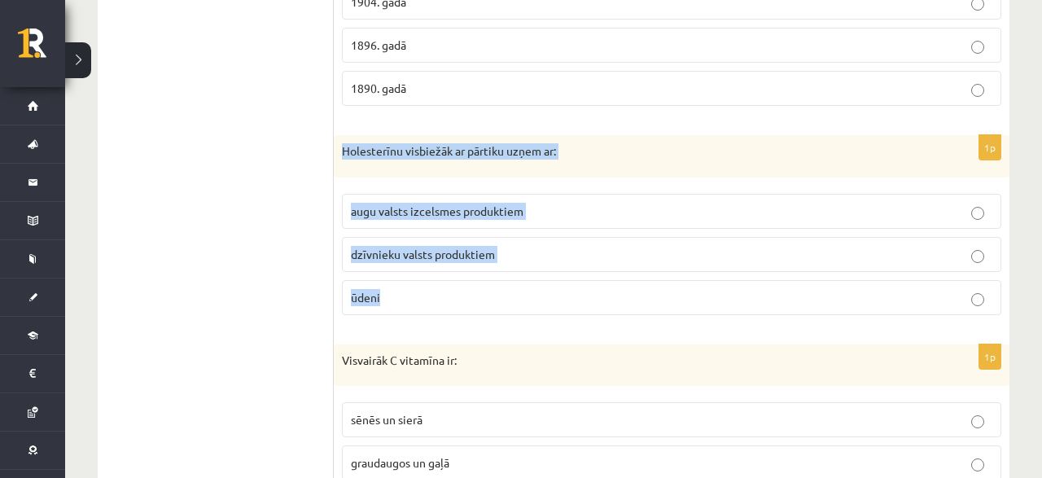
drag, startPoint x: 342, startPoint y: 138, endPoint x: 514, endPoint y: 287, distance: 227.4
click at [514, 177] on div "Holesterīnu visbiežāk ar pārtiku uzņem ar:" at bounding box center [672, 156] width 676 height 42
copy div "Holesterīnu visbiežāk ar pārtiku uzņem ar: augu valsts izcelsmes produktiem dzī…"
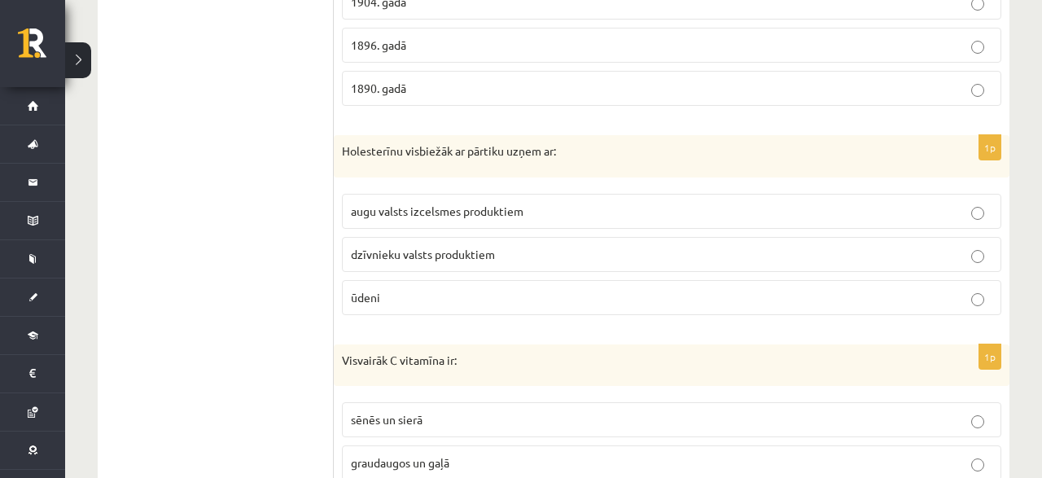
click at [448, 247] on span "dzīvnieku valsts produktiem" at bounding box center [423, 254] width 144 height 15
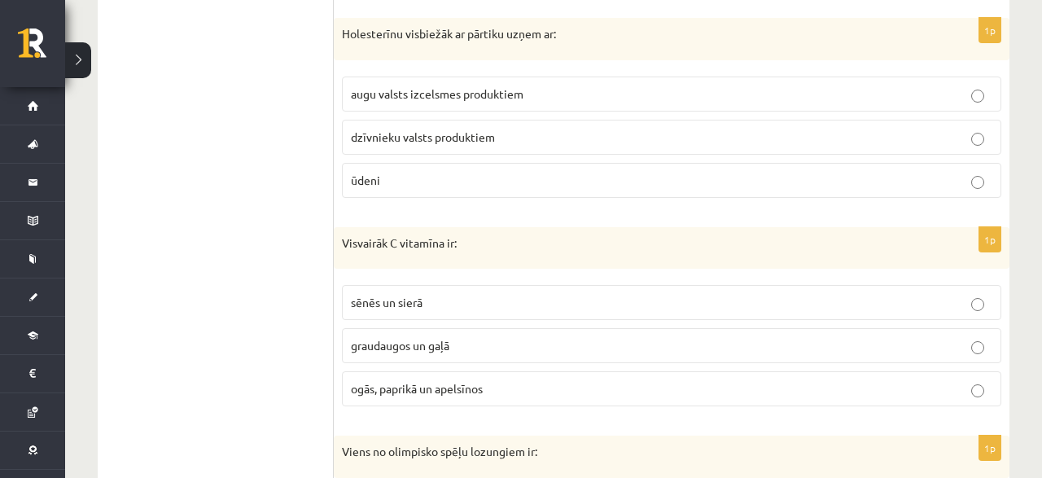
scroll to position [1762, 0]
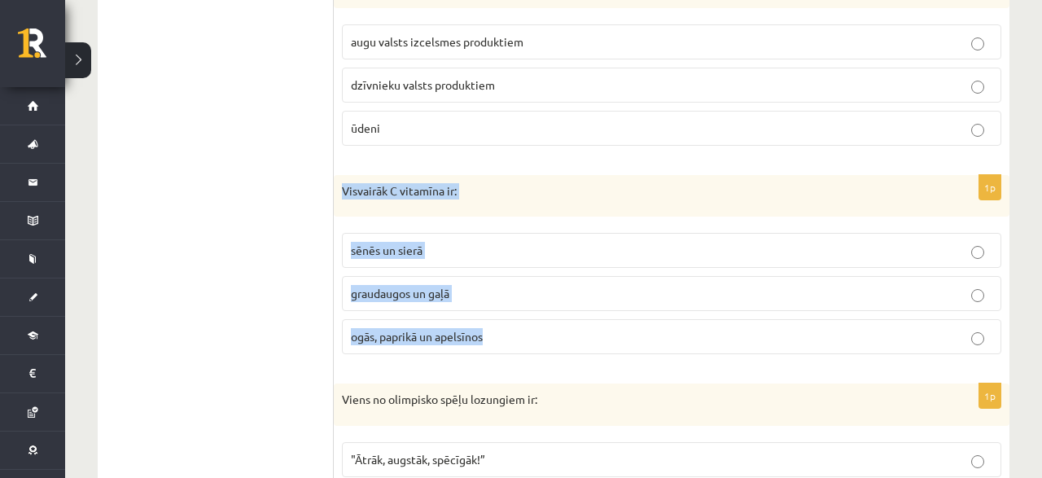
drag, startPoint x: 335, startPoint y: 164, endPoint x: 562, endPoint y: 322, distance: 276.7
click at [562, 217] on div "Visvairāk C vitamīna ir:" at bounding box center [672, 196] width 676 height 42
copy div "Visvairāk C vitamīna ir: sēnēs un sierā graudaugos un gaļā ogās, paprikā un ape…"
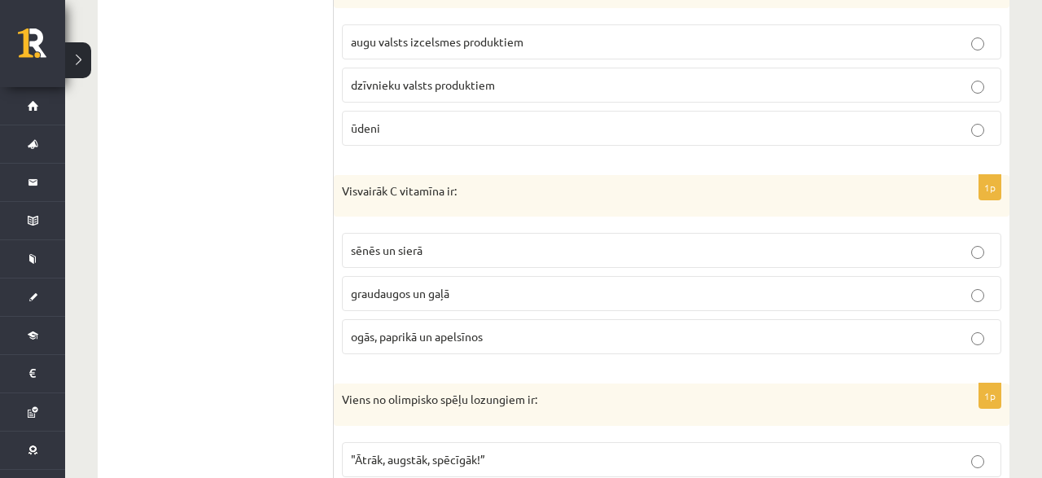
click at [357, 328] on p "ogās, paprikā un apelsīnos" at bounding box center [672, 336] width 642 height 17
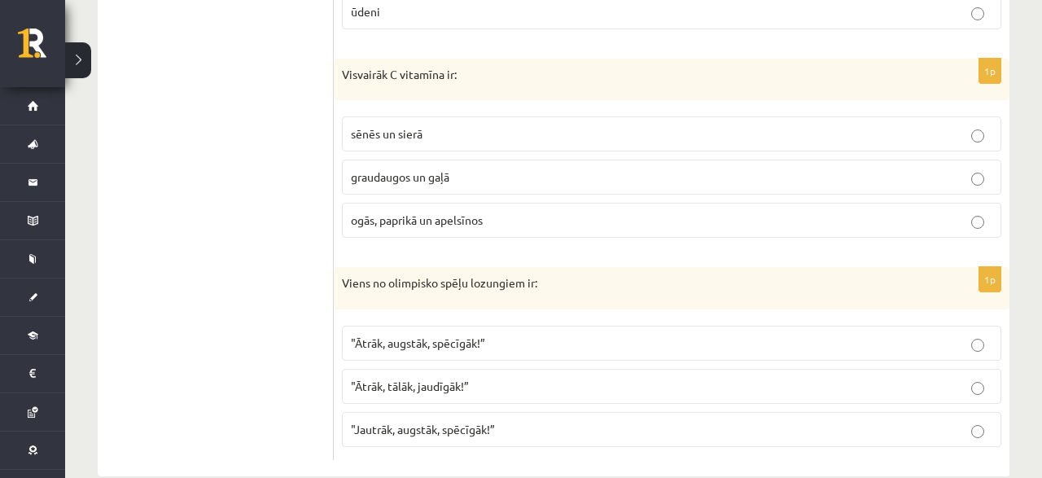
scroll to position [1892, 0]
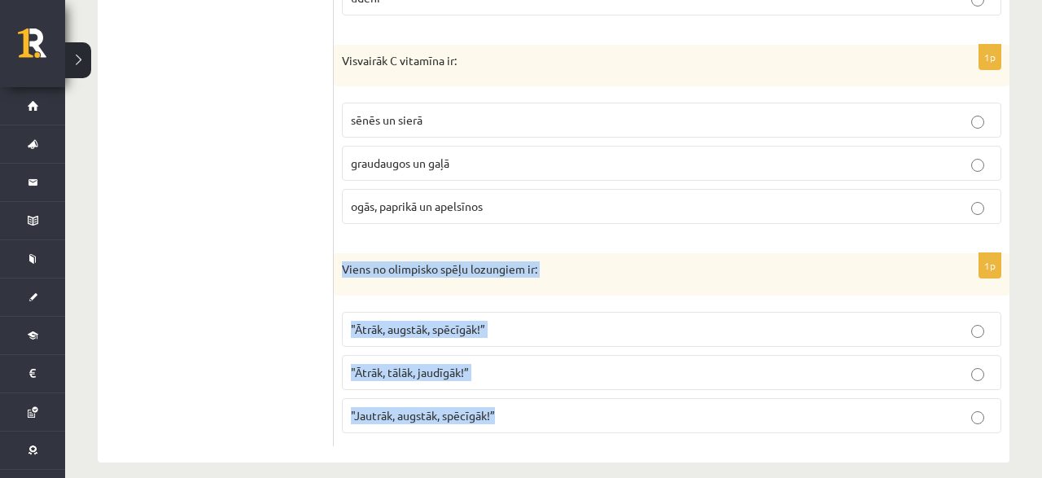
drag, startPoint x: 341, startPoint y: 255, endPoint x: 552, endPoint y: 401, distance: 256.3
click at [552, 296] on div "Viens no olimpisko spēļu lozungiem ir:" at bounding box center [672, 274] width 676 height 42
copy div "Viens no olimpisko spēļu lozungiem ir: "Ātrāk, augstāk, spēcīgāk!” "Ātrāk, tālā…"
click at [453, 322] on span ""Ātrāk, augstāk, spēcīgāk!”" at bounding box center [418, 329] width 134 height 15
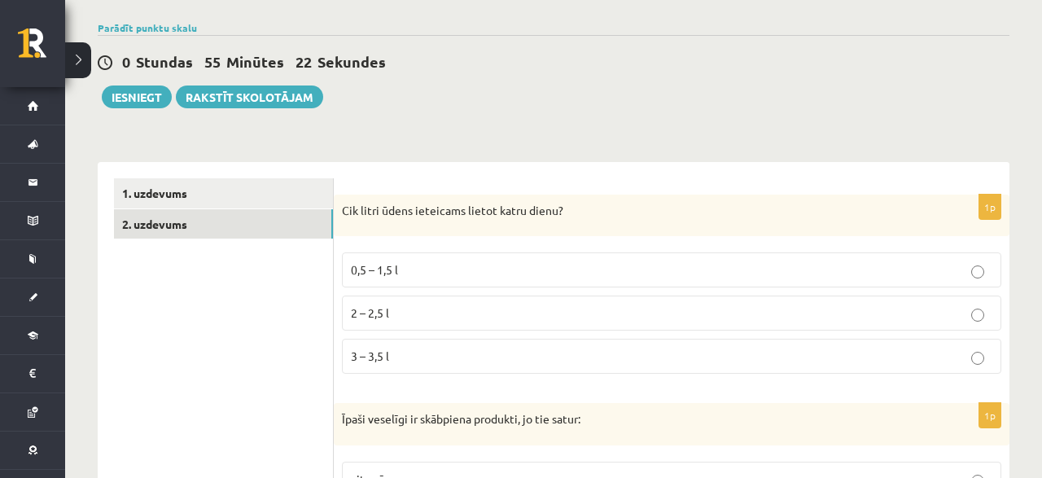
scroll to position [0, 0]
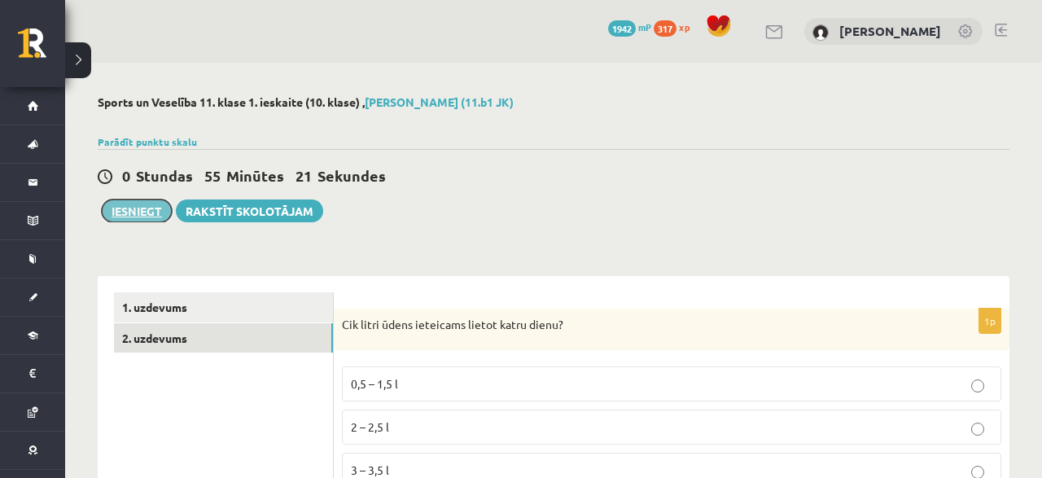
click at [129, 208] on button "Iesniegt" at bounding box center [137, 210] width 70 height 23
